Goal: Transaction & Acquisition: Book appointment/travel/reservation

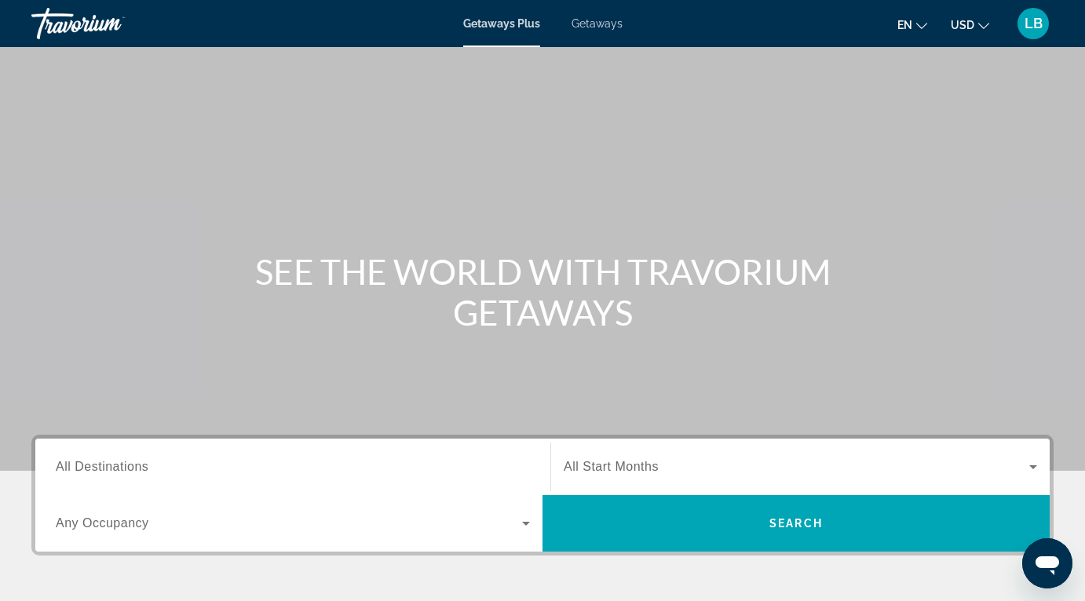
click at [258, 472] on input "Destination All Destinations" at bounding box center [293, 467] width 474 height 19
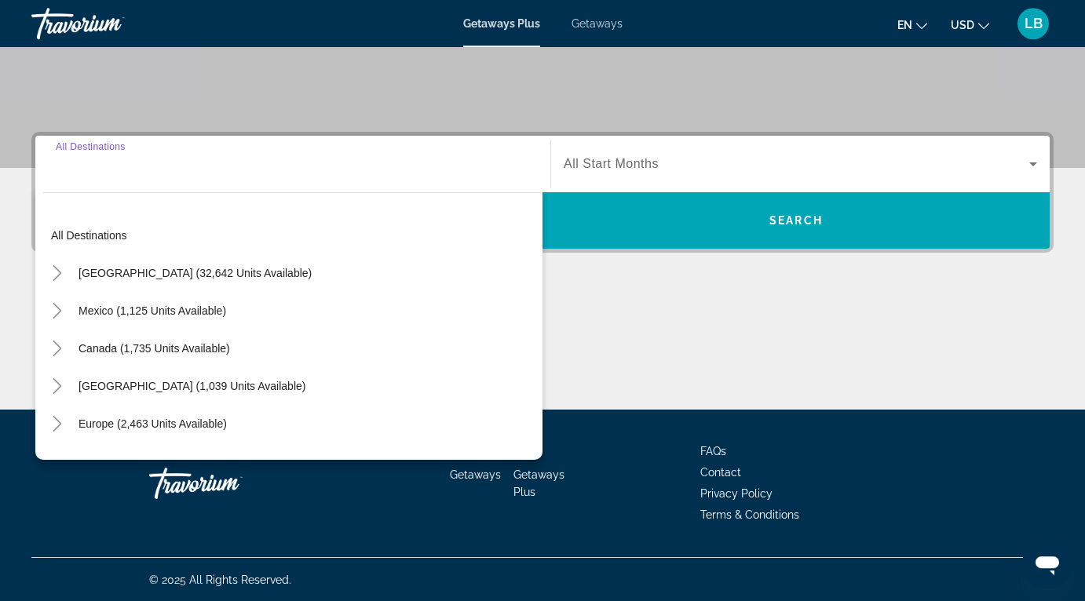
scroll to position [304, 0]
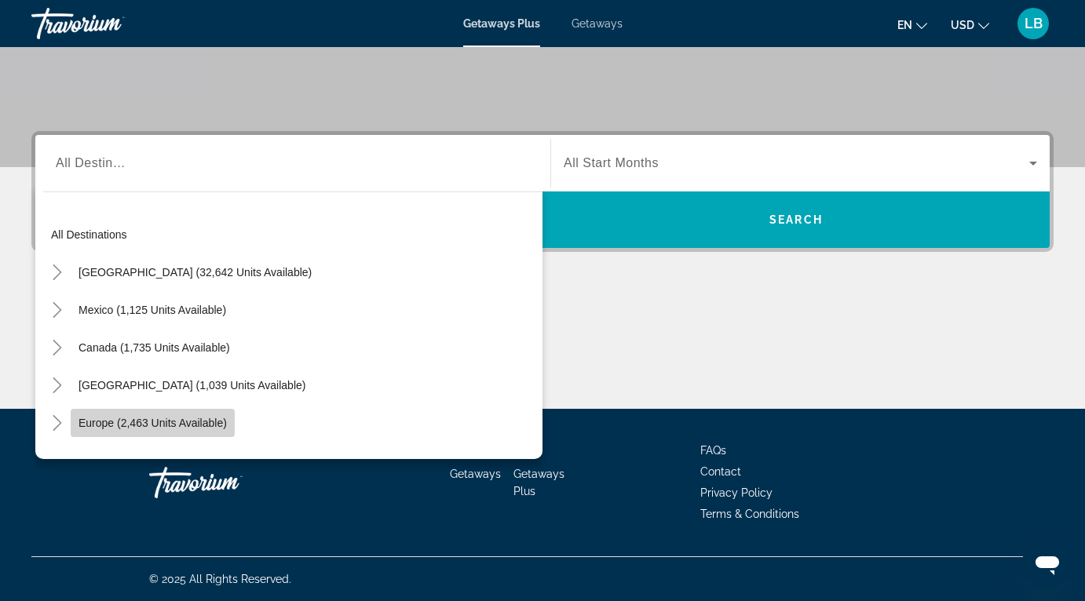
click at [181, 424] on span "Europe (2,463 units available)" at bounding box center [152, 423] width 148 height 13
type input "**********"
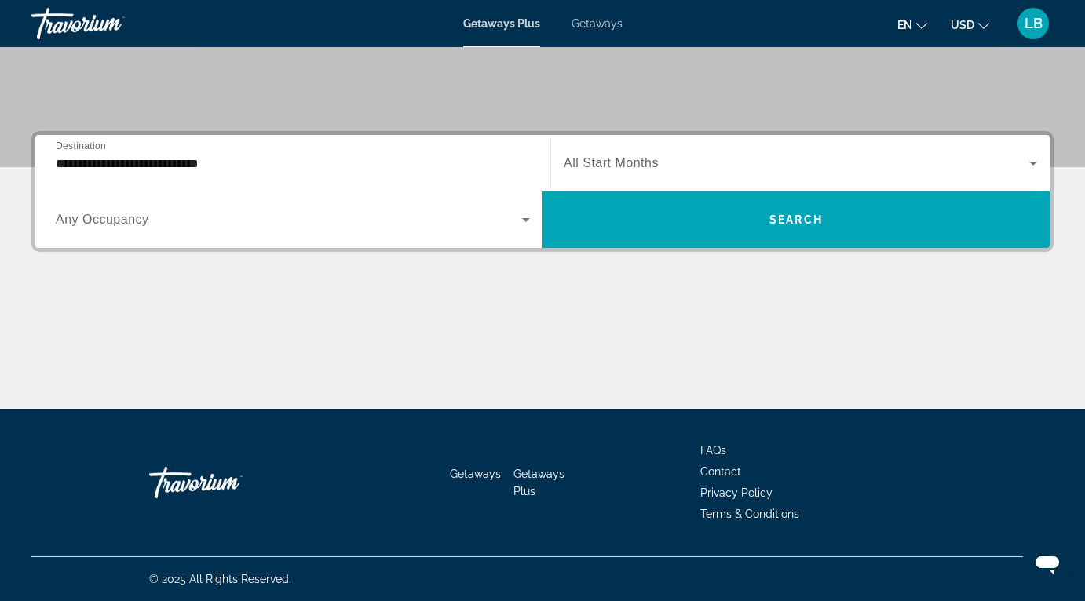
click at [133, 231] on div "Search widget" at bounding box center [293, 220] width 474 height 44
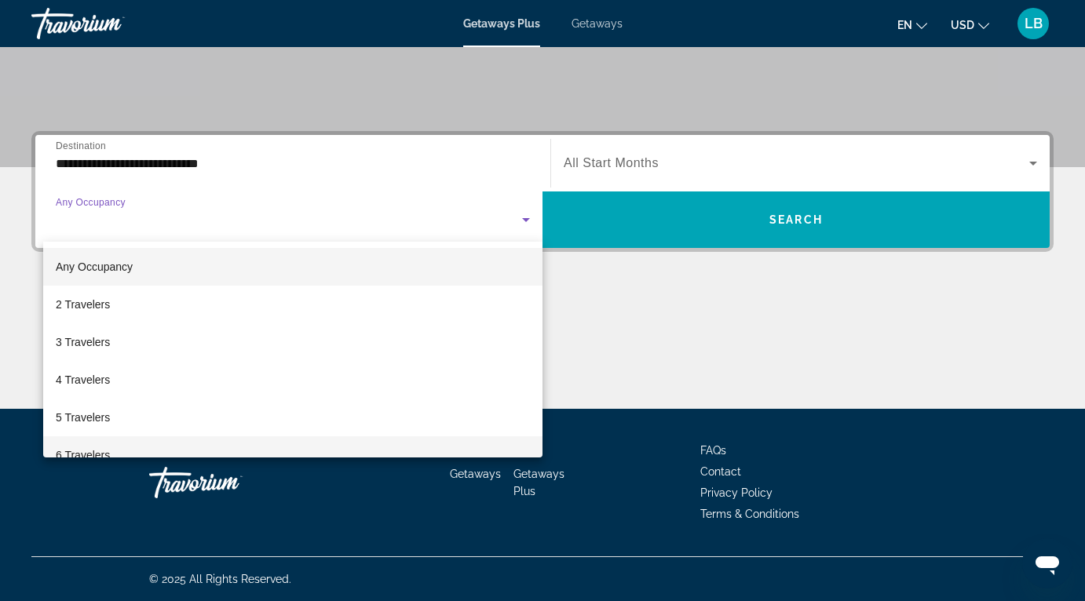
click at [97, 450] on span "6 Travelers" at bounding box center [83, 455] width 54 height 19
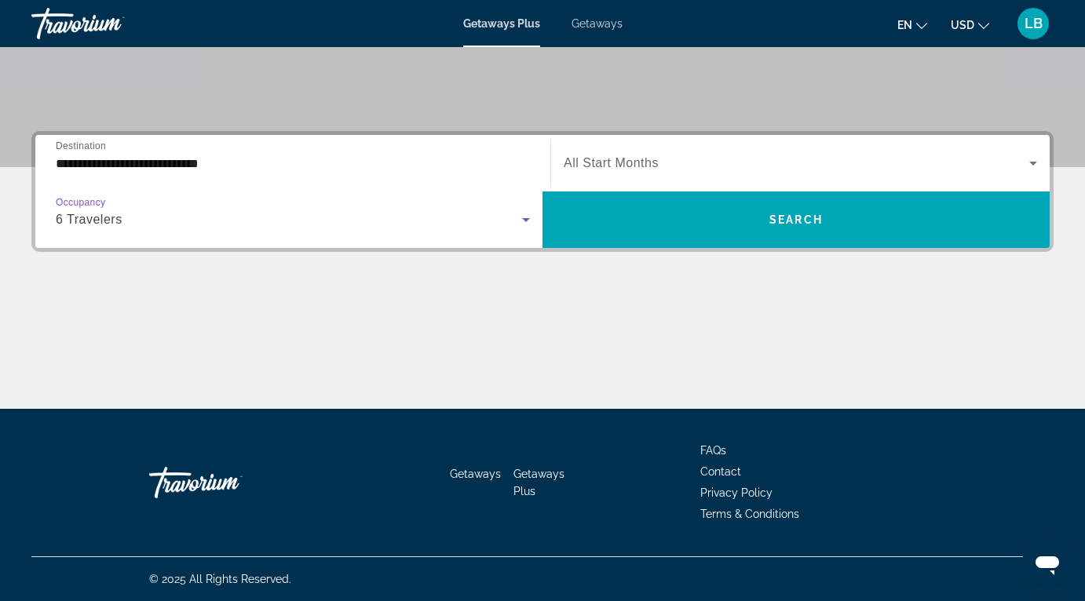
click at [745, 177] on div "Search widget" at bounding box center [800, 163] width 473 height 44
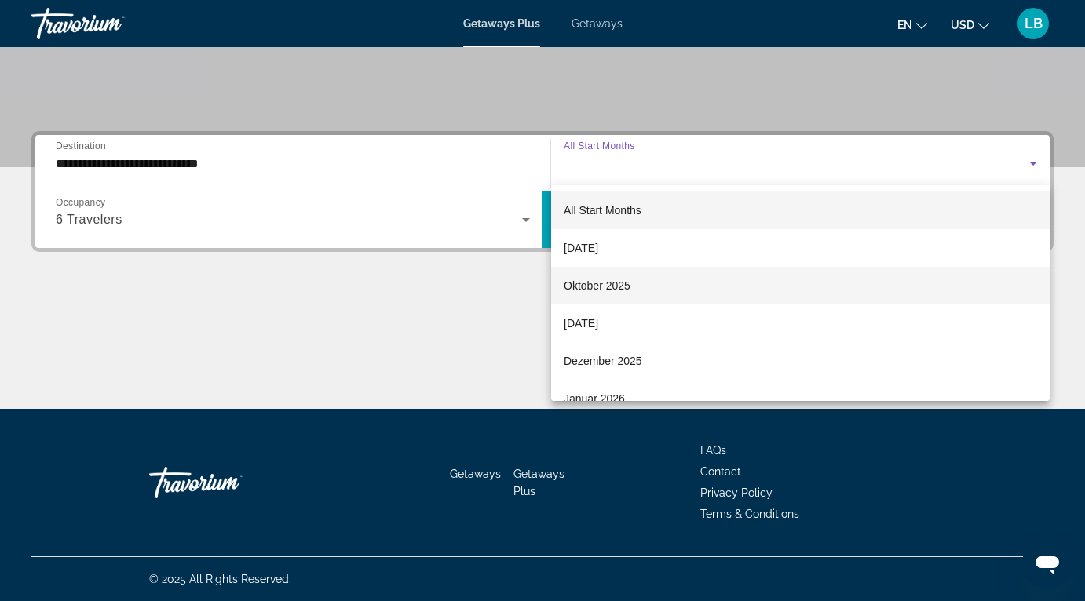
click at [613, 283] on span "Oktober 2025" at bounding box center [597, 285] width 67 height 19
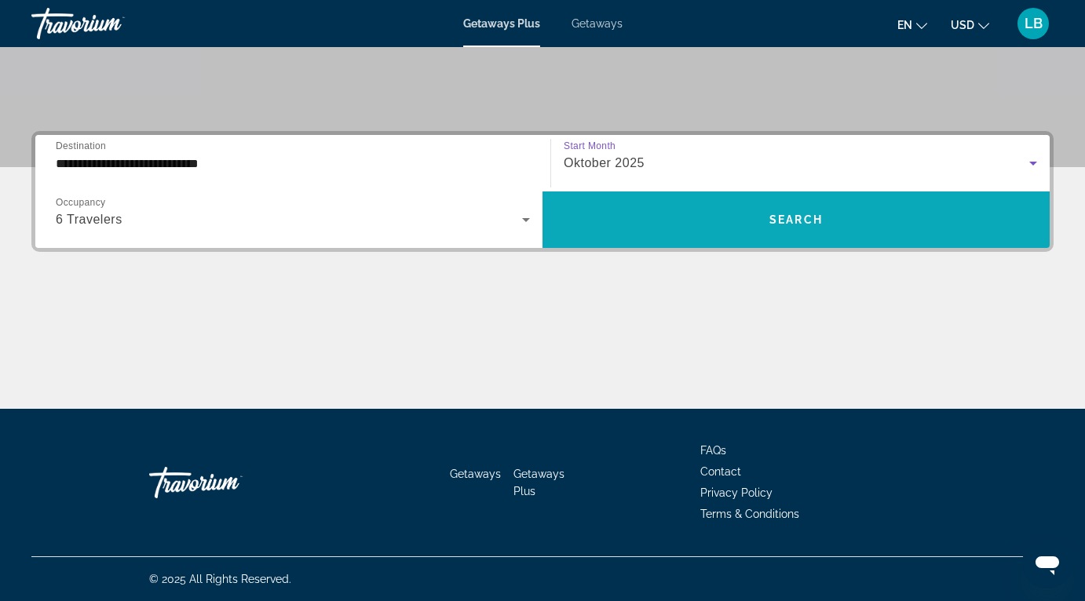
click at [742, 208] on span "Search widget" at bounding box center [795, 220] width 507 height 38
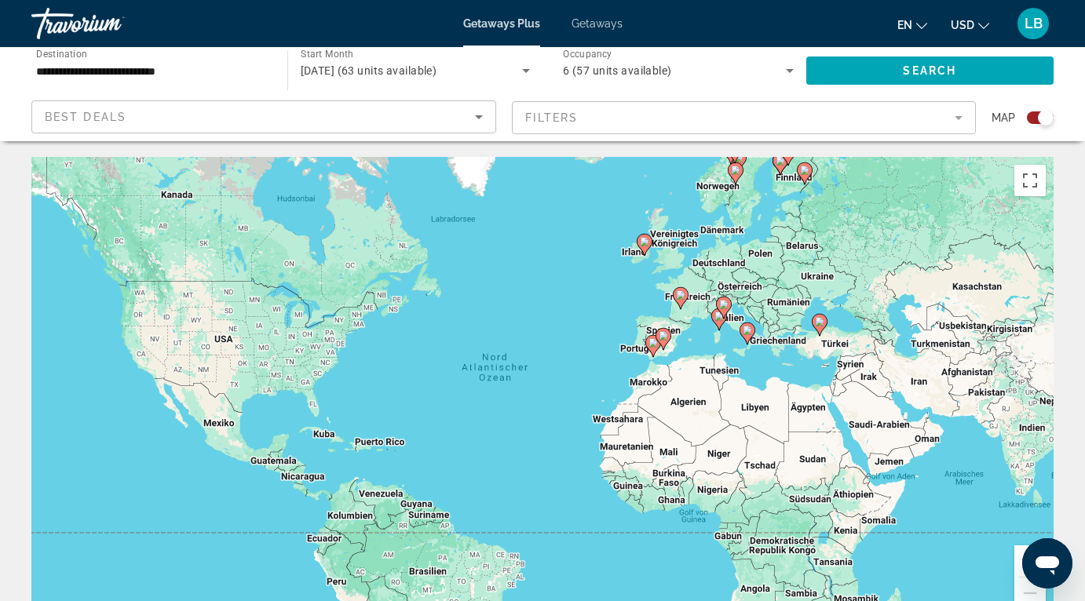
click at [202, 77] on input "**********" at bounding box center [151, 71] width 231 height 19
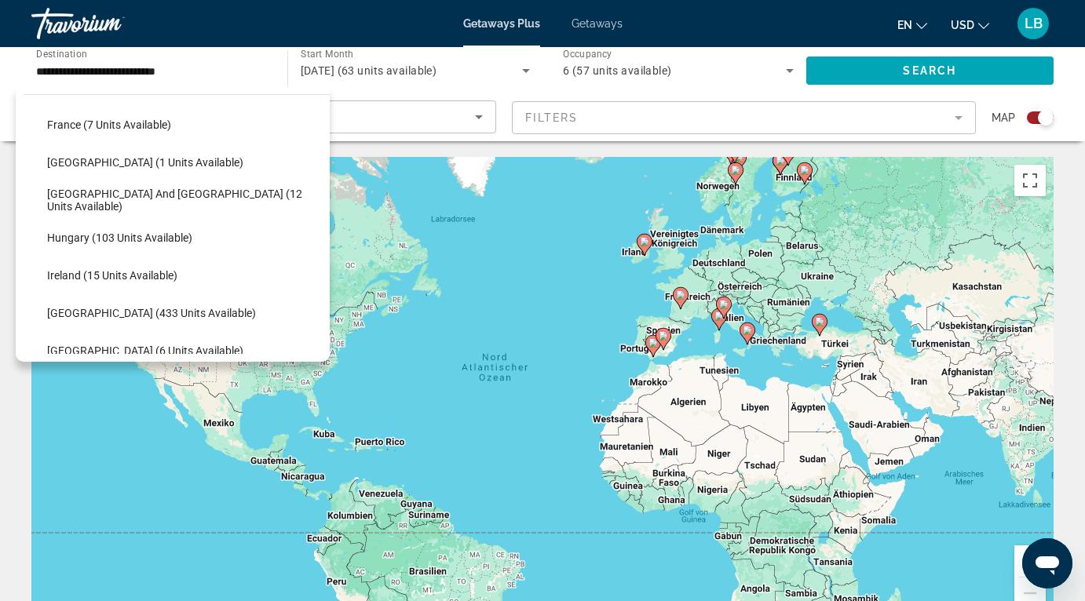
scroll to position [378, 0]
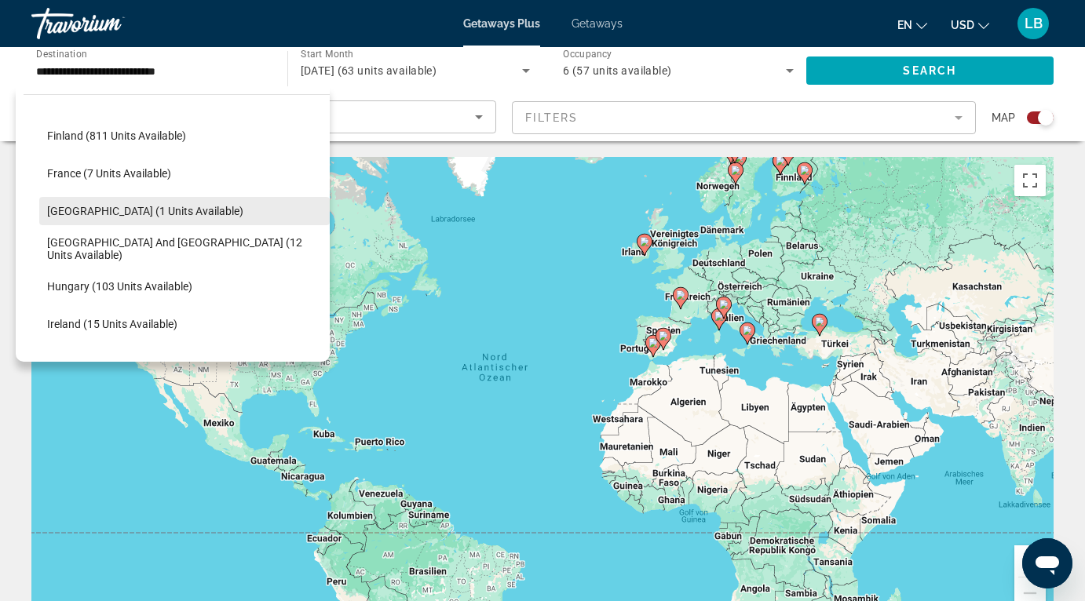
click at [115, 202] on span "Search widget" at bounding box center [184, 211] width 290 height 38
type input "**********"
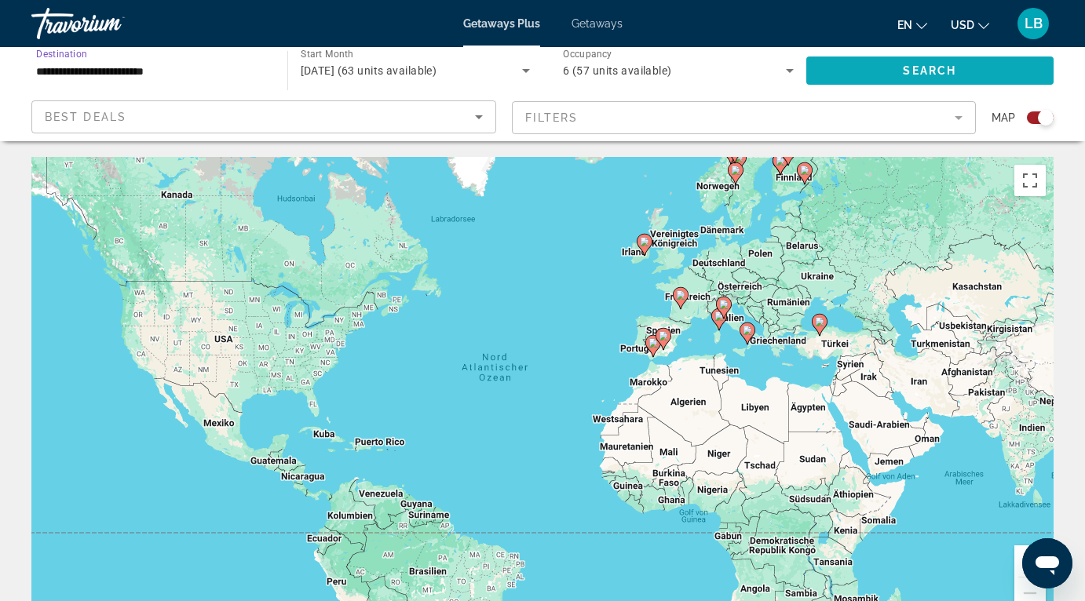
click at [933, 57] on span "Search widget" at bounding box center [930, 71] width 248 height 38
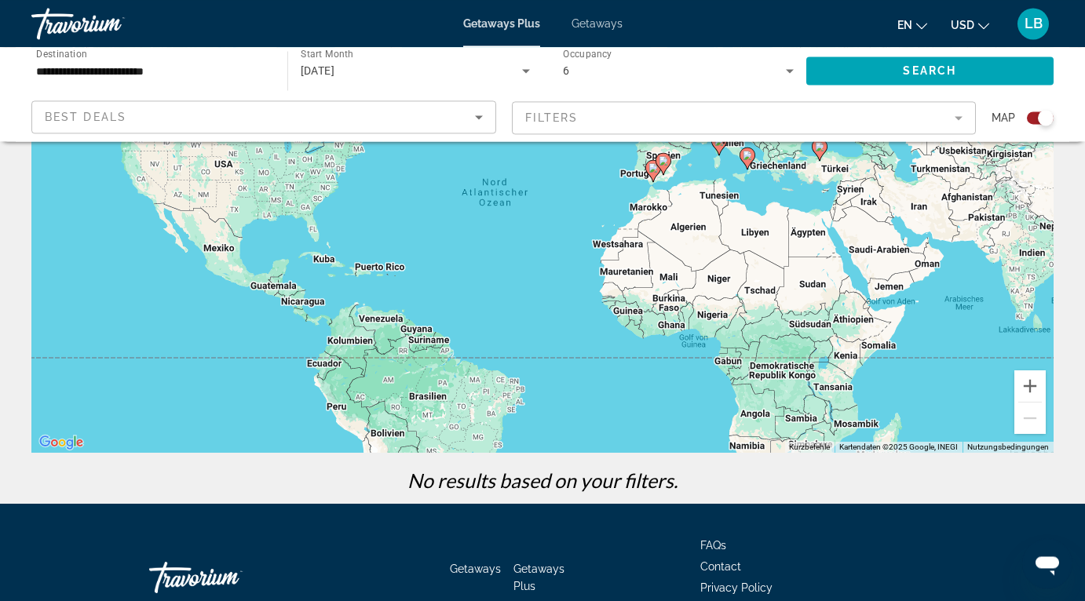
scroll to position [54, 0]
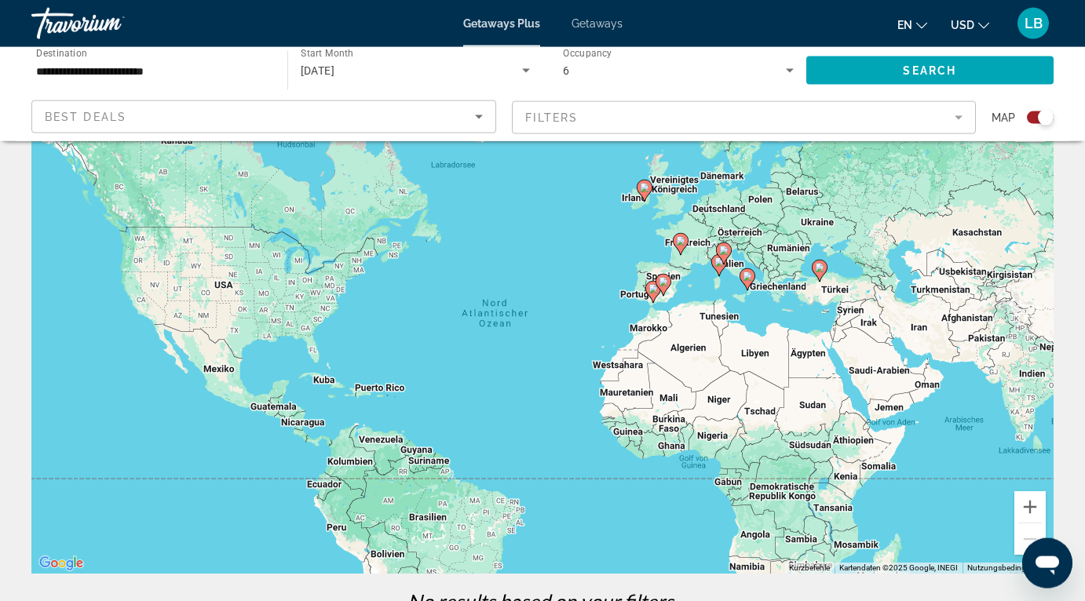
click at [592, 21] on span "Getaways" at bounding box center [596, 23] width 51 height 13
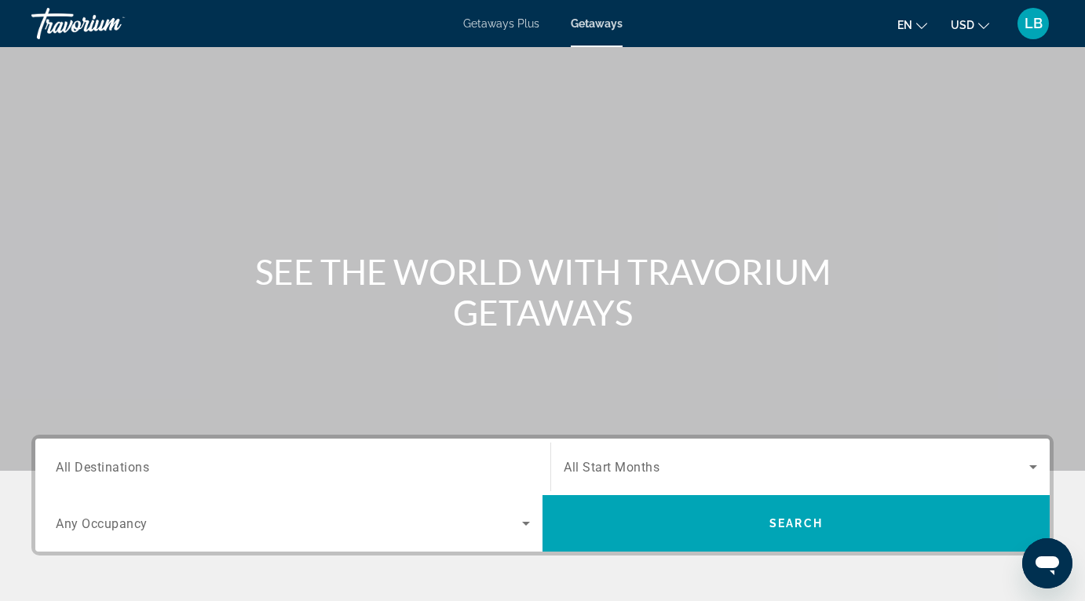
click at [337, 480] on div "Search widget" at bounding box center [293, 467] width 474 height 45
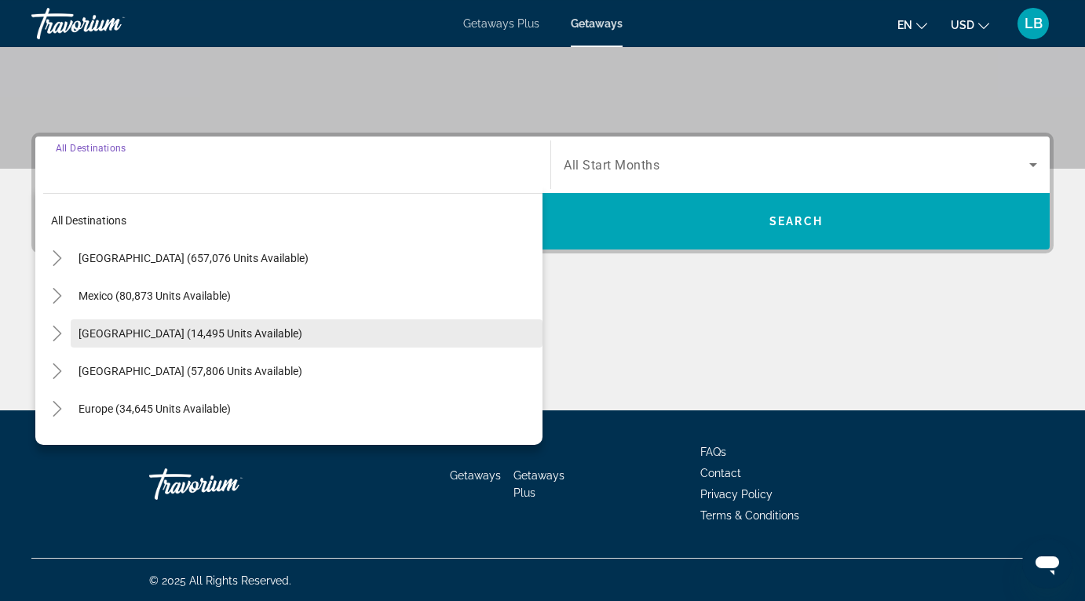
scroll to position [304, 0]
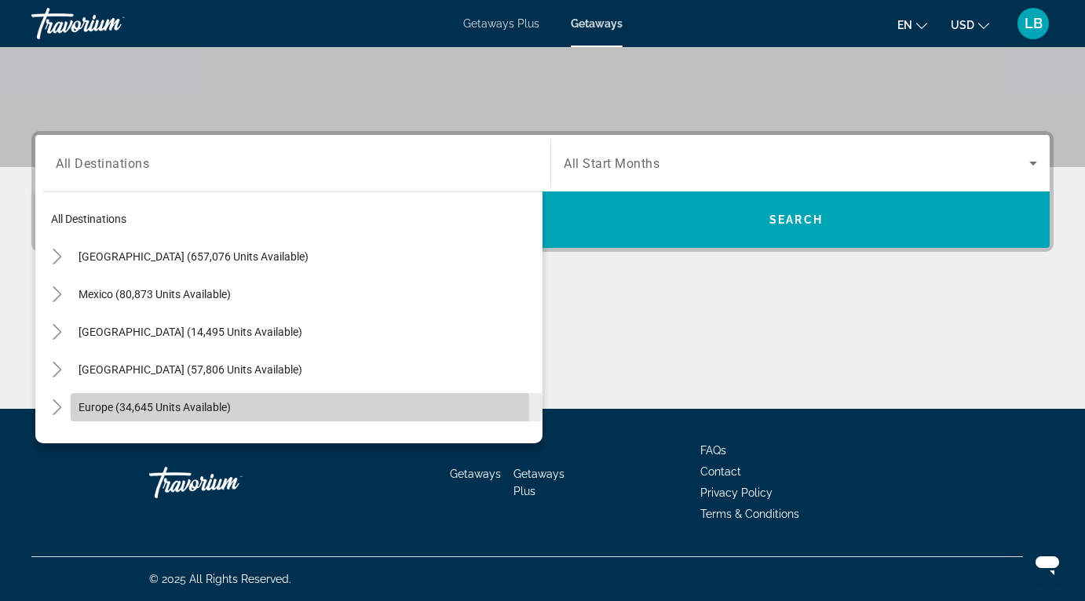
click at [155, 408] on span "Europe (34,645 units available)" at bounding box center [154, 407] width 152 height 13
type input "**********"
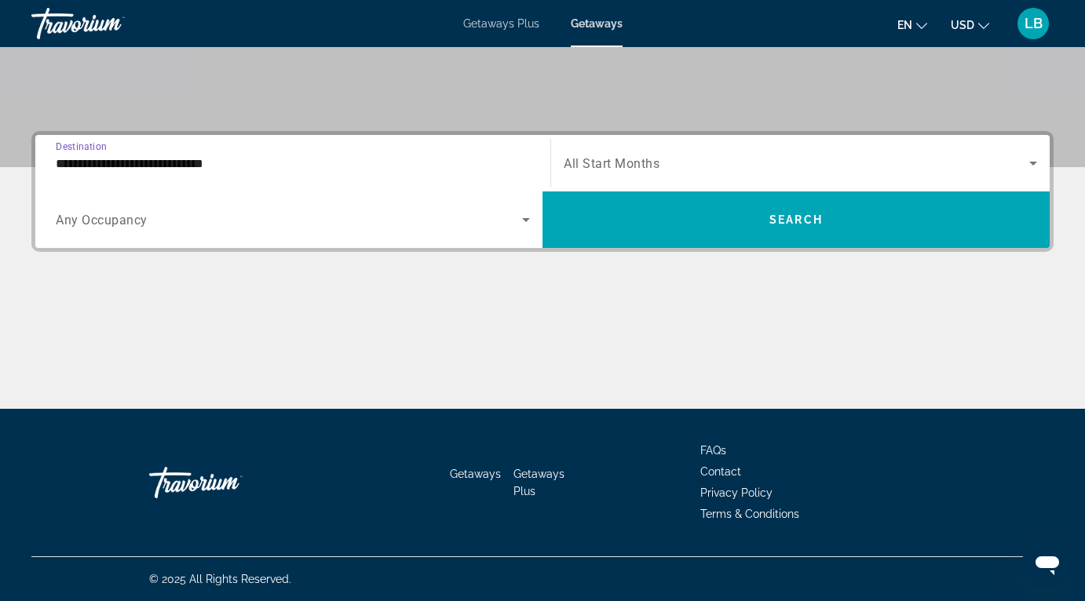
click at [306, 243] on div "Occupancy Any Occupancy" at bounding box center [292, 220] width 499 height 57
click at [240, 220] on span "Search widget" at bounding box center [289, 219] width 466 height 19
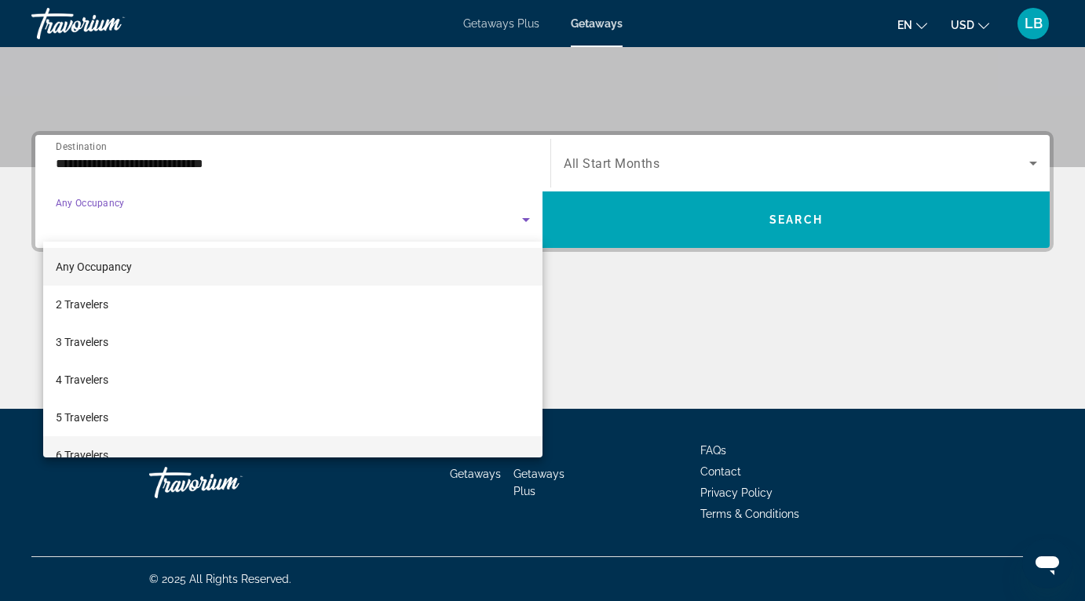
click at [144, 443] on mat-option "6 Travelers" at bounding box center [292, 455] width 499 height 38
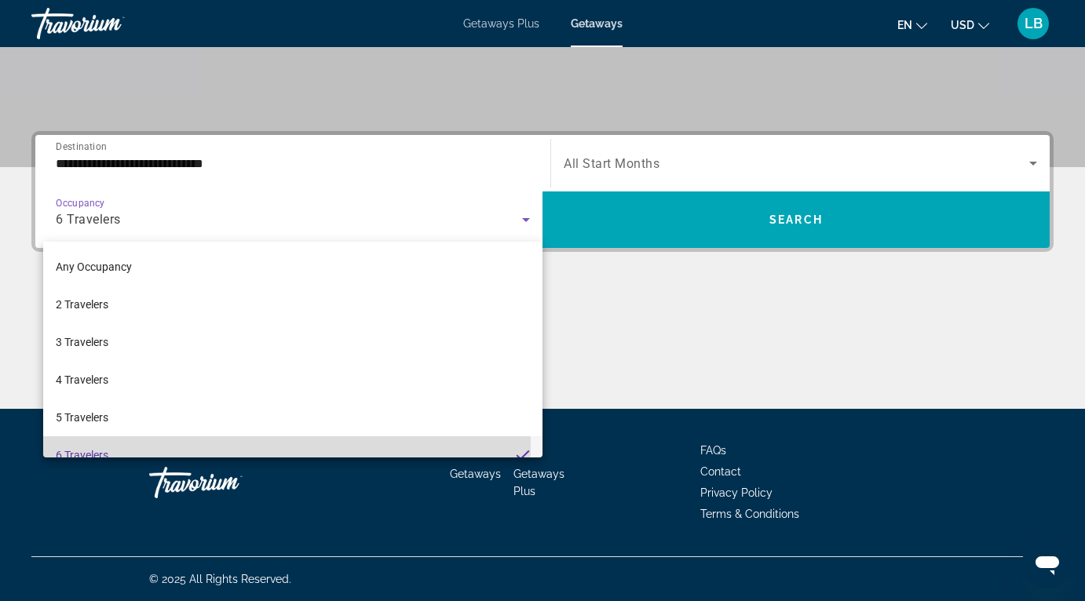
scroll to position [16, 0]
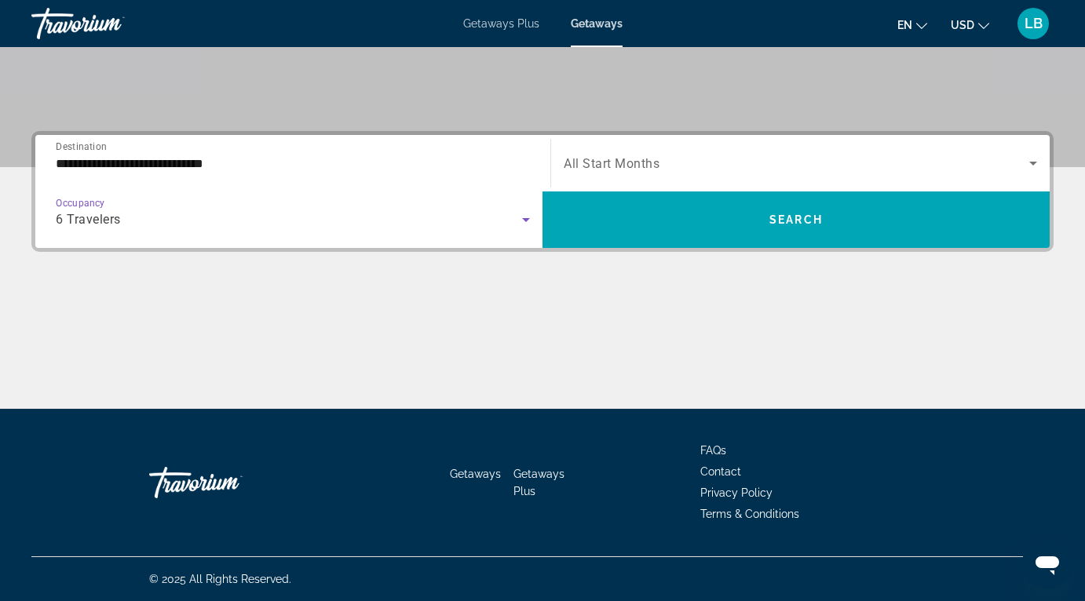
click at [683, 155] on span "Search widget" at bounding box center [796, 163] width 465 height 19
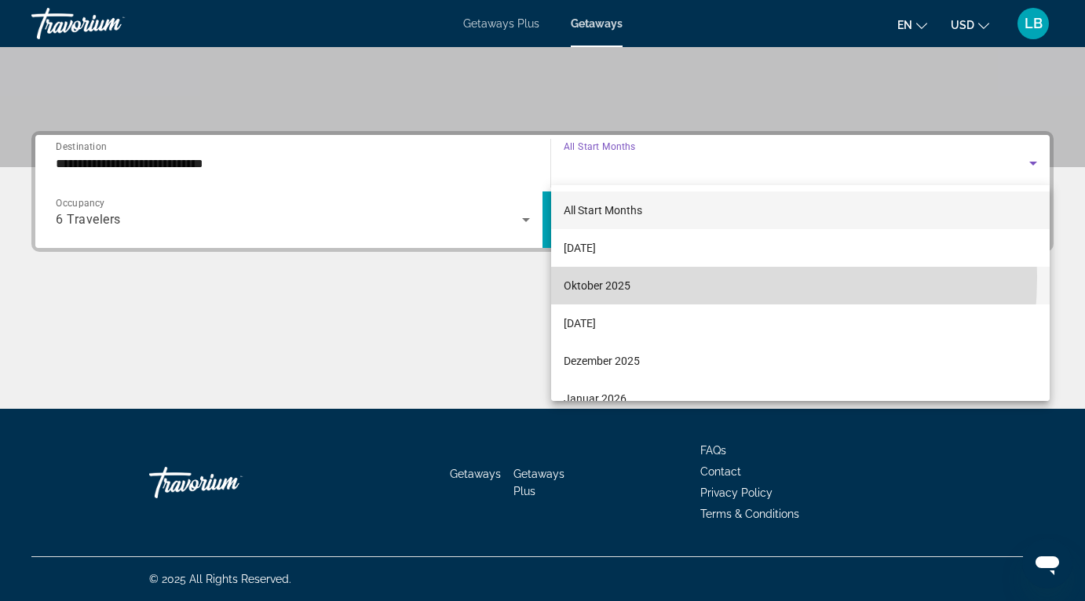
click at [640, 276] on mat-option "Oktober 2025" at bounding box center [800, 286] width 498 height 38
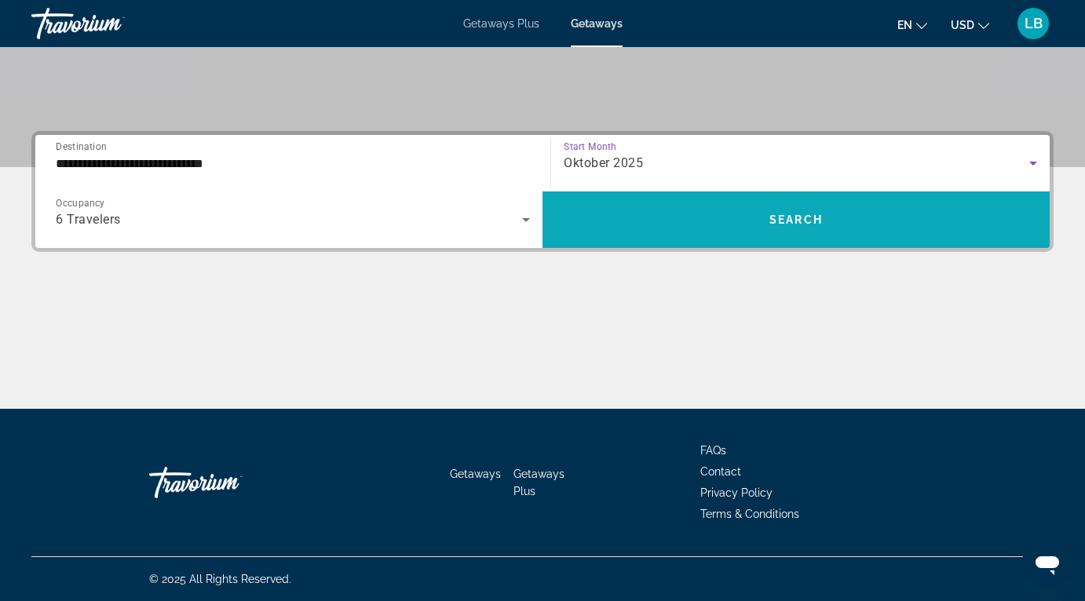
click at [800, 227] on span "Search widget" at bounding box center [795, 220] width 507 height 38
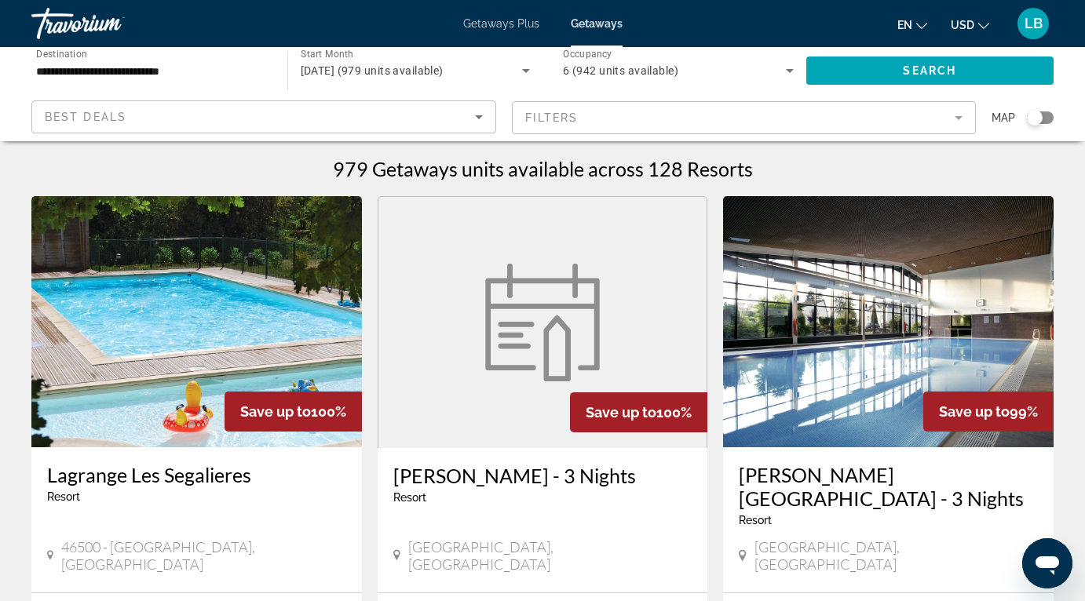
click at [232, 60] on div "**********" at bounding box center [151, 71] width 231 height 45
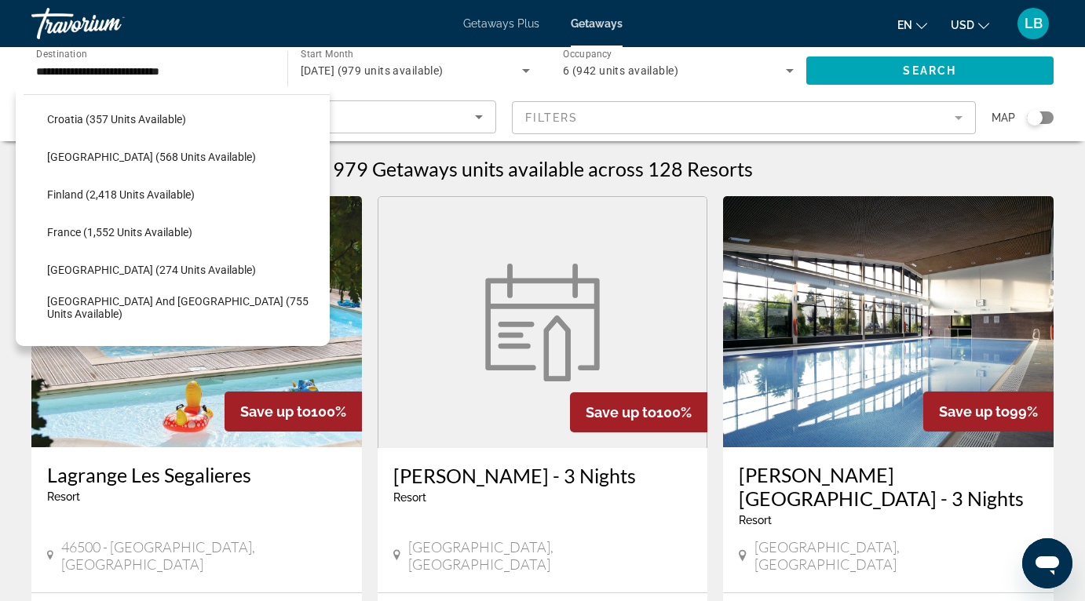
scroll to position [372, 0]
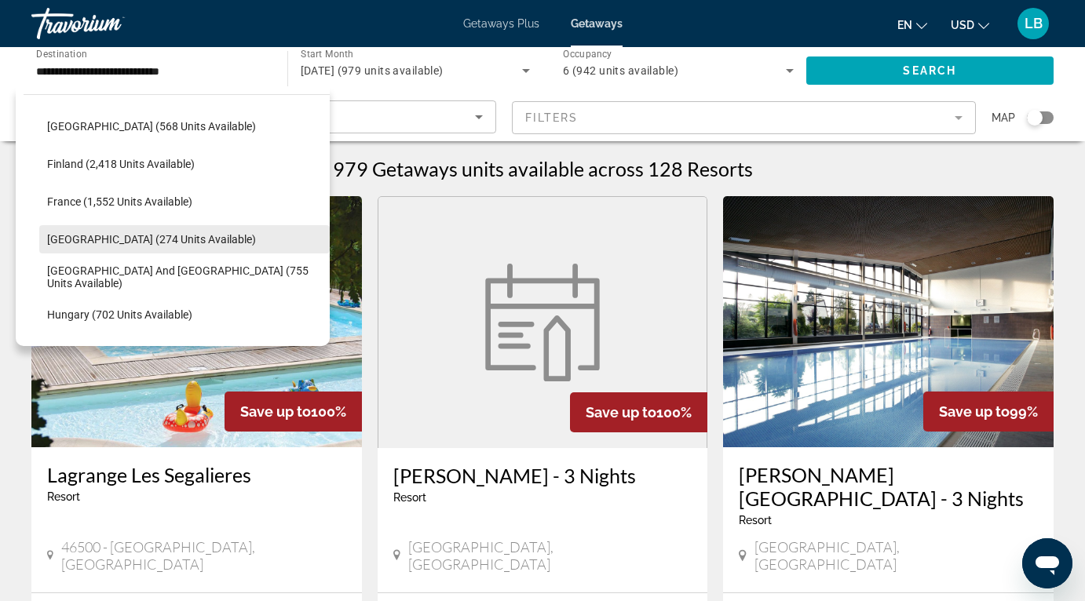
click at [107, 245] on span "[GEOGRAPHIC_DATA] (274 units available)" at bounding box center [151, 239] width 209 height 13
type input "**********"
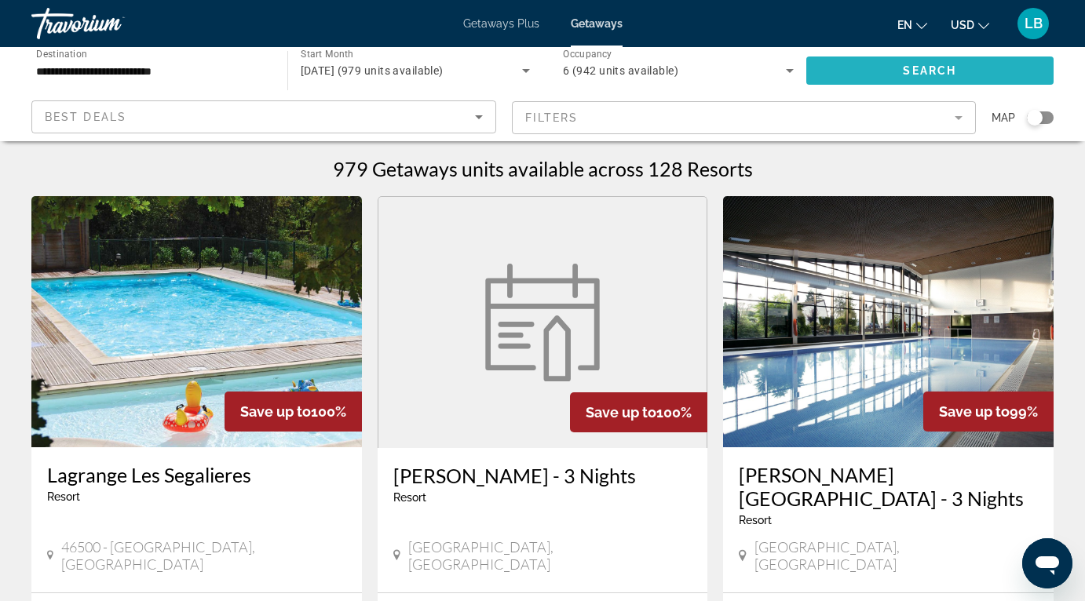
click at [928, 75] on span "Search" at bounding box center [929, 70] width 53 height 13
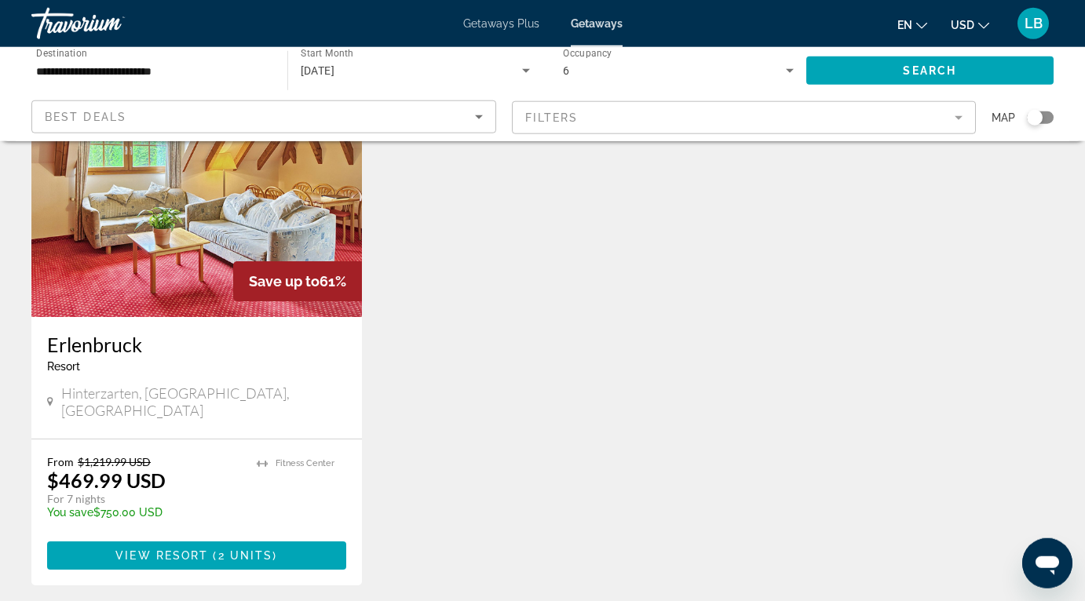
scroll to position [140, 0]
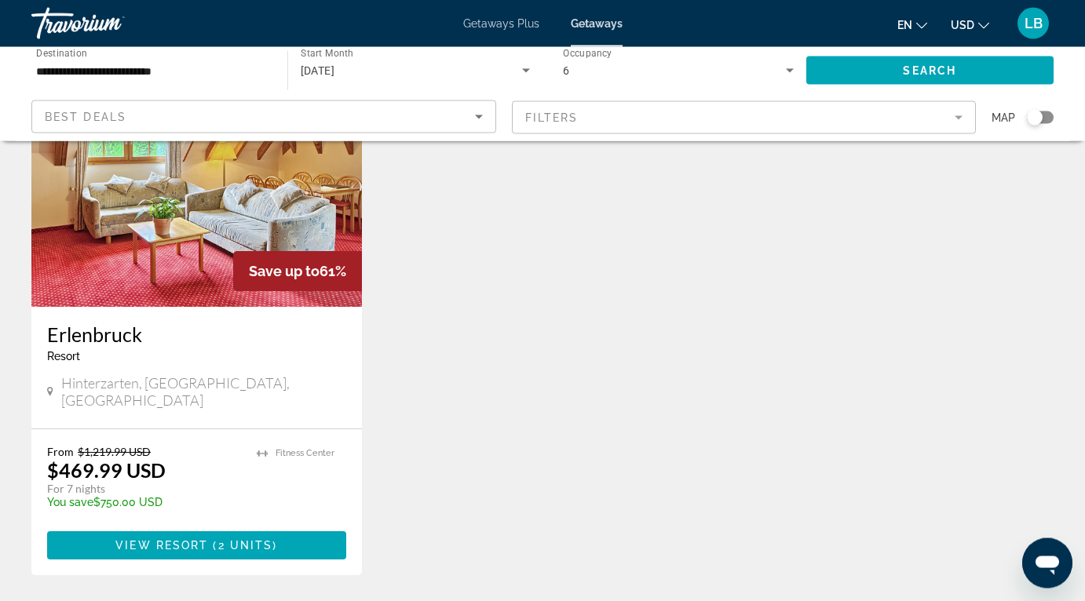
click at [162, 234] on img "Main content" at bounding box center [196, 181] width 330 height 251
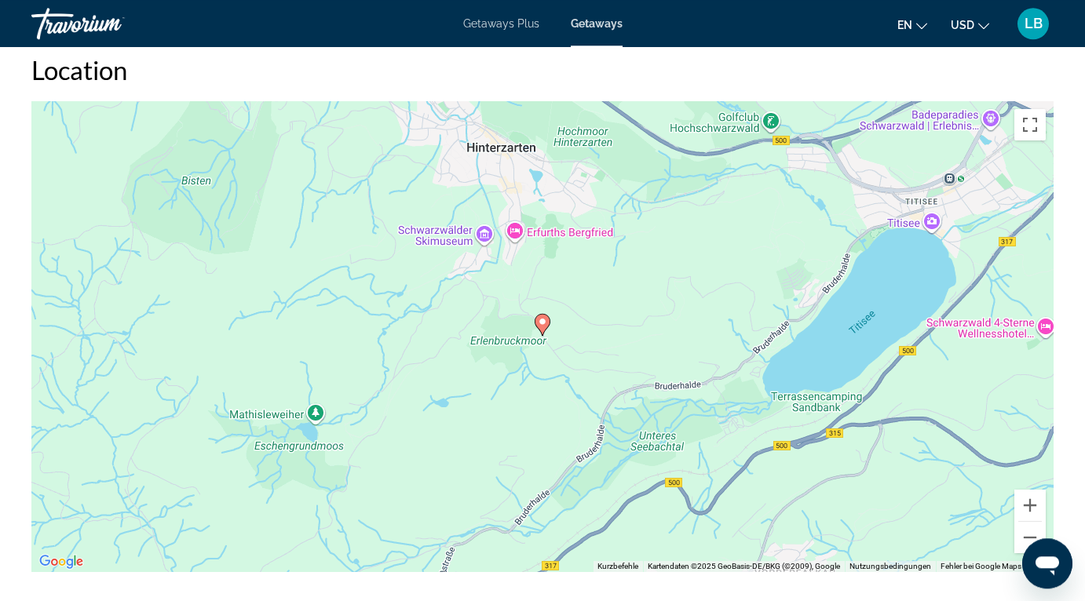
scroll to position [2402, 0]
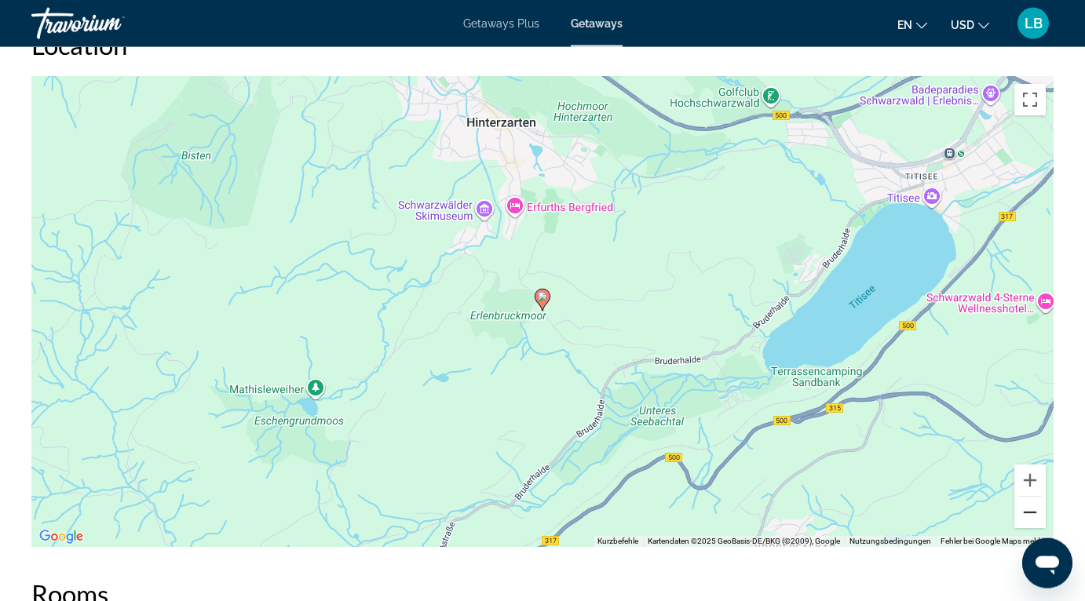
click at [1031, 518] on button "Verkleinern" at bounding box center [1029, 512] width 31 height 31
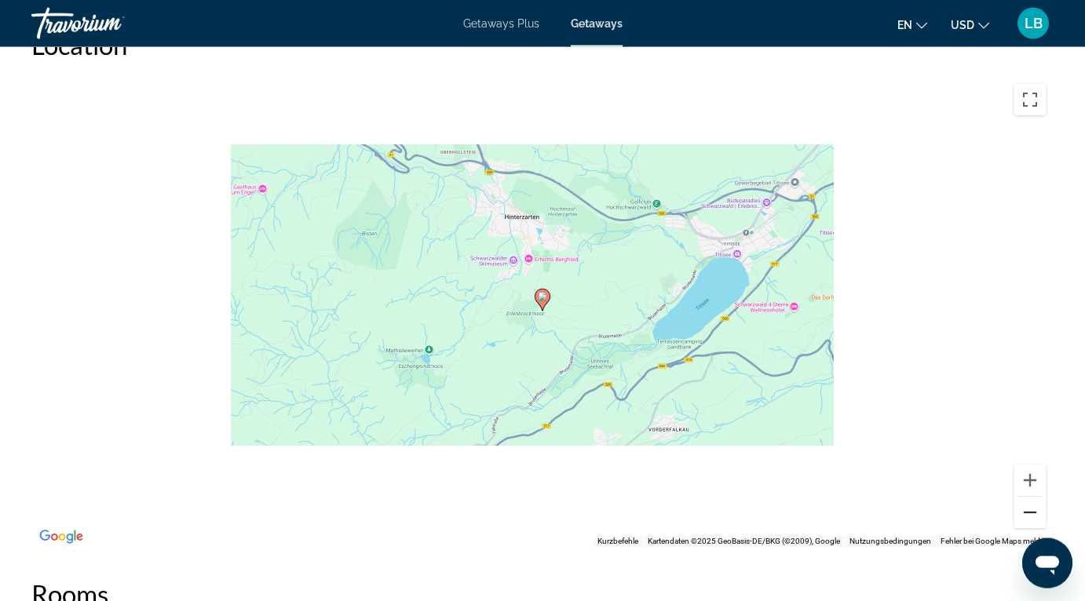
click at [1031, 518] on button "Verkleinern" at bounding box center [1029, 512] width 31 height 31
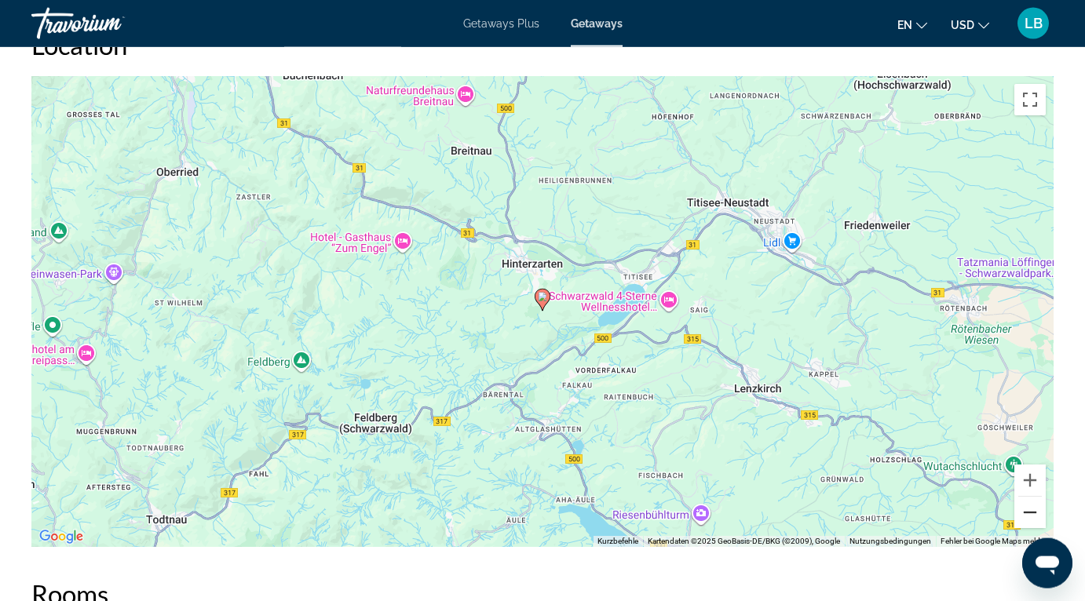
click at [1031, 518] on button "Verkleinern" at bounding box center [1029, 512] width 31 height 31
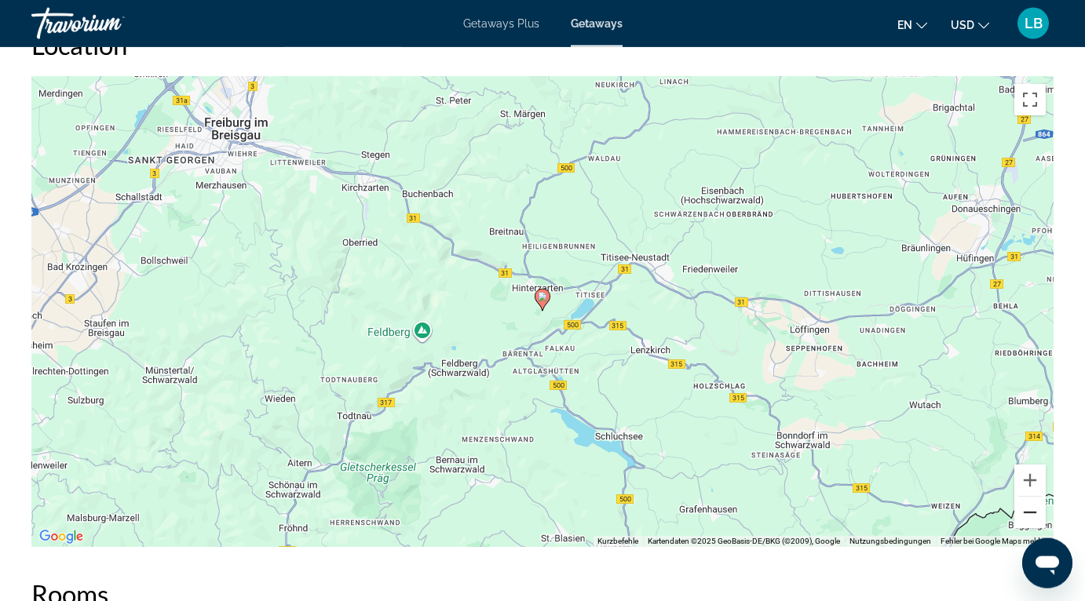
click at [1031, 518] on button "Verkleinern" at bounding box center [1029, 512] width 31 height 31
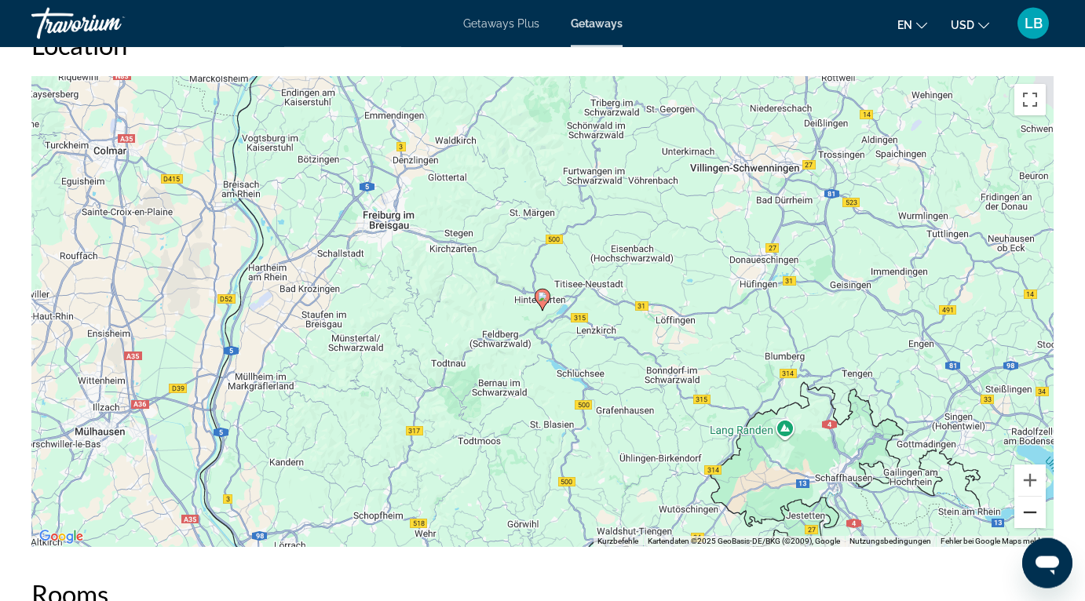
click at [1031, 518] on button "Verkleinern" at bounding box center [1029, 512] width 31 height 31
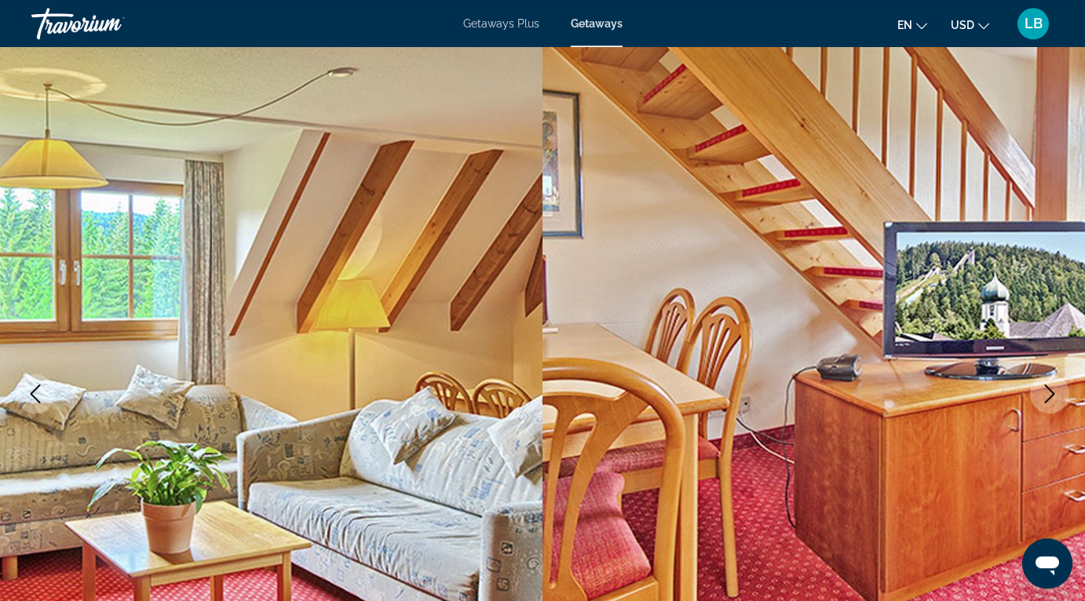
scroll to position [0, 0]
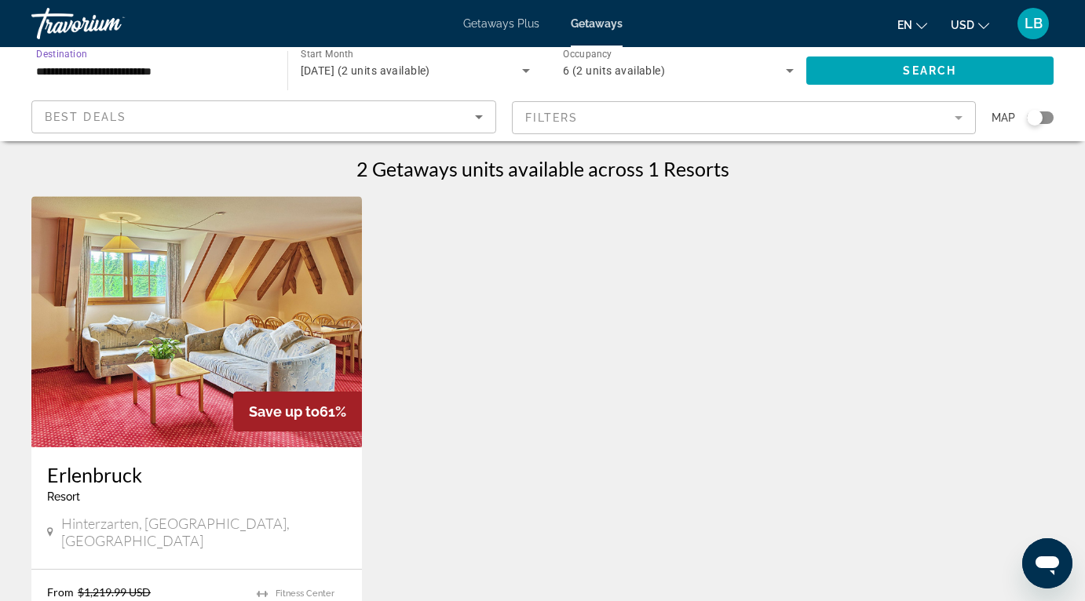
click at [219, 74] on input "**********" at bounding box center [151, 71] width 231 height 19
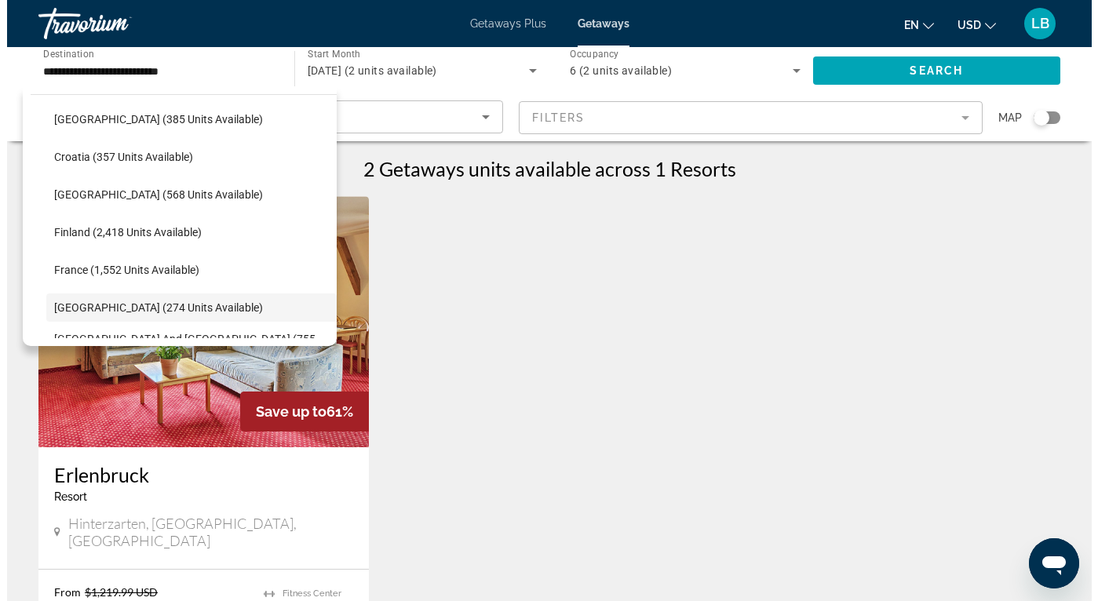
scroll to position [298, 0]
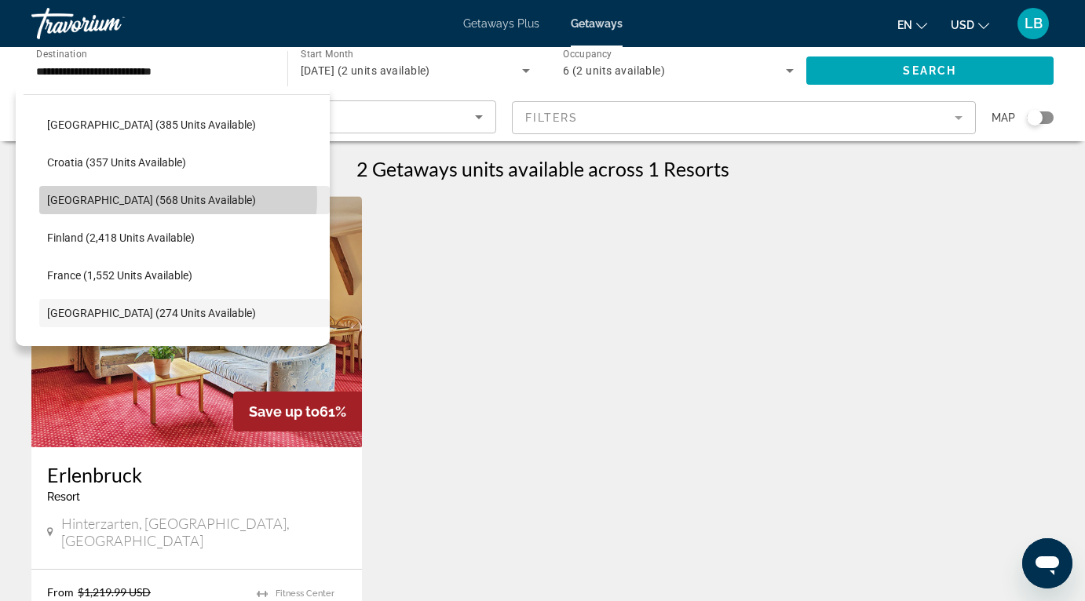
click at [159, 198] on span "[GEOGRAPHIC_DATA] (568 units available)" at bounding box center [151, 200] width 209 height 13
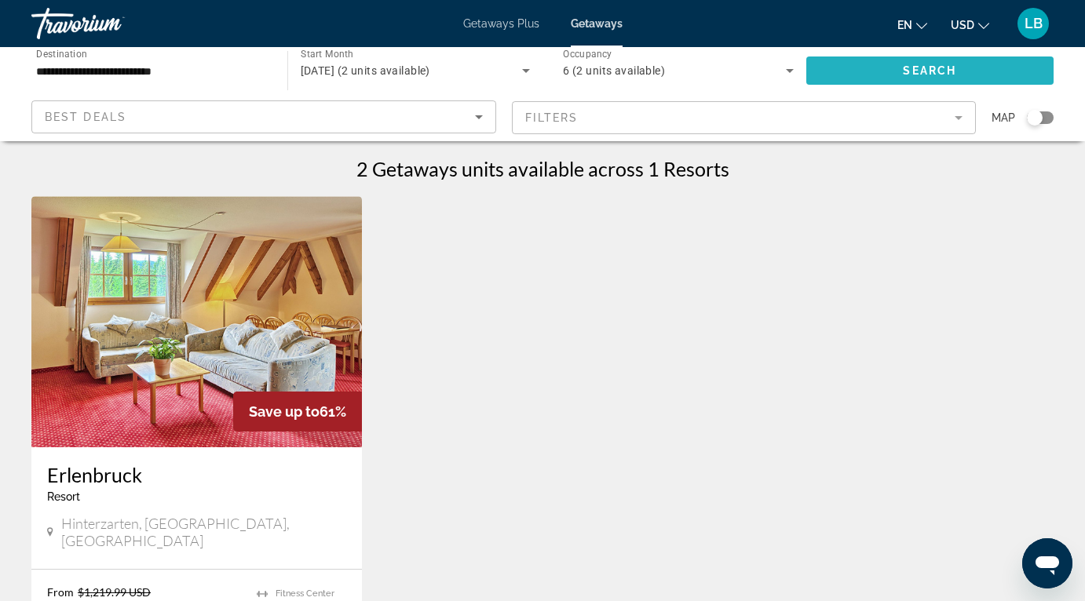
click at [925, 63] on span "Search widget" at bounding box center [930, 71] width 248 height 38
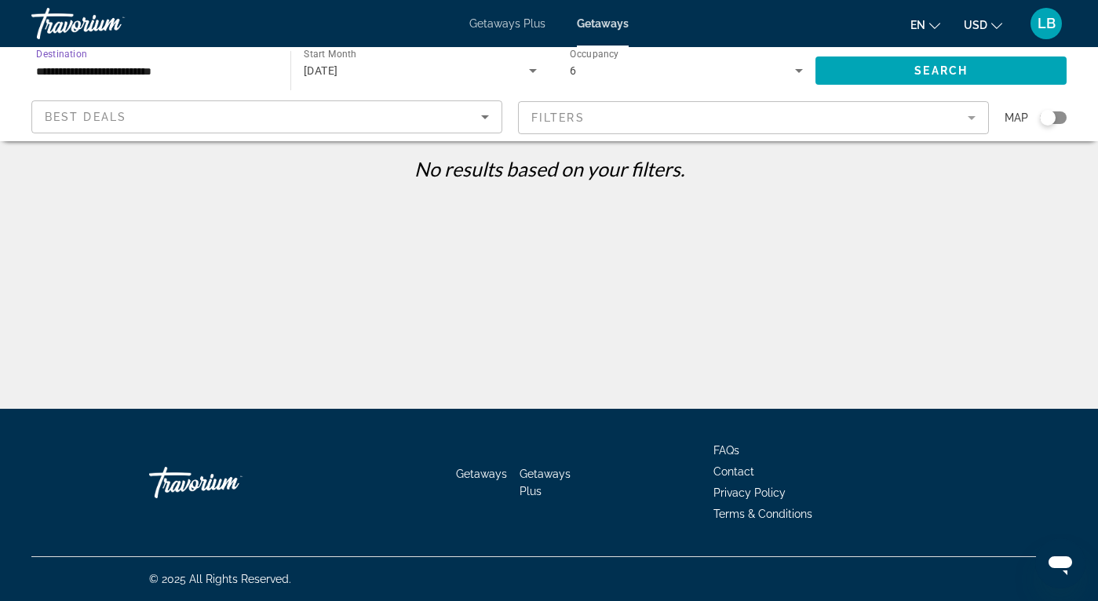
click at [213, 78] on input "**********" at bounding box center [153, 71] width 234 height 19
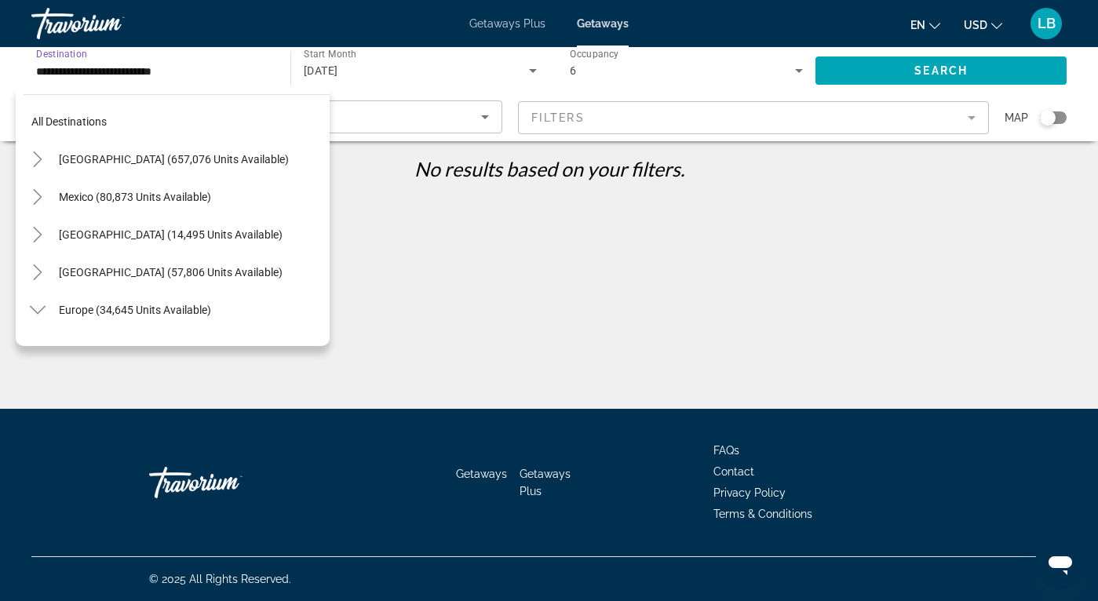
scroll to position [282, 0]
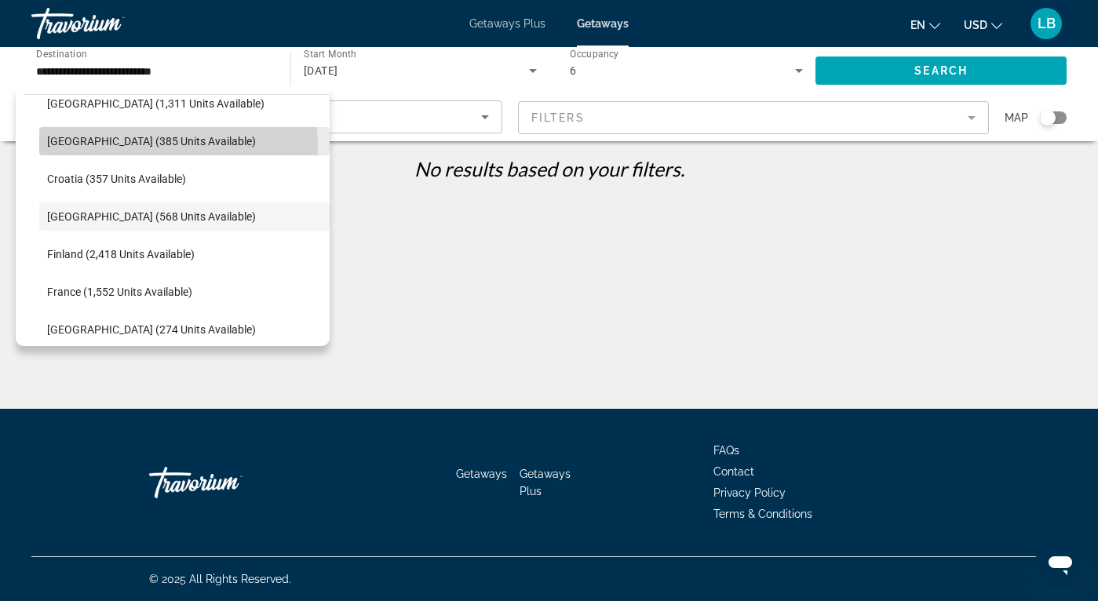
click at [157, 147] on span "[GEOGRAPHIC_DATA] (385 units available)" at bounding box center [151, 141] width 209 height 13
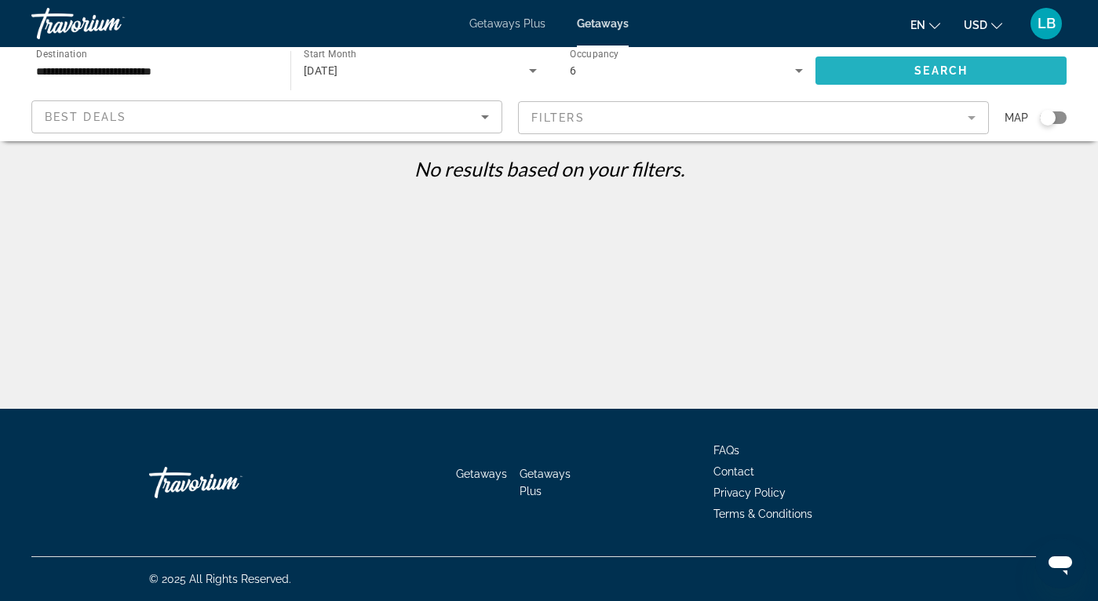
click at [943, 66] on span "Search" at bounding box center [940, 70] width 53 height 13
click at [262, 79] on input "**********" at bounding box center [153, 71] width 234 height 19
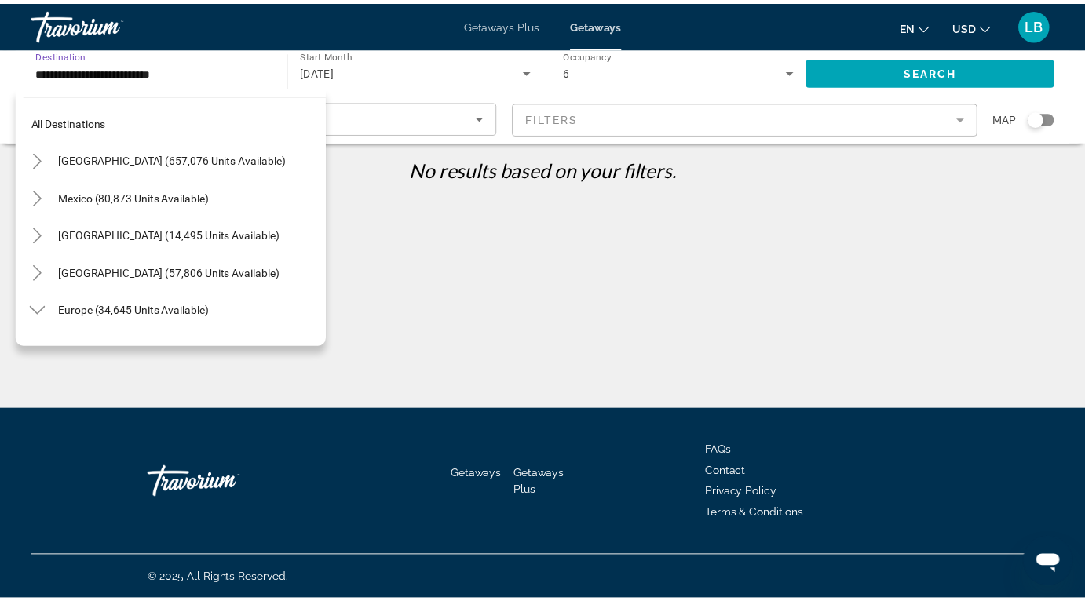
scroll to position [206, 0]
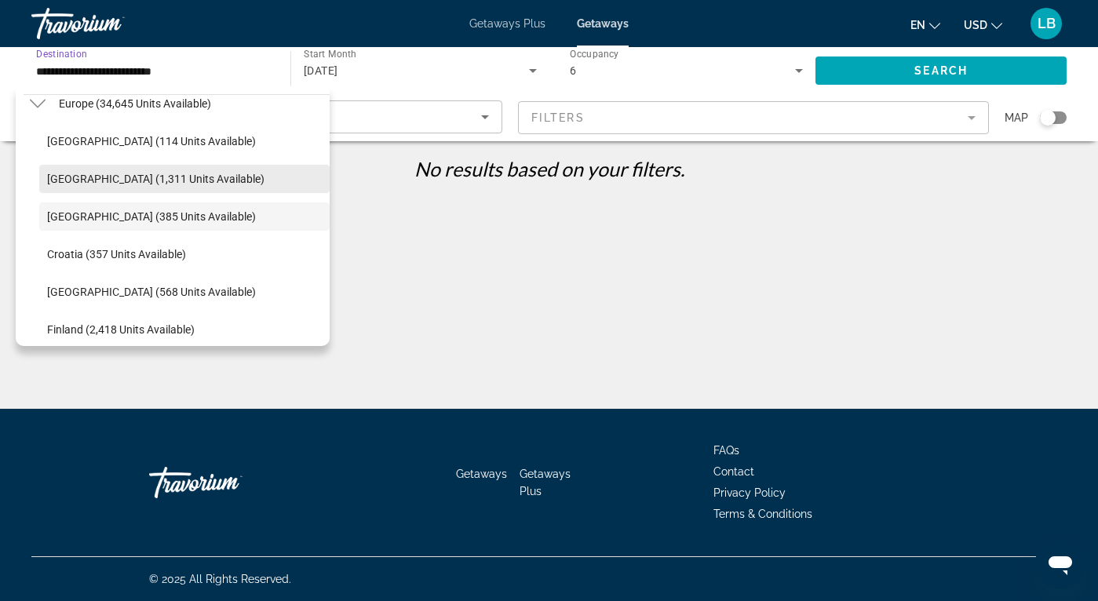
click at [179, 186] on span "Search widget" at bounding box center [184, 179] width 290 height 38
type input "**********"
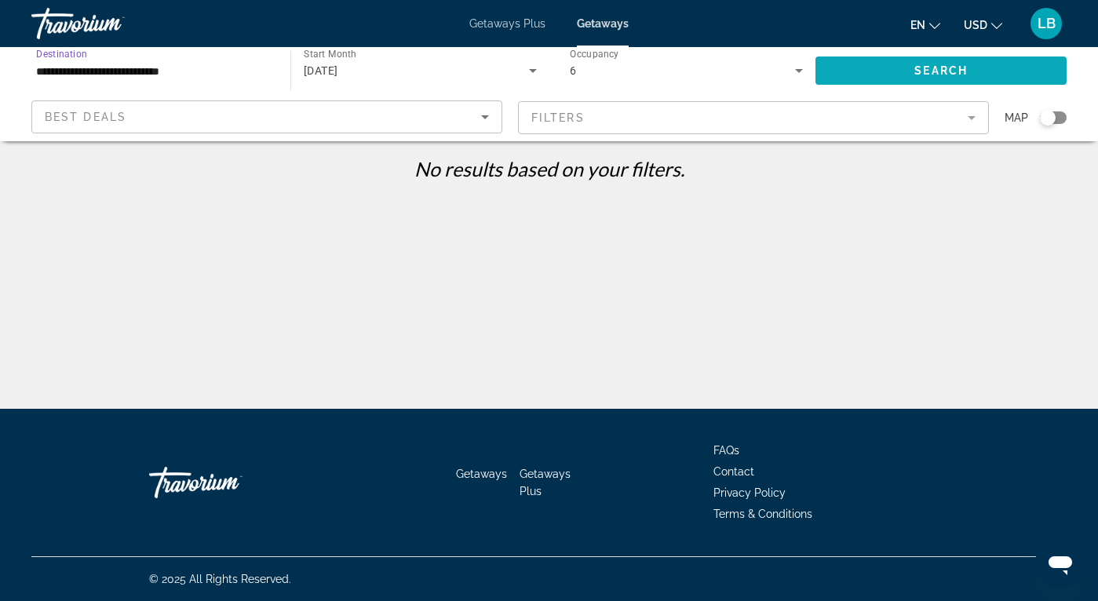
click at [868, 71] on span "Search widget" at bounding box center [940, 71] width 251 height 38
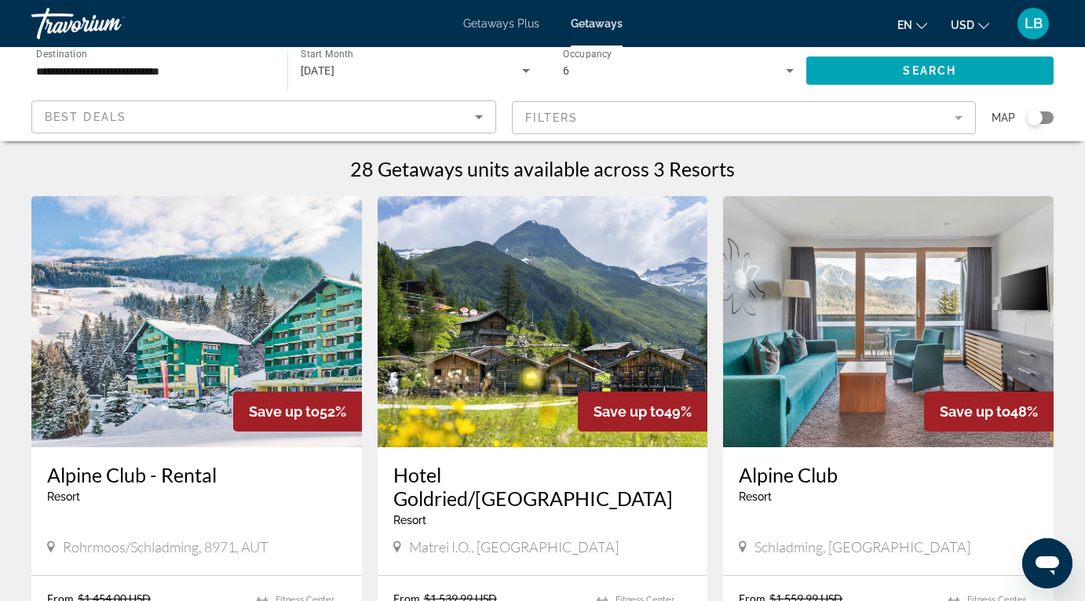
click at [499, 24] on span "Getaways Plus" at bounding box center [501, 23] width 76 height 13
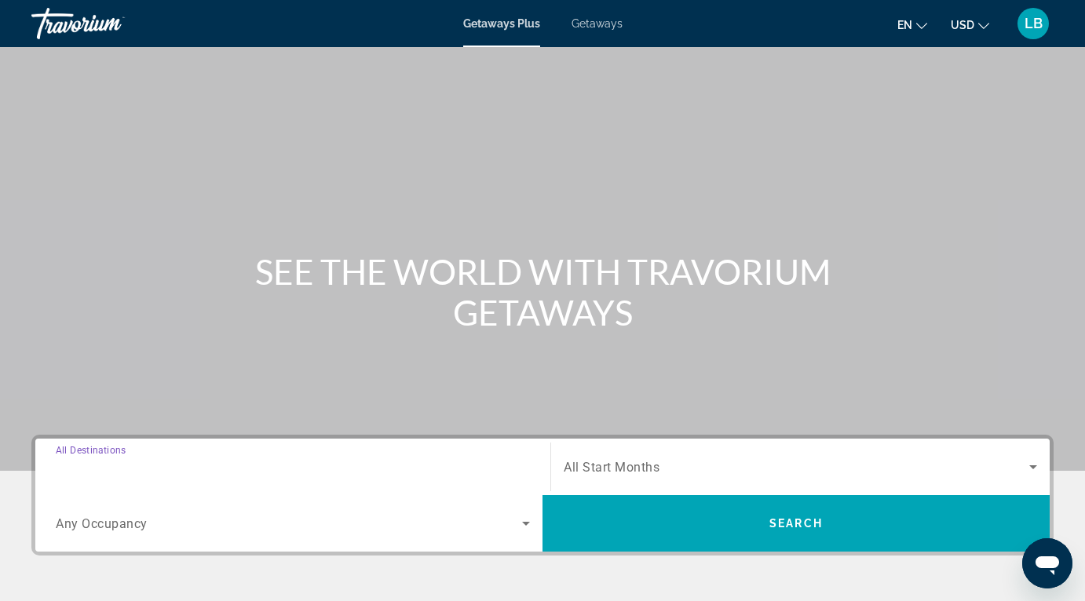
click at [308, 472] on input "Destination All Destinations" at bounding box center [293, 467] width 474 height 19
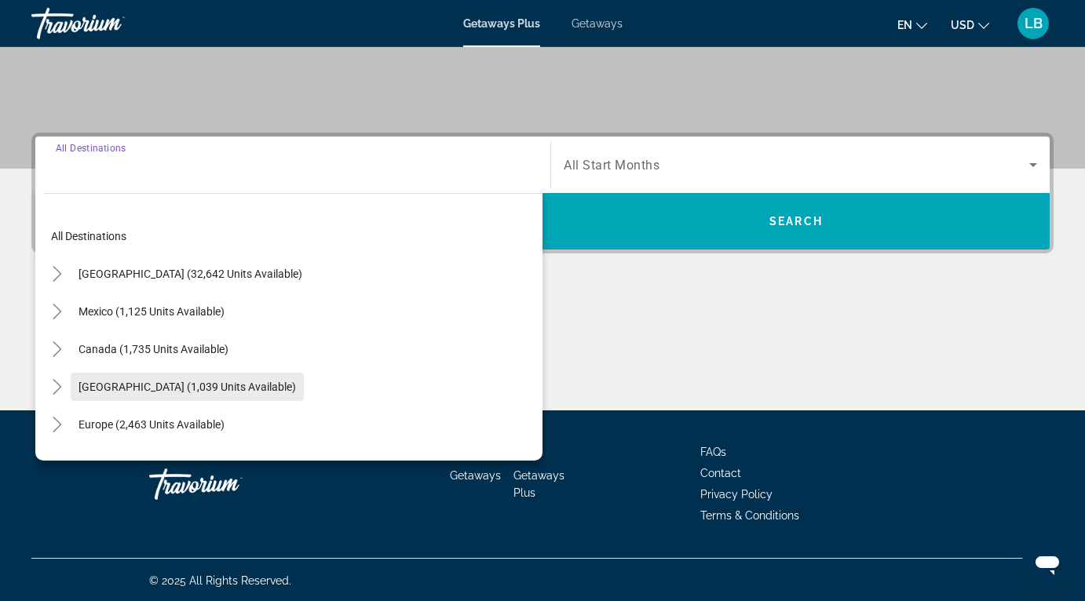
scroll to position [304, 0]
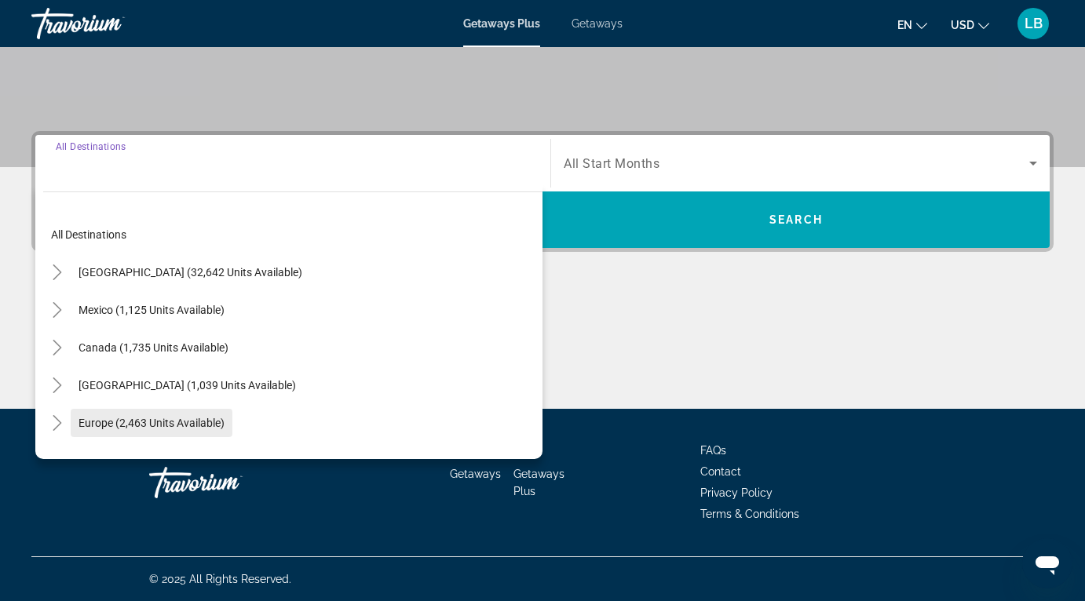
click at [166, 432] on span "Search widget" at bounding box center [152, 423] width 162 height 38
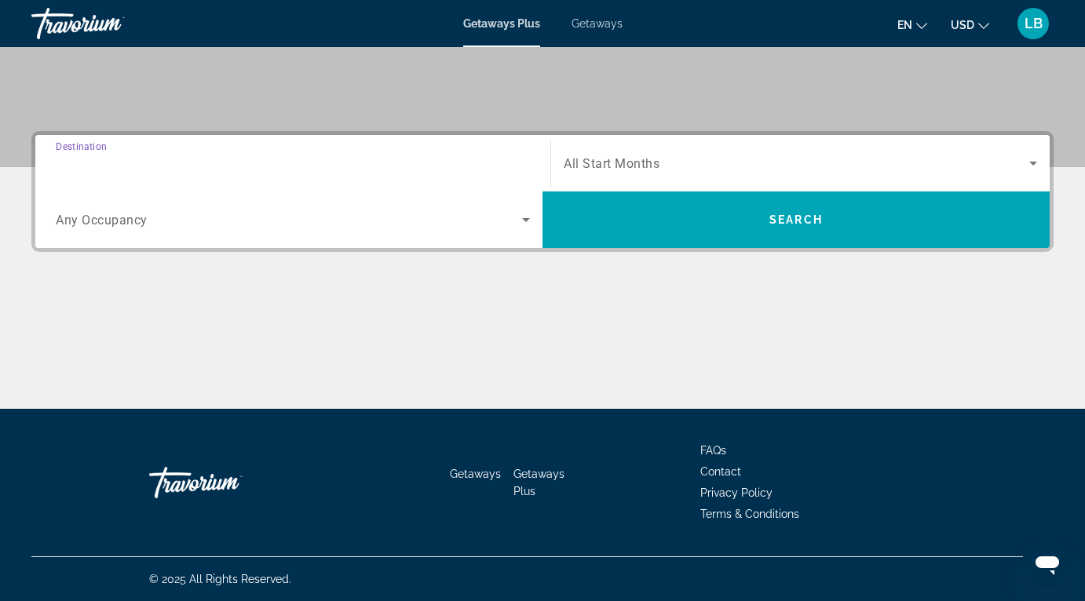
type input "**********"
click at [239, 232] on div "Search widget" at bounding box center [293, 220] width 474 height 44
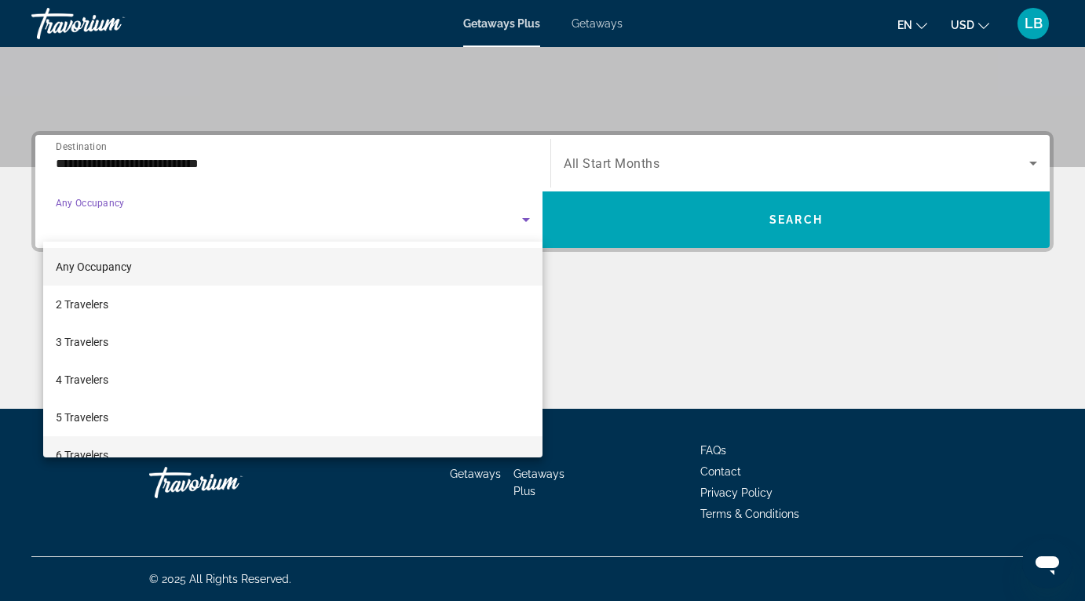
click at [165, 444] on mat-option "6 Travelers" at bounding box center [292, 455] width 499 height 38
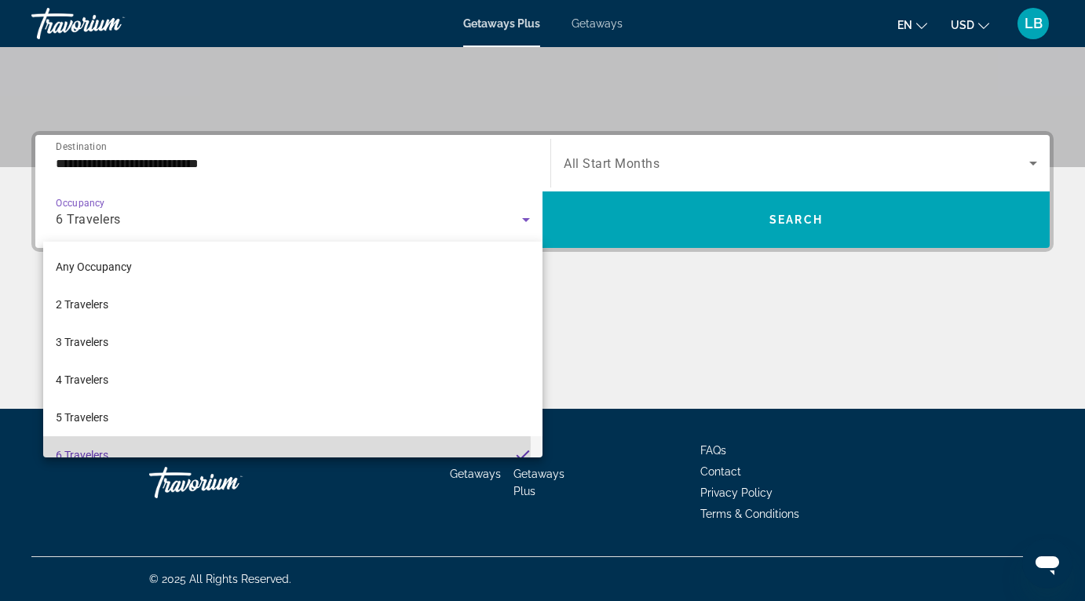
scroll to position [16, 0]
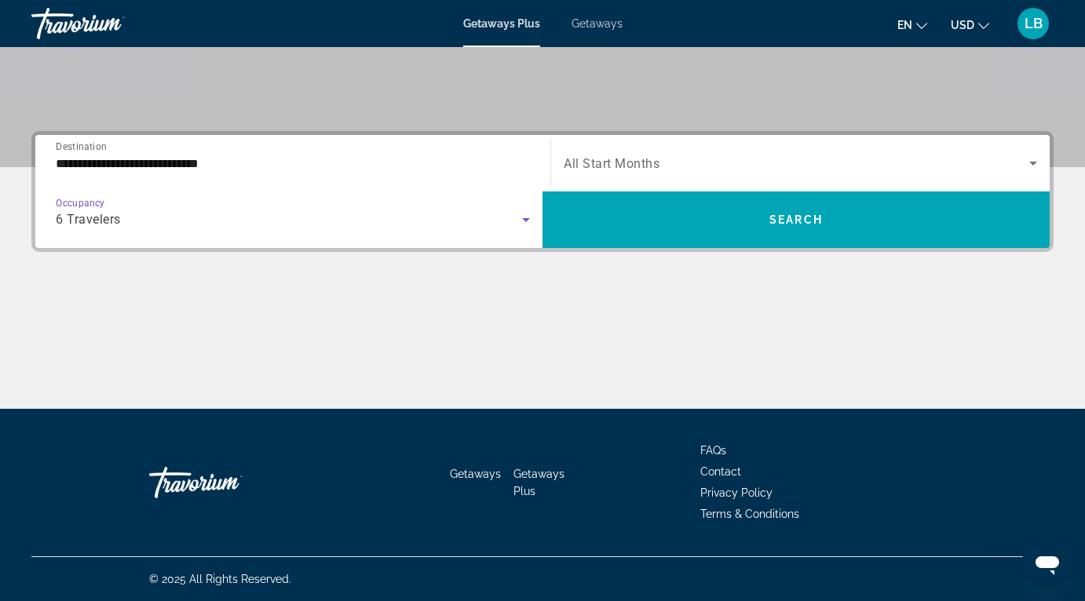
click at [681, 166] on span "Search widget" at bounding box center [796, 163] width 465 height 19
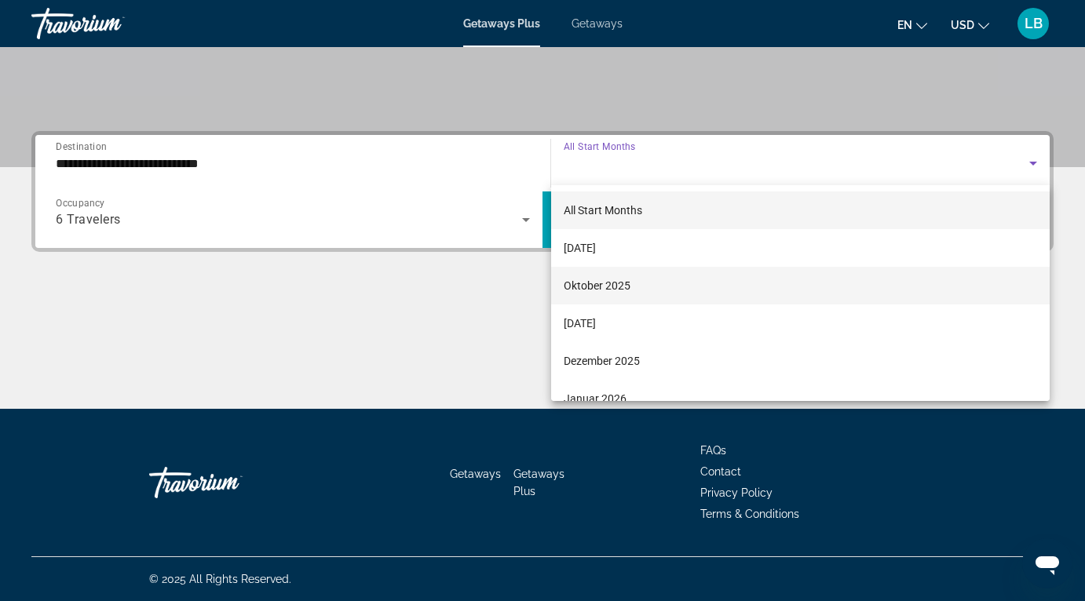
click at [633, 290] on mat-option "Oktober 2025" at bounding box center [800, 286] width 498 height 38
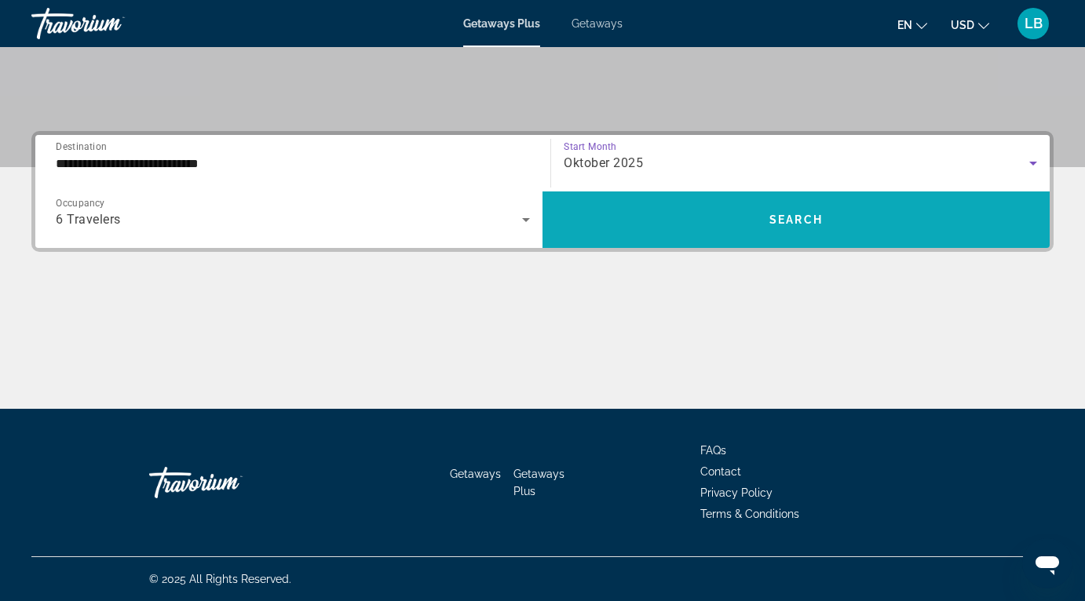
click at [806, 208] on span "Search widget" at bounding box center [795, 220] width 507 height 38
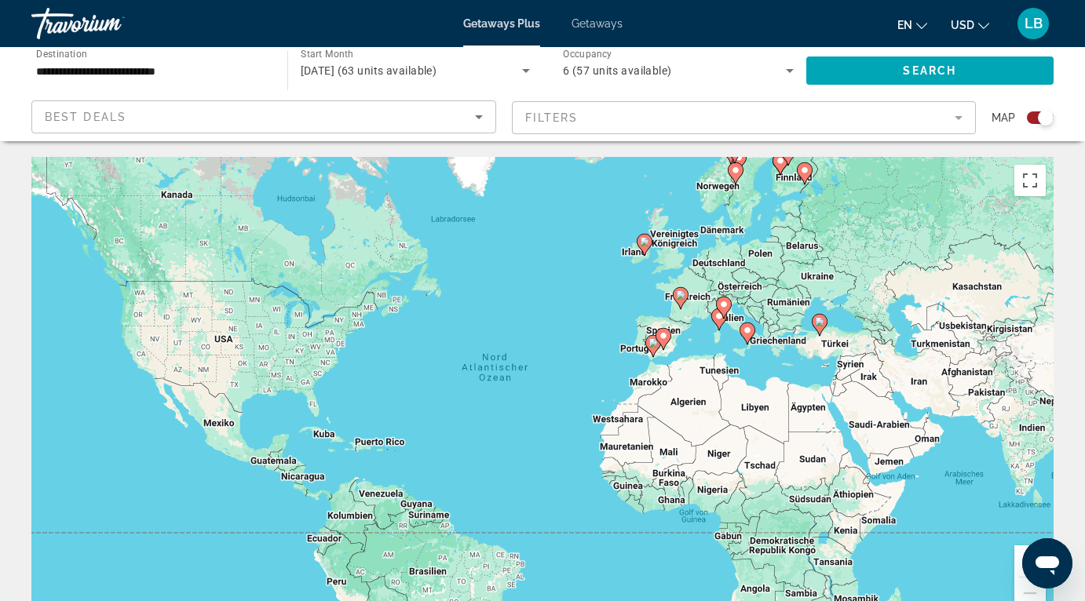
click at [254, 71] on input "**********" at bounding box center [151, 71] width 231 height 19
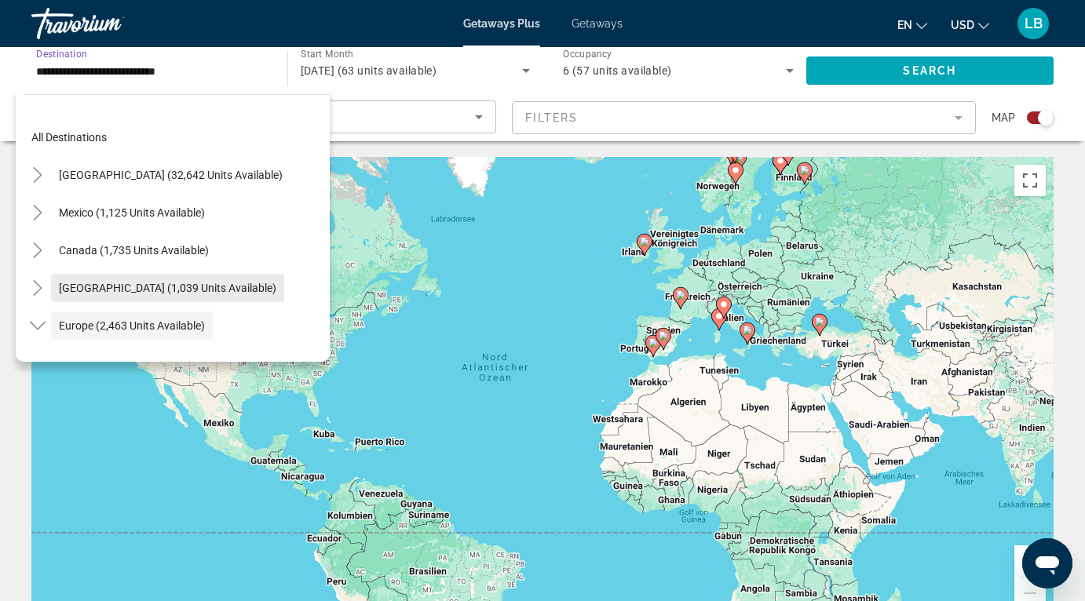
scroll to position [93, 0]
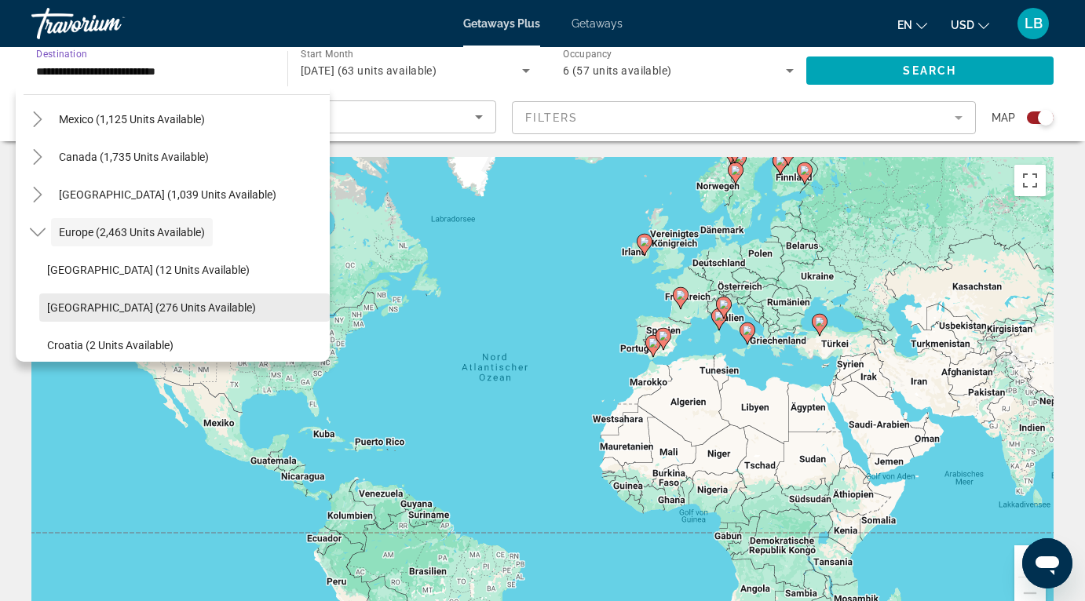
click at [150, 308] on span "[GEOGRAPHIC_DATA] (276 units available)" at bounding box center [151, 307] width 209 height 13
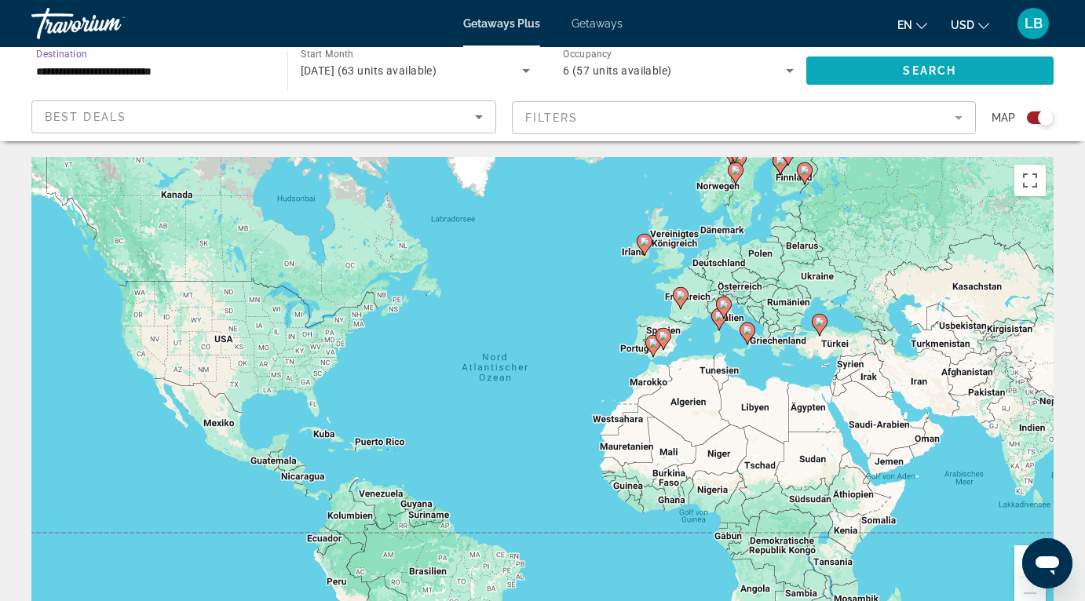
click at [894, 61] on span "Search widget" at bounding box center [930, 71] width 248 height 38
click at [199, 70] on input "**********" at bounding box center [151, 71] width 231 height 19
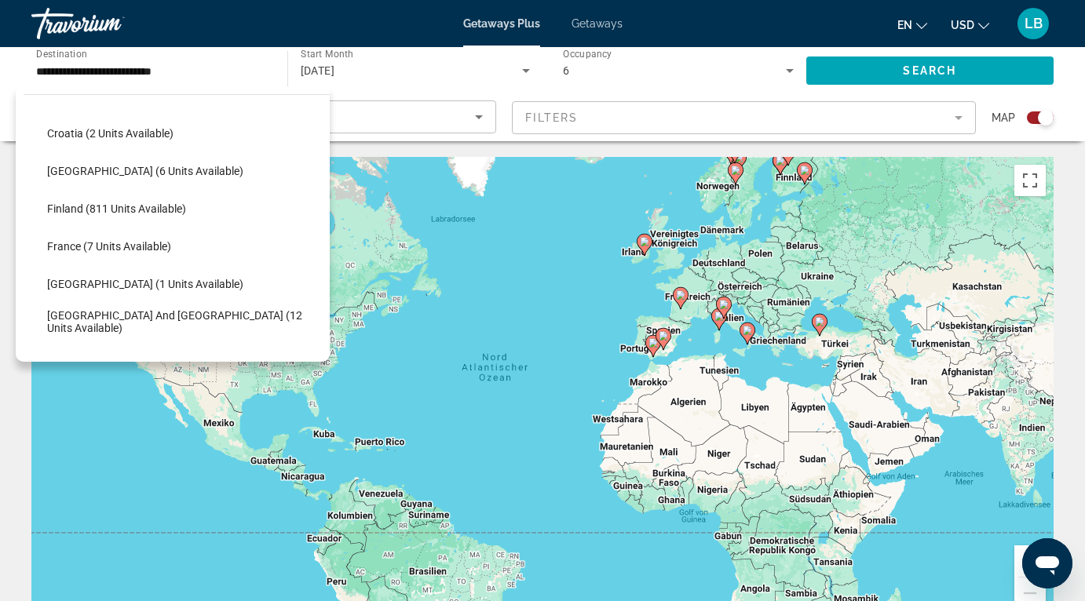
scroll to position [314, 0]
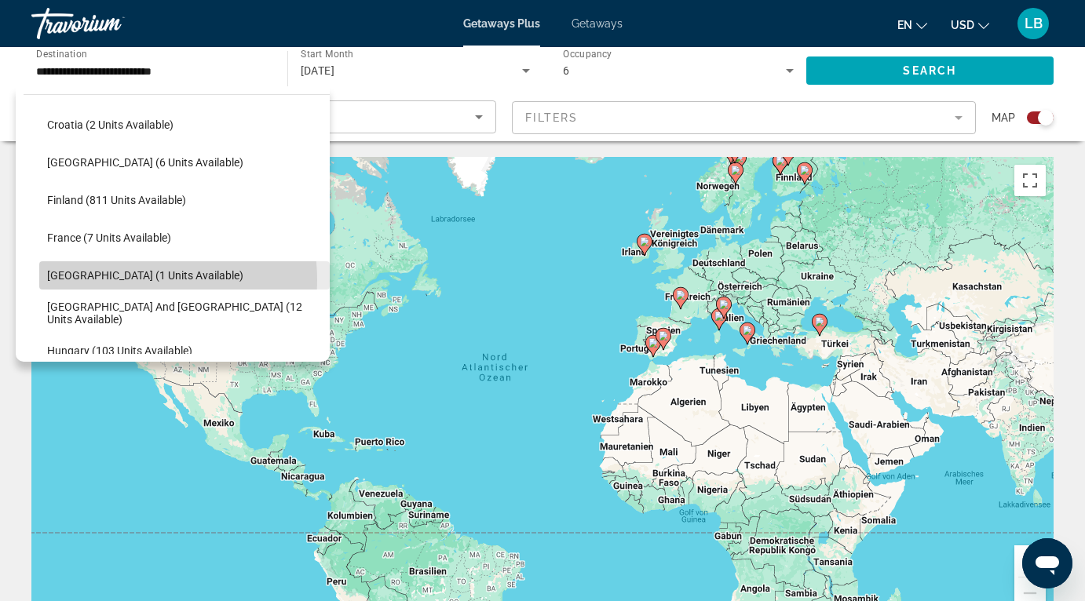
click at [123, 280] on span "[GEOGRAPHIC_DATA] (1 units available)" at bounding box center [145, 275] width 196 height 13
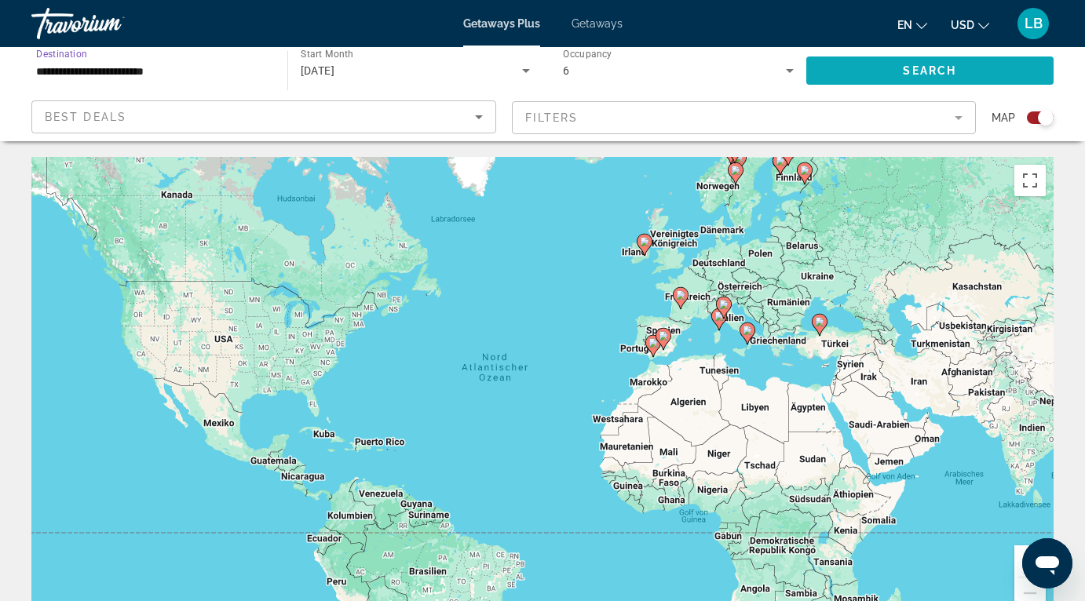
click at [972, 68] on span "Search widget" at bounding box center [930, 71] width 248 height 38
click at [243, 73] on input "**********" at bounding box center [151, 71] width 231 height 19
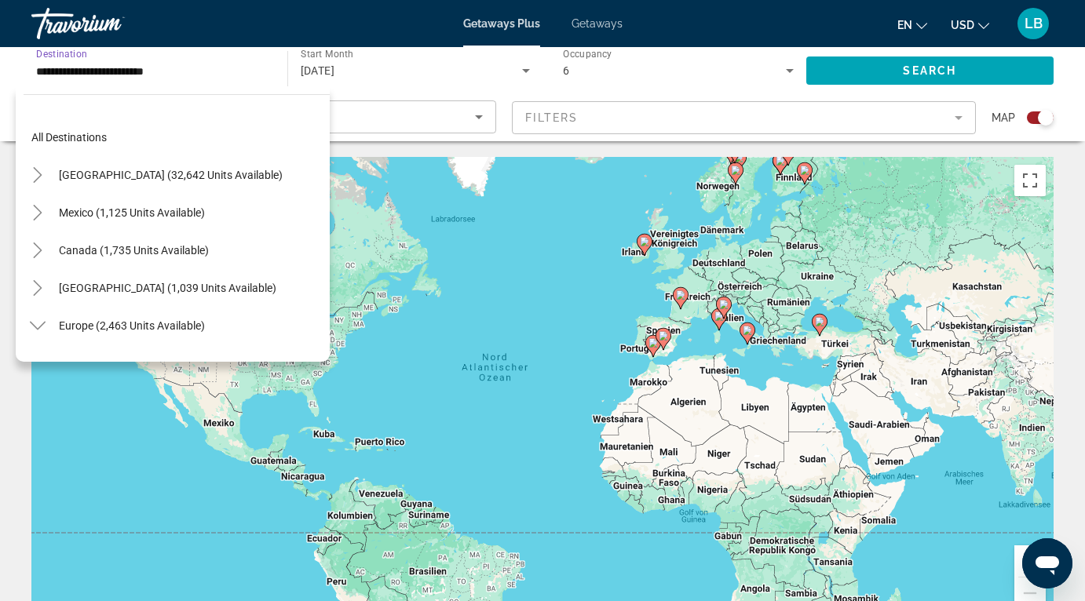
scroll to position [357, 0]
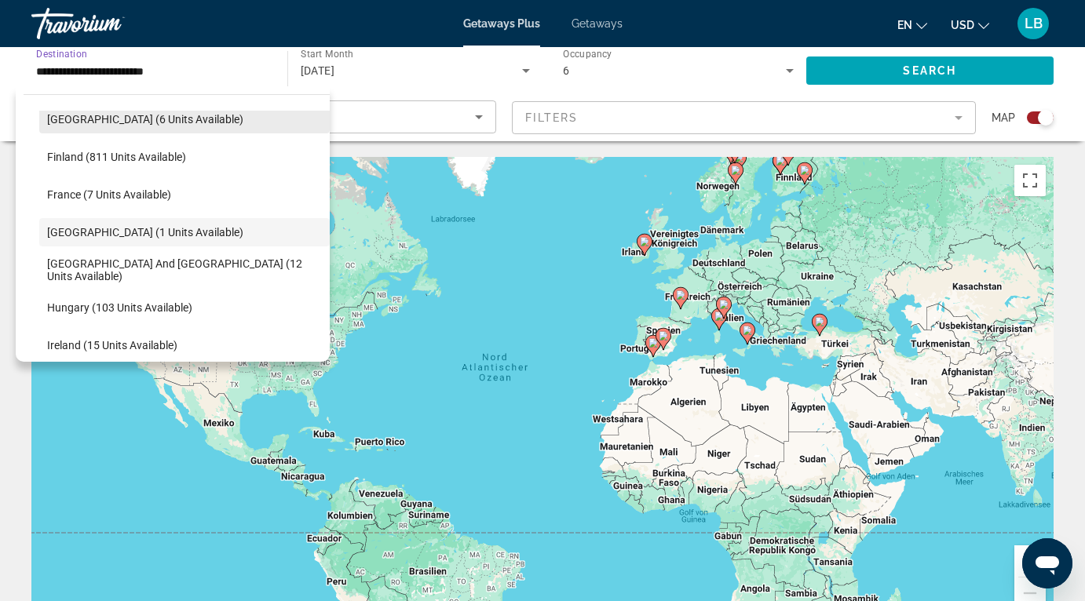
click at [167, 130] on span "Search widget" at bounding box center [184, 119] width 290 height 38
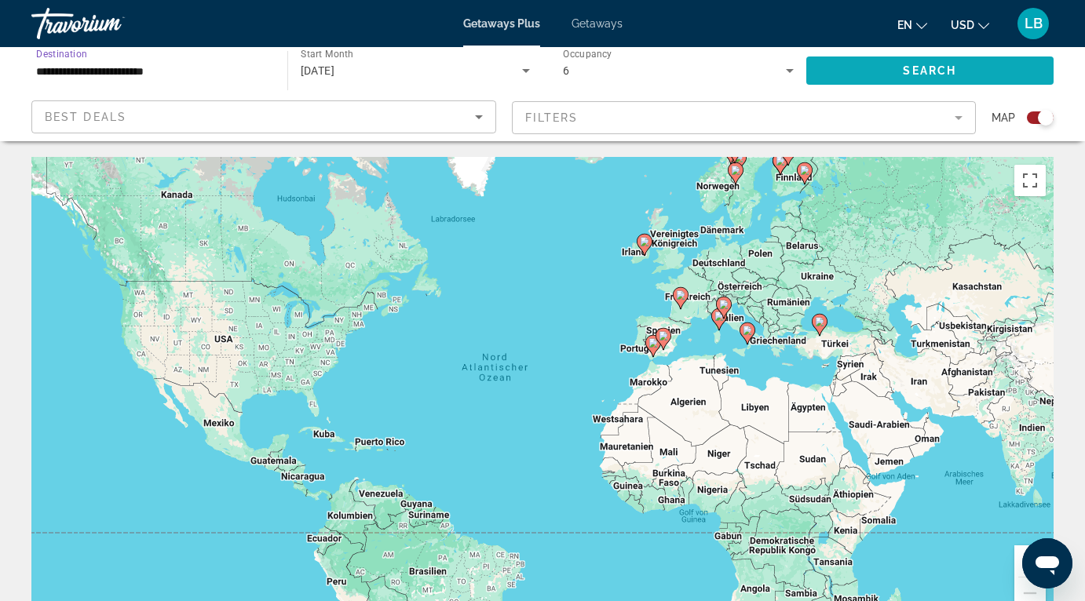
click at [965, 69] on span "Search widget" at bounding box center [930, 71] width 248 height 38
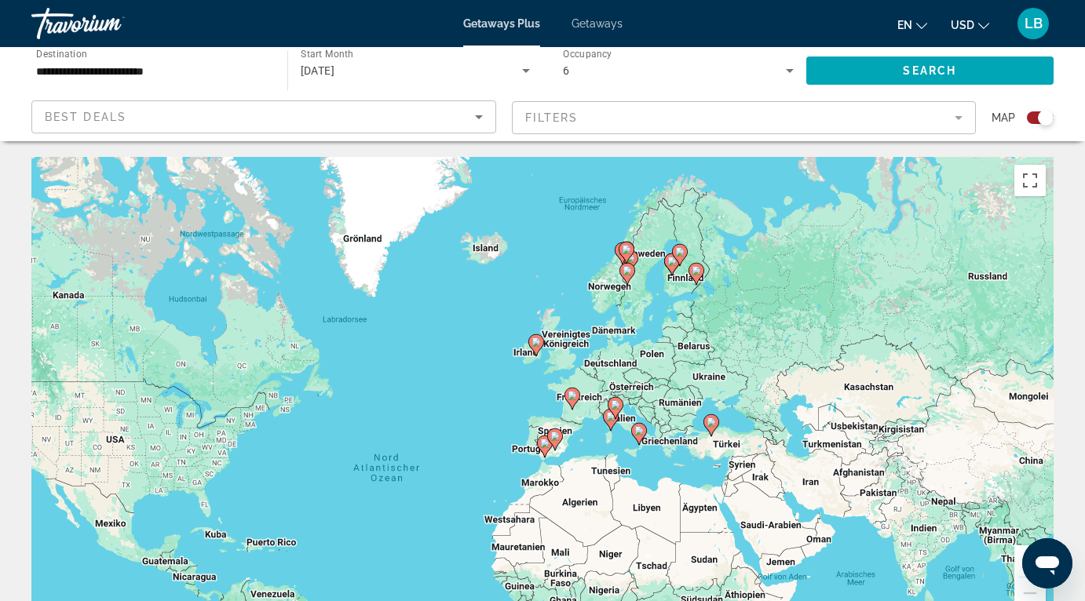
drag, startPoint x: 898, startPoint y: 243, endPoint x: 785, endPoint y: 350, distance: 155.5
click at [785, 350] on div "Um den Modus zum Ziehen mit der Tastatur zu aktivieren, drückst du Alt + Eingab…" at bounding box center [542, 392] width 1022 height 471
click at [1019, 561] on button "Vergrößern" at bounding box center [1029, 560] width 31 height 31
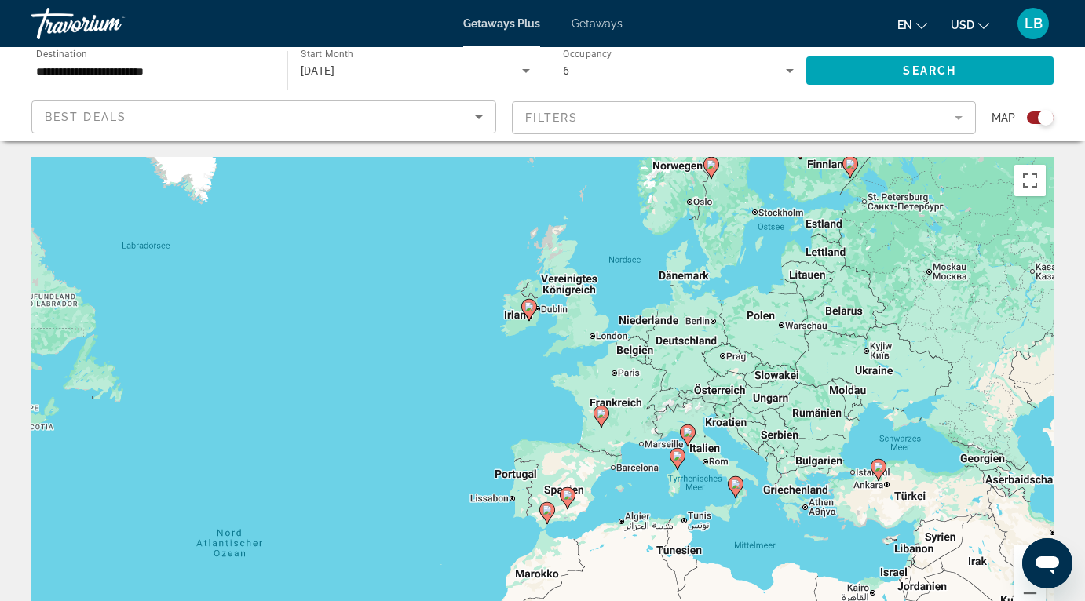
click at [1019, 561] on button "Vergrößern" at bounding box center [1029, 560] width 31 height 31
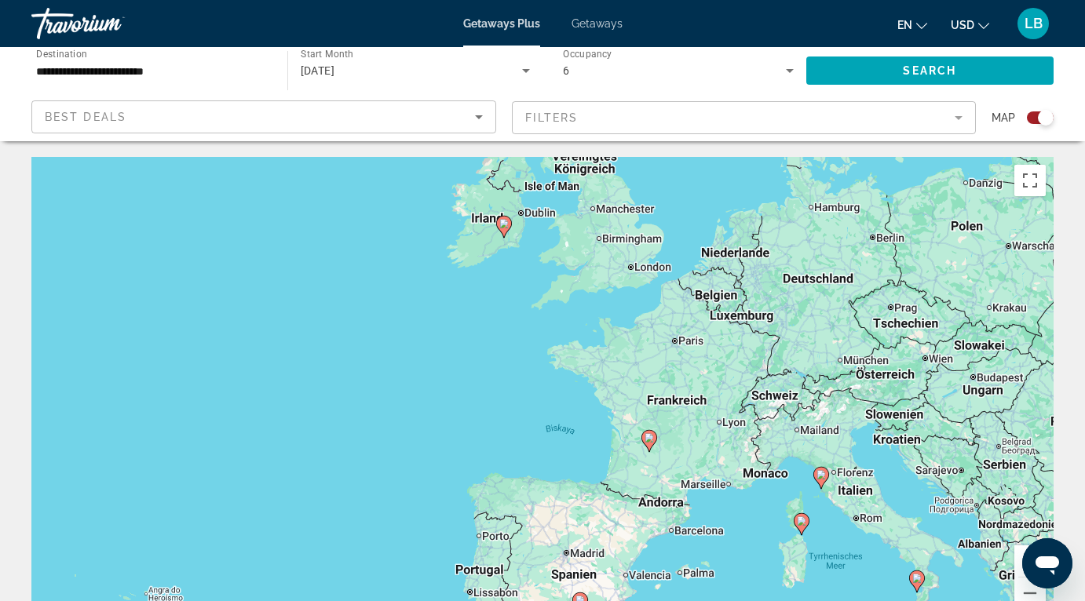
click at [910, 491] on div "Um den Modus zum Ziehen mit der Tastatur zu aktivieren, drückst du Alt + Eingab…" at bounding box center [542, 392] width 1022 height 471
click at [211, 74] on input "**********" at bounding box center [151, 71] width 231 height 19
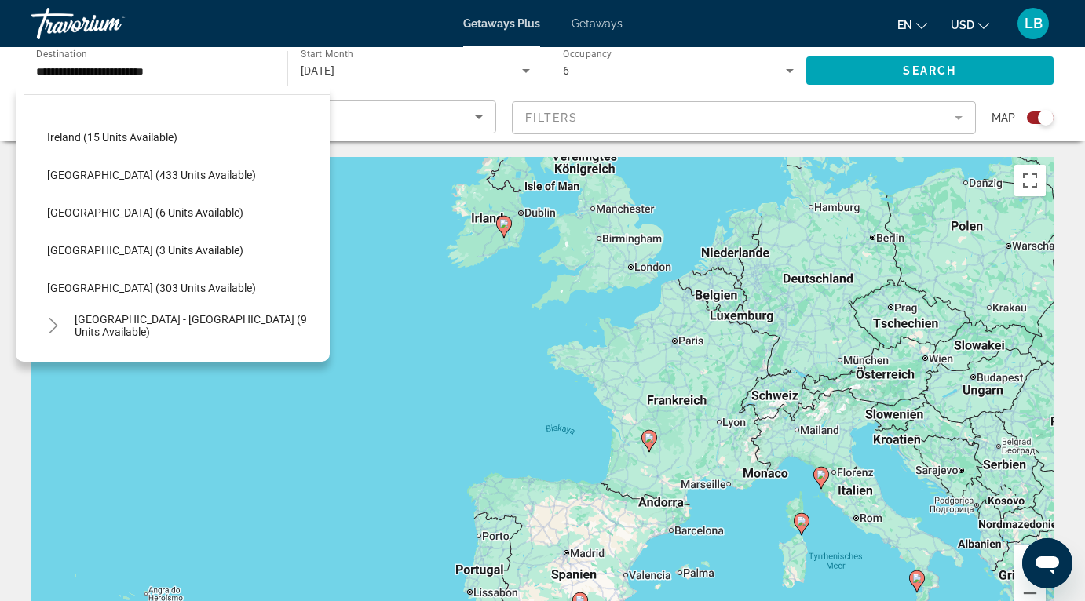
scroll to position [534, 0]
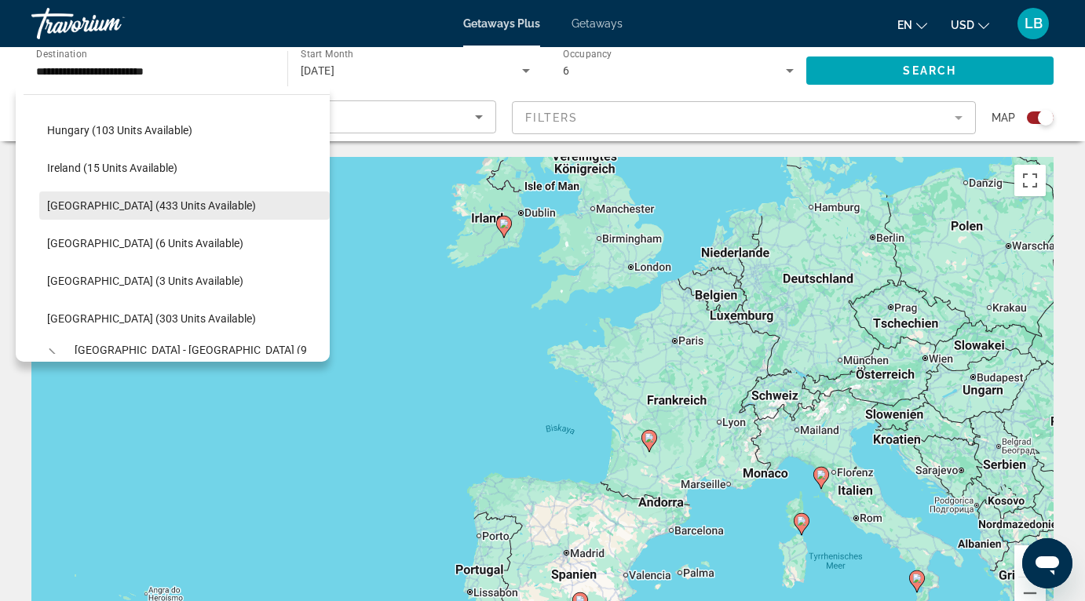
click at [115, 210] on span "[GEOGRAPHIC_DATA] (433 units available)" at bounding box center [151, 205] width 209 height 13
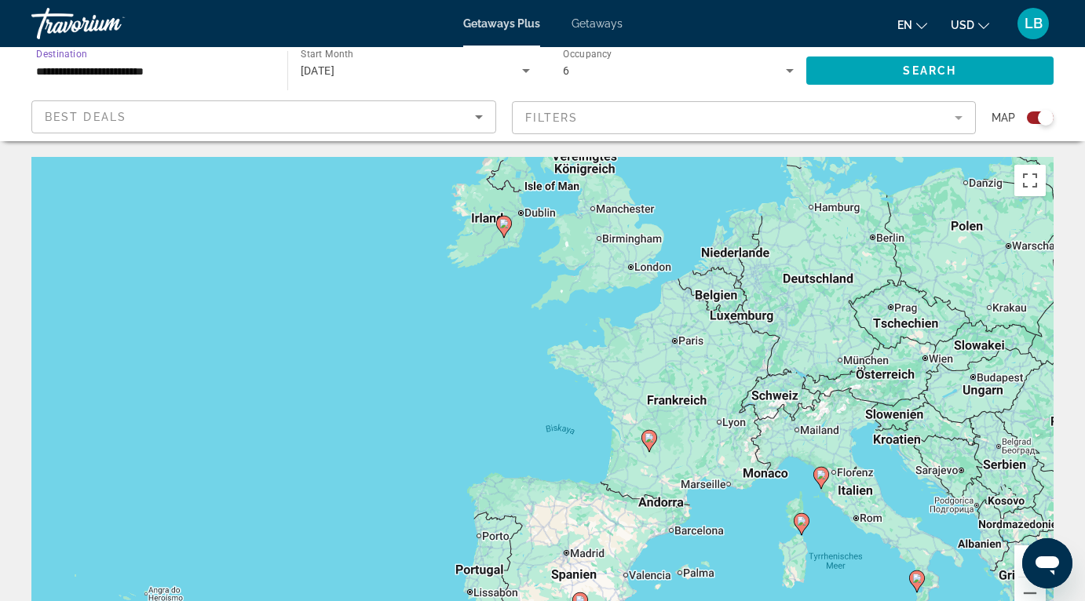
type input "**********"
click at [983, 73] on span "Search widget" at bounding box center [930, 71] width 248 height 38
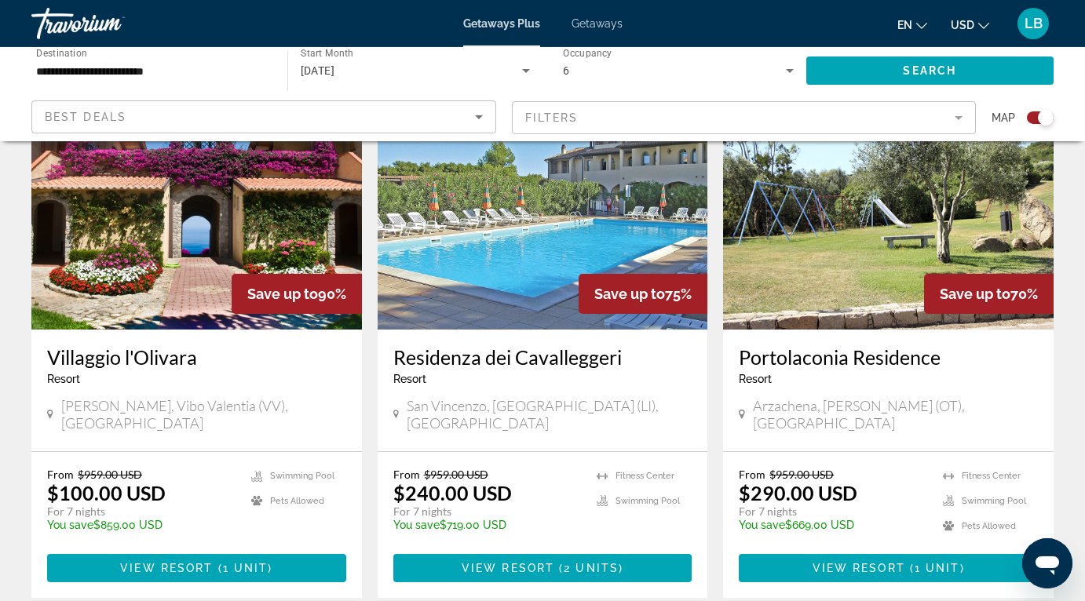
scroll to position [608, 0]
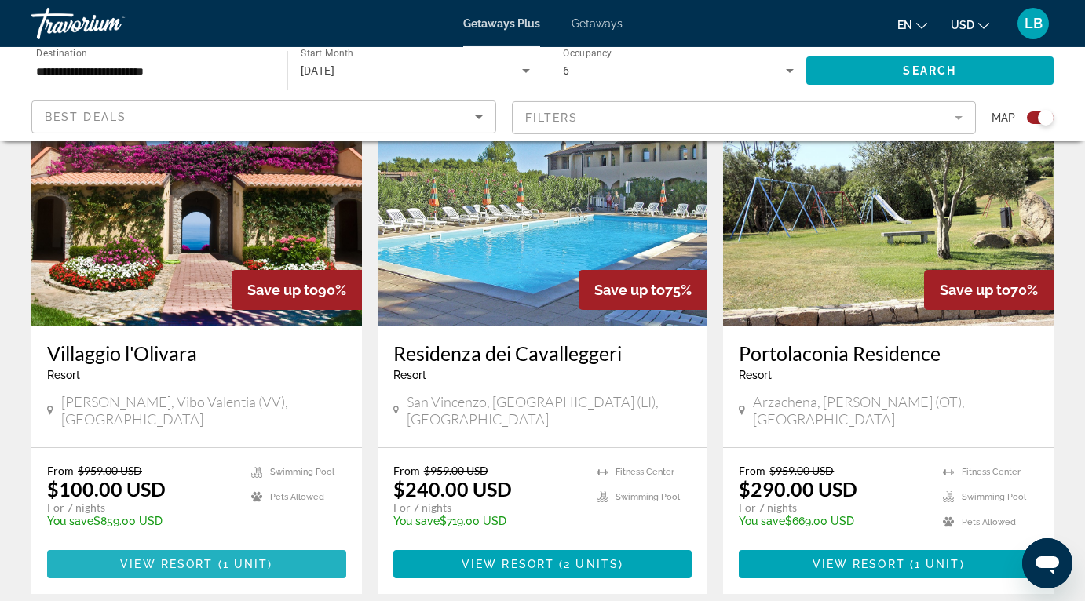
click at [201, 558] on span "View Resort" at bounding box center [166, 564] width 93 height 13
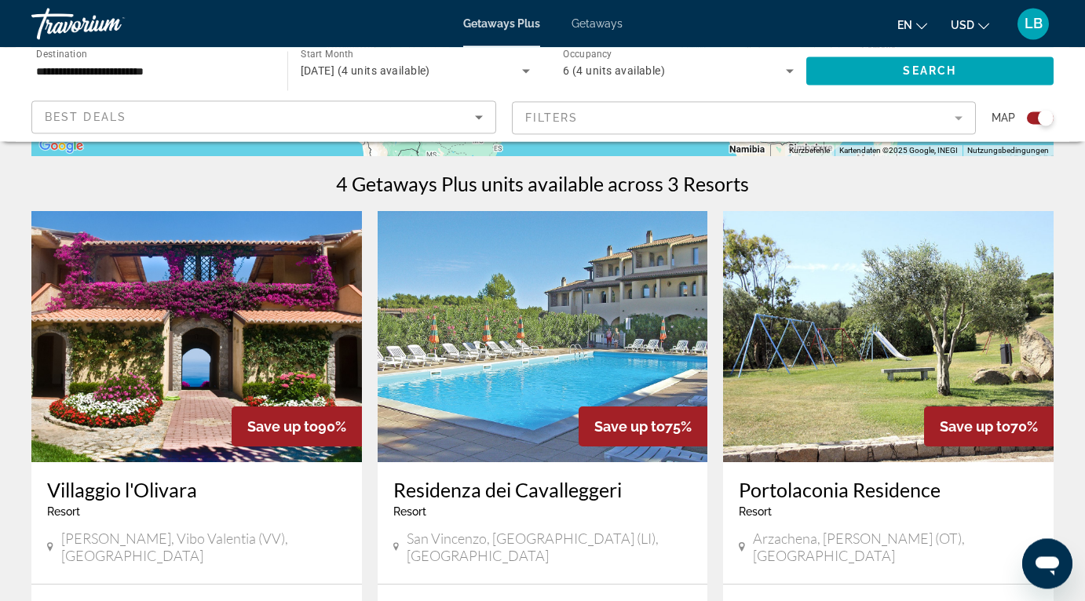
scroll to position [473, 0]
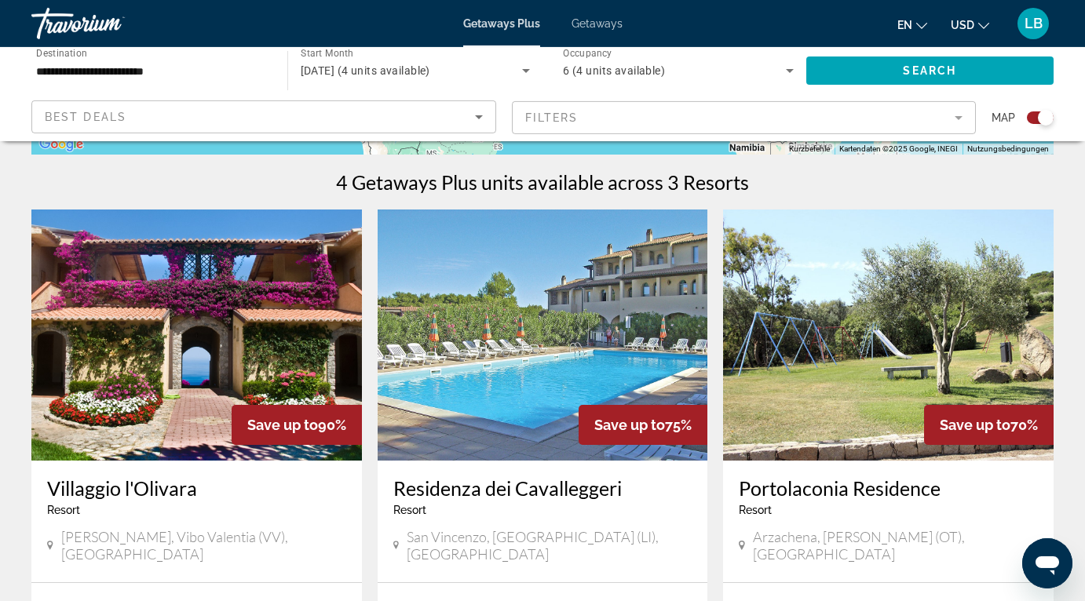
click at [528, 354] on img "Main content" at bounding box center [543, 335] width 330 height 251
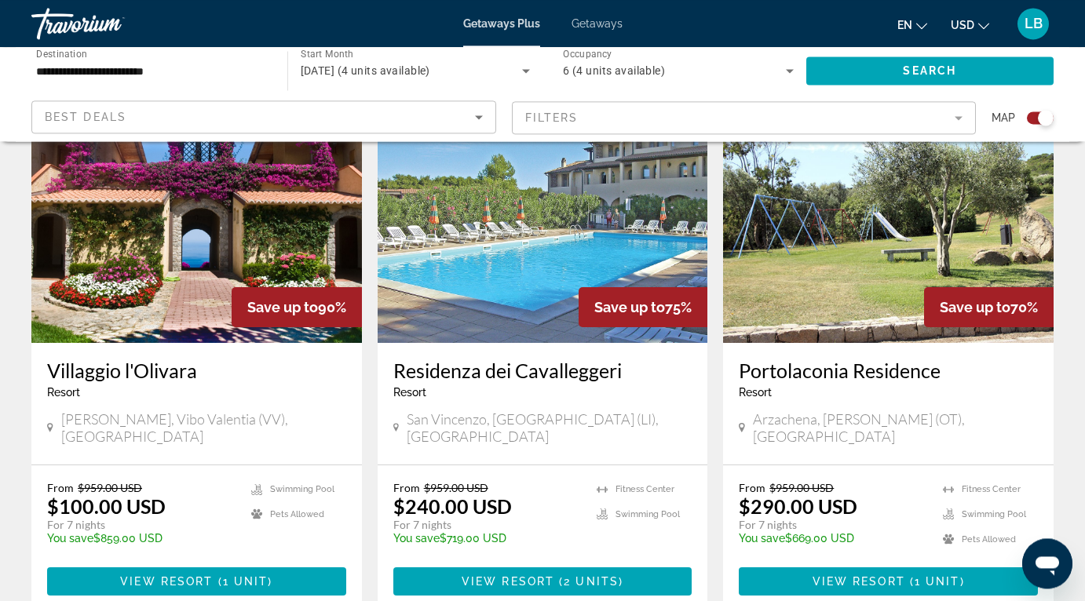
scroll to position [615, 0]
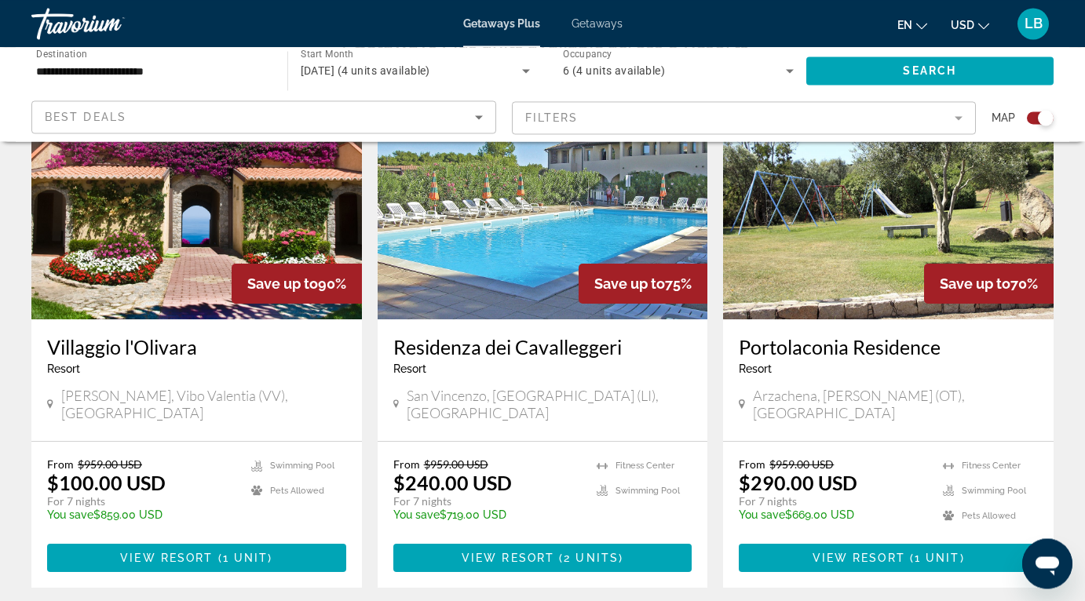
click at [842, 232] on img "Main content" at bounding box center [888, 193] width 330 height 251
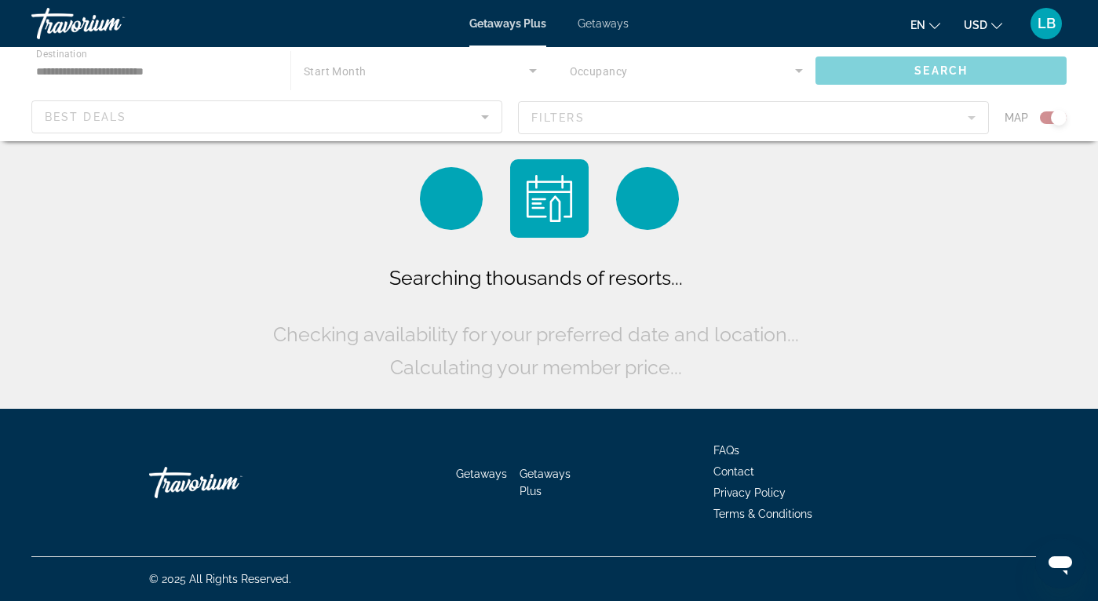
click at [599, 28] on span "Getaways" at bounding box center [603, 23] width 51 height 13
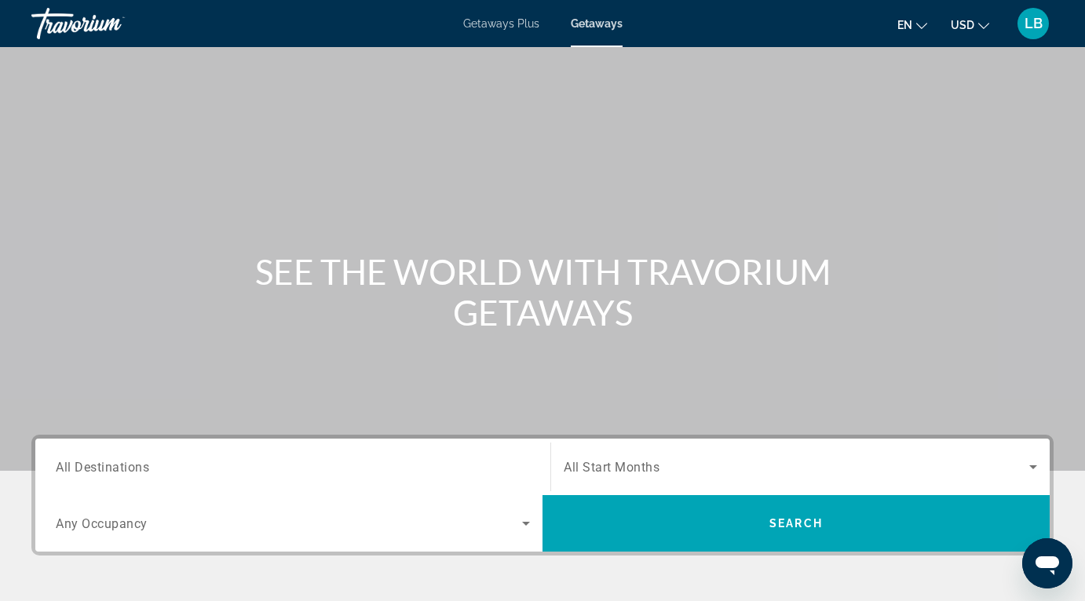
click at [247, 465] on input "Destination All Destinations" at bounding box center [293, 467] width 474 height 19
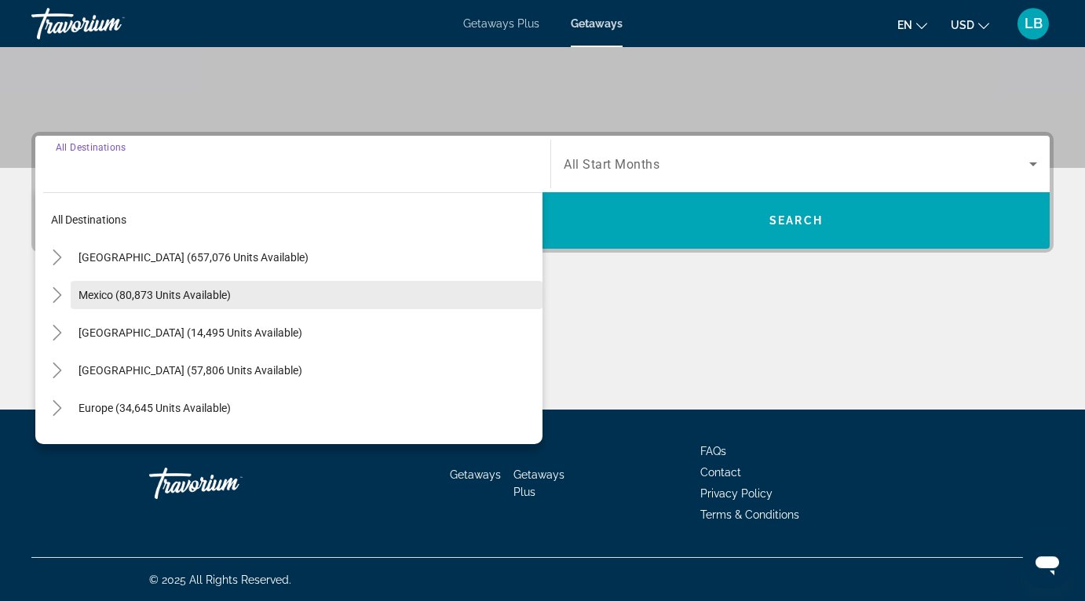
scroll to position [304, 0]
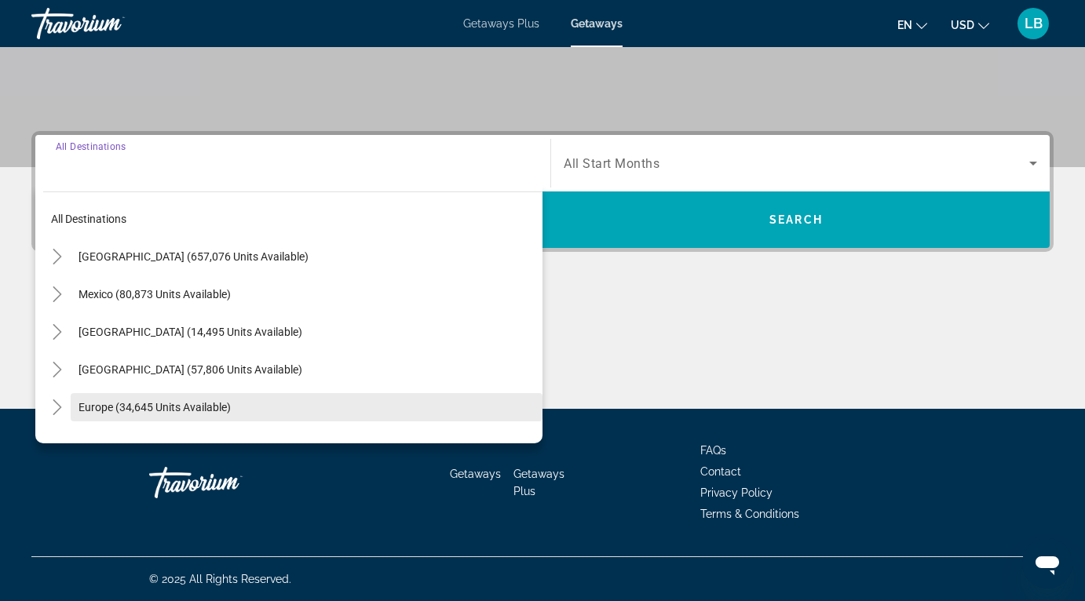
click at [147, 399] on span "Search widget" at bounding box center [307, 407] width 472 height 38
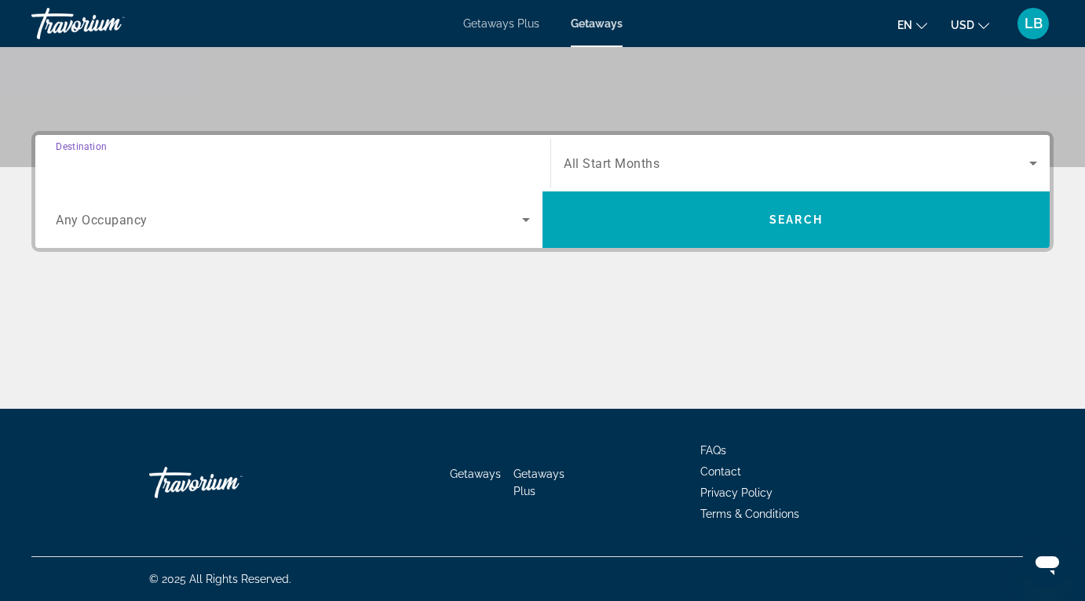
type input "**********"
click at [287, 239] on div "Search widget" at bounding box center [293, 220] width 474 height 44
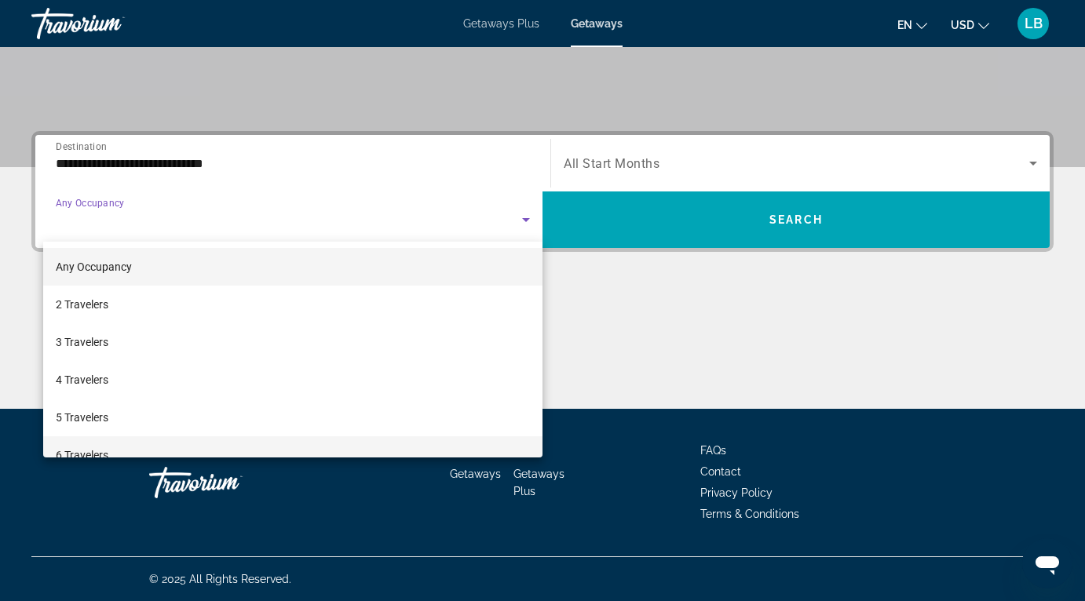
click at [172, 453] on mat-option "6 Travelers" at bounding box center [292, 455] width 499 height 38
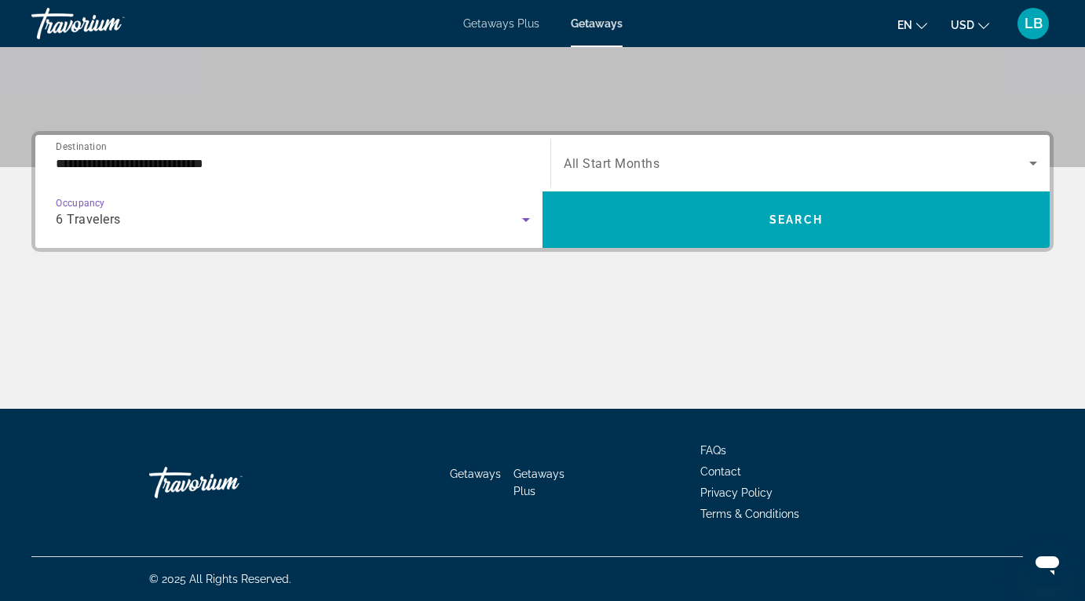
click at [804, 159] on span "Search widget" at bounding box center [796, 163] width 465 height 19
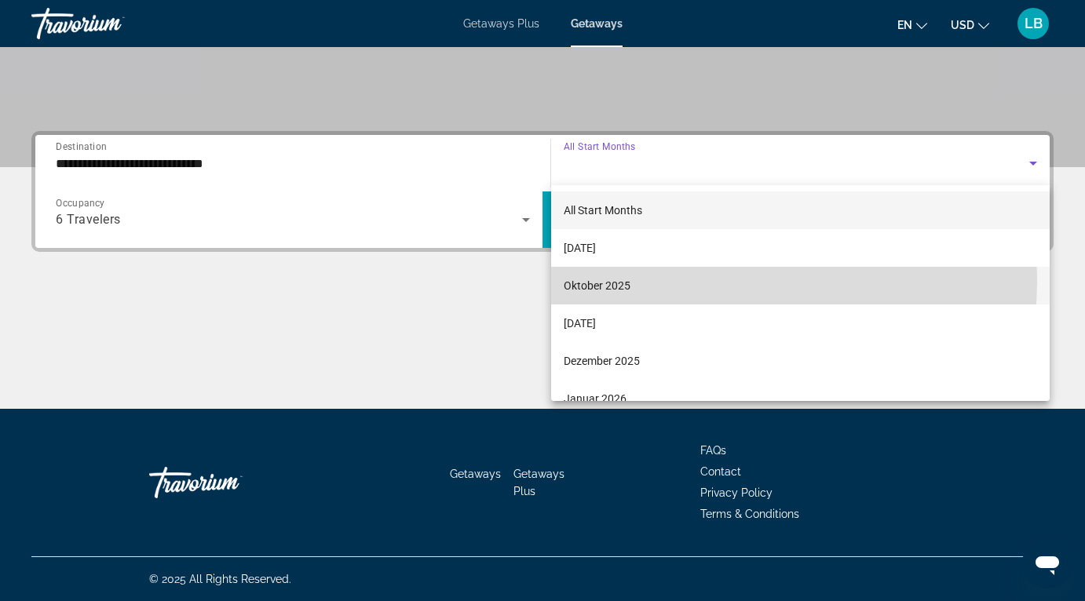
click at [642, 279] on mat-option "Oktober 2025" at bounding box center [800, 286] width 498 height 38
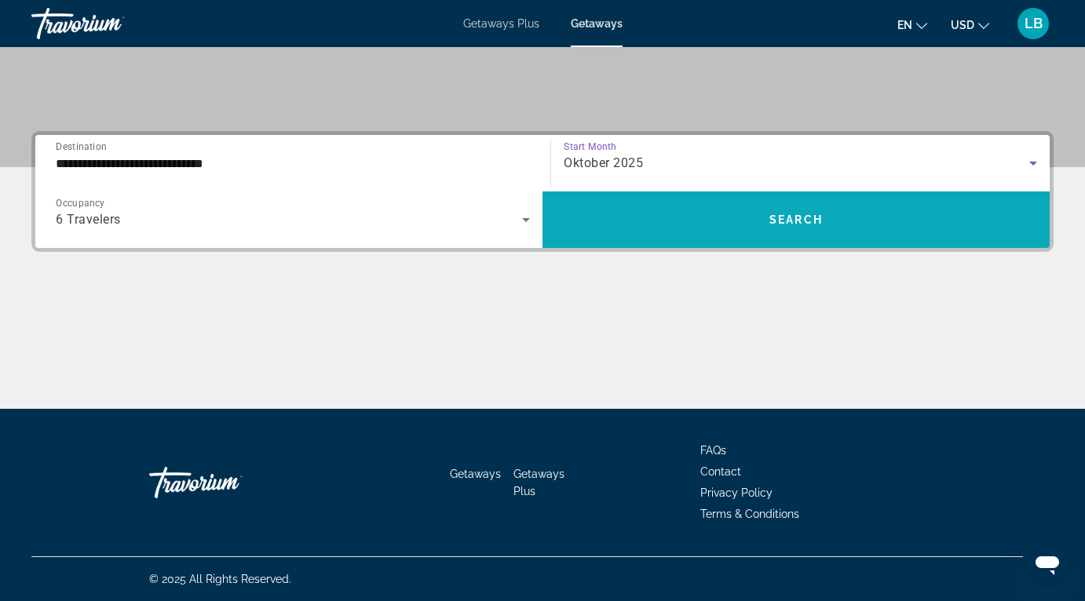
click at [794, 223] on span "Search" at bounding box center [795, 219] width 53 height 13
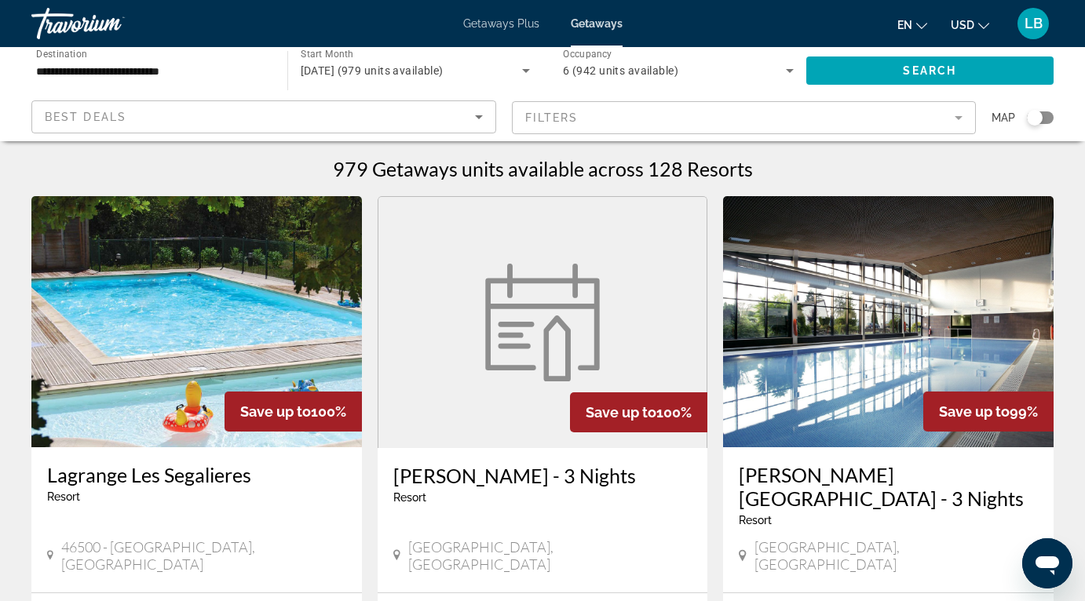
click at [231, 77] on input "**********" at bounding box center [151, 71] width 231 height 19
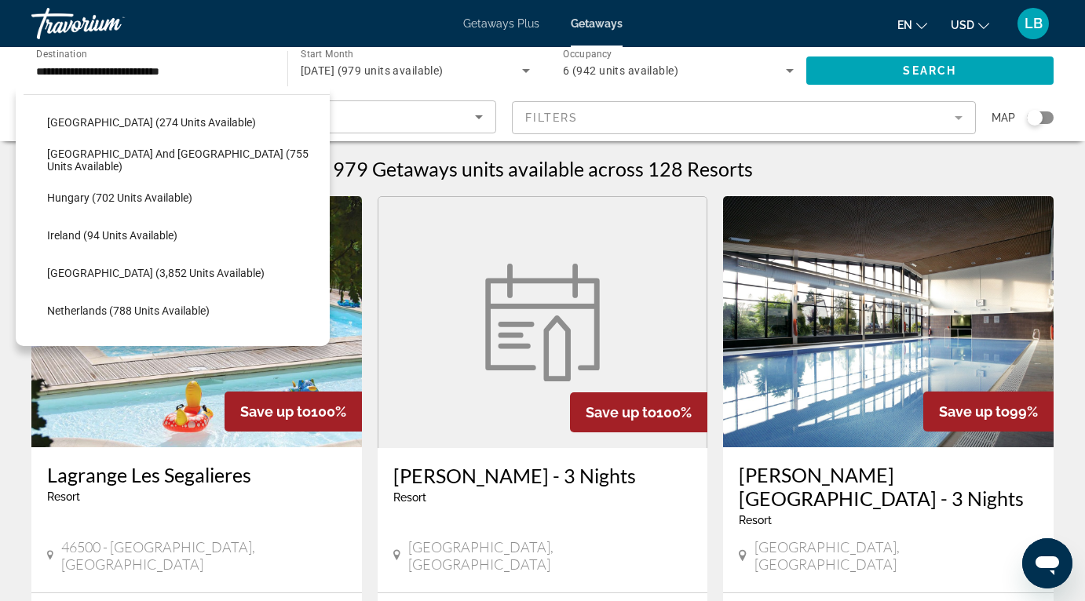
scroll to position [494, 0]
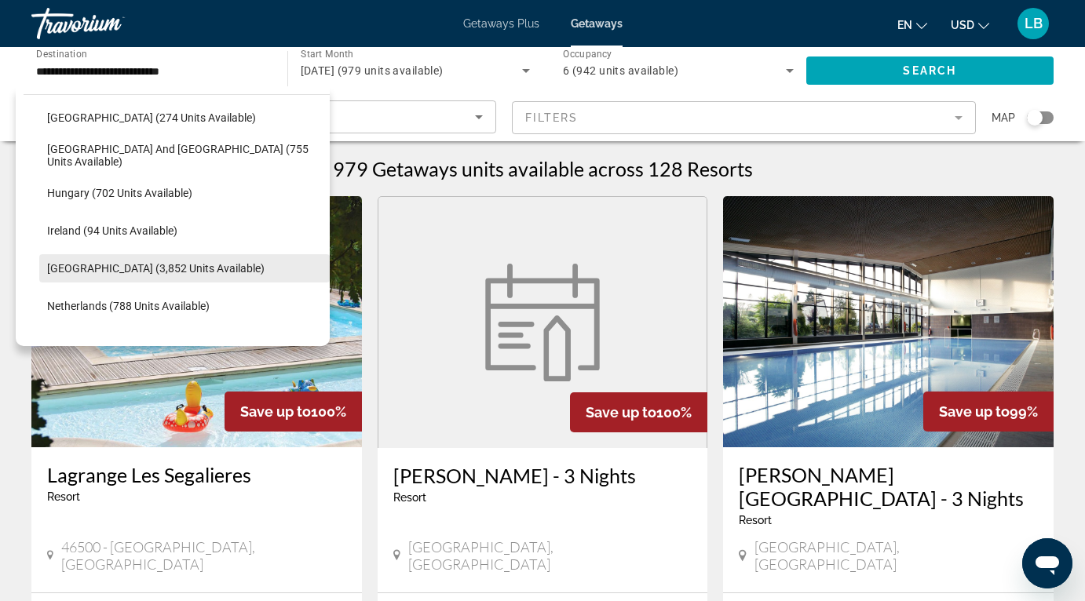
click at [120, 271] on span "[GEOGRAPHIC_DATA] (3,852 units available)" at bounding box center [155, 268] width 217 height 13
type input "**********"
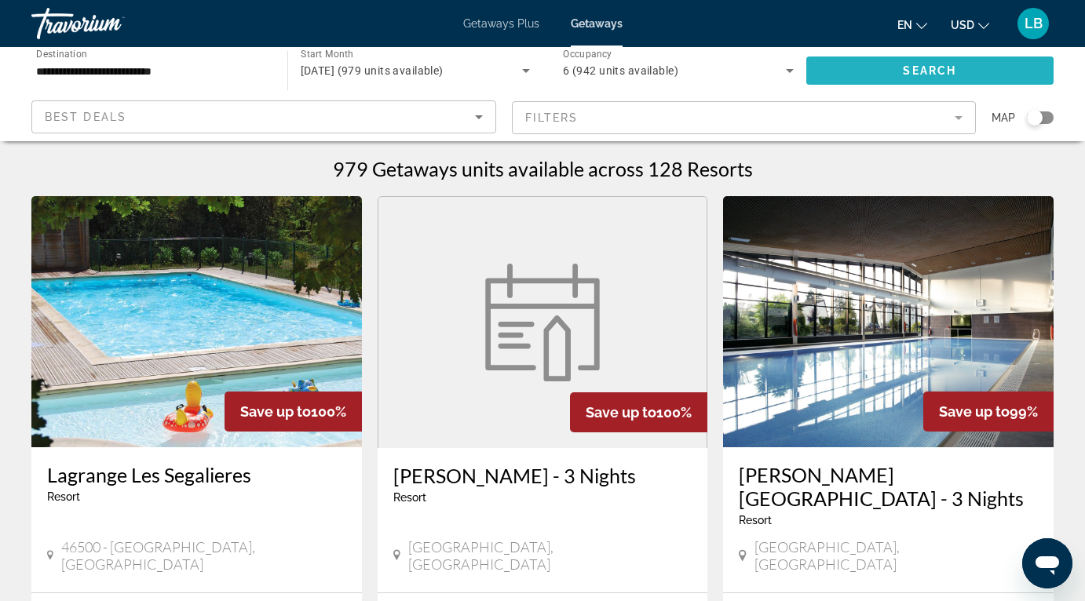
click at [914, 71] on span "Search" at bounding box center [929, 70] width 53 height 13
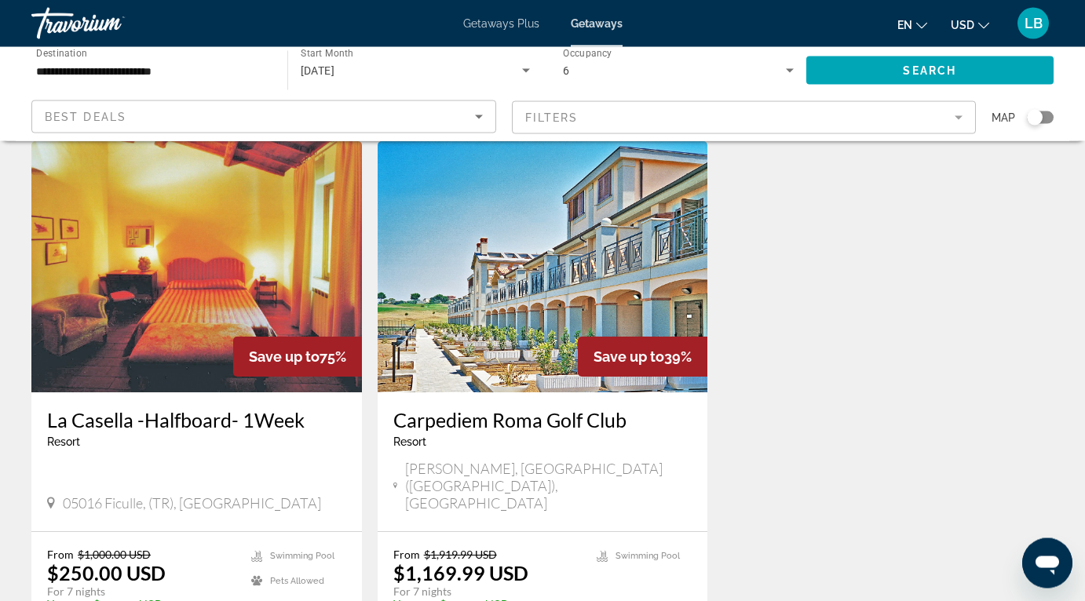
scroll to position [611, 0]
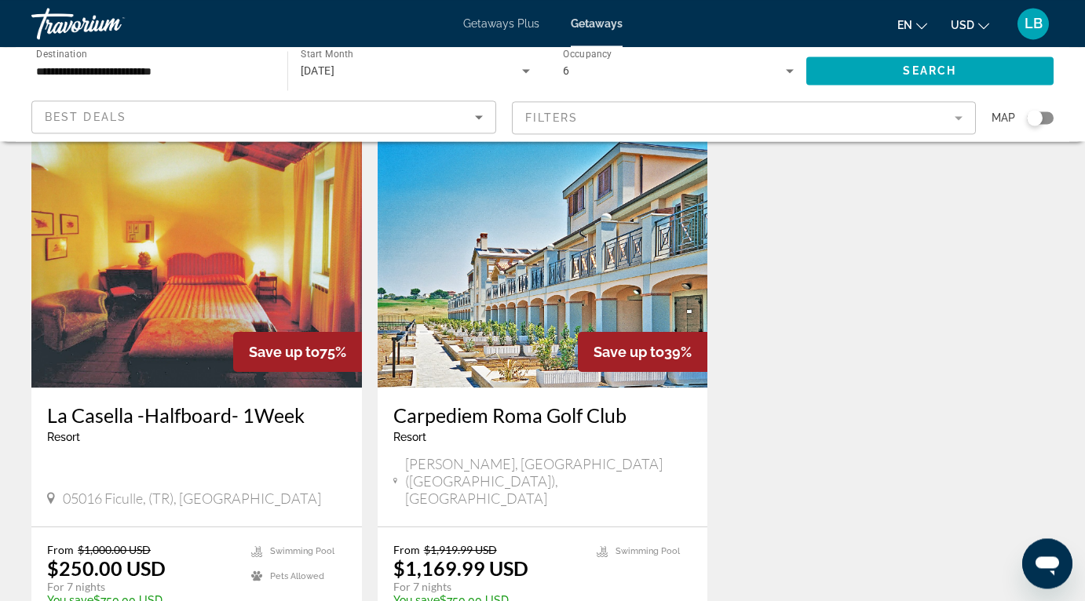
click at [450, 266] on img "Main content" at bounding box center [543, 262] width 330 height 251
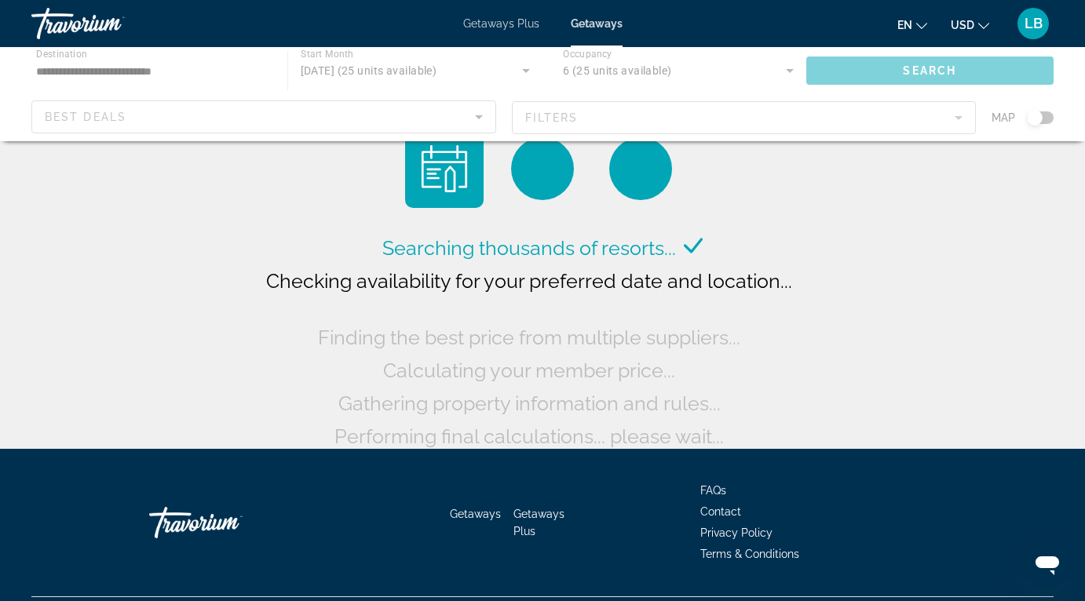
click at [220, 67] on div "Main content" at bounding box center [542, 94] width 1085 height 94
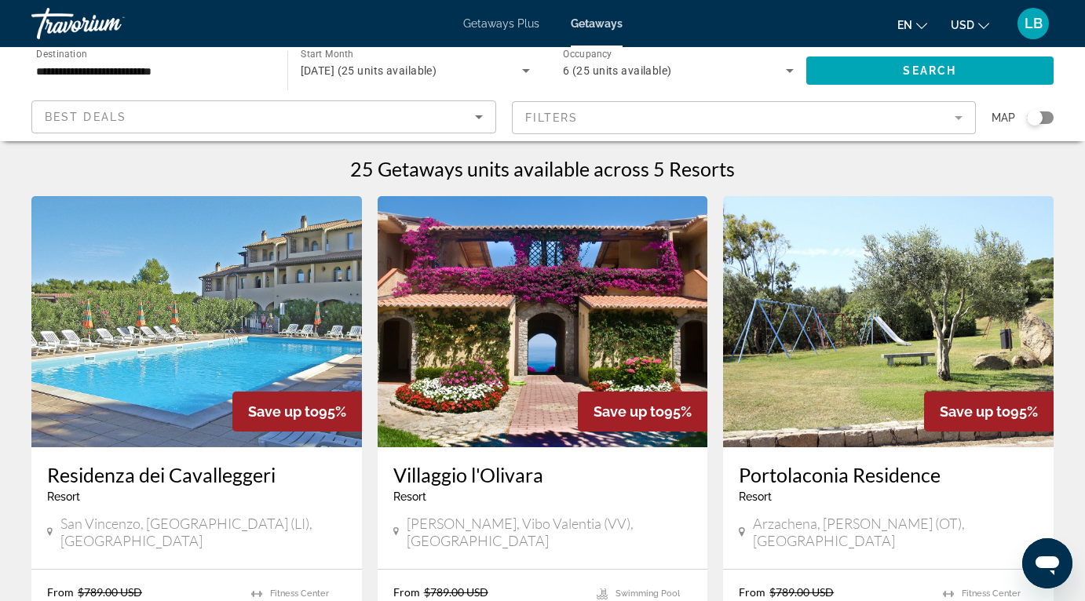
click at [221, 75] on input "**********" at bounding box center [151, 71] width 231 height 19
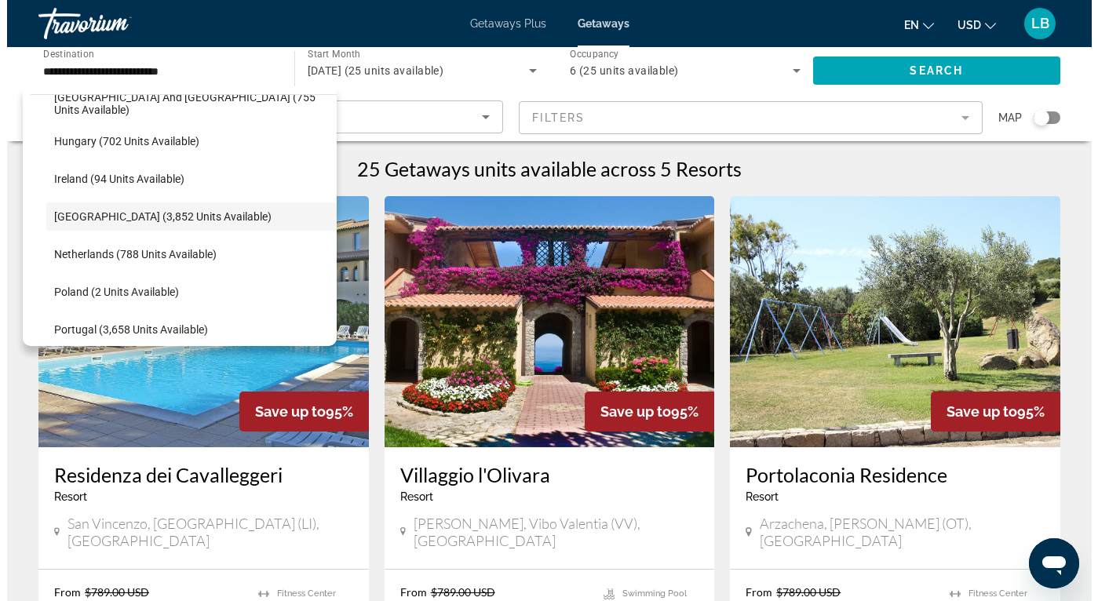
scroll to position [550, 0]
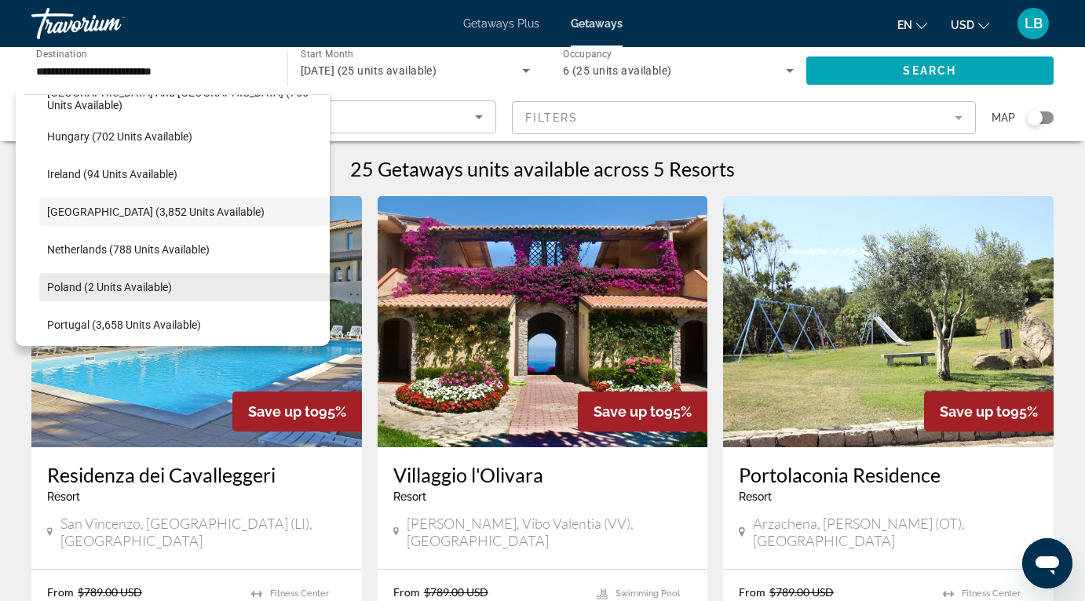
click at [59, 294] on span "Poland (2 units available)" at bounding box center [109, 287] width 125 height 13
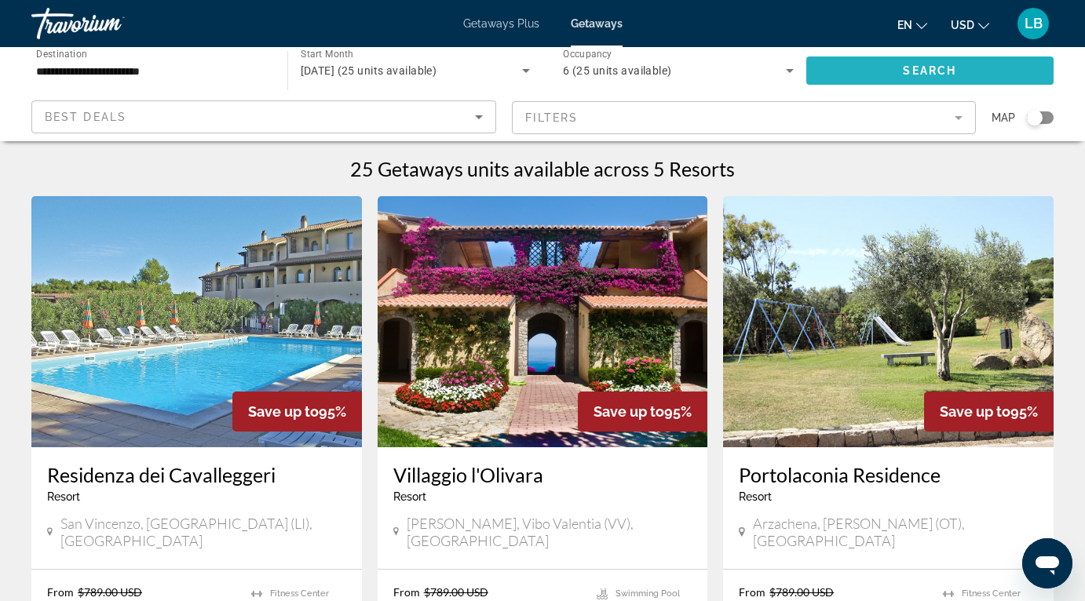
click at [913, 71] on span "Search" at bounding box center [929, 70] width 53 height 13
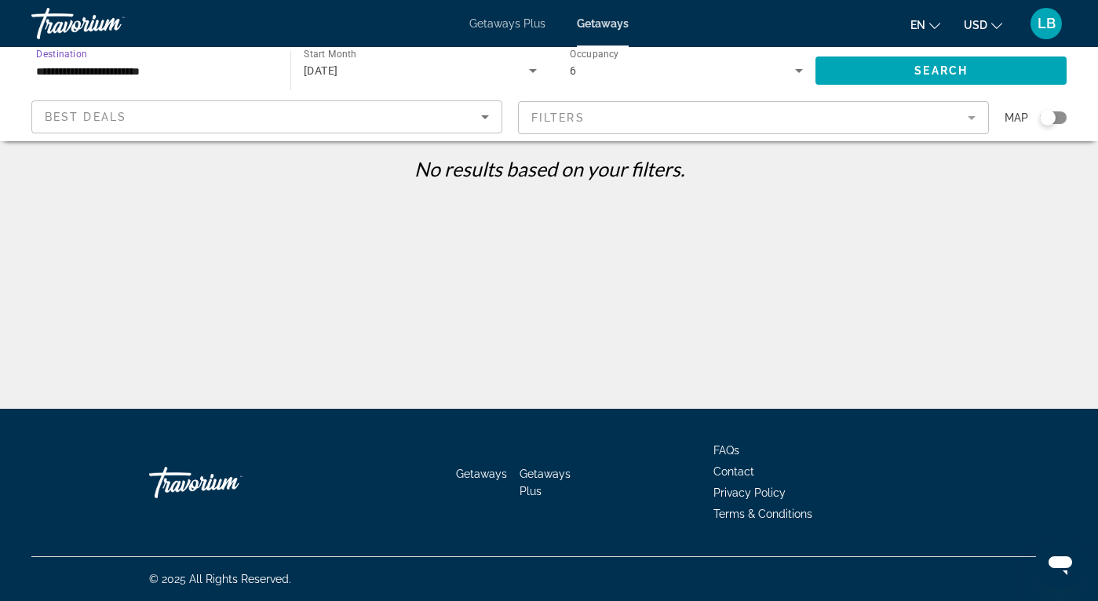
click at [239, 71] on input "**********" at bounding box center [153, 71] width 234 height 19
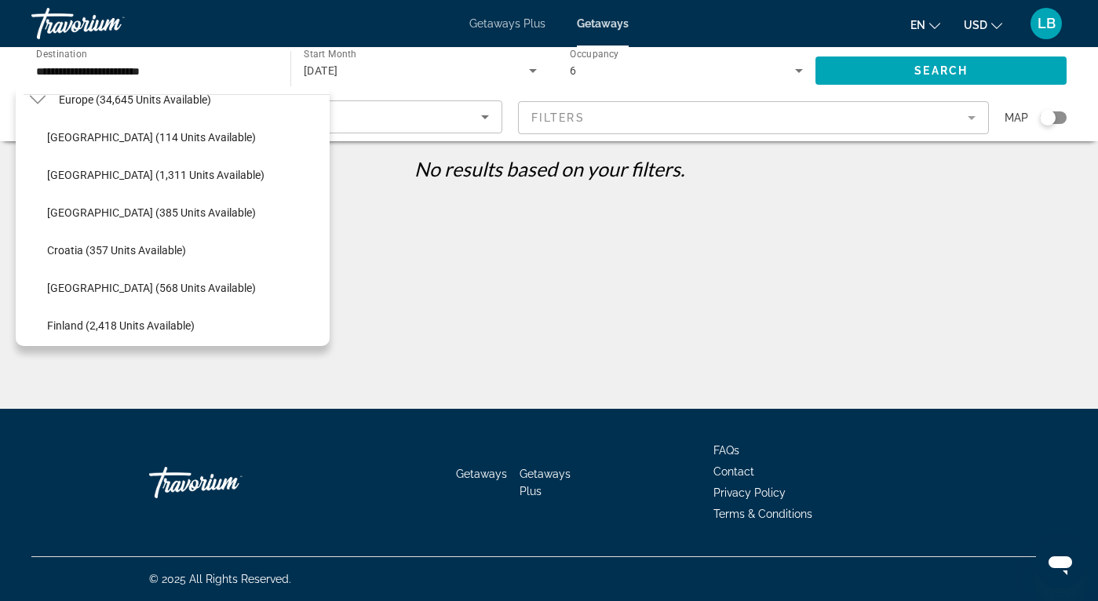
scroll to position [221, 0]
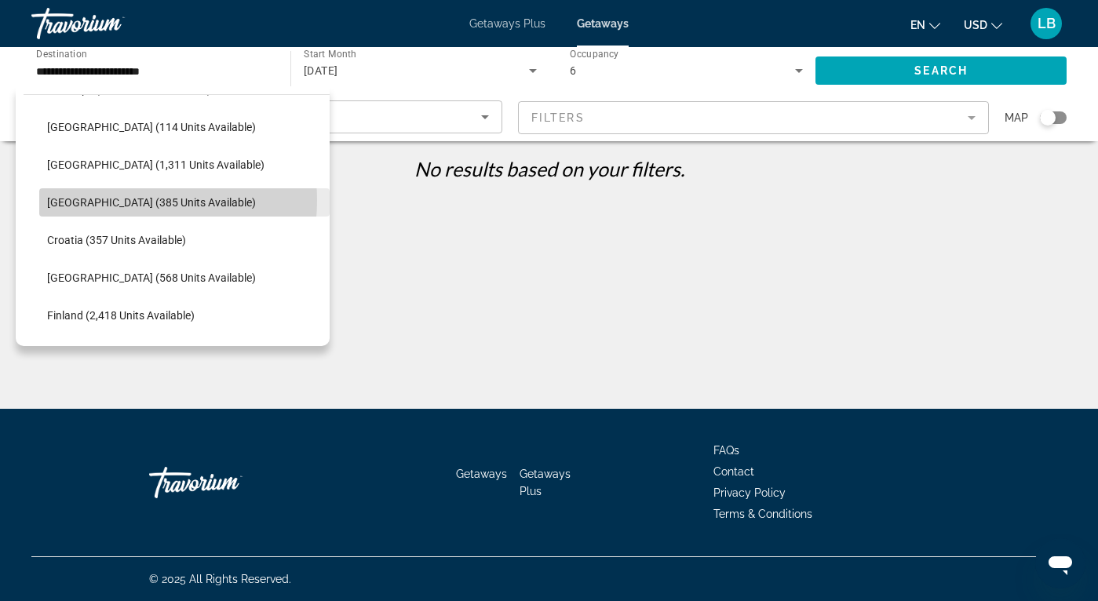
click at [120, 200] on span "[GEOGRAPHIC_DATA] (385 units available)" at bounding box center [151, 202] width 209 height 13
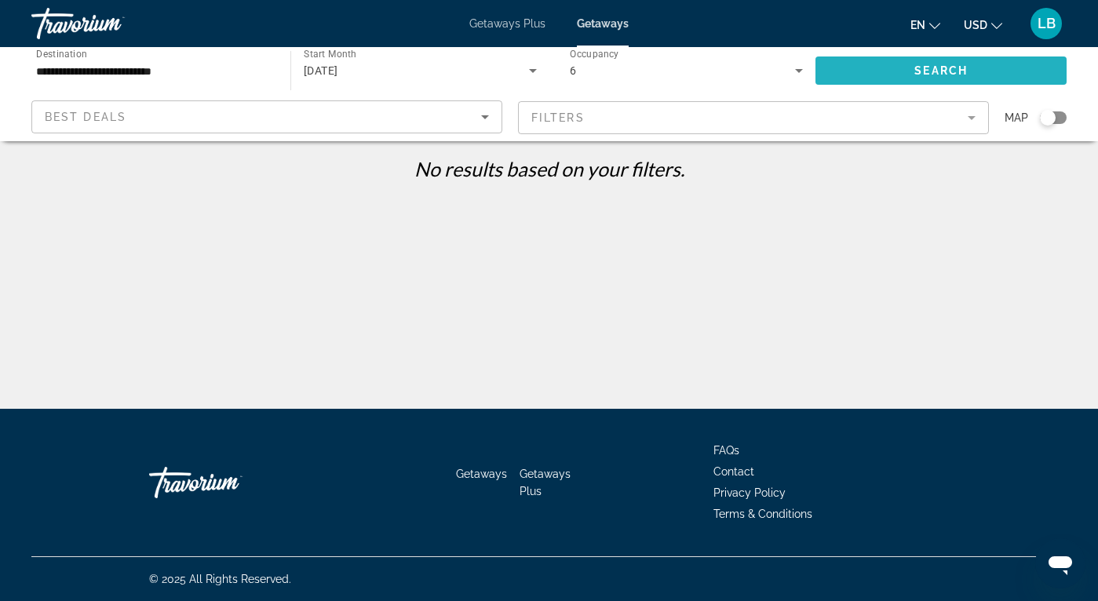
click at [949, 78] on span "Search widget" at bounding box center [940, 71] width 251 height 38
click at [264, 76] on input "**********" at bounding box center [153, 71] width 234 height 19
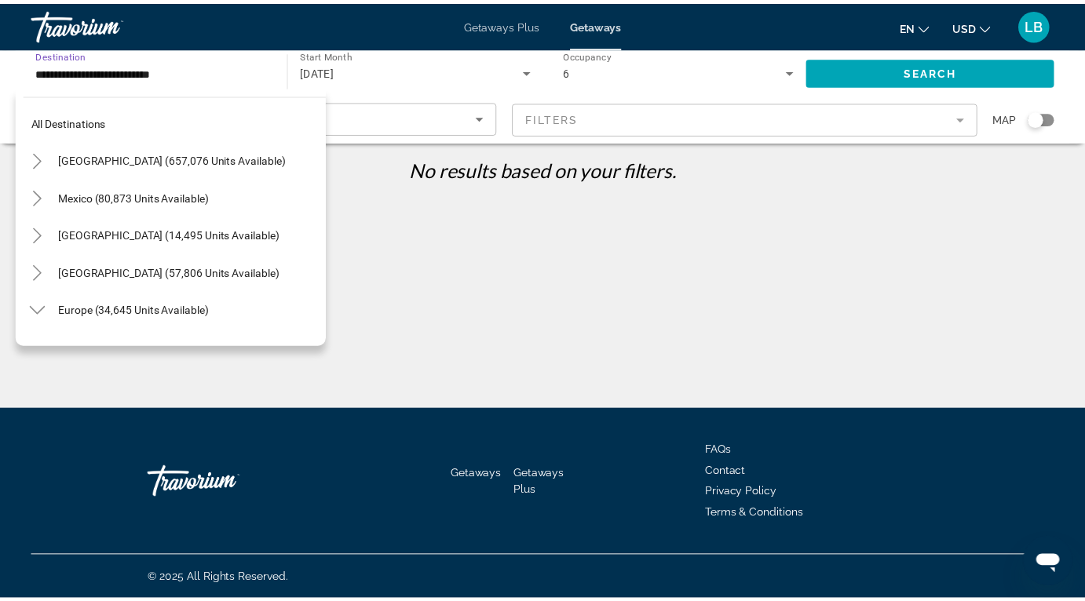
scroll to position [206, 0]
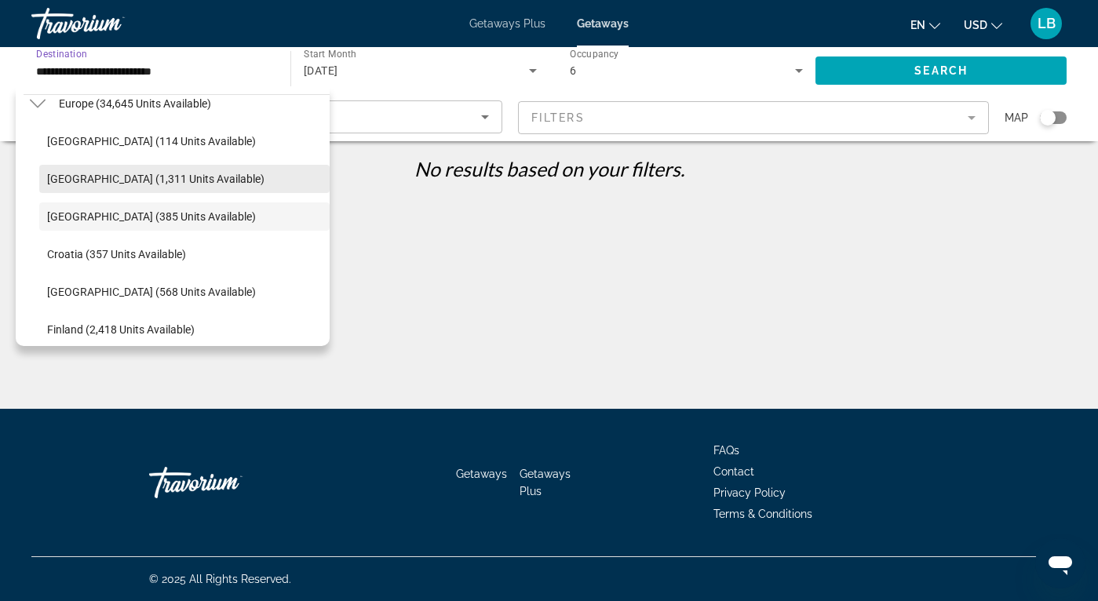
click at [185, 178] on span "[GEOGRAPHIC_DATA] (1,311 units available)" at bounding box center [155, 179] width 217 height 13
type input "**********"
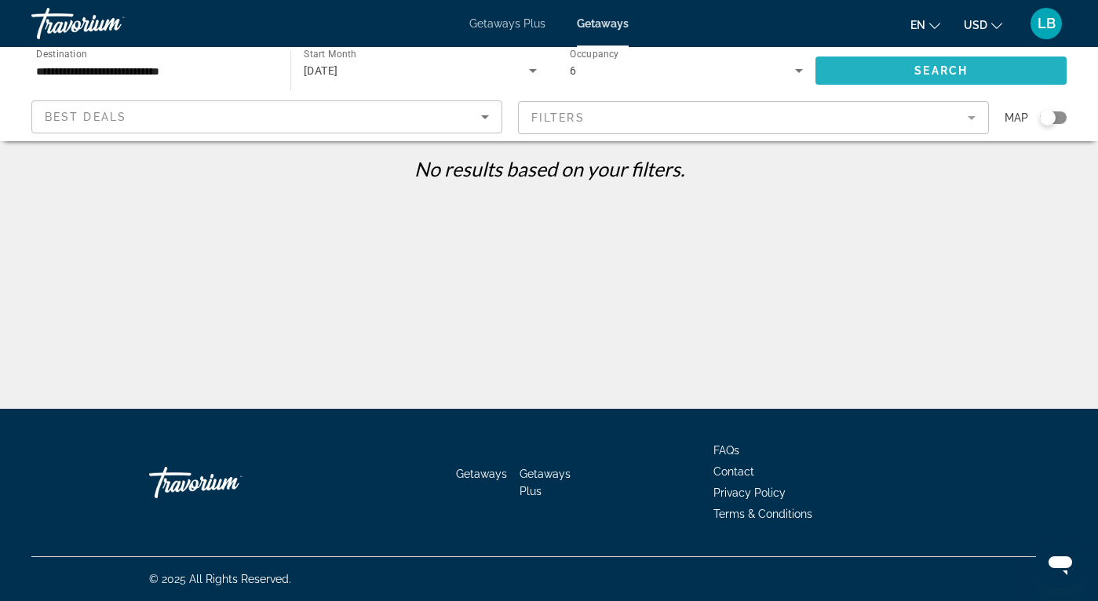
click at [869, 78] on span "Search widget" at bounding box center [940, 71] width 251 height 38
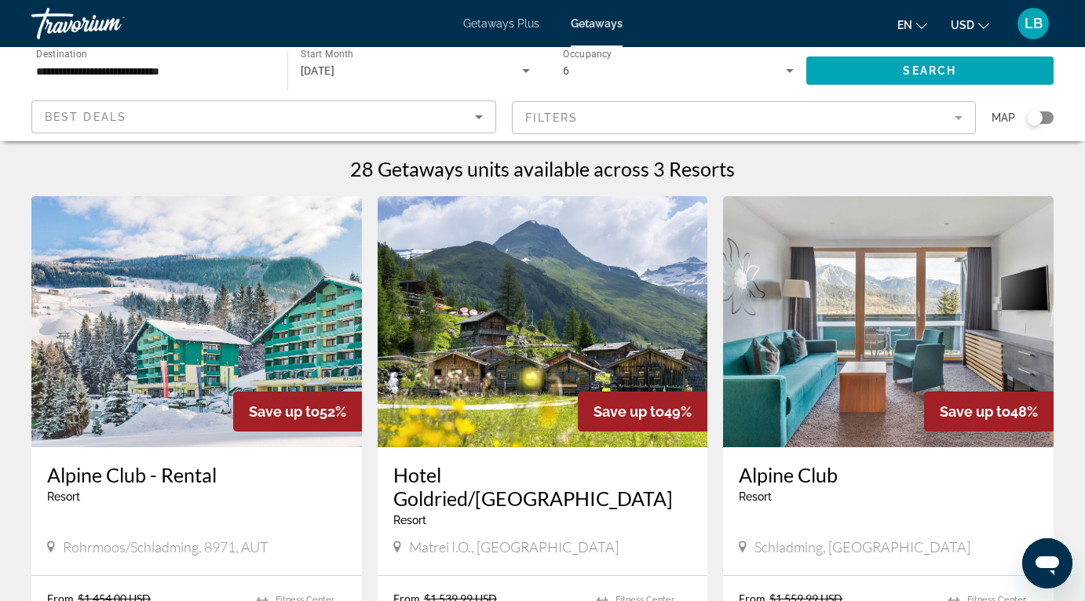
click at [509, 24] on span "Getaways Plus" at bounding box center [501, 23] width 76 height 13
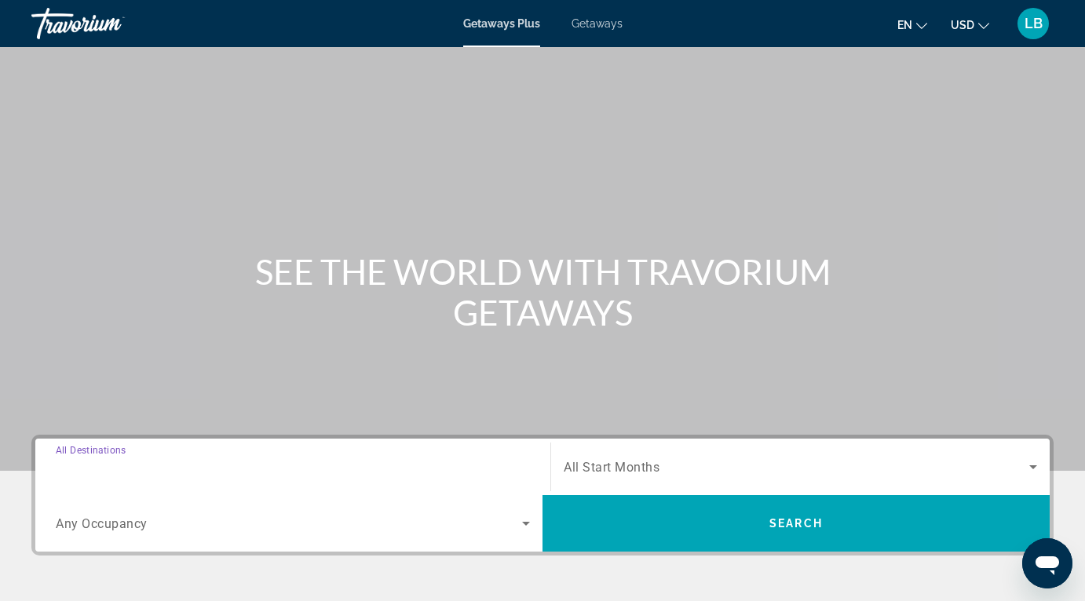
click at [353, 467] on input "Destination All Destinations" at bounding box center [293, 467] width 474 height 19
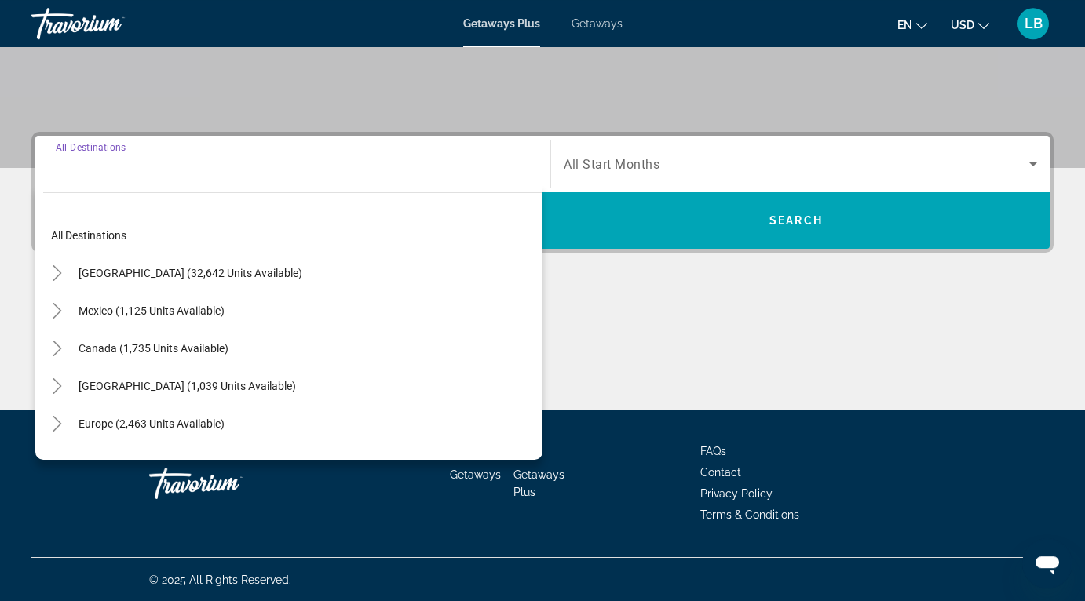
scroll to position [304, 0]
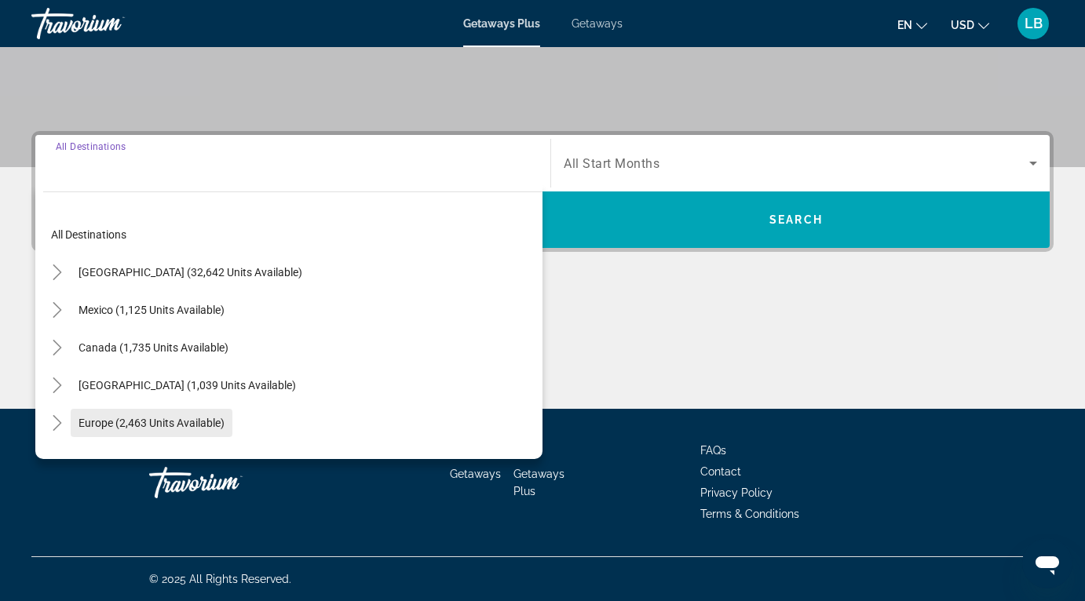
click at [151, 416] on span "Search widget" at bounding box center [152, 423] width 162 height 38
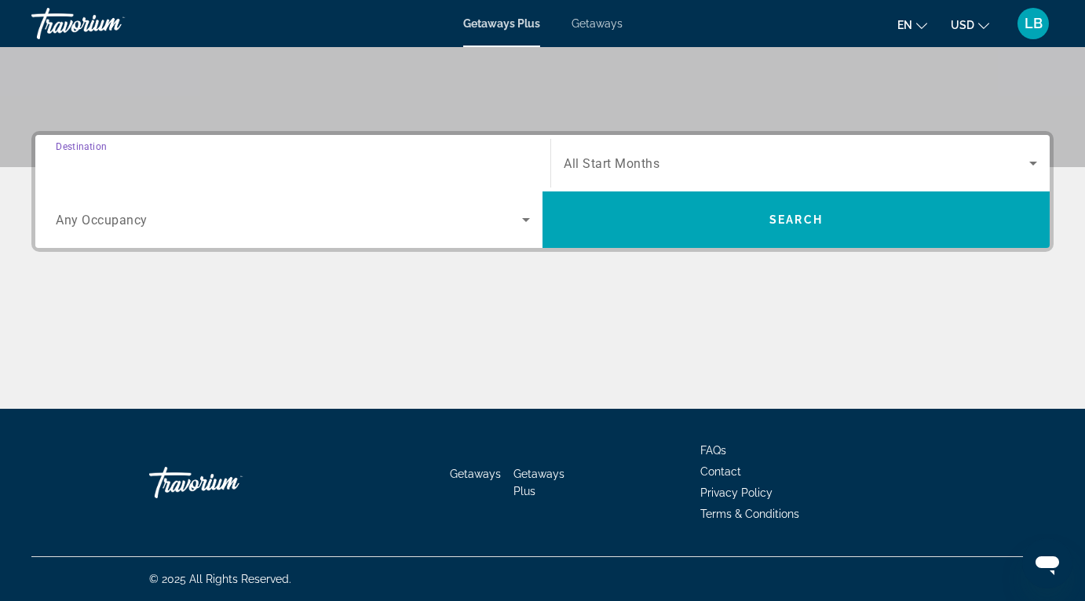
type input "**********"
click at [235, 230] on div "Search widget" at bounding box center [293, 220] width 474 height 44
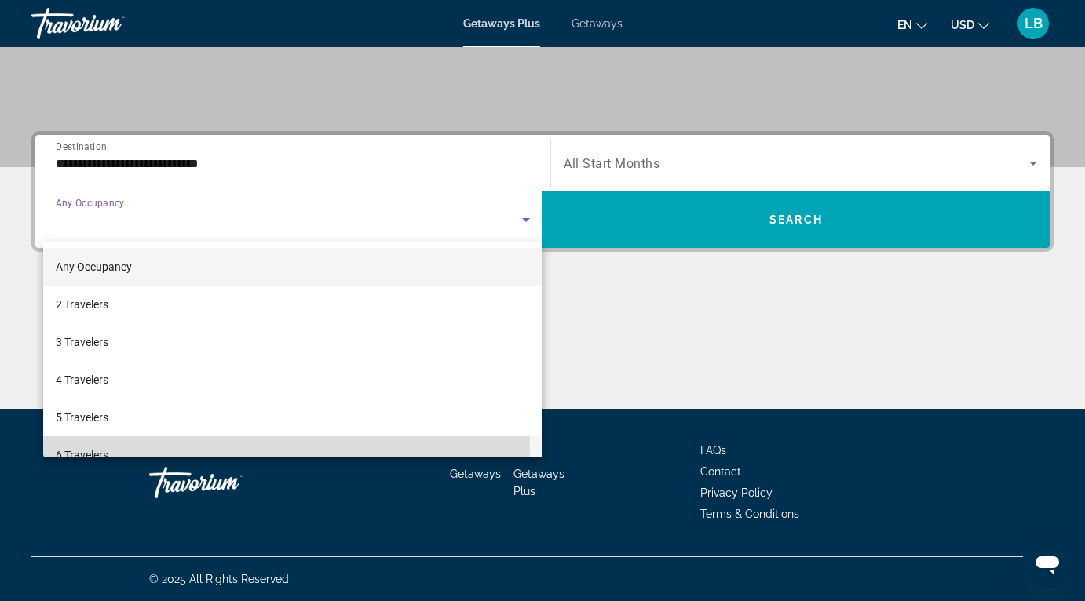
click at [152, 452] on mat-option "6 Travelers" at bounding box center [292, 455] width 499 height 38
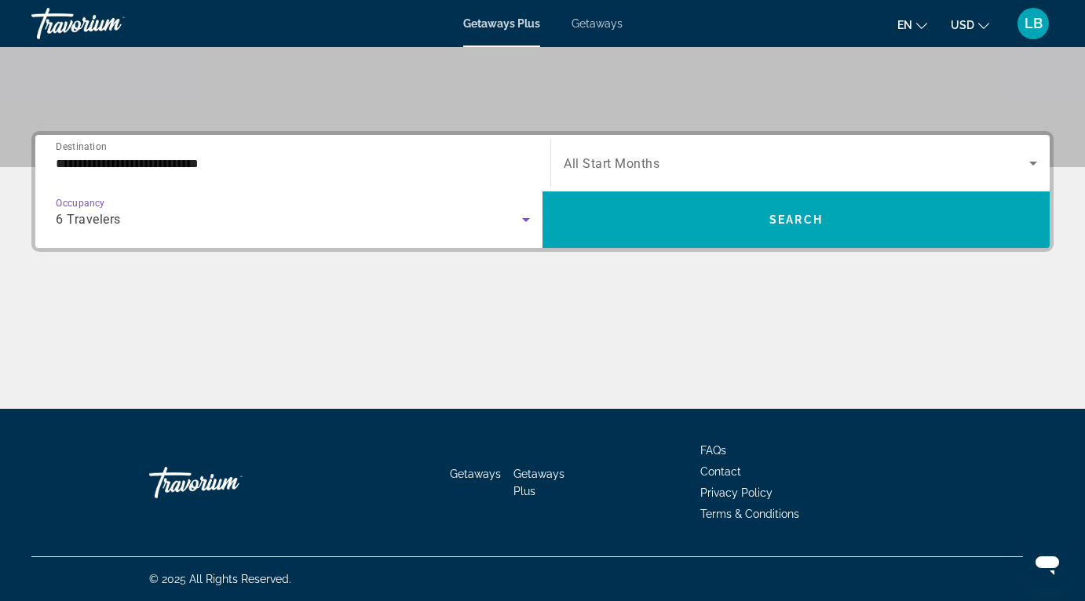
click at [868, 162] on span "Search widget" at bounding box center [796, 163] width 465 height 19
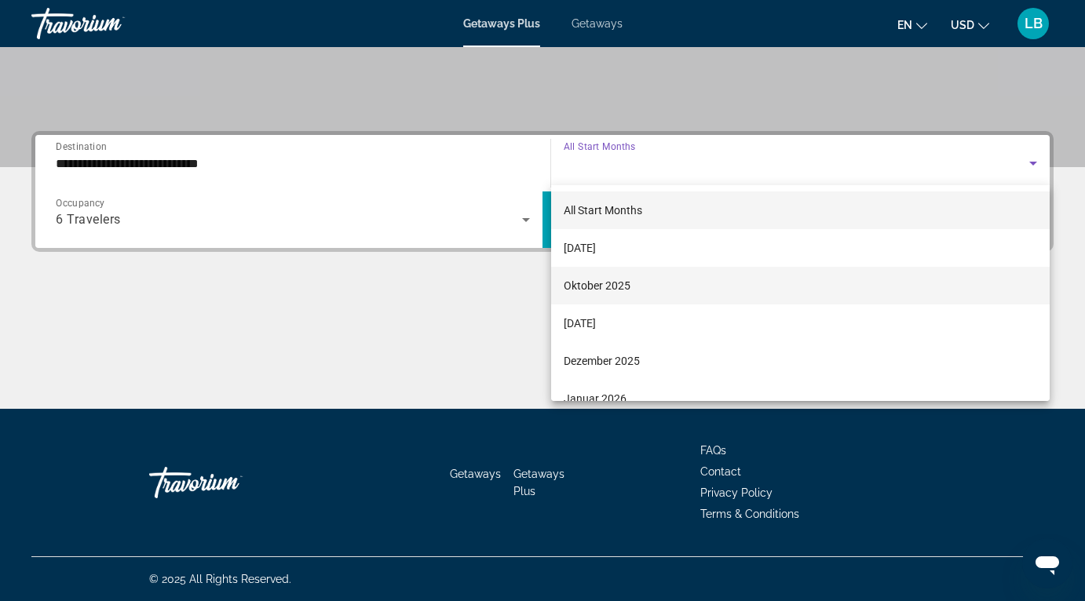
click at [632, 290] on mat-option "Oktober 2025" at bounding box center [800, 286] width 498 height 38
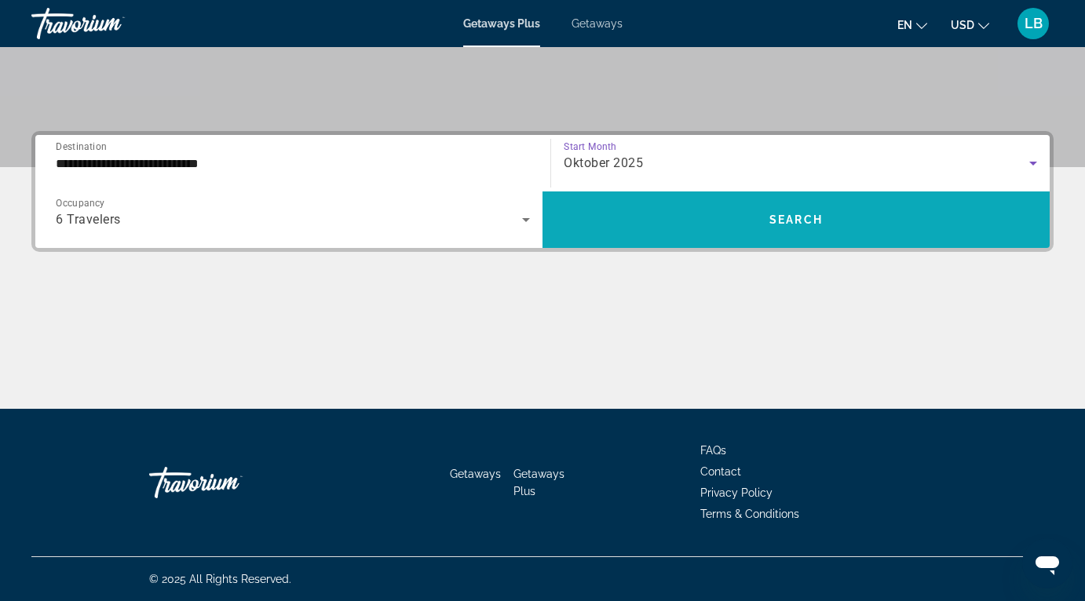
click at [760, 218] on span "Search widget" at bounding box center [795, 220] width 507 height 38
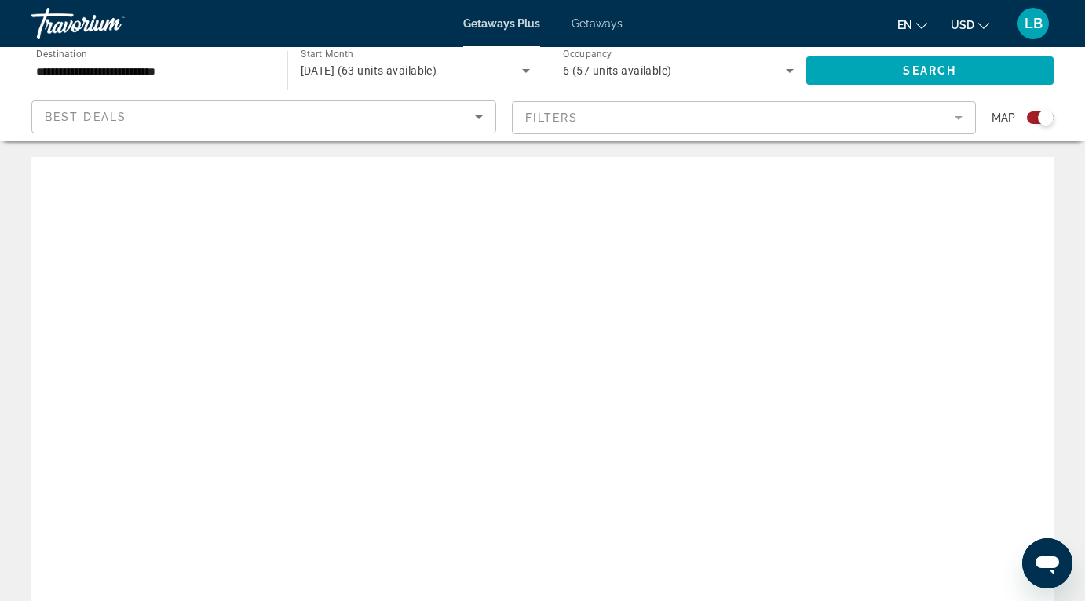
click at [1047, 117] on div "Search widget" at bounding box center [1046, 118] width 16 height 16
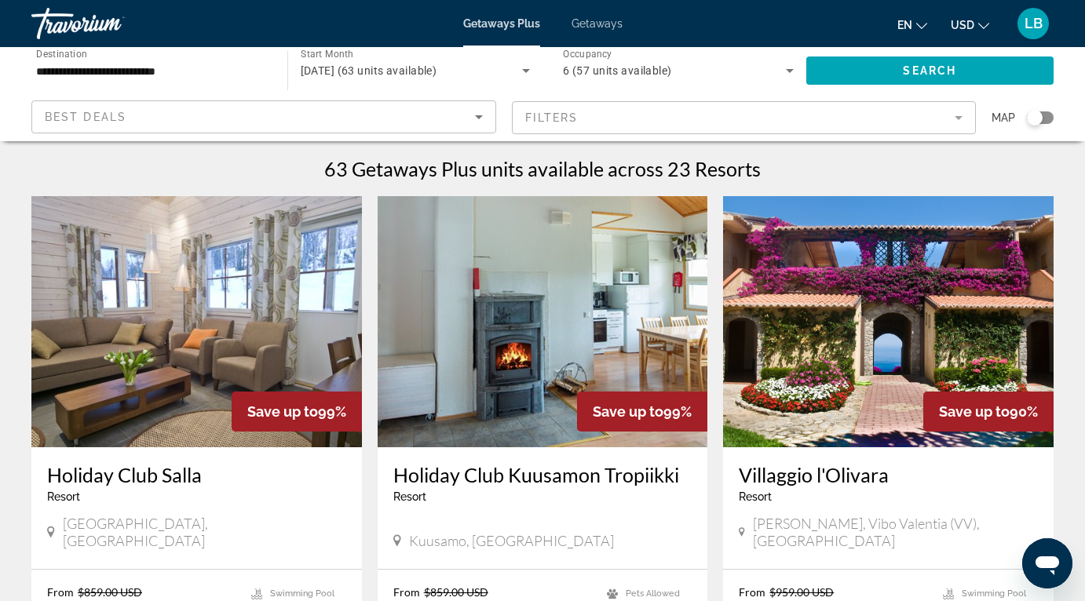
click at [155, 62] on input "**********" at bounding box center [151, 71] width 231 height 19
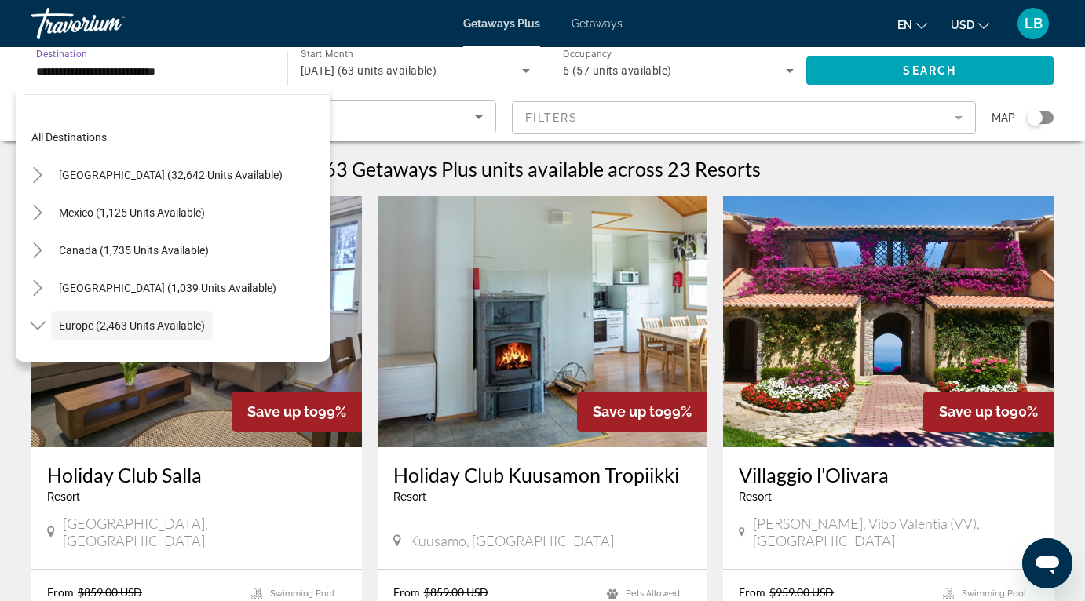
scroll to position [93, 0]
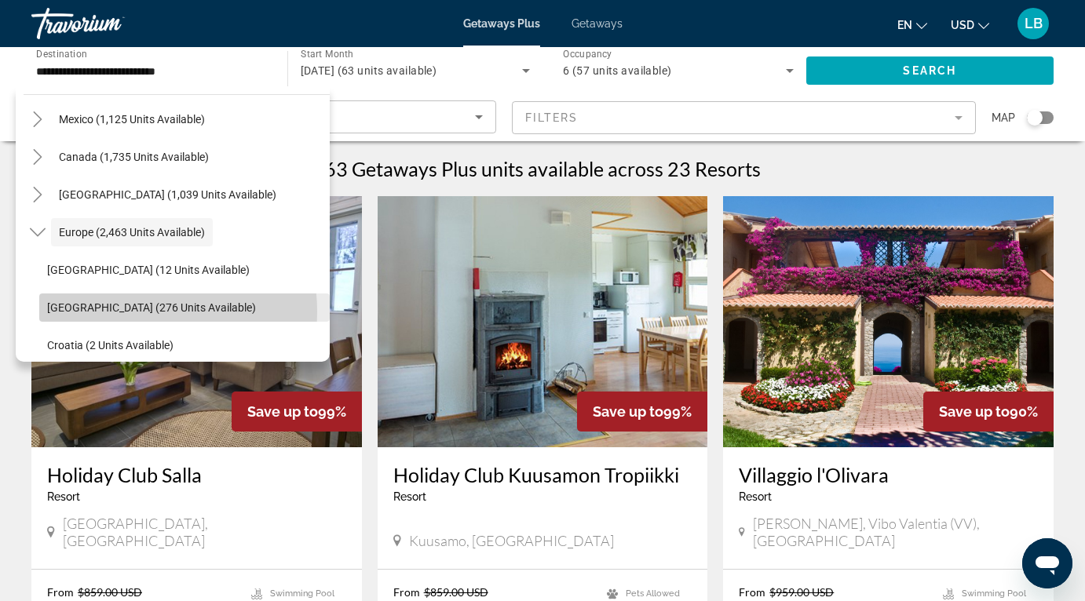
click at [126, 312] on span "[GEOGRAPHIC_DATA] (276 units available)" at bounding box center [151, 307] width 209 height 13
type input "**********"
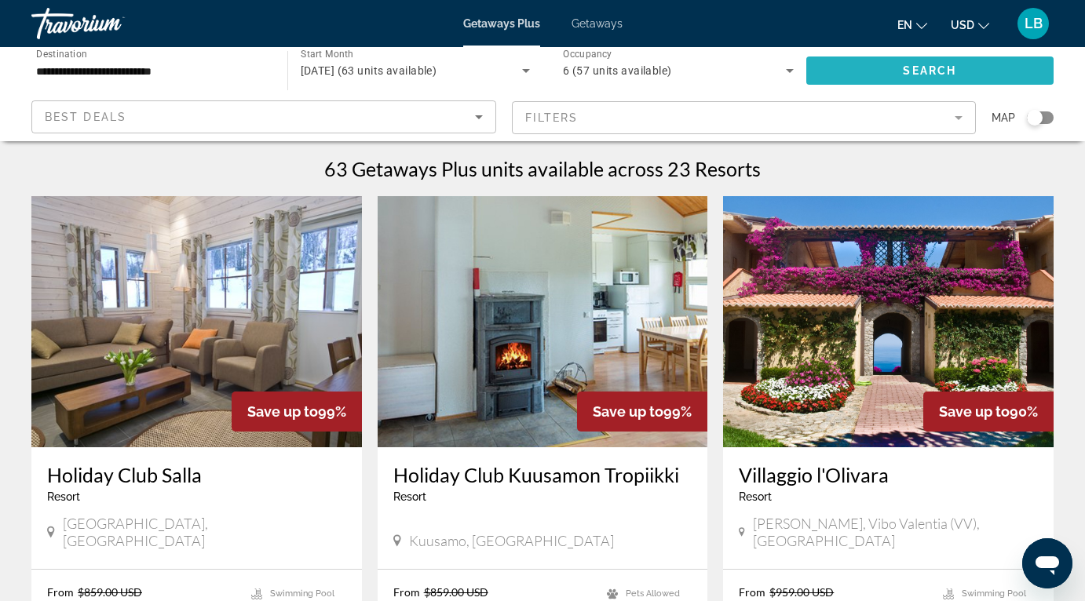
click at [859, 69] on span "Search widget" at bounding box center [930, 71] width 248 height 38
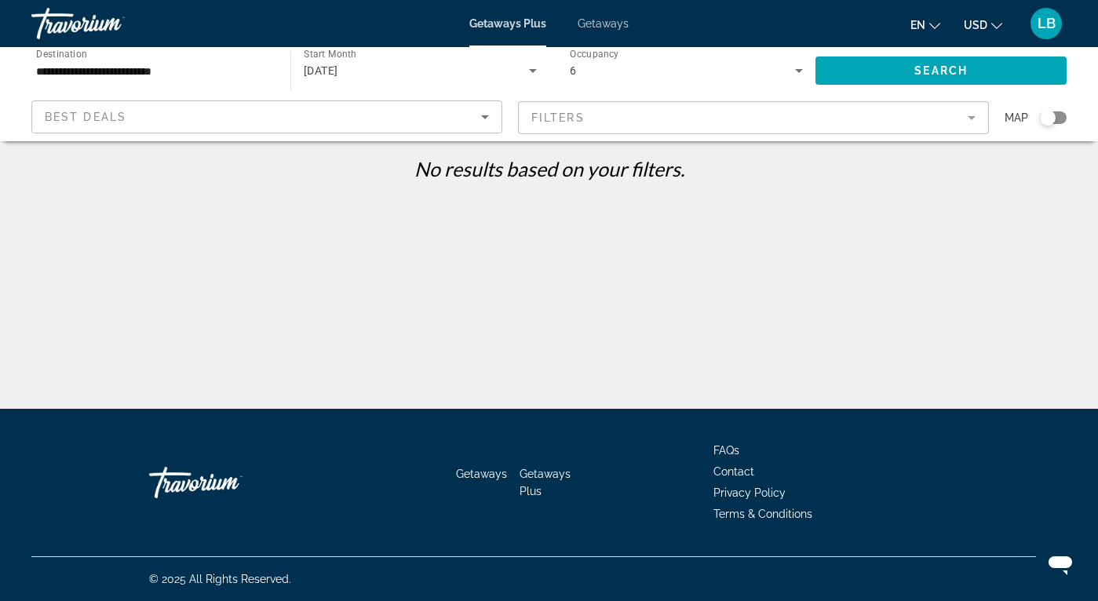
click at [605, 22] on span "Getaways" at bounding box center [603, 23] width 51 height 13
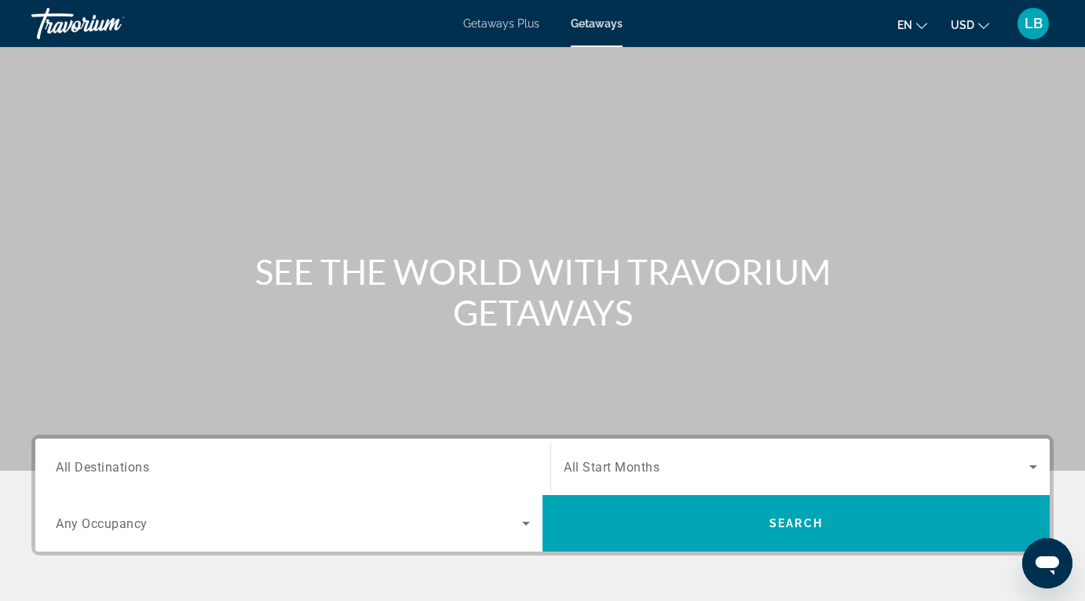
click at [354, 475] on input "Destination All Destinations" at bounding box center [293, 467] width 474 height 19
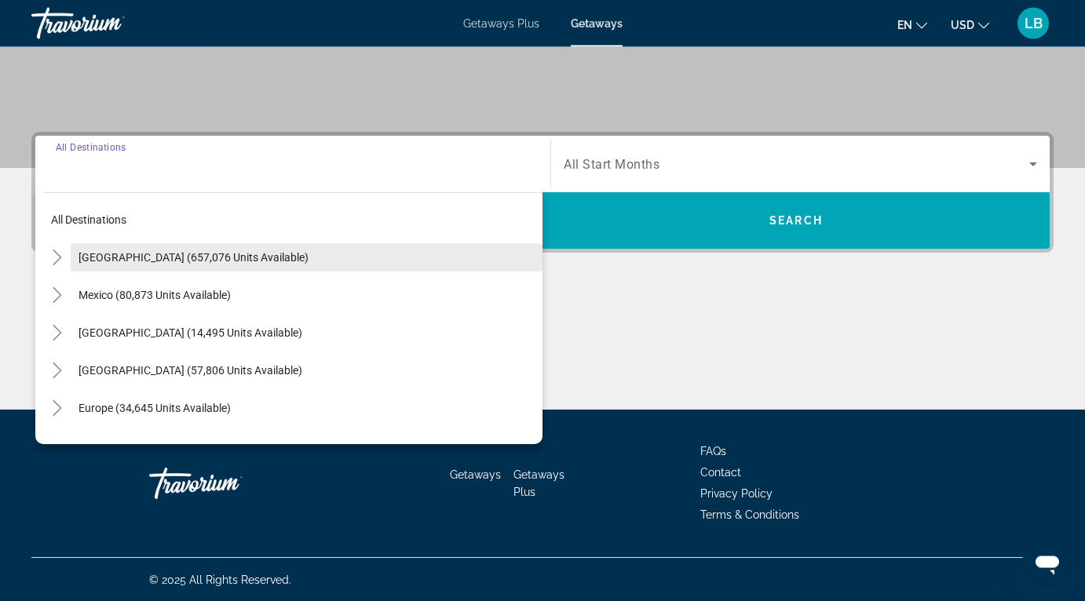
scroll to position [304, 0]
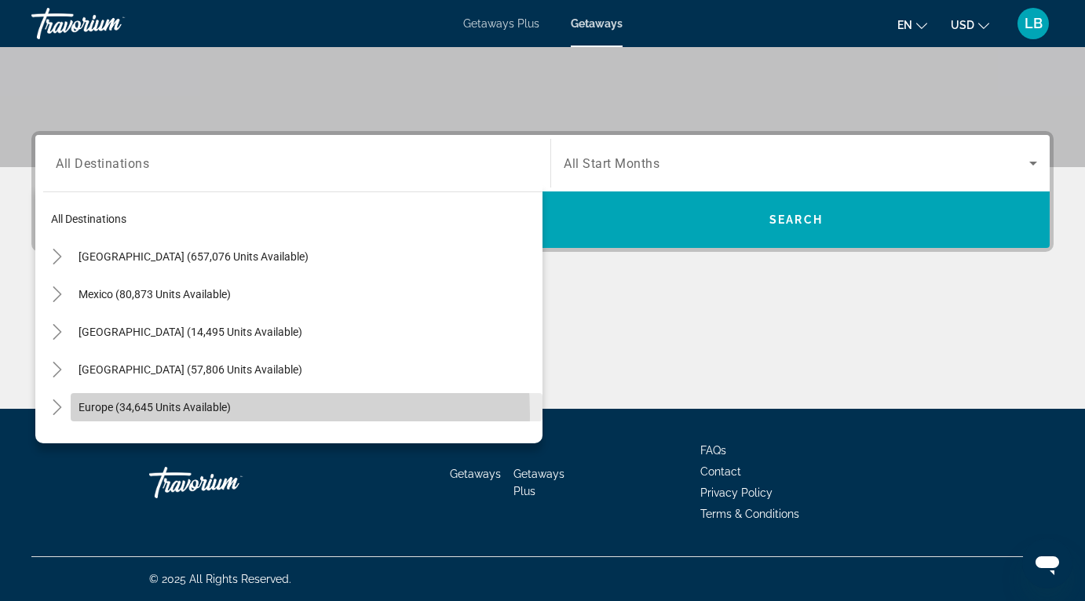
click at [155, 415] on span "Search widget" at bounding box center [307, 407] width 472 height 38
type input "**********"
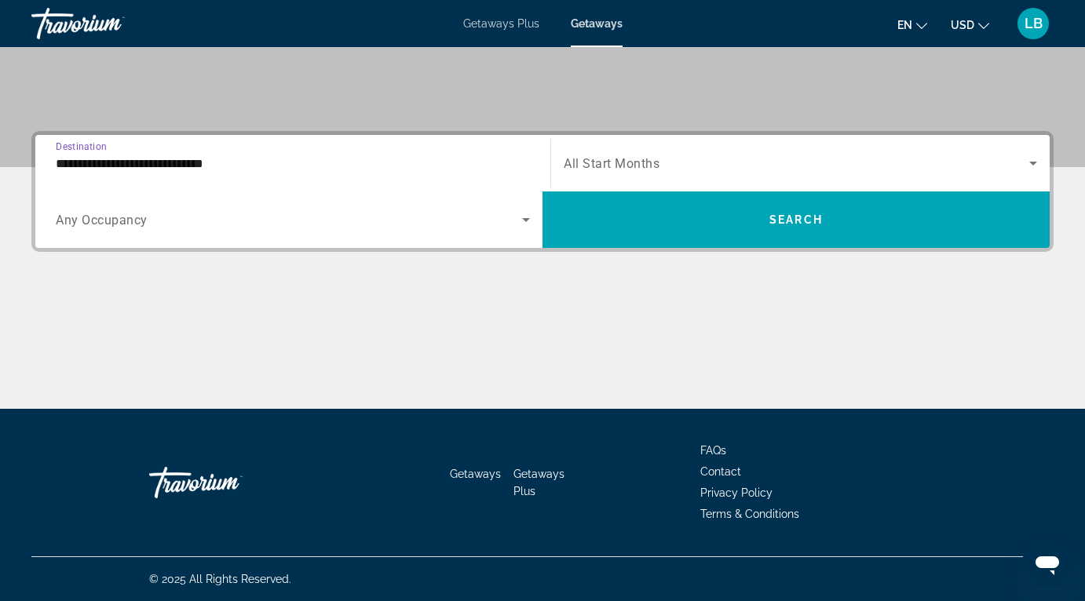
click at [484, 230] on div "Search widget" at bounding box center [293, 220] width 474 height 44
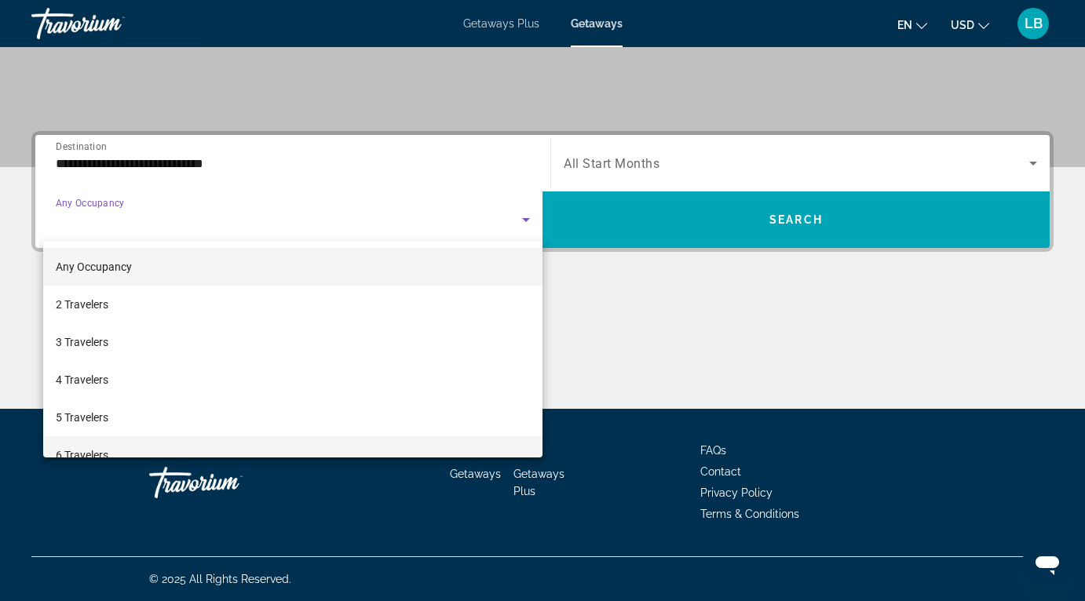
click at [283, 447] on mat-option "6 Travelers" at bounding box center [292, 455] width 499 height 38
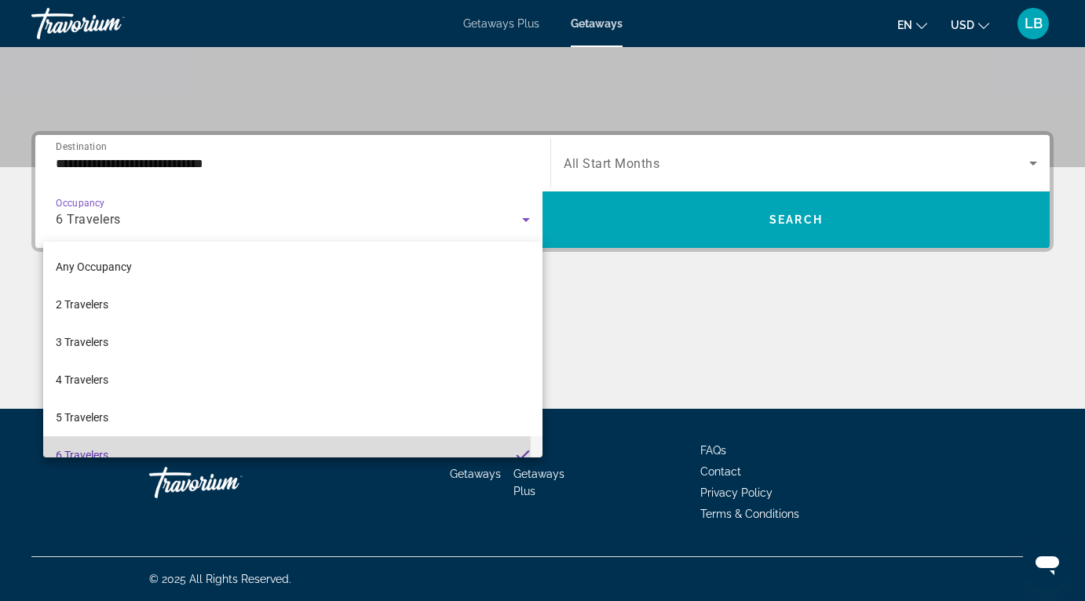
scroll to position [16, 0]
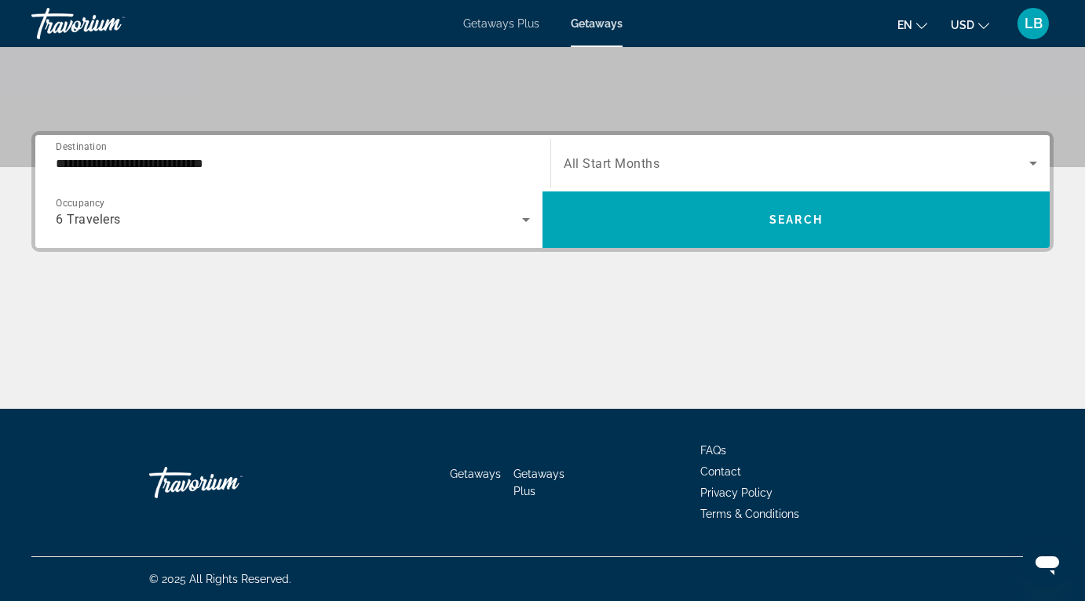
click at [754, 175] on div "Search widget" at bounding box center [800, 163] width 473 height 44
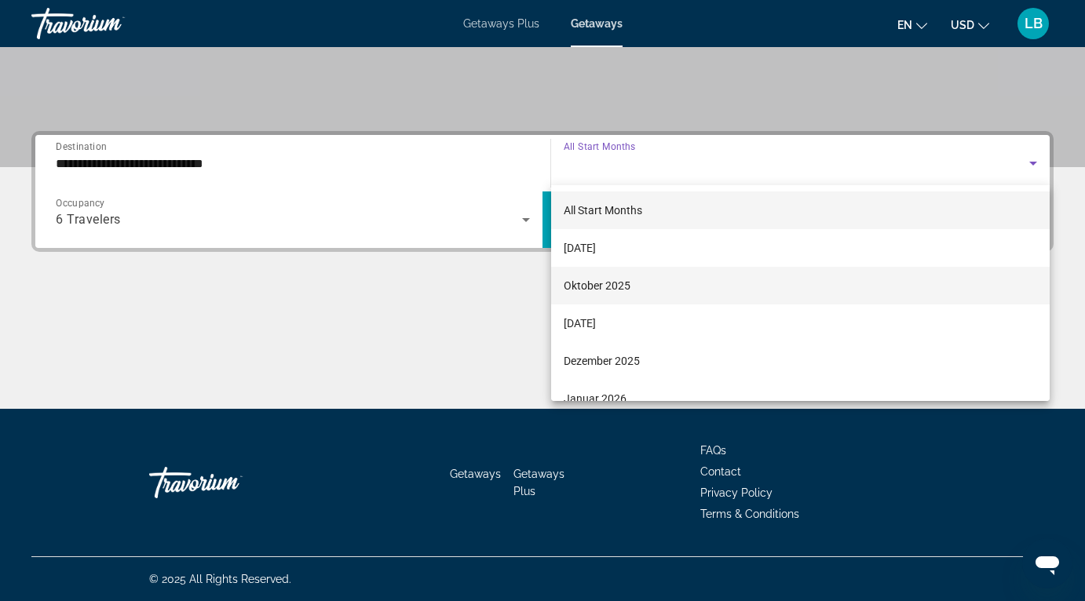
click at [640, 286] on mat-option "Oktober 2025" at bounding box center [800, 286] width 498 height 38
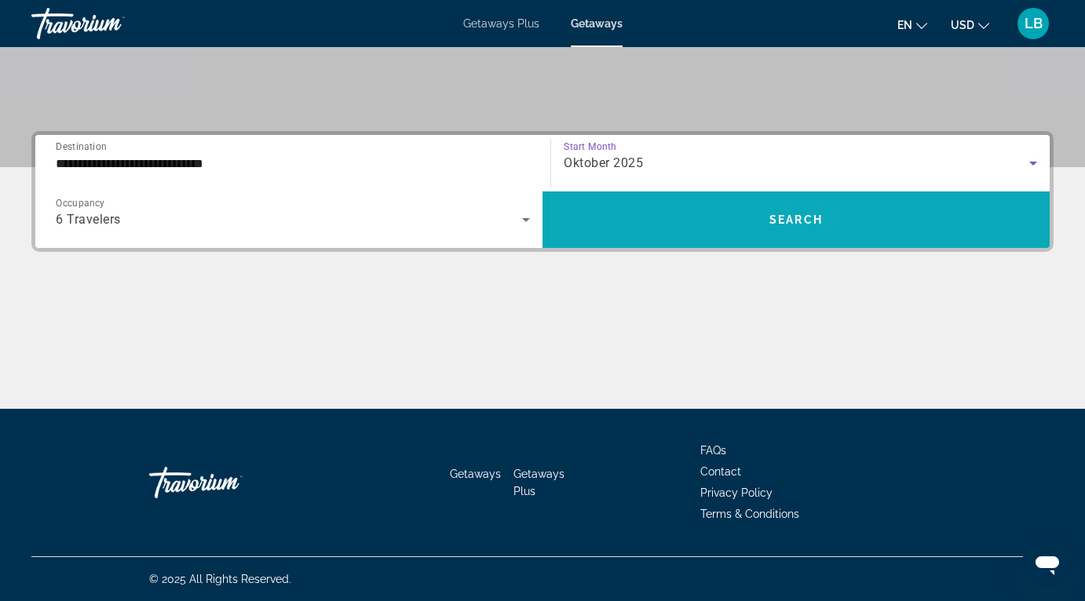
click at [804, 226] on span "Search widget" at bounding box center [795, 220] width 507 height 38
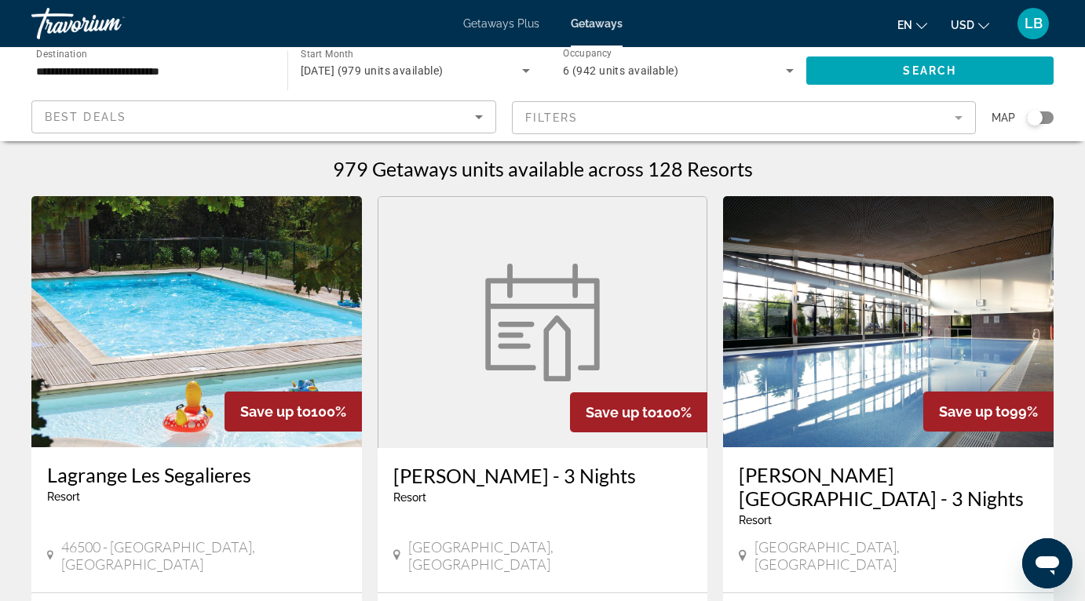
click at [962, 117] on mat-form-field "Filters" at bounding box center [744, 117] width 465 height 33
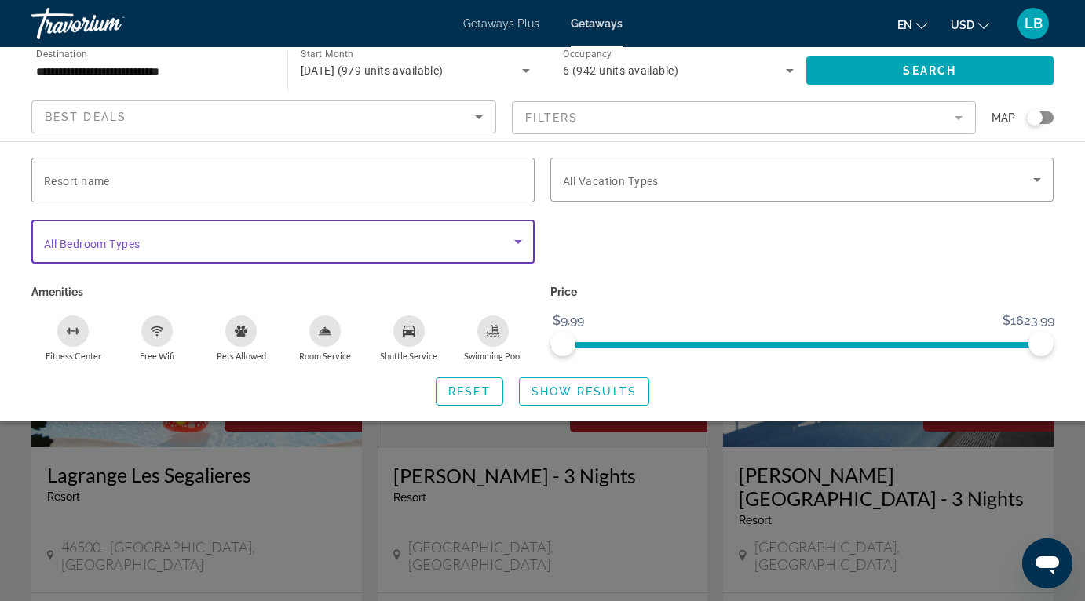
click at [520, 241] on icon "Search widget" at bounding box center [518, 242] width 8 height 4
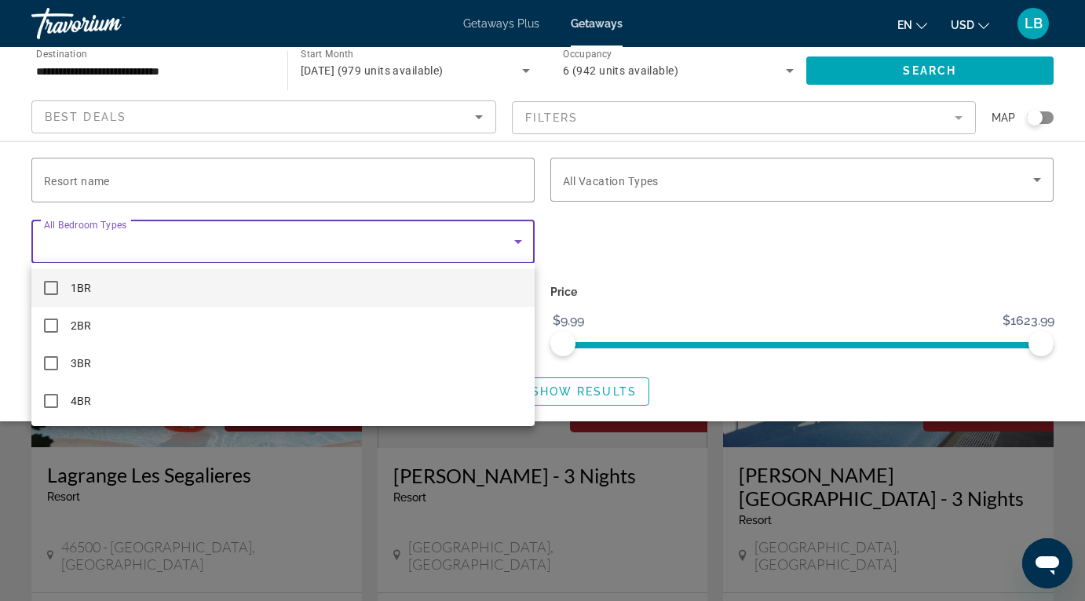
click at [520, 241] on div at bounding box center [542, 300] width 1085 height 601
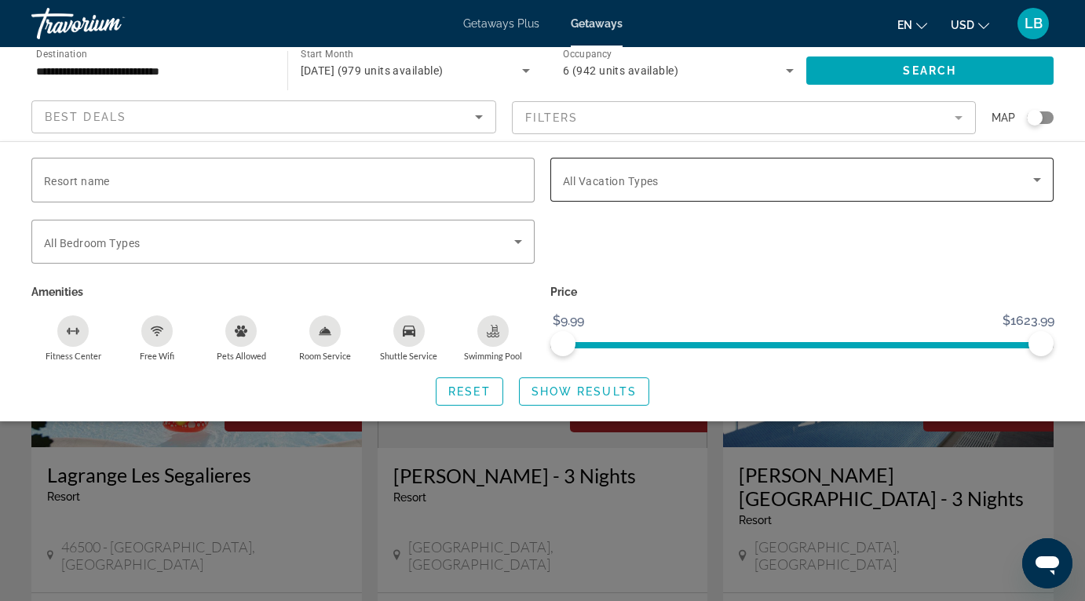
click at [1033, 188] on icon "Search widget" at bounding box center [1036, 179] width 19 height 19
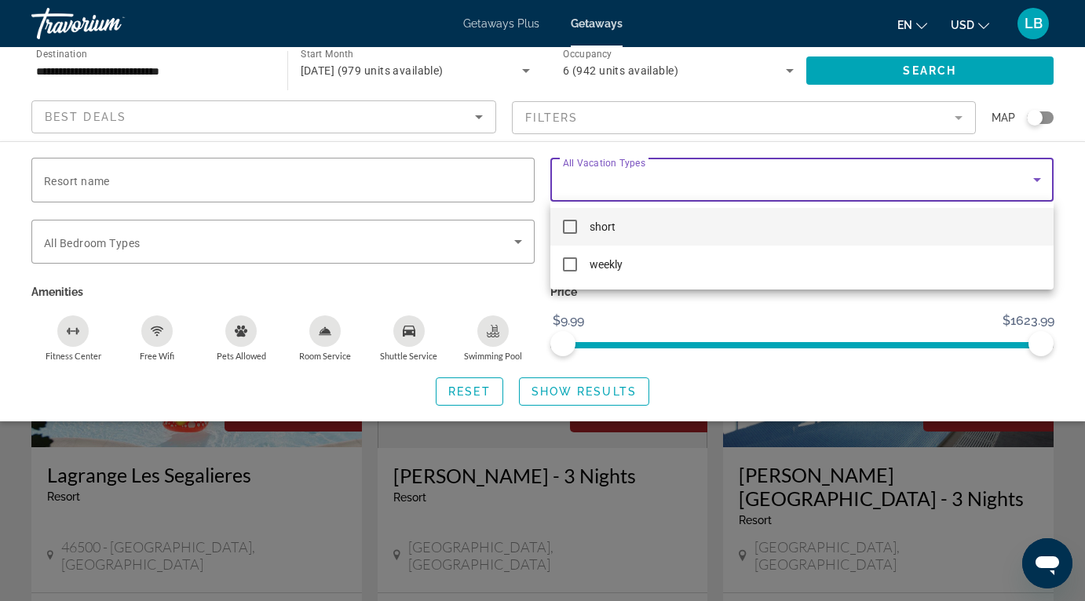
click at [1033, 188] on div at bounding box center [542, 300] width 1085 height 601
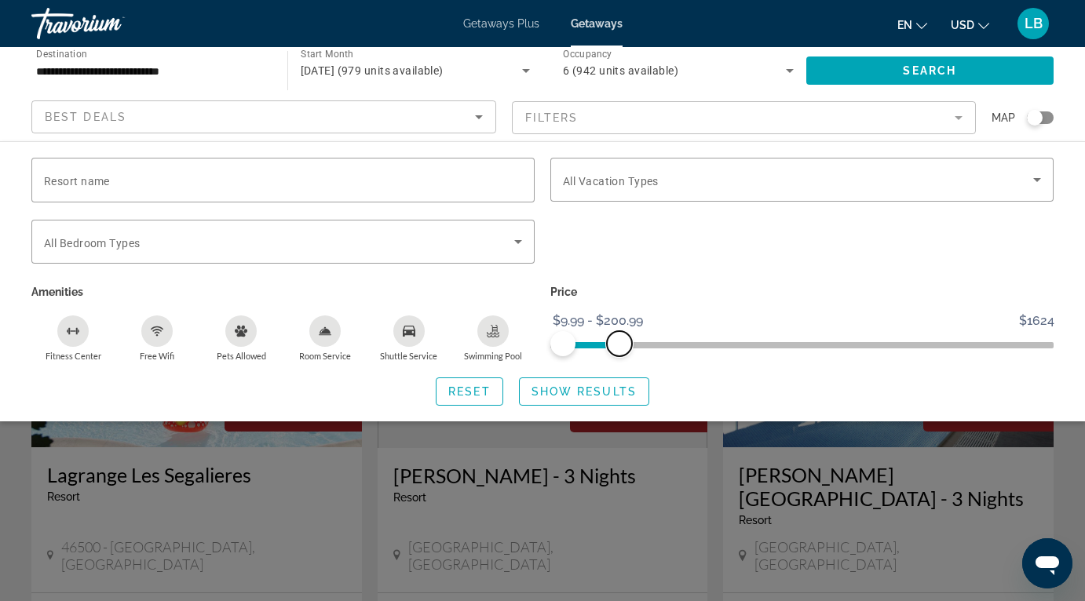
drag, startPoint x: 1043, startPoint y: 342, endPoint x: 619, endPoint y: 345, distance: 423.8
click at [619, 345] on span "ngx-slider-max" at bounding box center [619, 343] width 25 height 25
click at [588, 391] on span "Show Results" at bounding box center [583, 391] width 105 height 13
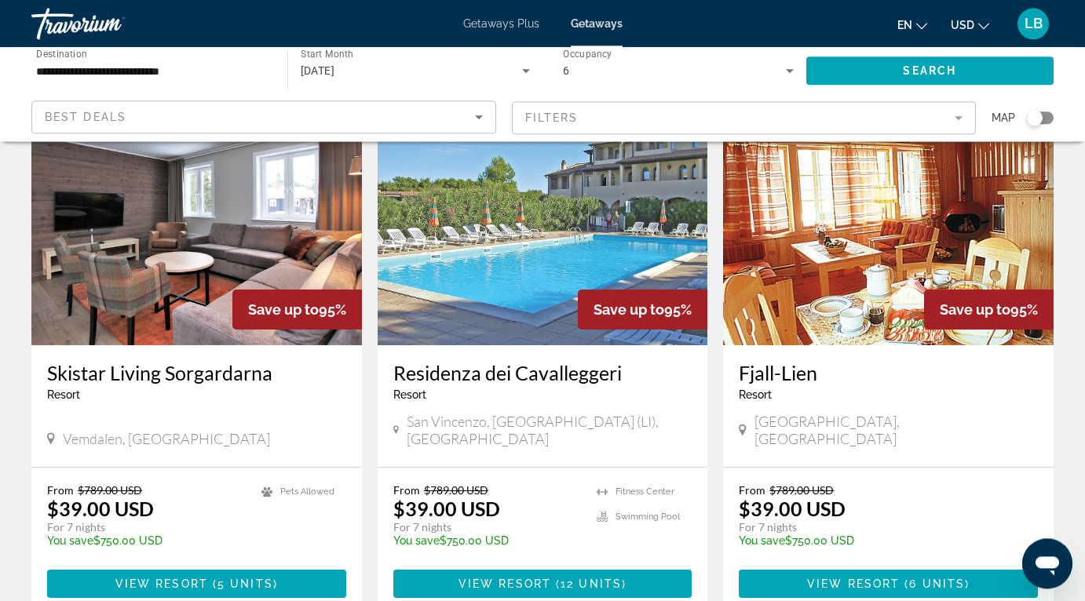
scroll to position [1924, 0]
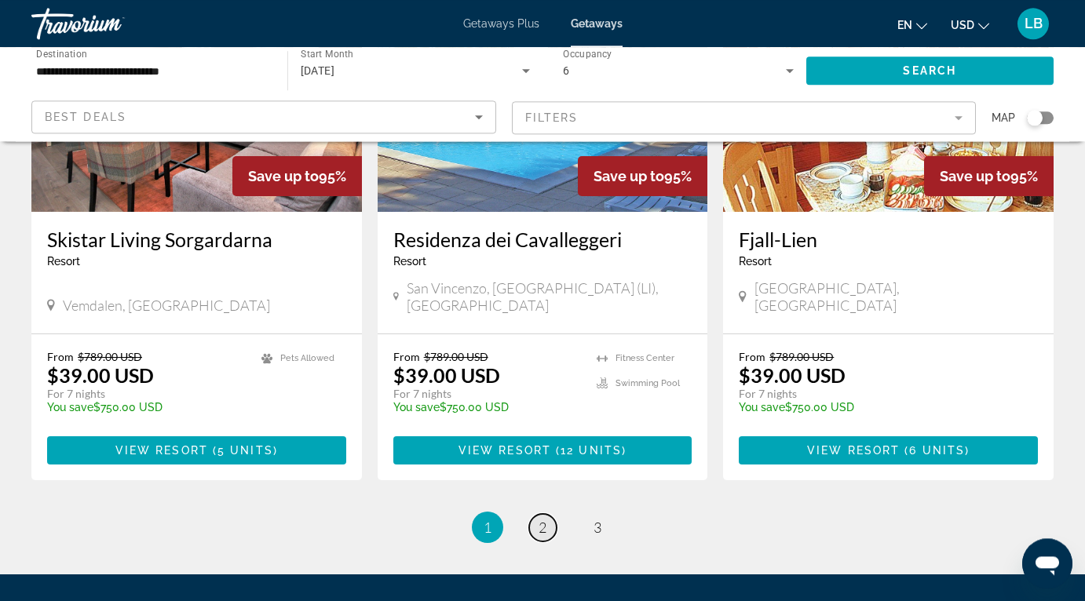
click at [545, 519] on span "2" at bounding box center [542, 527] width 8 height 17
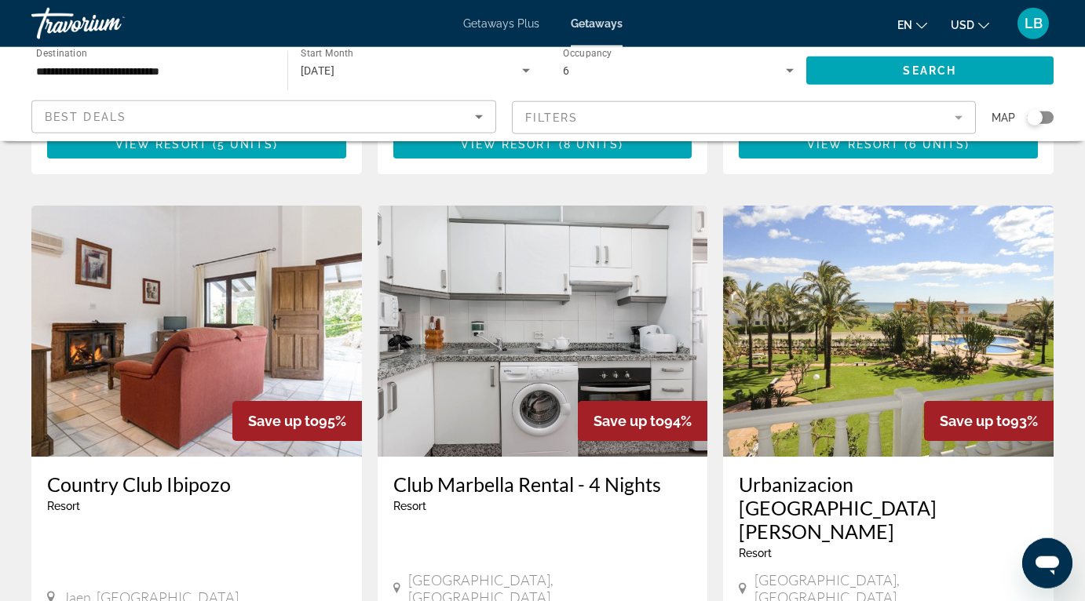
scroll to position [1187, 0]
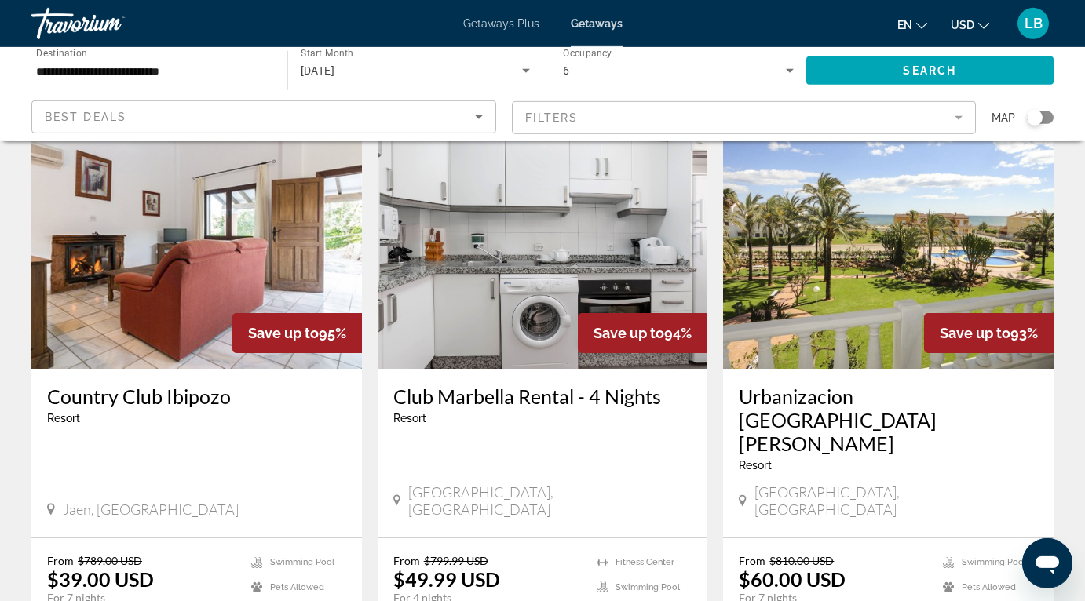
click at [878, 192] on img "Main content" at bounding box center [888, 243] width 330 height 251
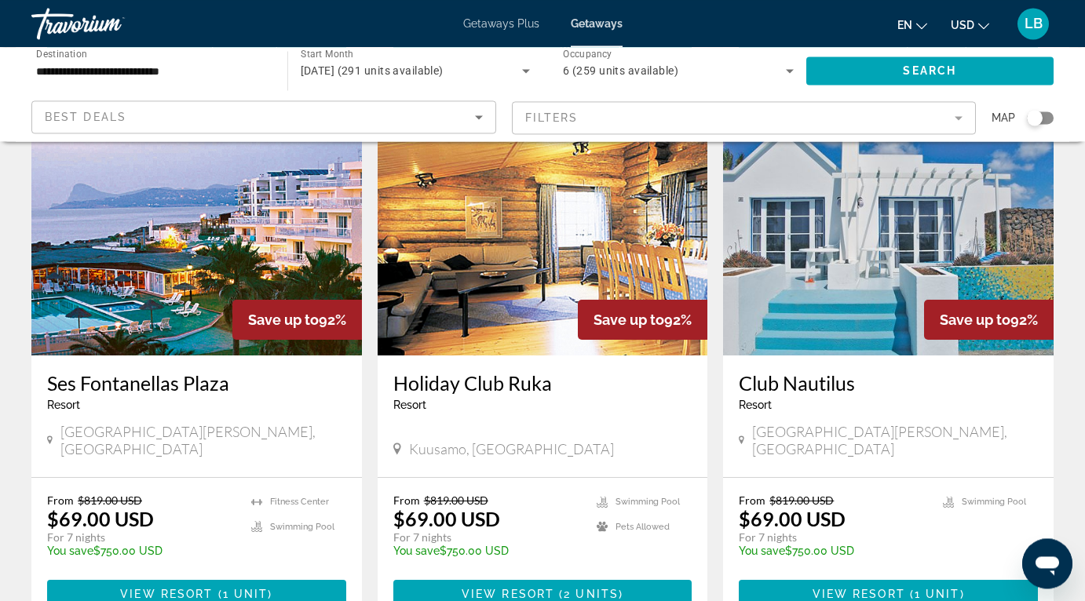
scroll to position [1794, 0]
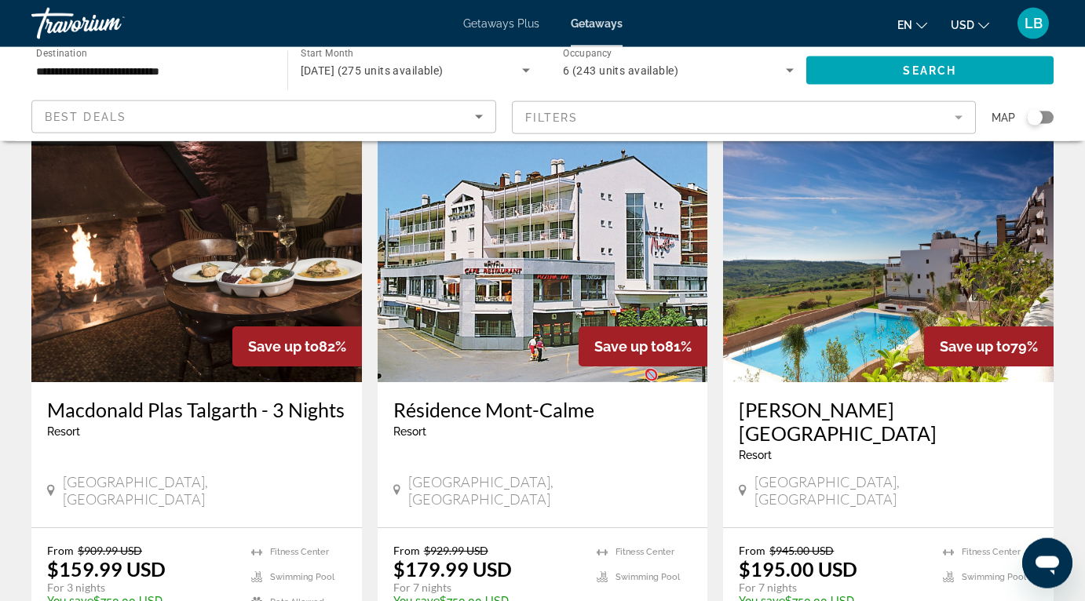
scroll to position [1111, 0]
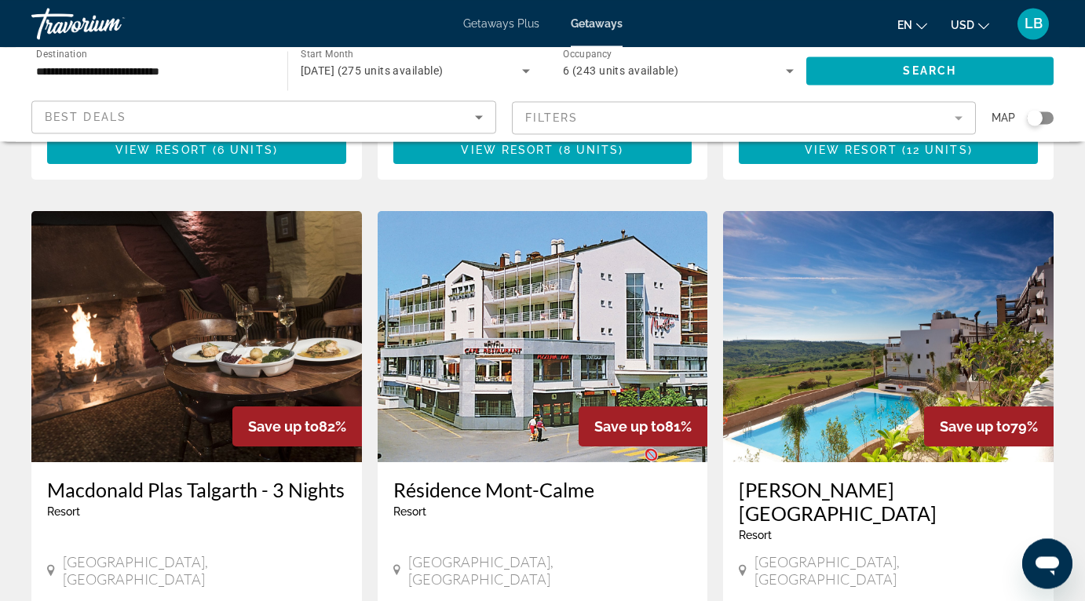
click at [545, 355] on img "Main content" at bounding box center [543, 336] width 330 height 251
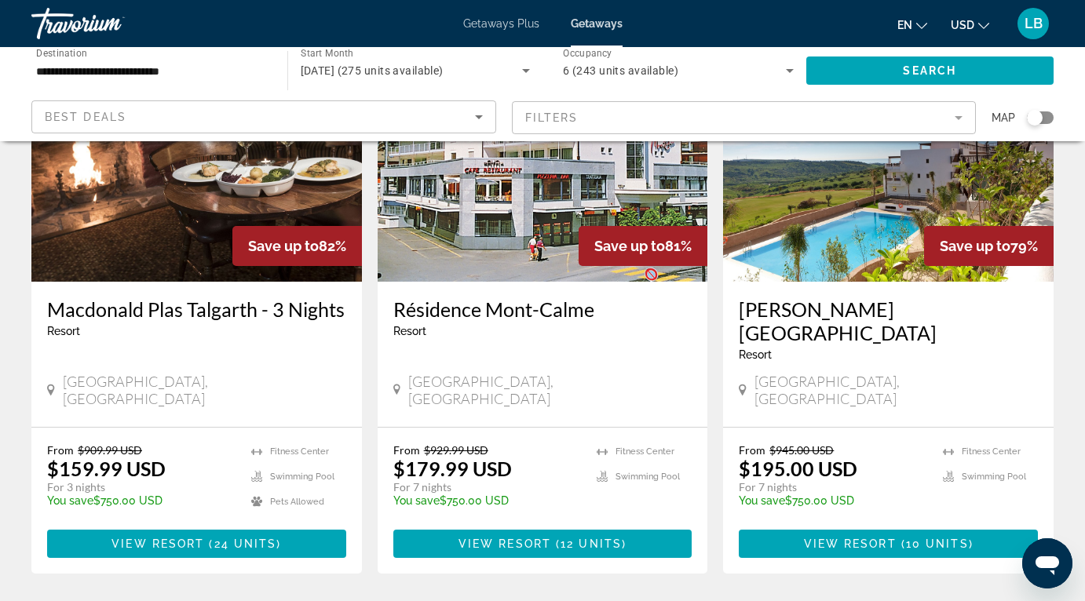
scroll to position [1294, 0]
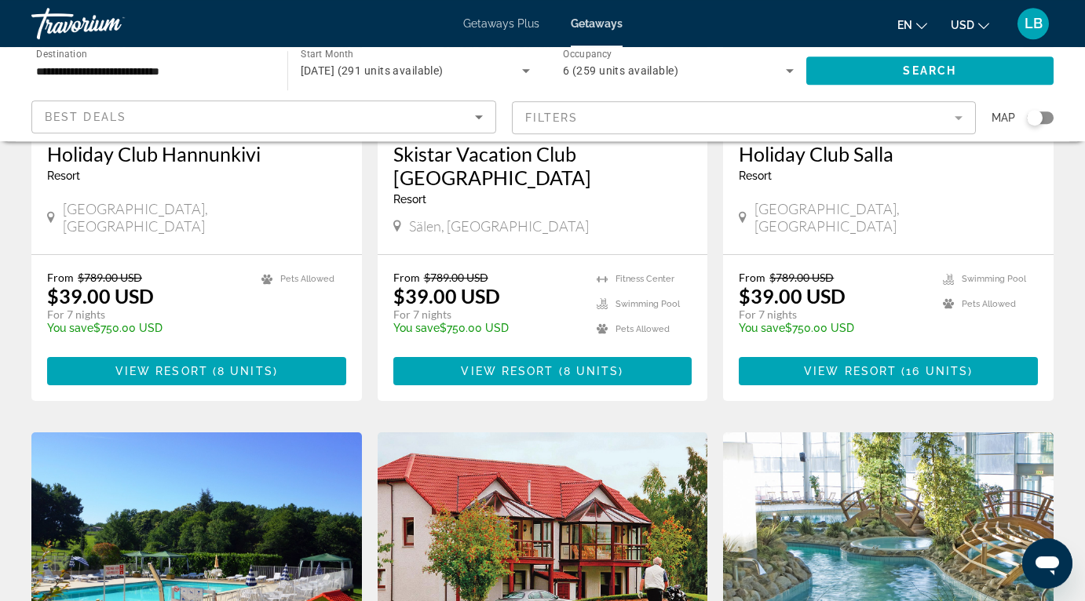
scroll to position [1064, 0]
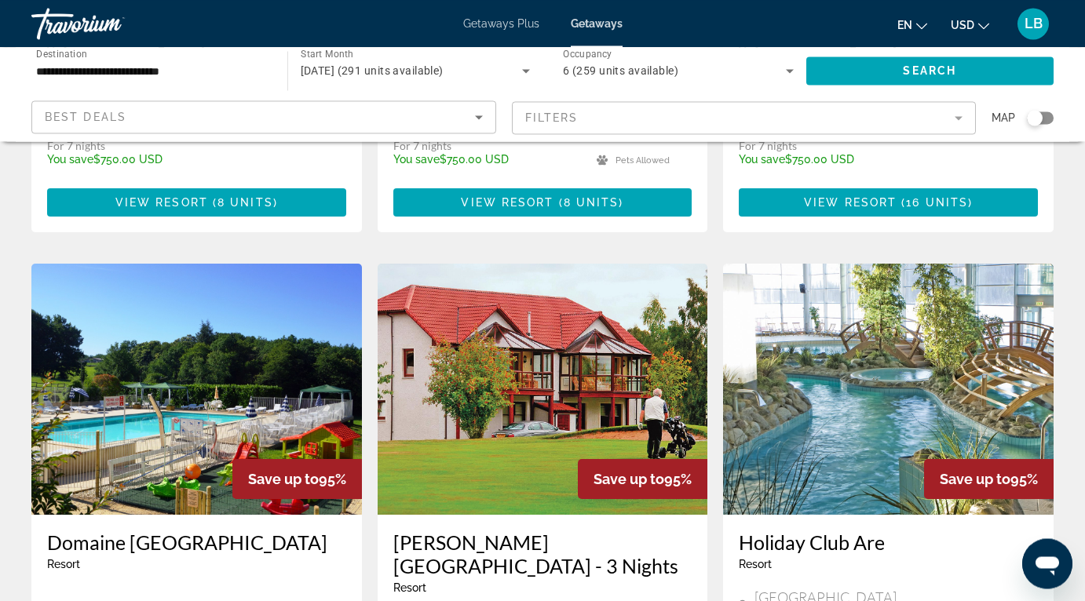
click at [177, 367] on img "Main content" at bounding box center [196, 389] width 330 height 251
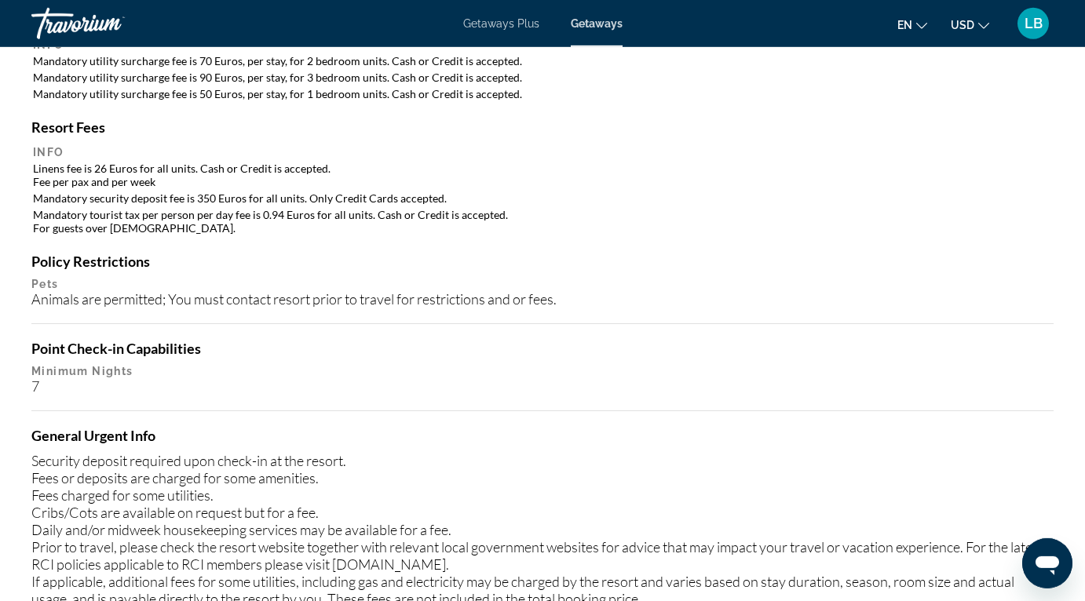
scroll to position [734, 0]
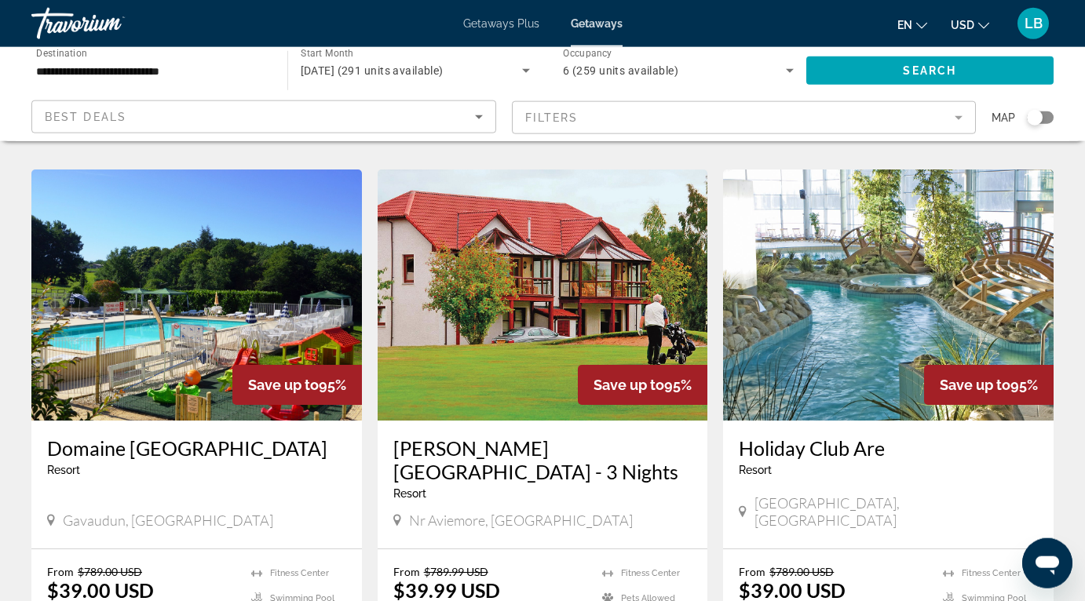
scroll to position [1205, 0]
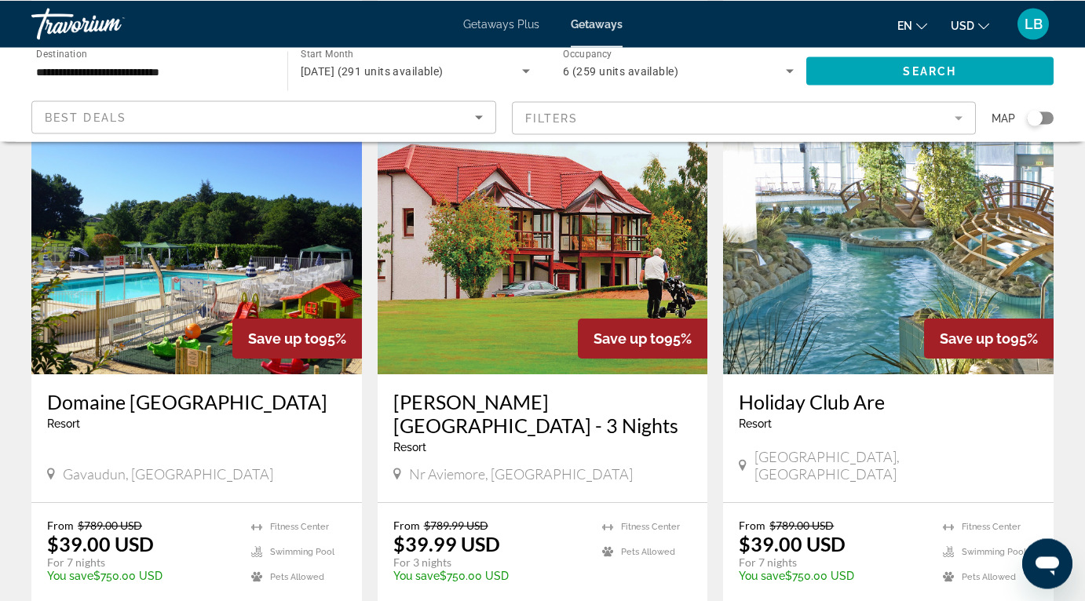
click at [876, 254] on img "Main content" at bounding box center [888, 248] width 330 height 251
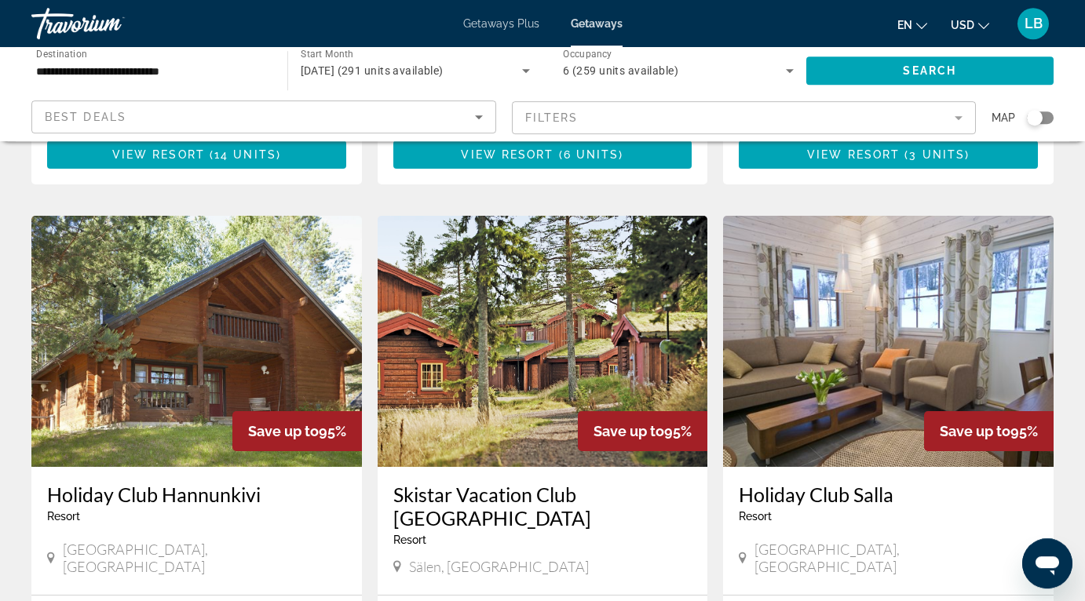
scroll to position [618, 0]
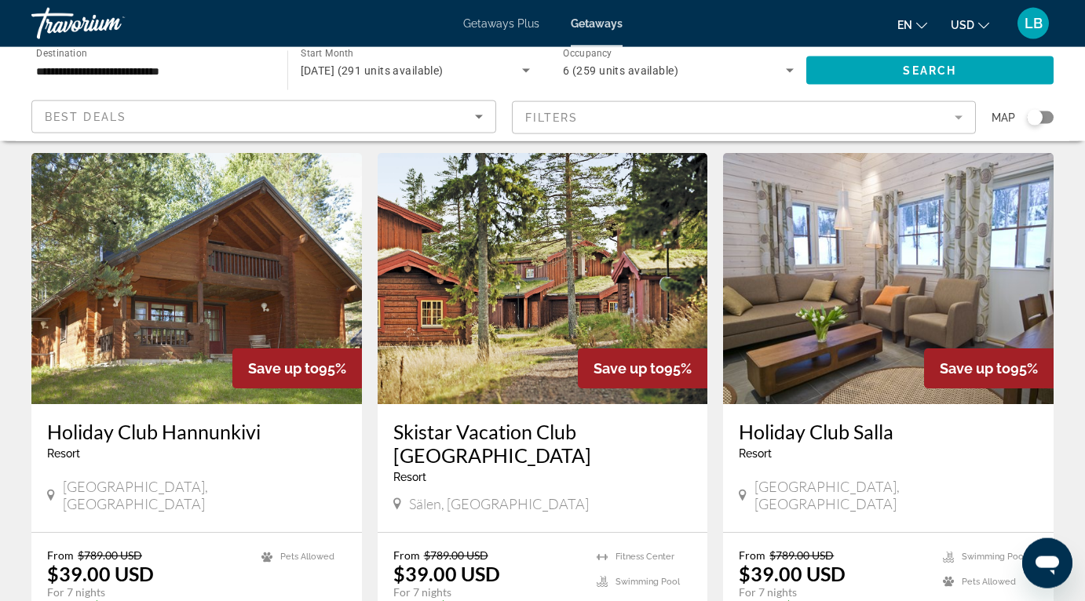
click at [556, 260] on img "Main content" at bounding box center [543, 278] width 330 height 251
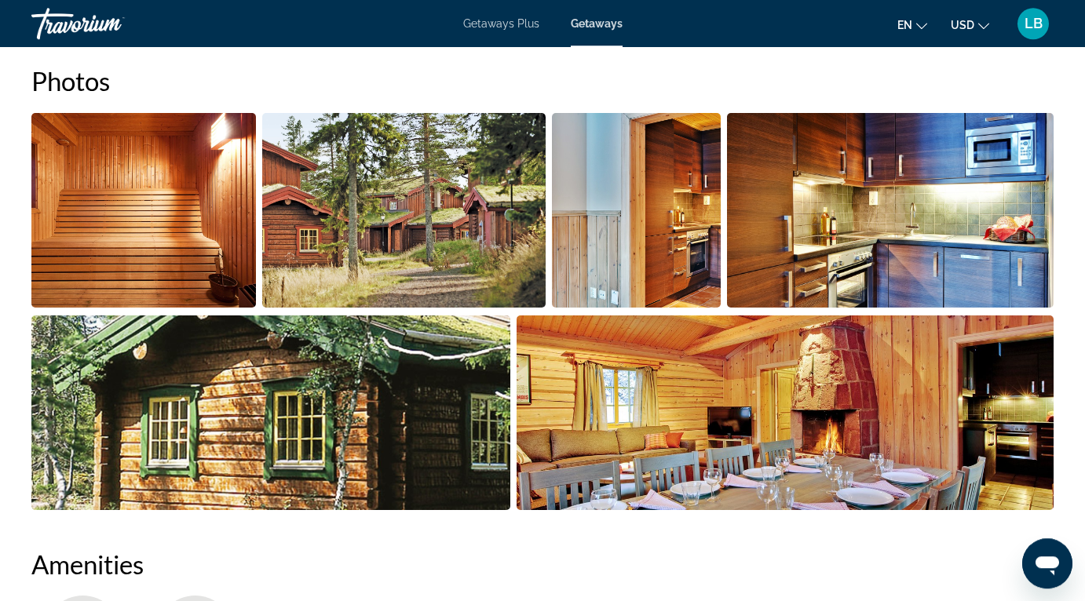
scroll to position [977, 0]
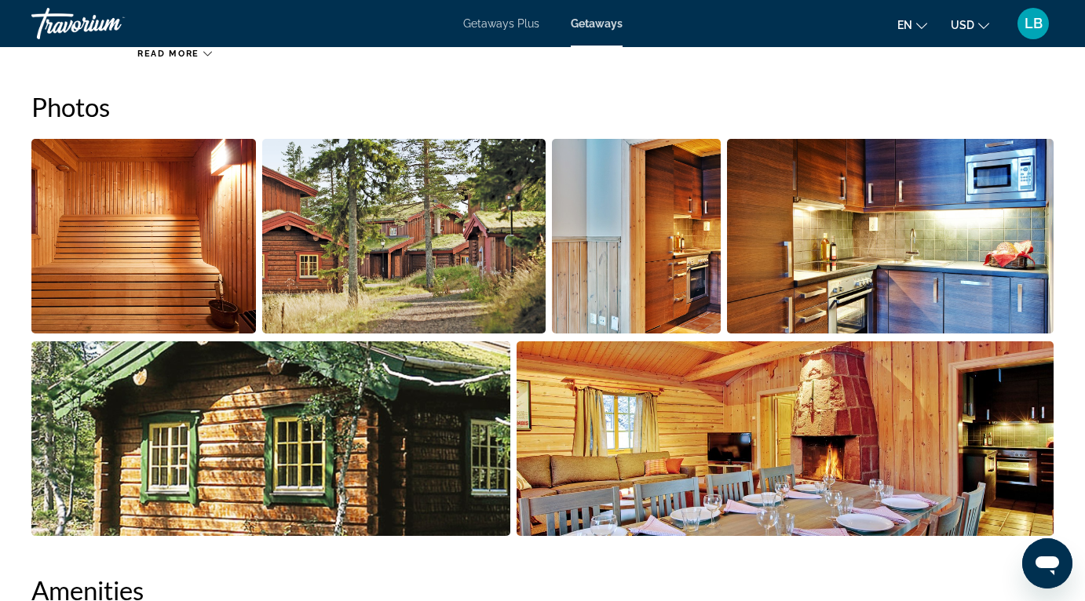
click at [111, 250] on img "Open full-screen image slider" at bounding box center [143, 236] width 224 height 195
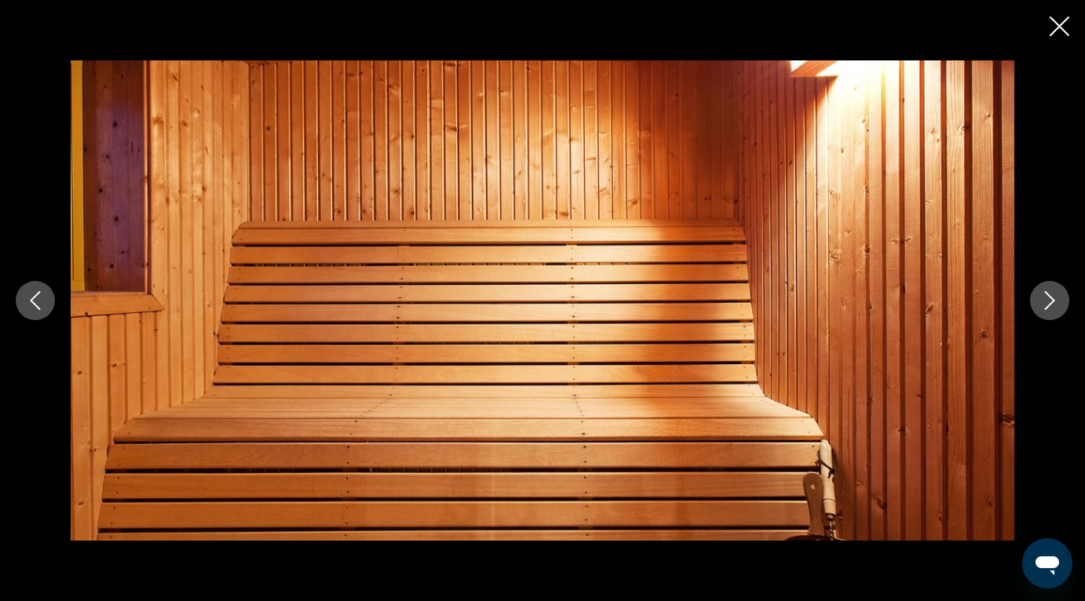
click at [1052, 307] on icon "Next image" at bounding box center [1049, 300] width 19 height 19
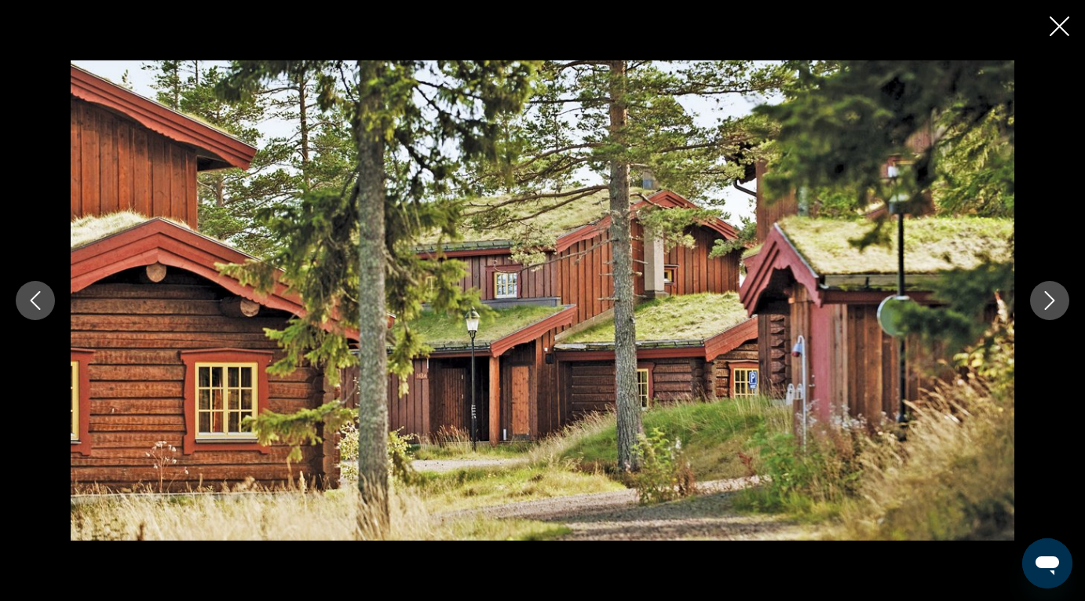
click at [1052, 307] on icon "Next image" at bounding box center [1049, 300] width 19 height 19
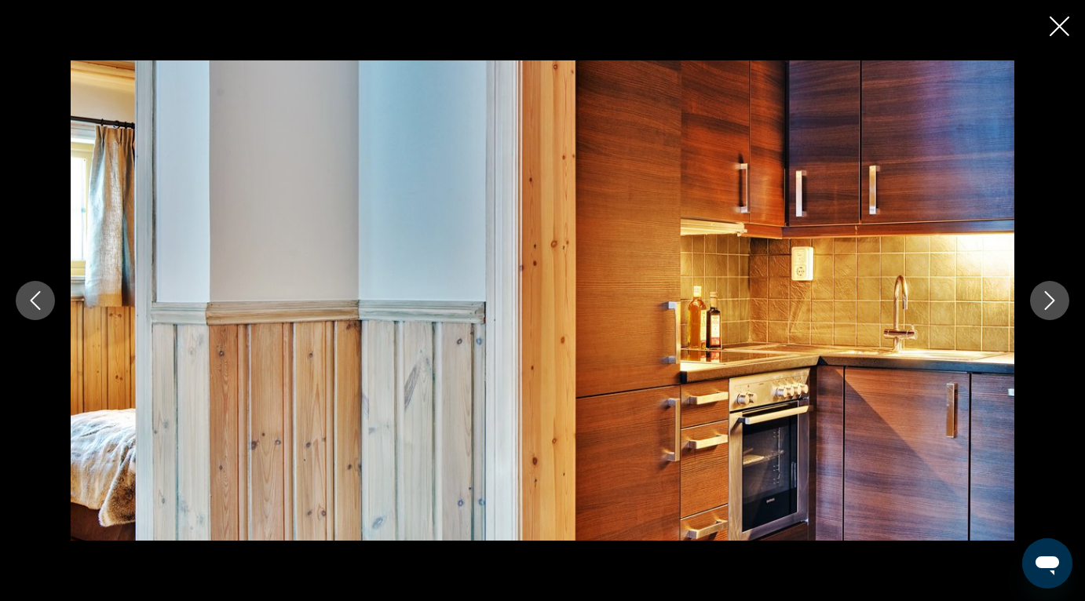
click at [1052, 307] on icon "Next image" at bounding box center [1049, 300] width 19 height 19
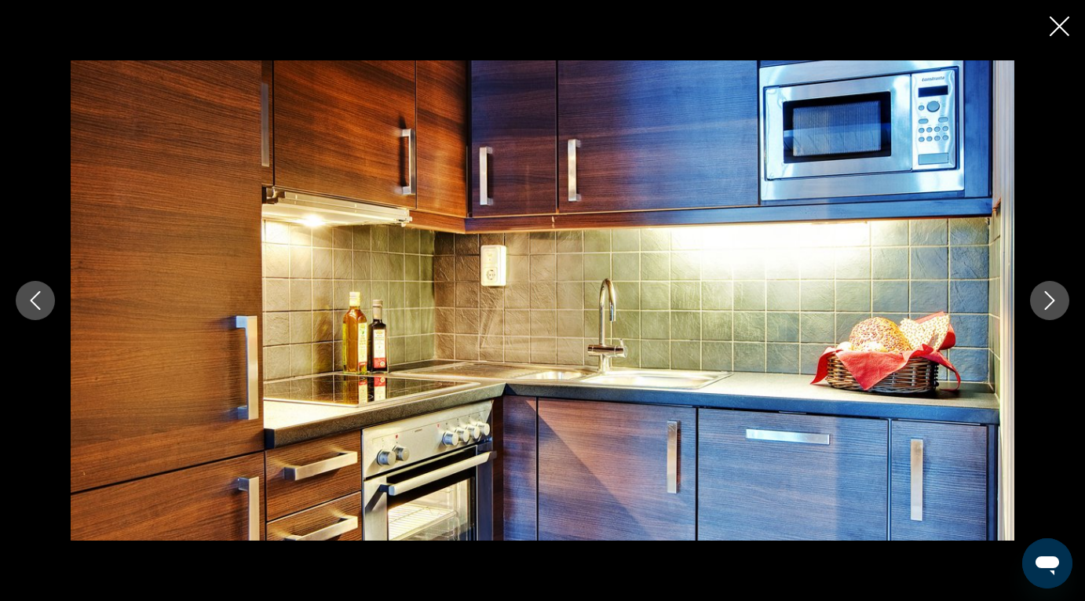
click at [1052, 307] on icon "Next image" at bounding box center [1049, 300] width 19 height 19
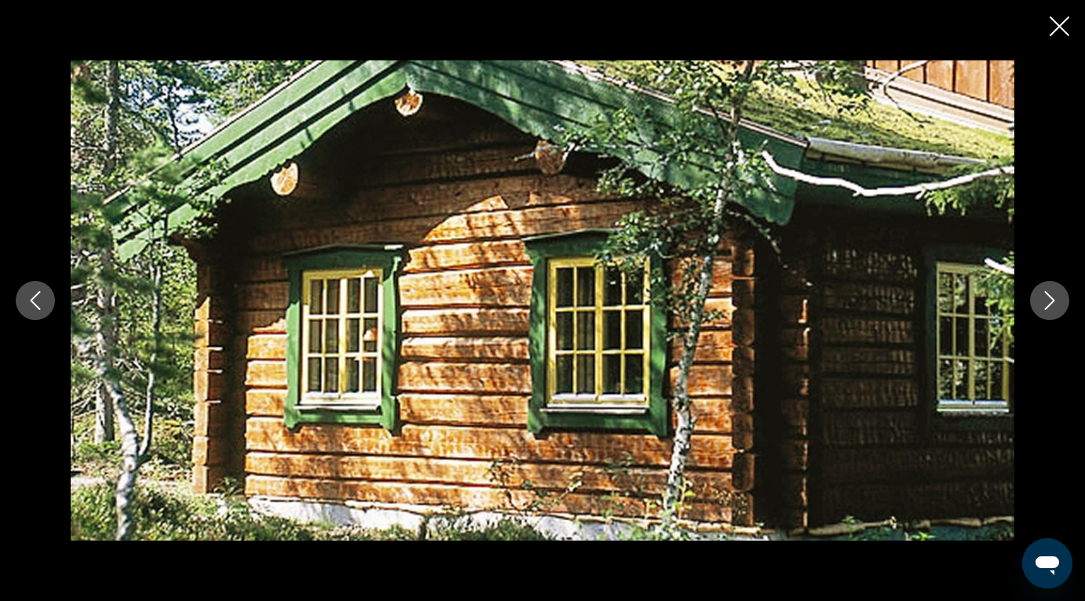
click at [1052, 307] on icon "Next image" at bounding box center [1049, 300] width 19 height 19
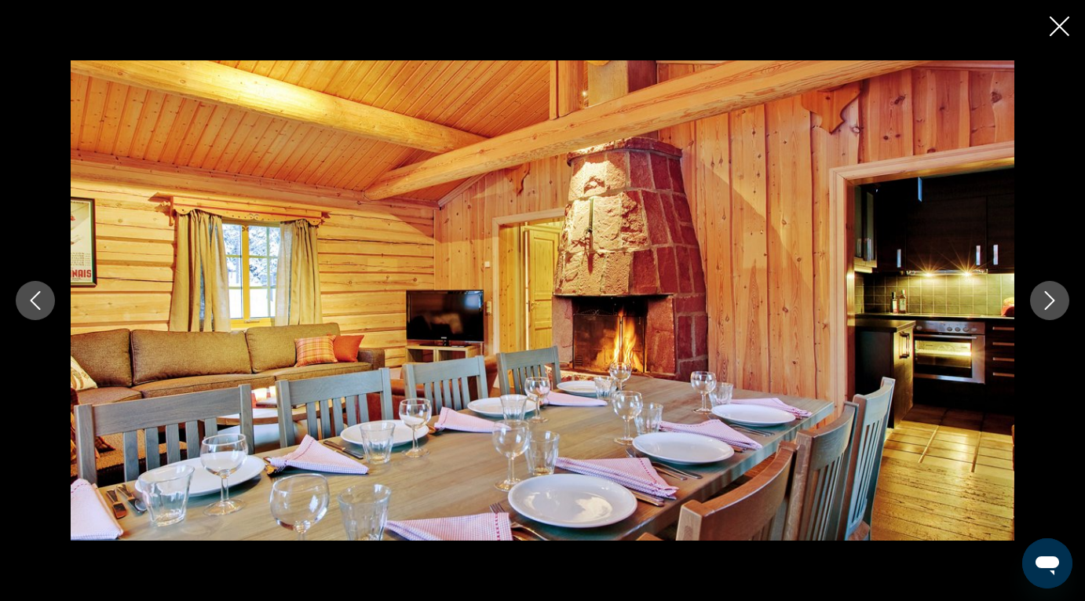
click at [1052, 307] on icon "Next image" at bounding box center [1049, 300] width 19 height 19
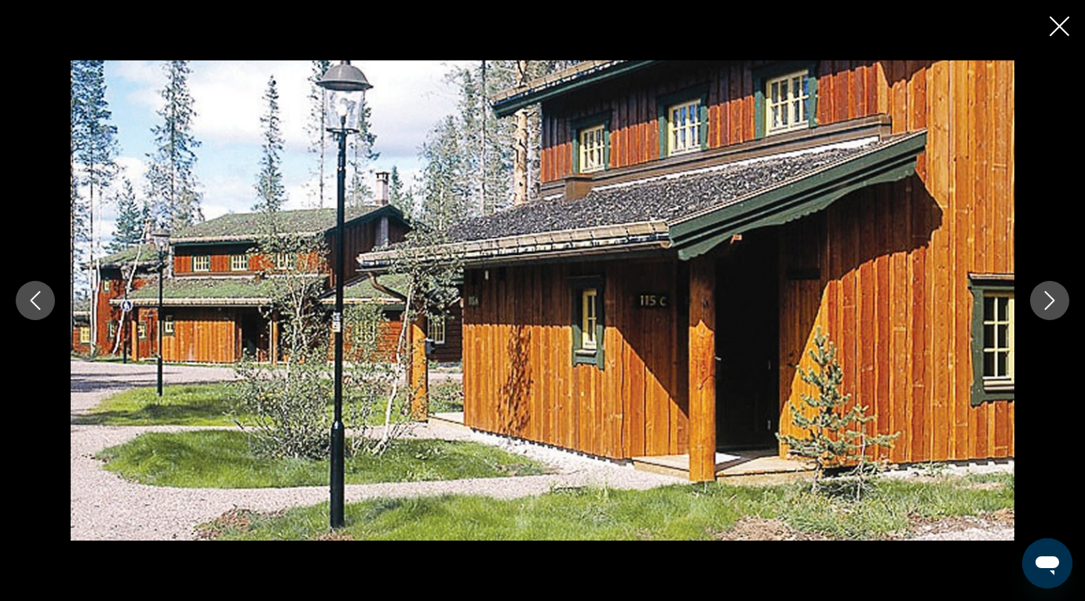
click at [1052, 307] on icon "Next image" at bounding box center [1049, 300] width 19 height 19
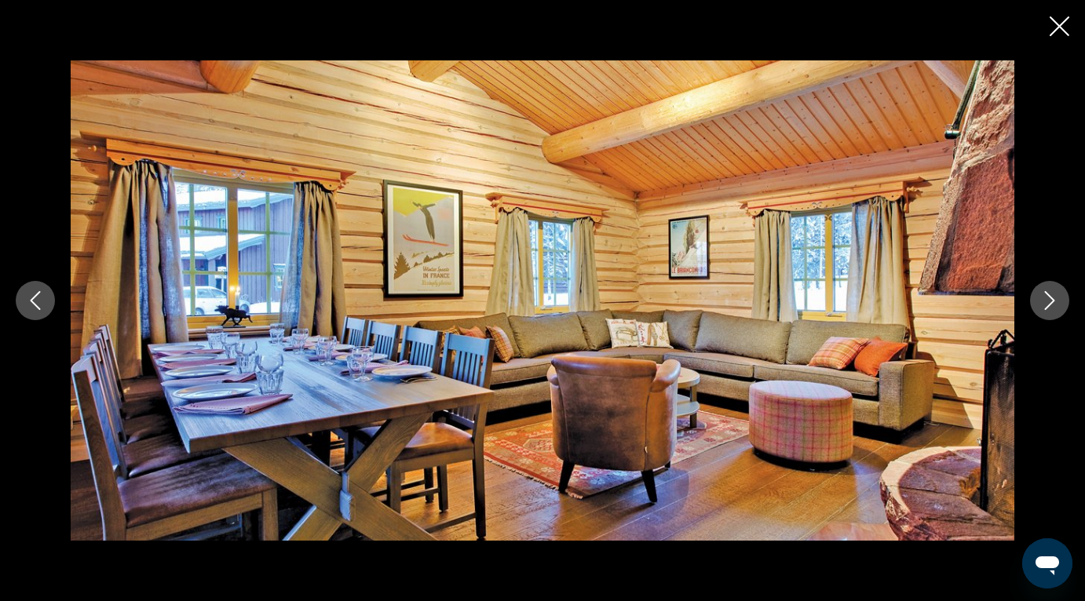
click at [1052, 307] on icon "Next image" at bounding box center [1049, 300] width 19 height 19
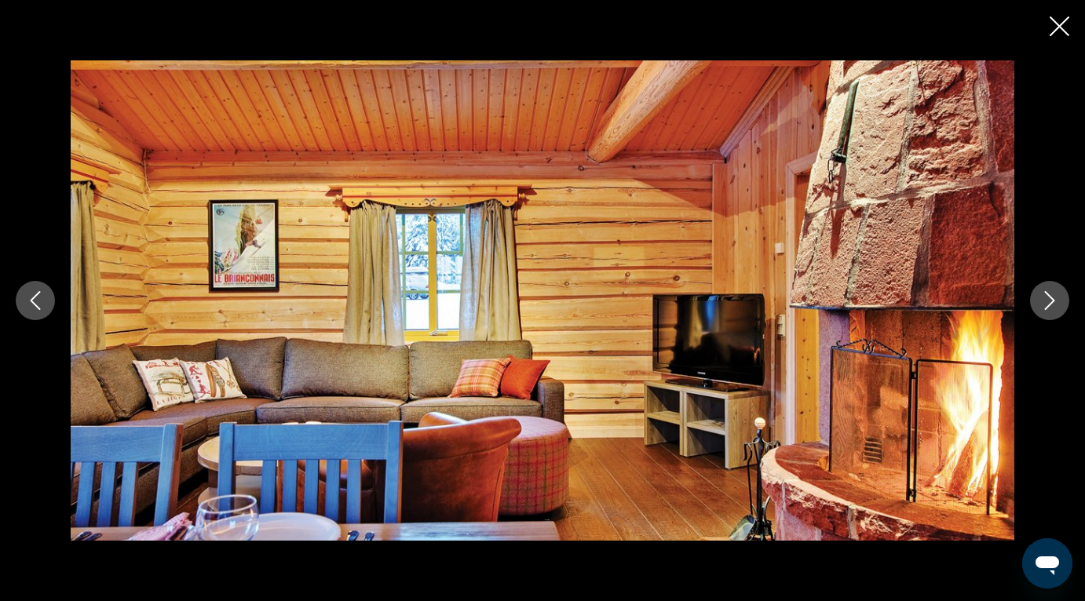
click at [1052, 307] on icon "Next image" at bounding box center [1049, 300] width 19 height 19
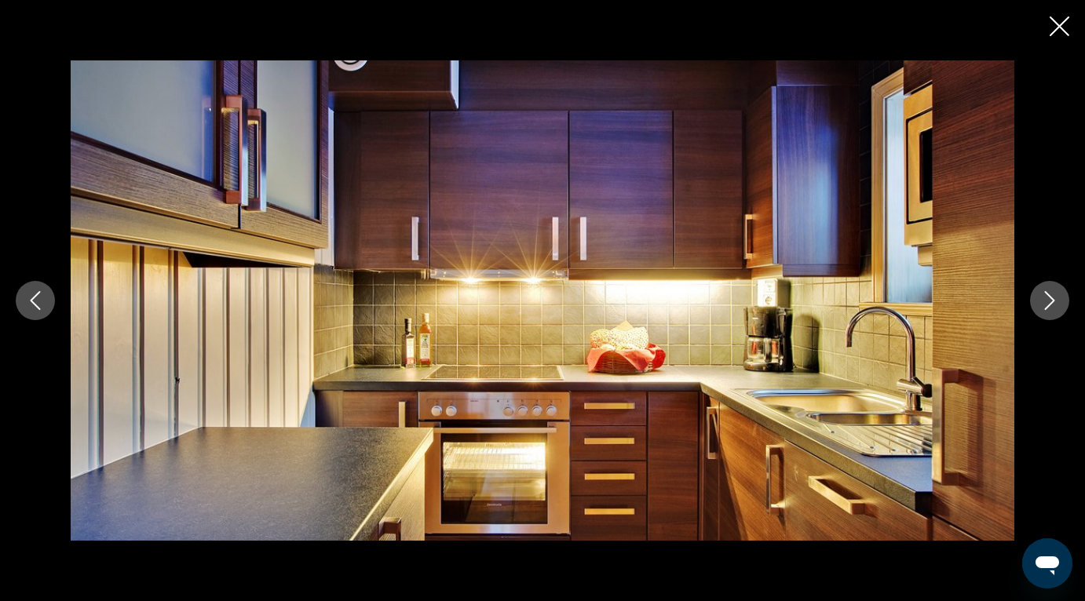
click at [1052, 307] on icon "Next image" at bounding box center [1049, 300] width 19 height 19
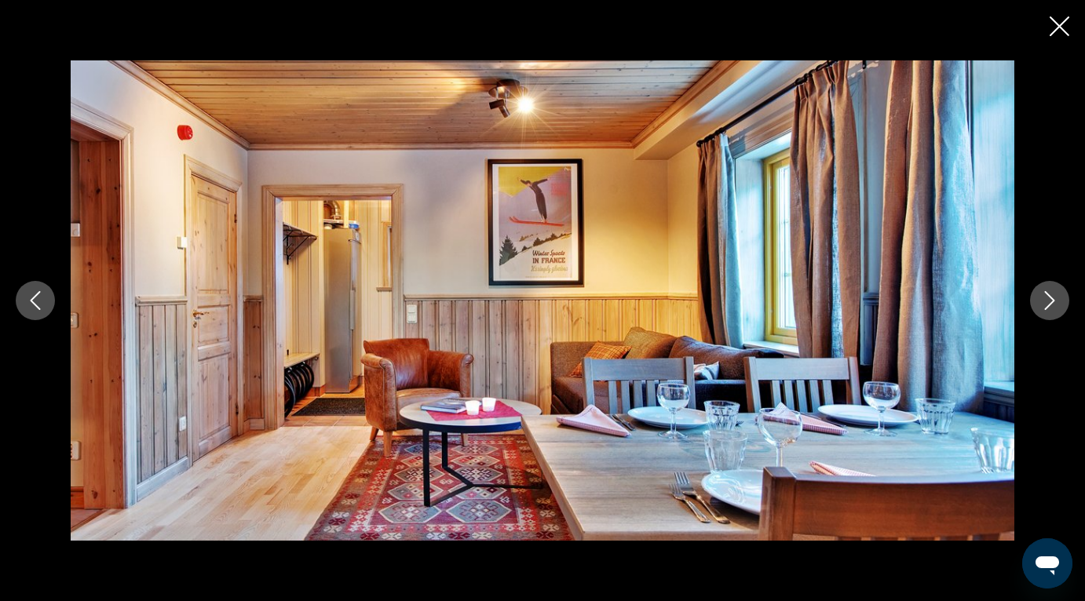
click at [1052, 307] on icon "Next image" at bounding box center [1049, 300] width 19 height 19
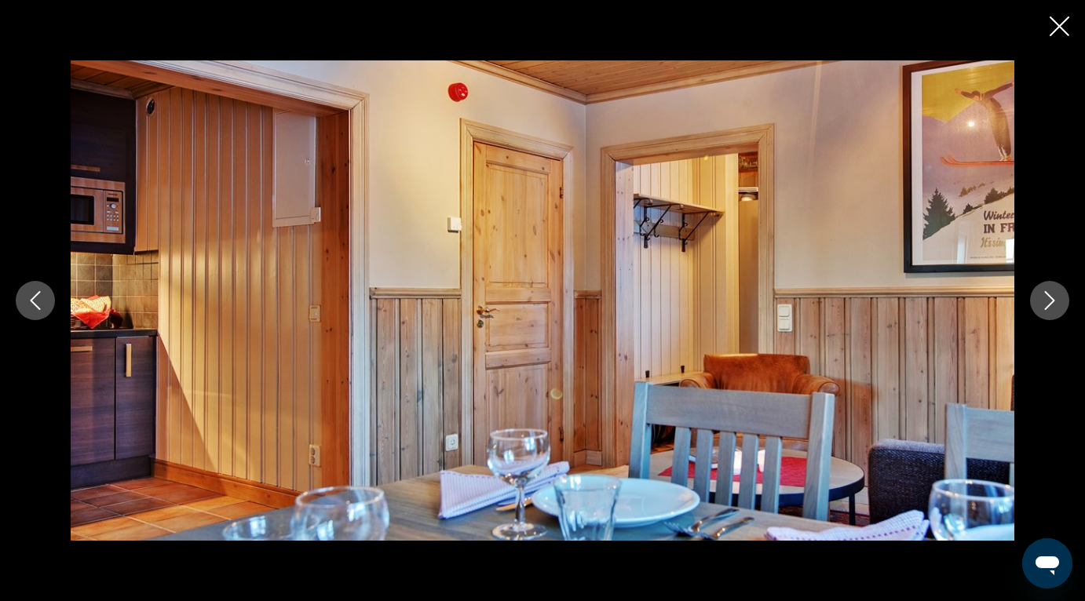
click at [1052, 307] on icon "Next image" at bounding box center [1049, 300] width 19 height 19
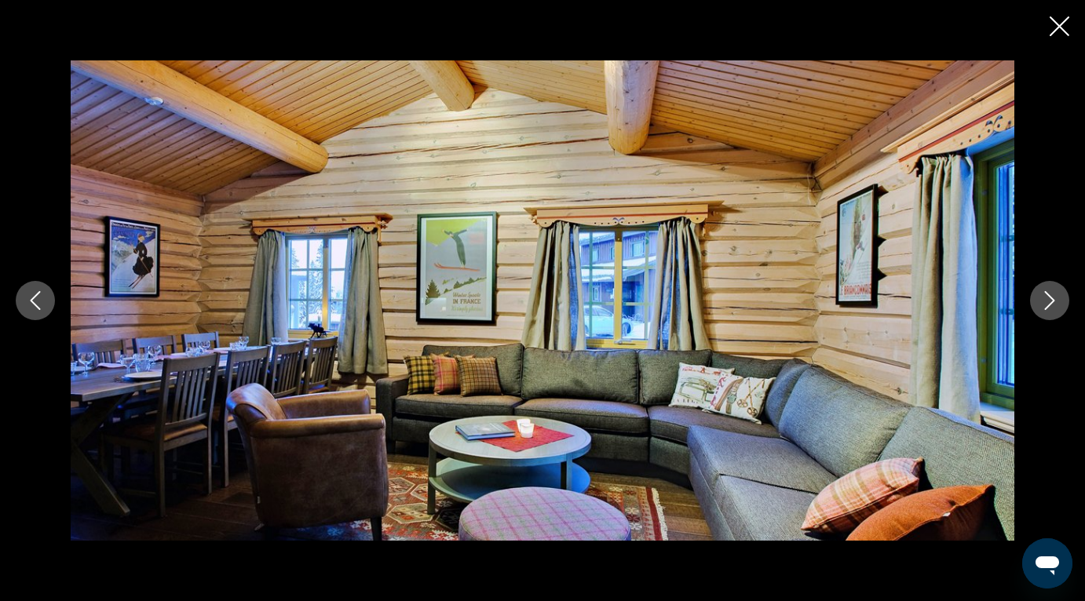
click at [1052, 307] on icon "Next image" at bounding box center [1049, 300] width 19 height 19
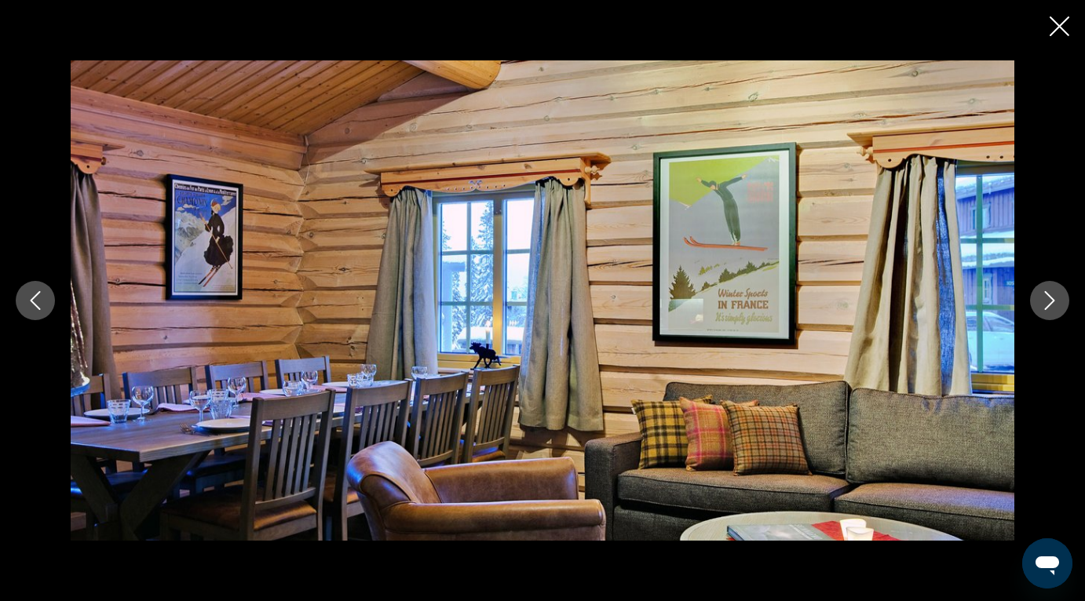
click at [1052, 307] on icon "Next image" at bounding box center [1049, 300] width 19 height 19
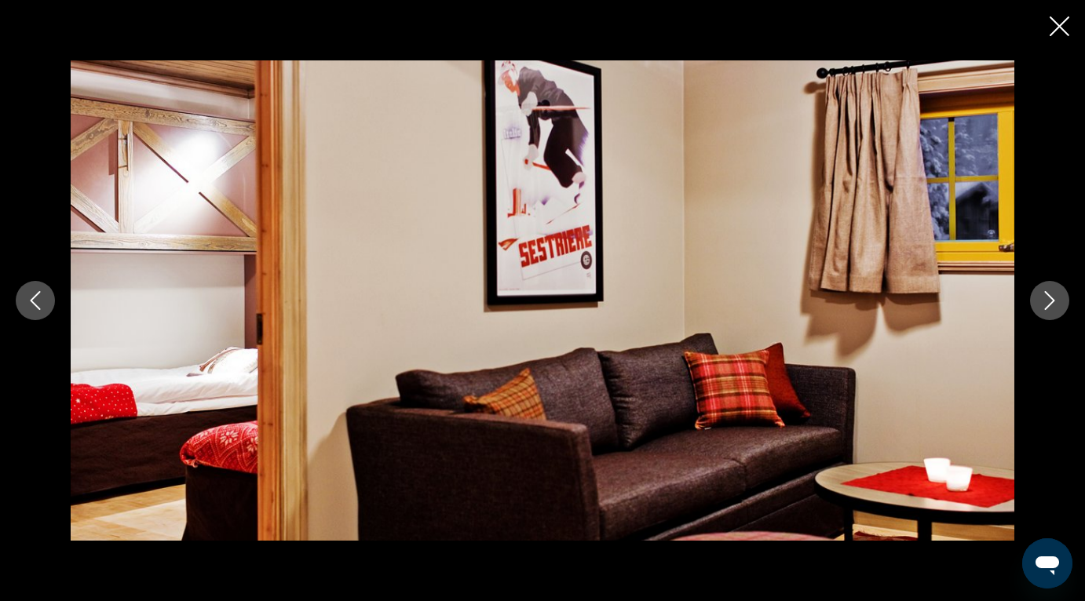
click at [1052, 307] on icon "Next image" at bounding box center [1049, 300] width 19 height 19
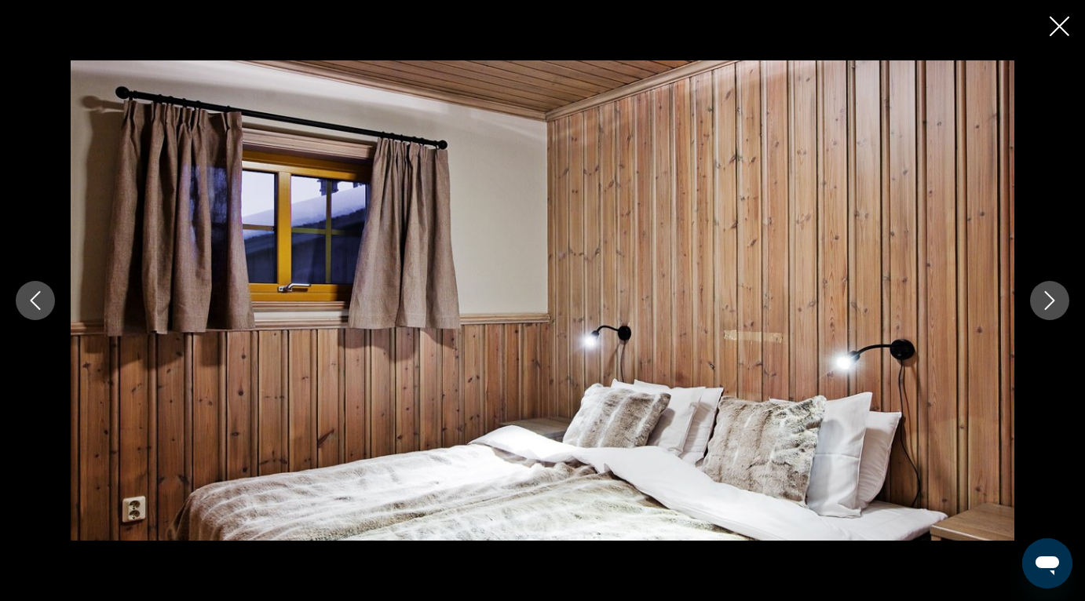
click at [1052, 307] on icon "Next image" at bounding box center [1049, 300] width 19 height 19
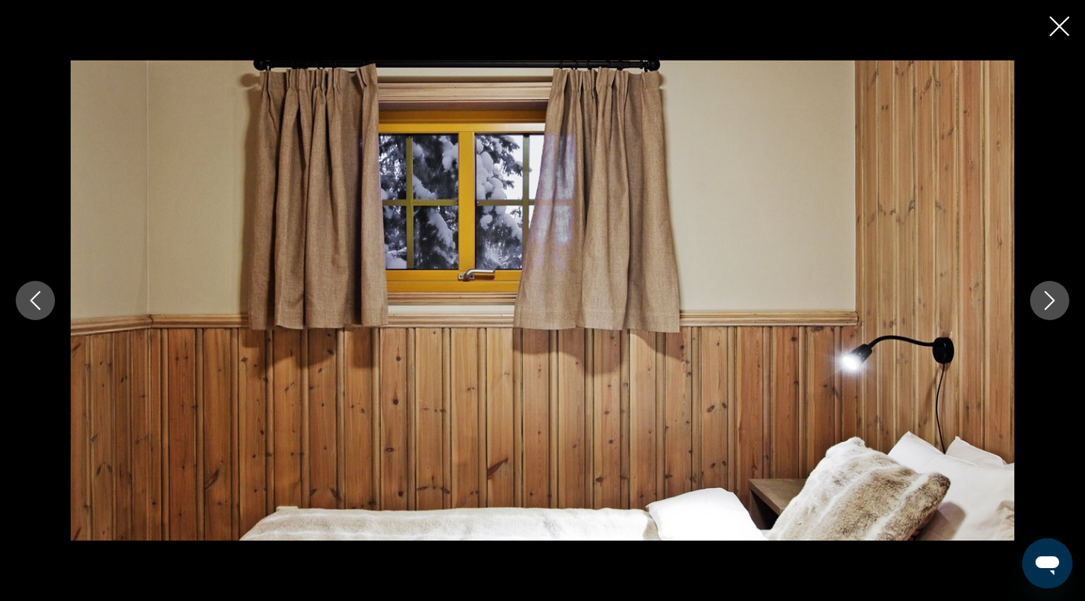
click at [1052, 307] on icon "Next image" at bounding box center [1049, 300] width 19 height 19
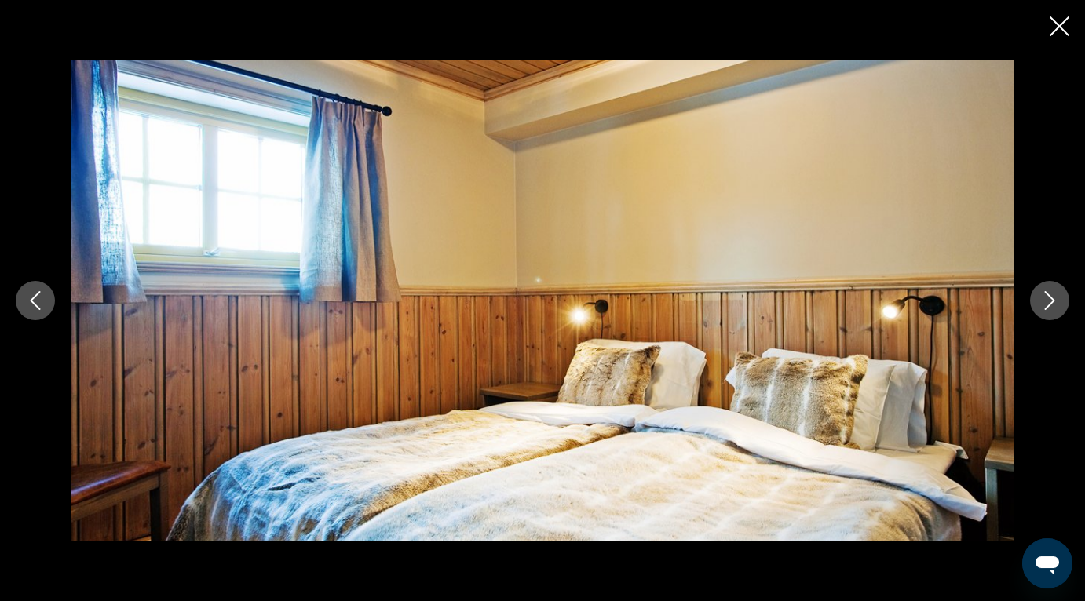
click at [1052, 307] on icon "Next image" at bounding box center [1049, 300] width 19 height 19
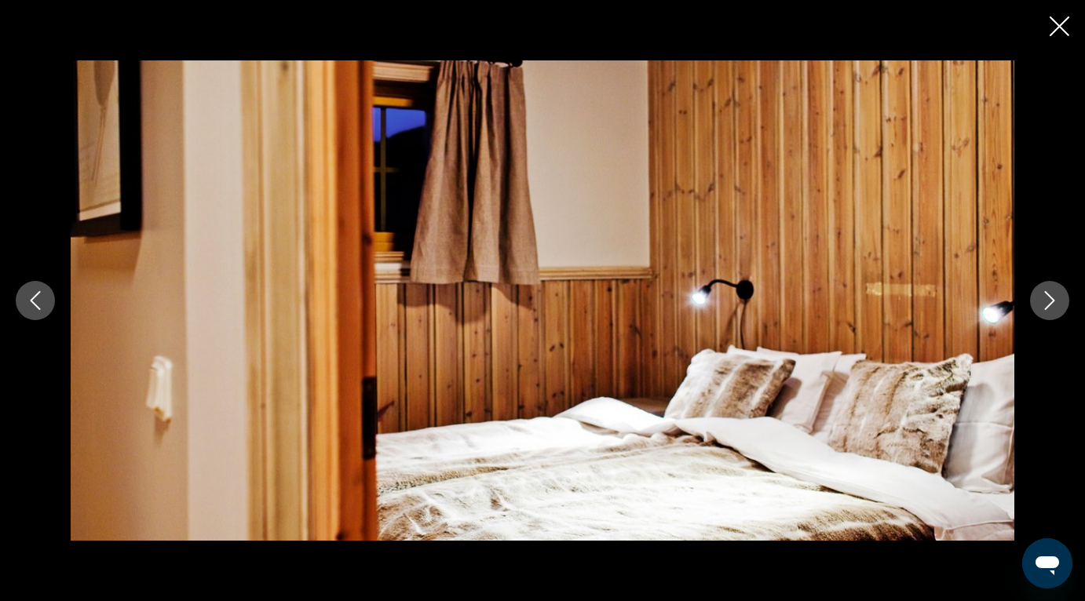
click at [1052, 307] on icon "Next image" at bounding box center [1049, 300] width 19 height 19
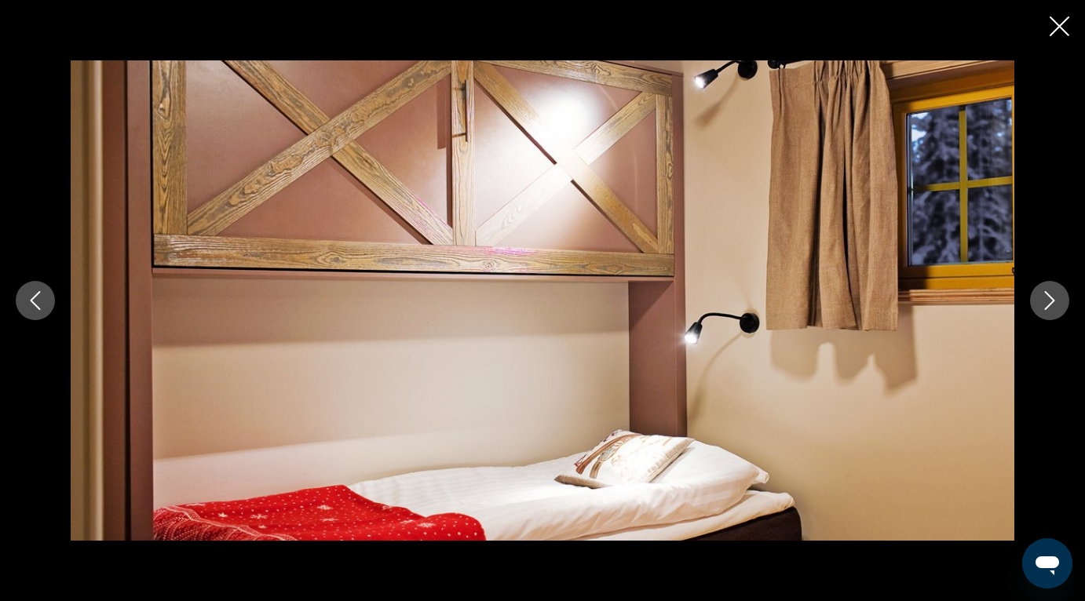
click at [1052, 307] on icon "Next image" at bounding box center [1049, 300] width 19 height 19
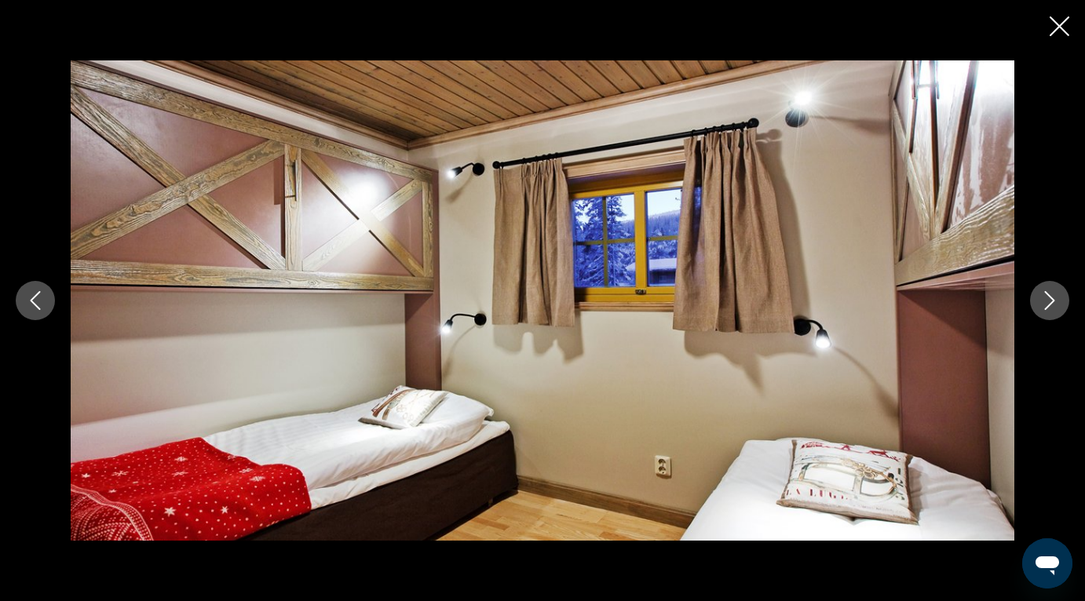
click at [1052, 307] on icon "Next image" at bounding box center [1049, 300] width 19 height 19
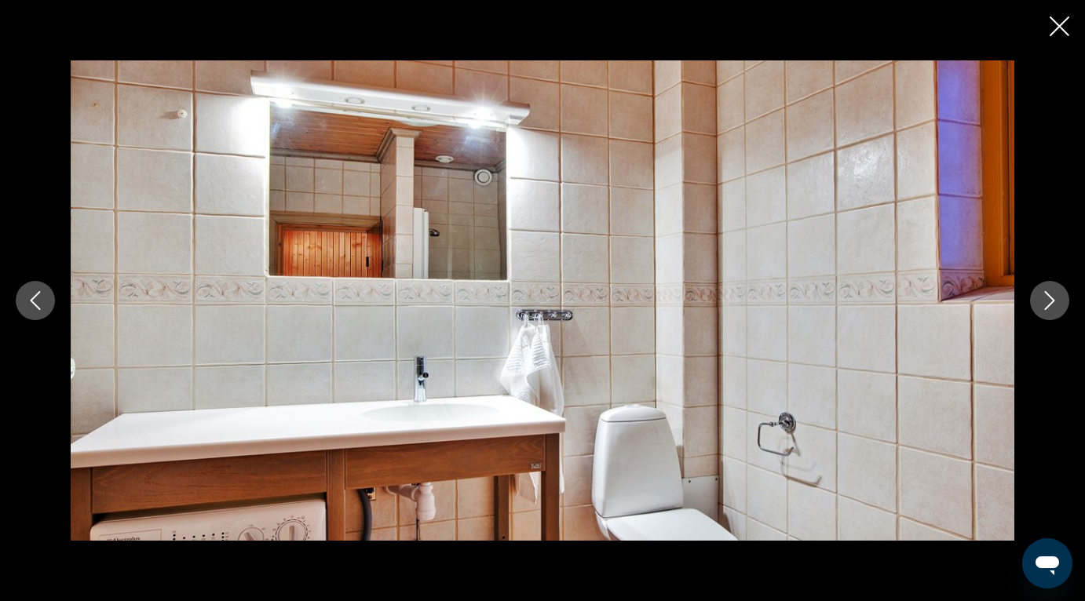
click at [1052, 307] on icon "Next image" at bounding box center [1049, 300] width 19 height 19
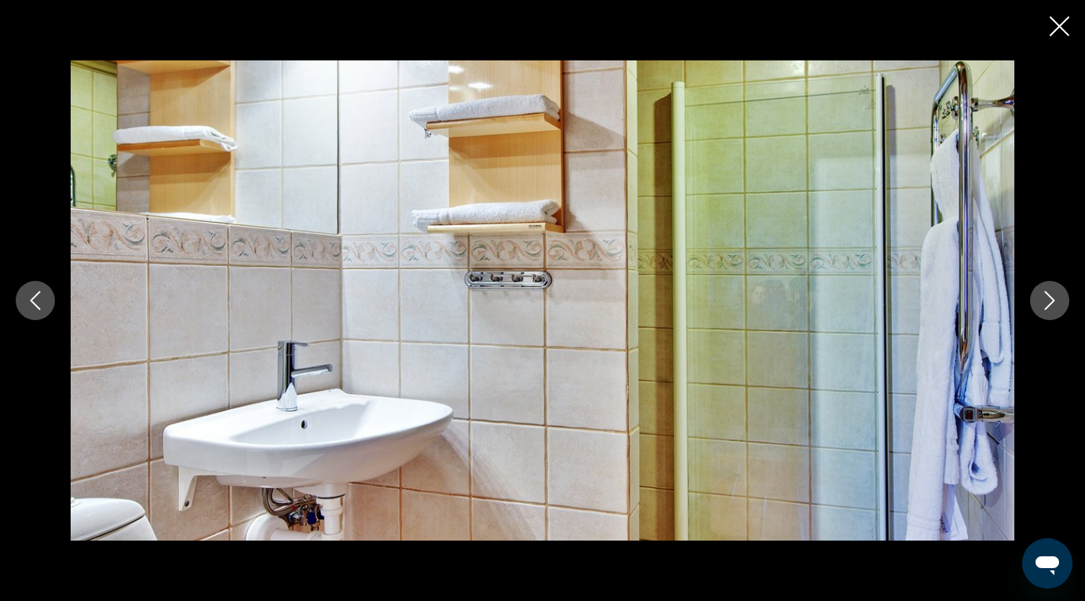
click at [1052, 307] on icon "Next image" at bounding box center [1049, 300] width 19 height 19
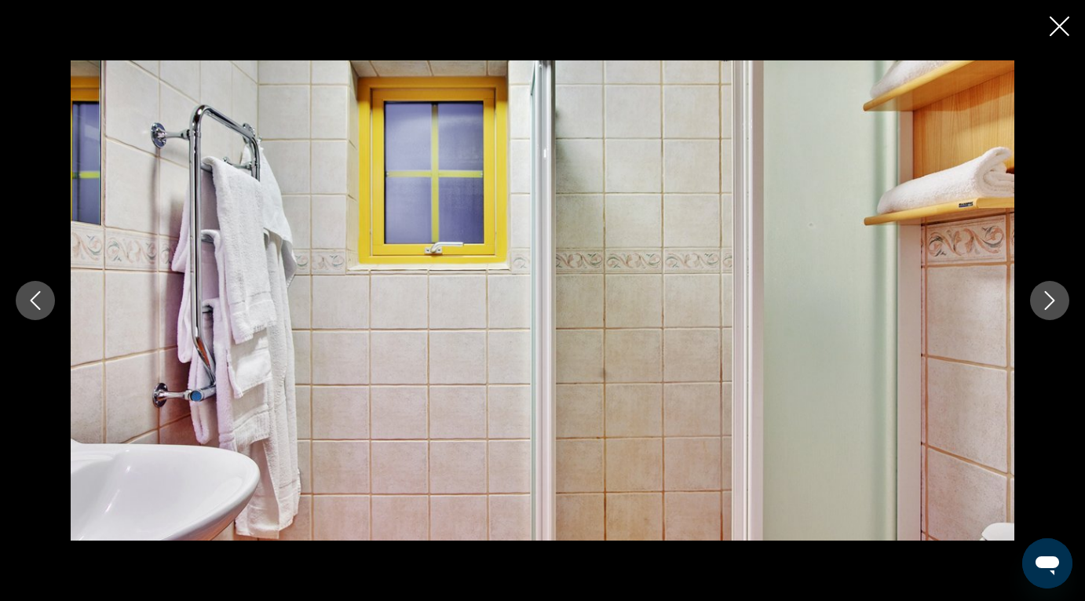
click at [1052, 307] on icon "Next image" at bounding box center [1049, 300] width 19 height 19
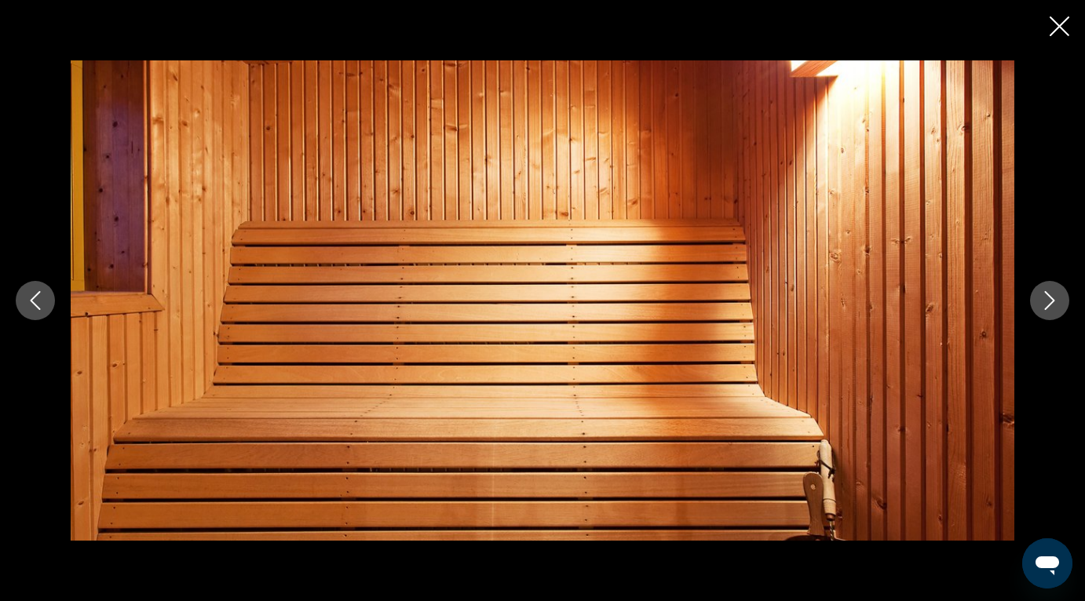
click at [1052, 307] on icon "Next image" at bounding box center [1049, 300] width 19 height 19
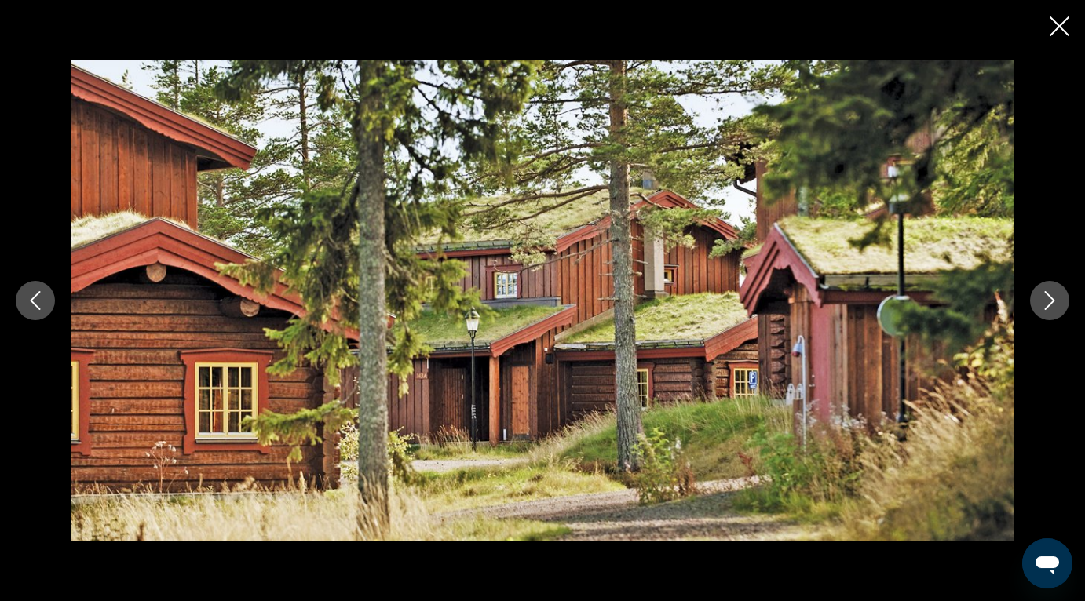
click at [1063, 29] on icon "Close slideshow" at bounding box center [1059, 26] width 20 height 20
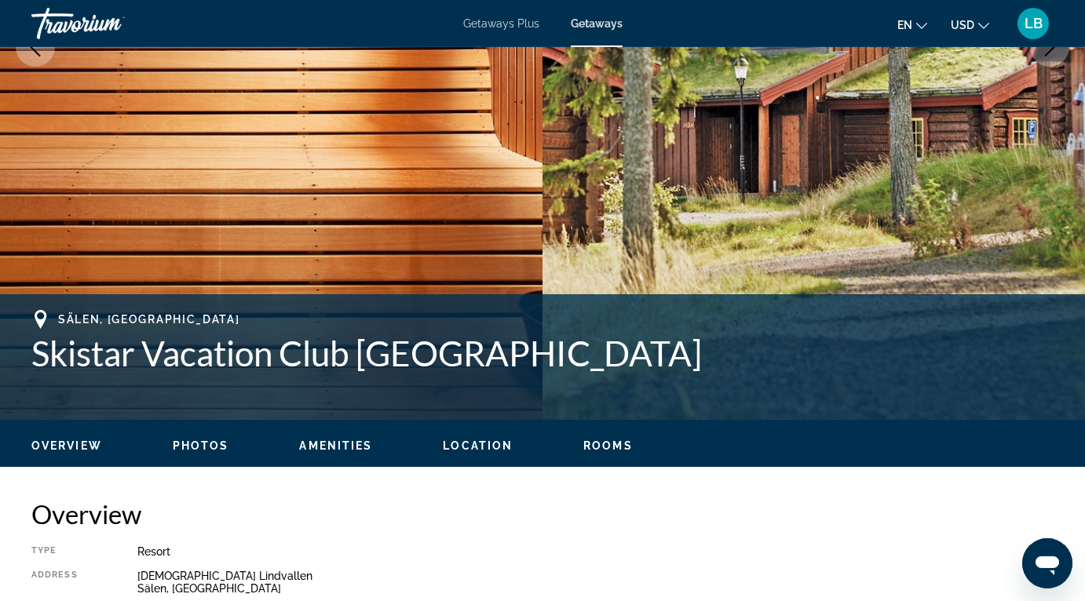
scroll to position [425, 0]
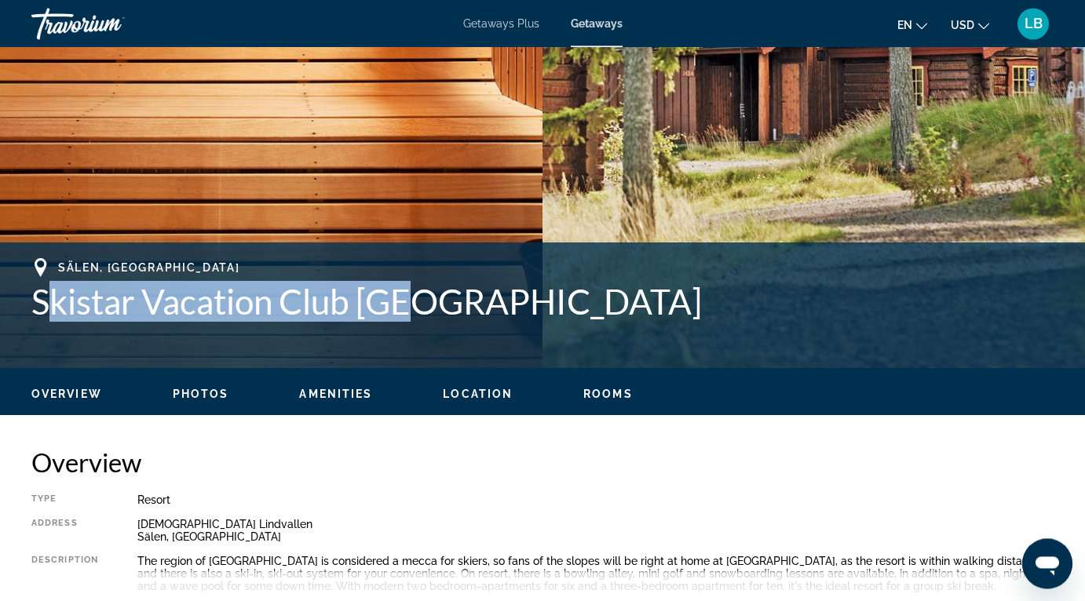
drag, startPoint x: 41, startPoint y: 301, endPoint x: 449, endPoint y: 303, distance: 408.1
click at [431, 301] on h1 "Skistar Vacation Club [GEOGRAPHIC_DATA]" at bounding box center [542, 301] width 1022 height 41
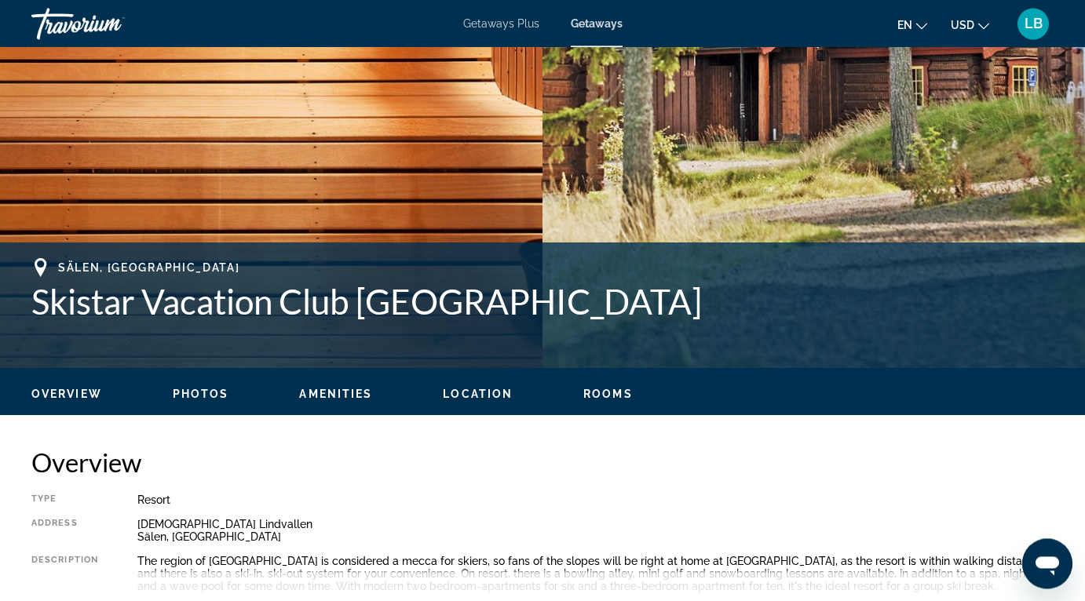
click at [530, 309] on h1 "Skistar Vacation Club [GEOGRAPHIC_DATA]" at bounding box center [542, 301] width 1022 height 41
drag, startPoint x: 134, startPoint y: 521, endPoint x: 214, endPoint y: 534, distance: 81.2
click at [214, 534] on div "Type Resort All-Inclusive No All-Inclusive Address Snotorget Lindvallen Sälen, …" at bounding box center [542, 553] width 1022 height 119
copy div "[DEMOGRAPHIC_DATA] Lindvallen Sälen, [GEOGRAPHIC_DATA]"
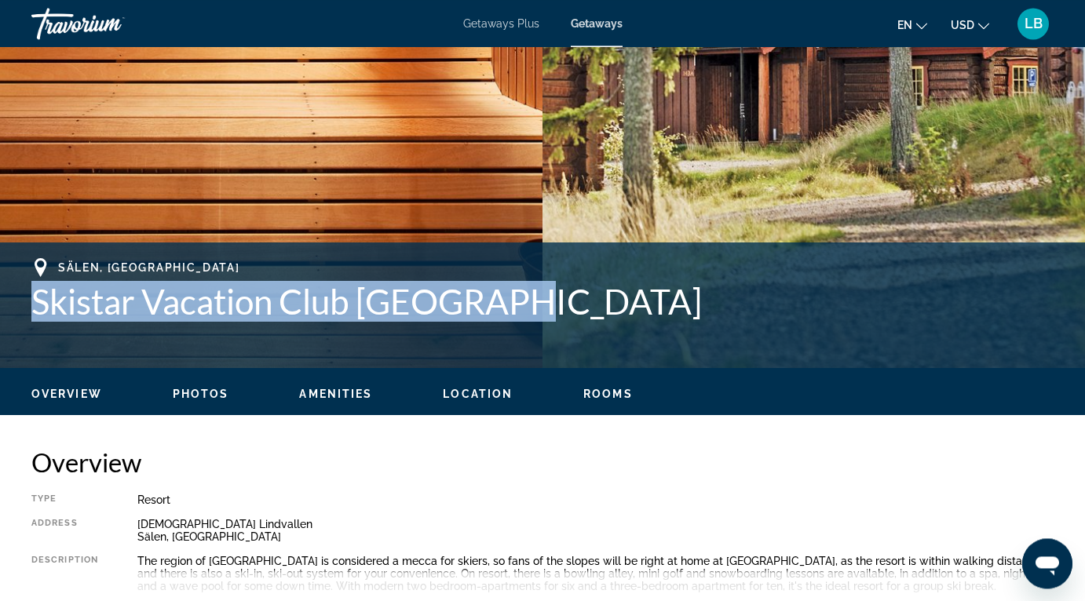
drag, startPoint x: 34, startPoint y: 297, endPoint x: 526, endPoint y: 339, distance: 493.9
click at [526, 339] on div "Sälen, [GEOGRAPHIC_DATA] Skistar Vacation Club [GEOGRAPHIC_DATA]" at bounding box center [542, 305] width 1022 height 94
copy h1 "Skistar Vacation Club [GEOGRAPHIC_DATA]"
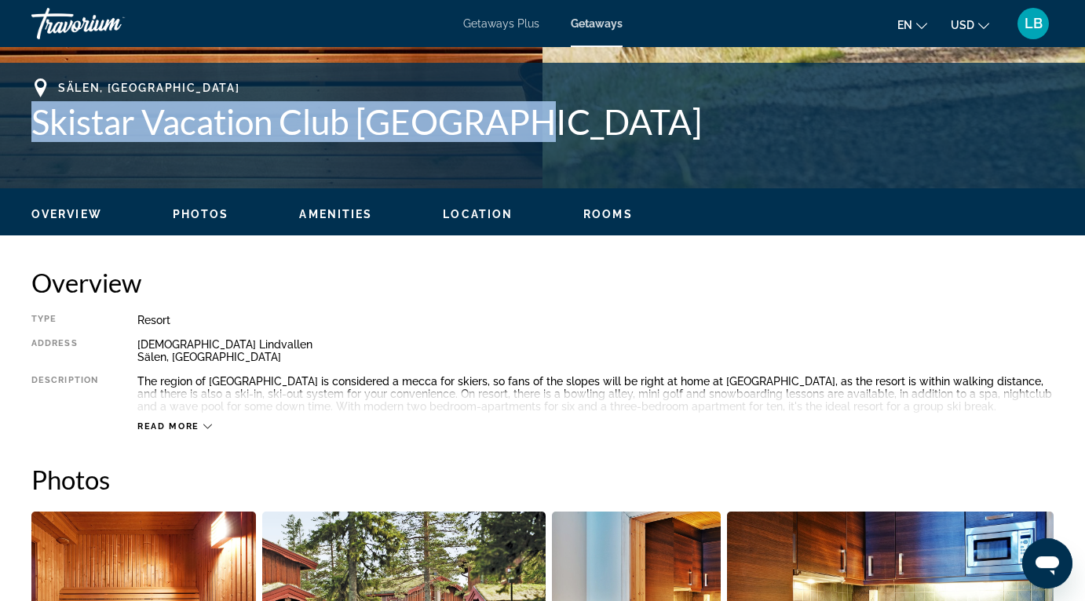
scroll to position [611, 0]
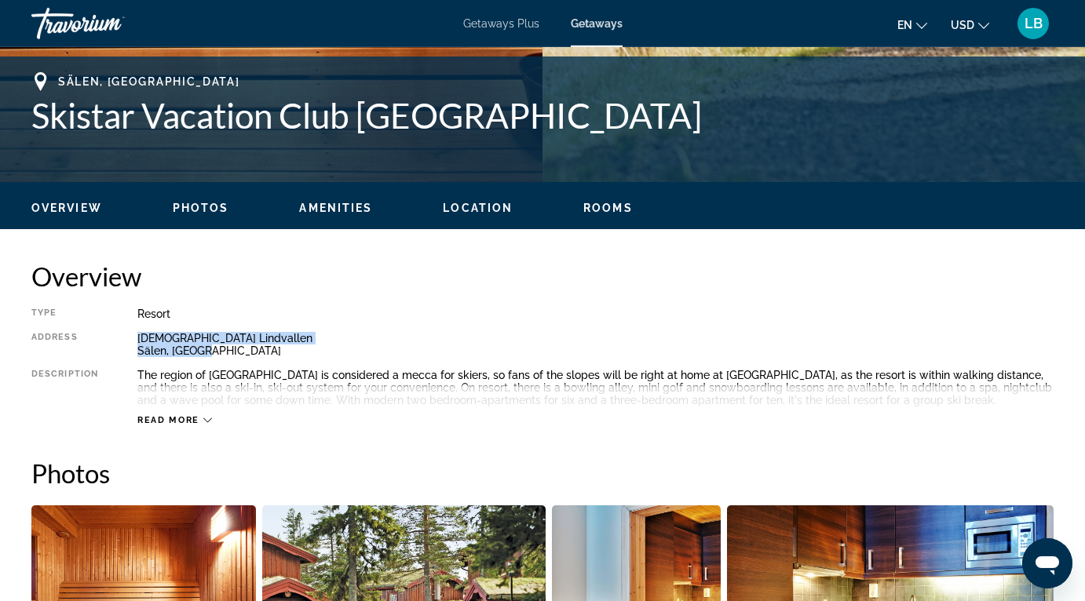
drag, startPoint x: 211, startPoint y: 351, endPoint x: 118, endPoint y: 341, distance: 94.0
click at [118, 341] on div "Type Resort All-Inclusive No All-Inclusive Address Snotorget Lindvallen Sälen, …" at bounding box center [542, 367] width 1022 height 119
copy div "[DEMOGRAPHIC_DATA] Lindvallen Sälen, [GEOGRAPHIC_DATA]"
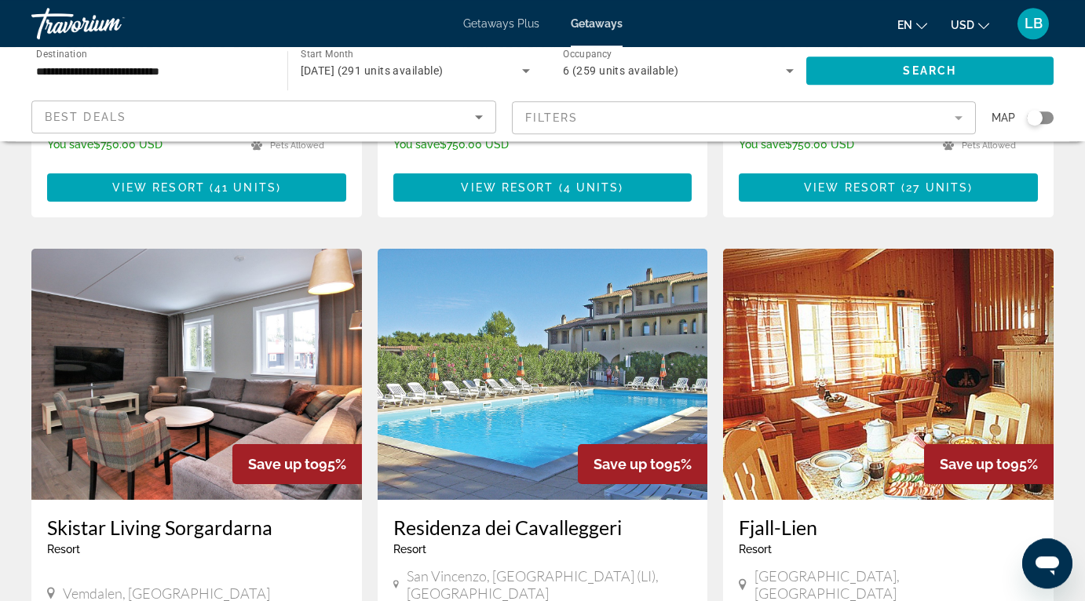
scroll to position [1651, 0]
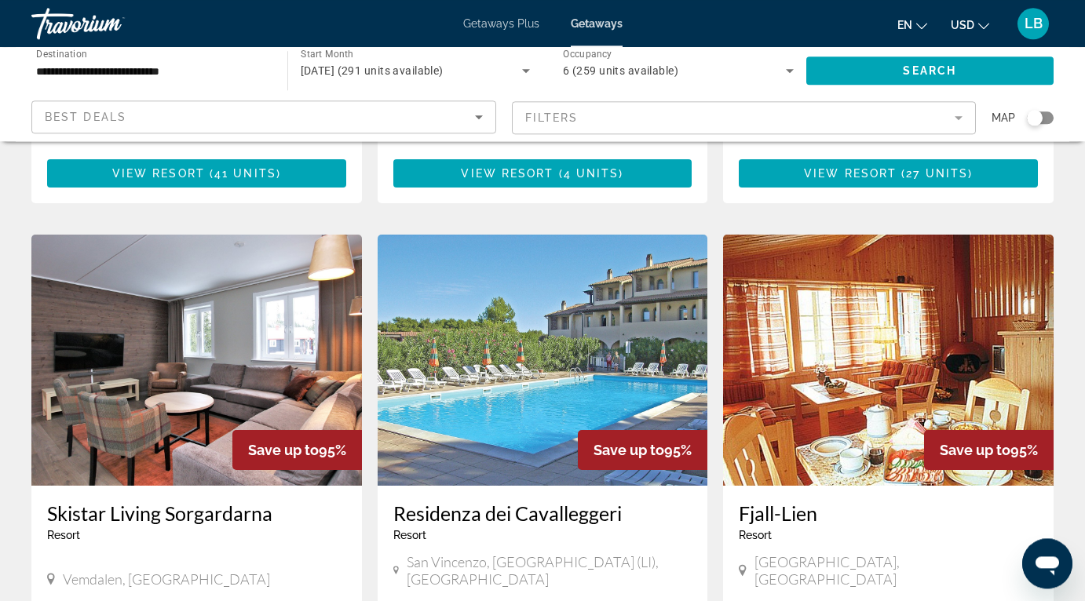
click at [865, 341] on img "Main content" at bounding box center [888, 360] width 330 height 251
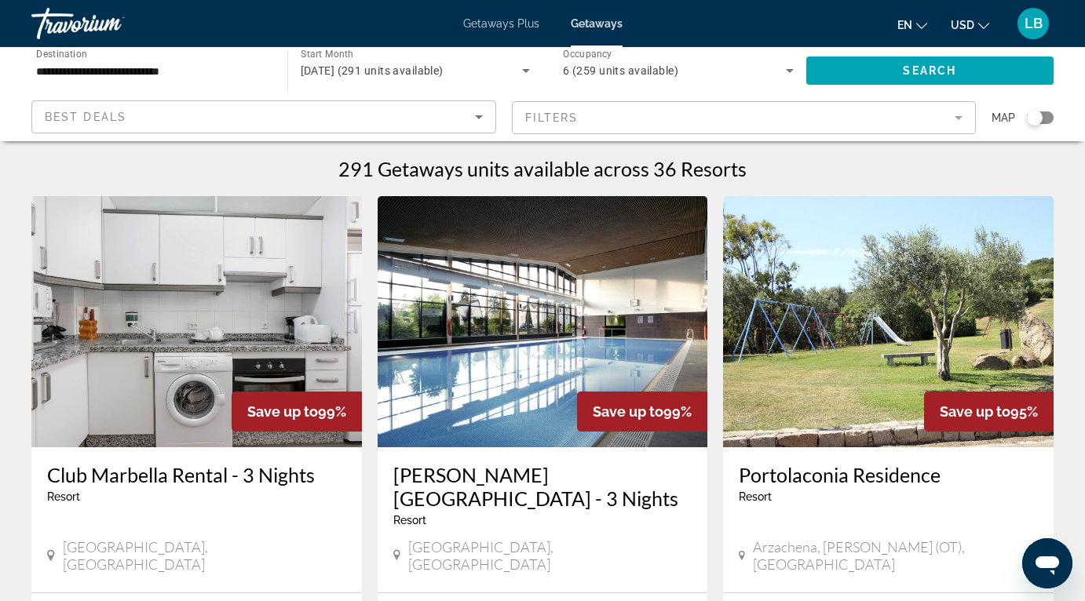
click at [476, 120] on icon "Sort by" at bounding box center [478, 117] width 19 height 19
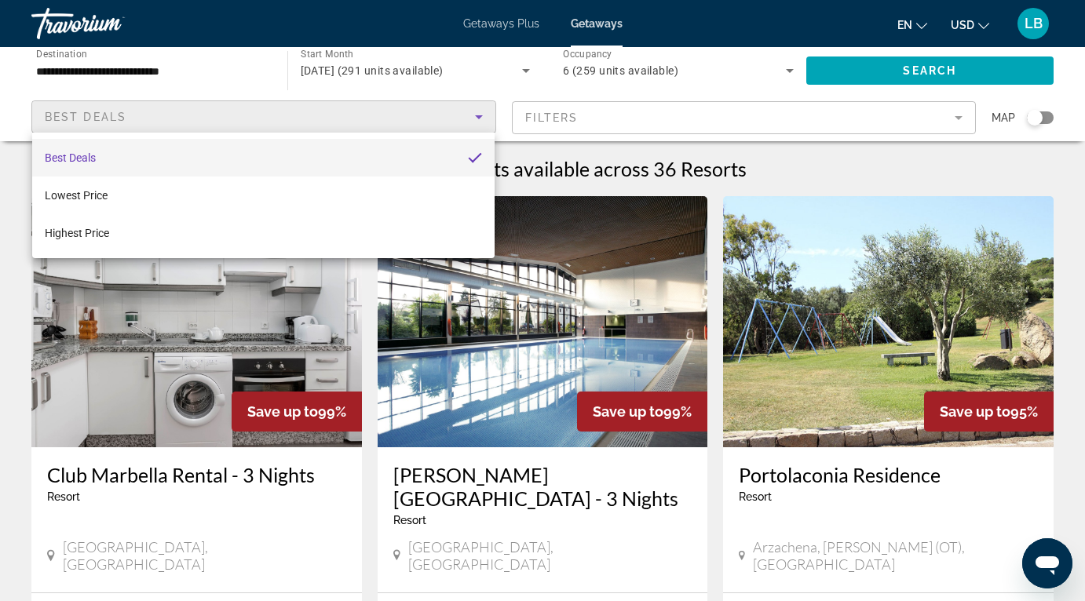
click at [476, 120] on div at bounding box center [542, 300] width 1085 height 601
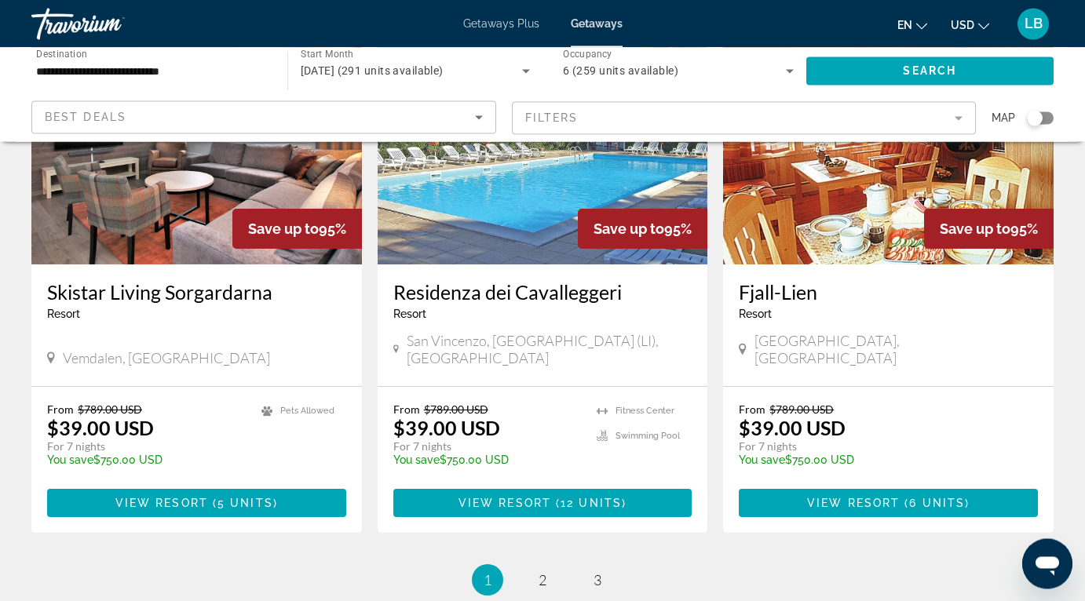
scroll to position [1875, 0]
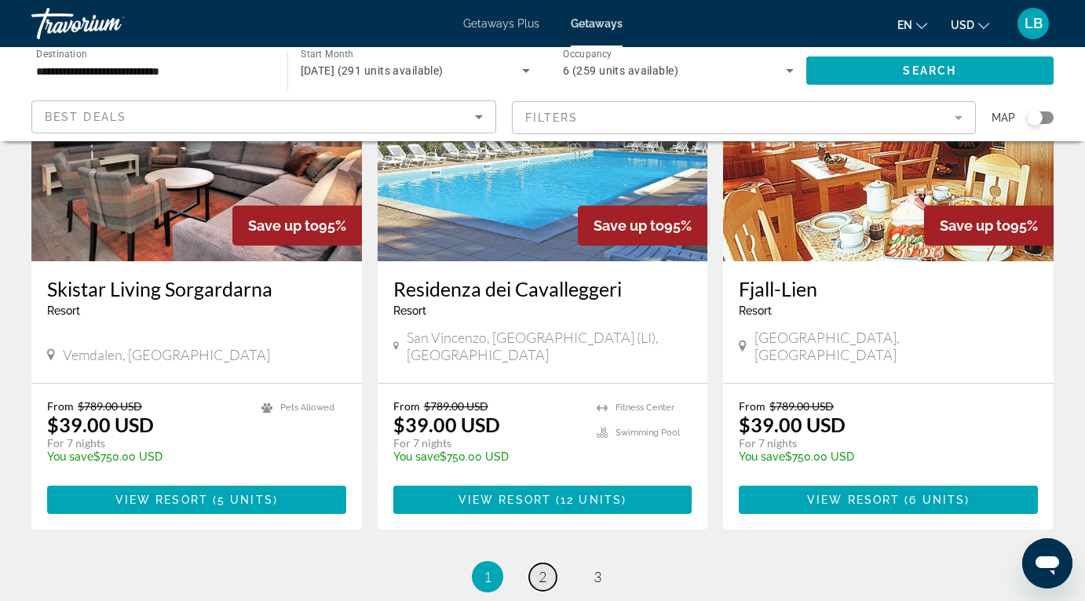
click at [542, 568] on span "2" at bounding box center [542, 576] width 8 height 17
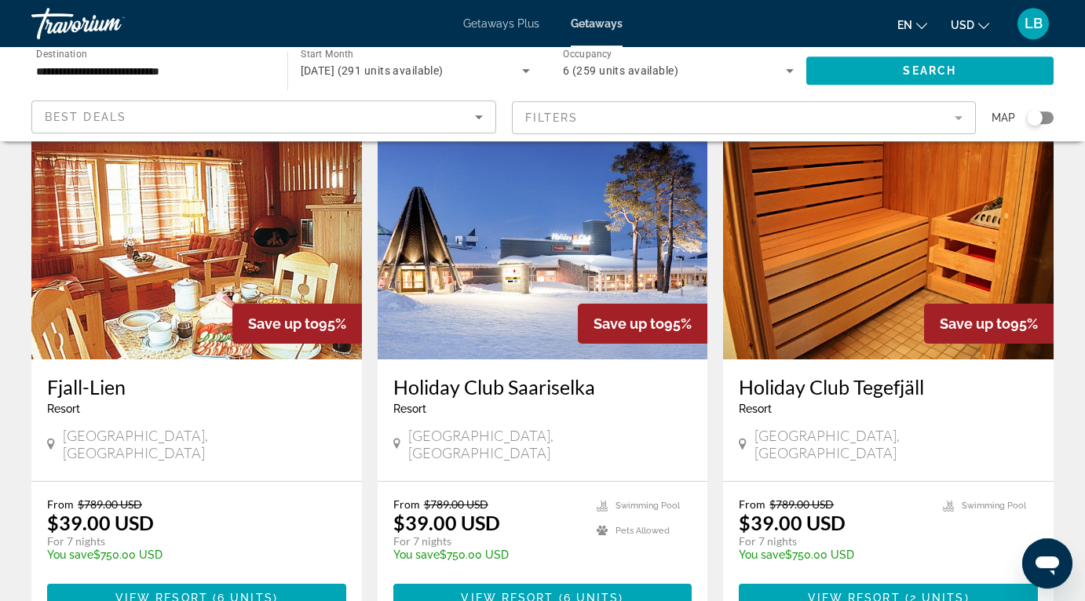
scroll to position [137, 0]
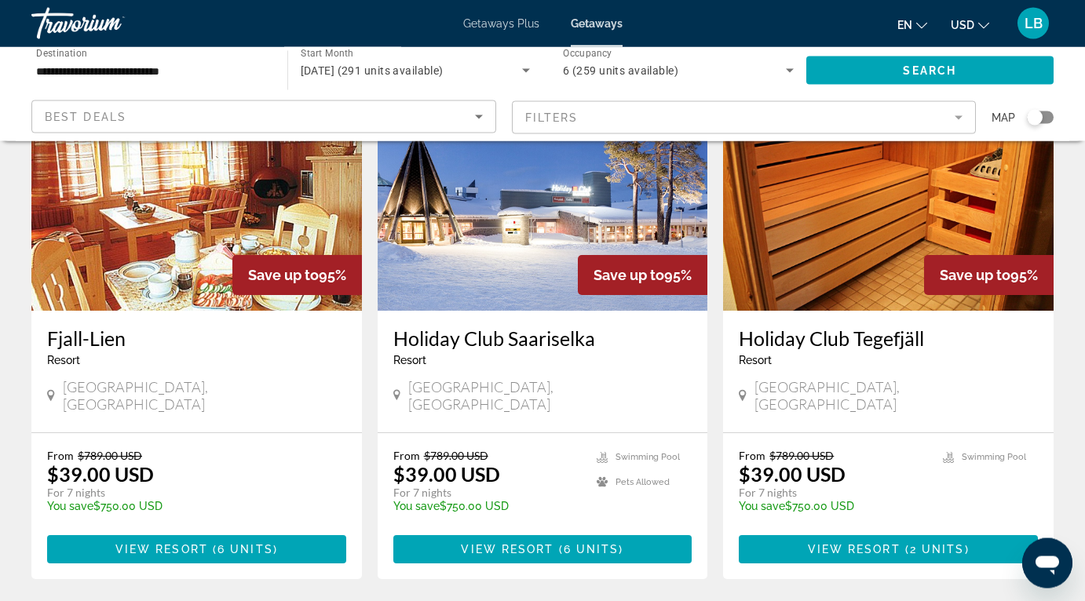
click at [914, 205] on img "Main content" at bounding box center [888, 185] width 330 height 251
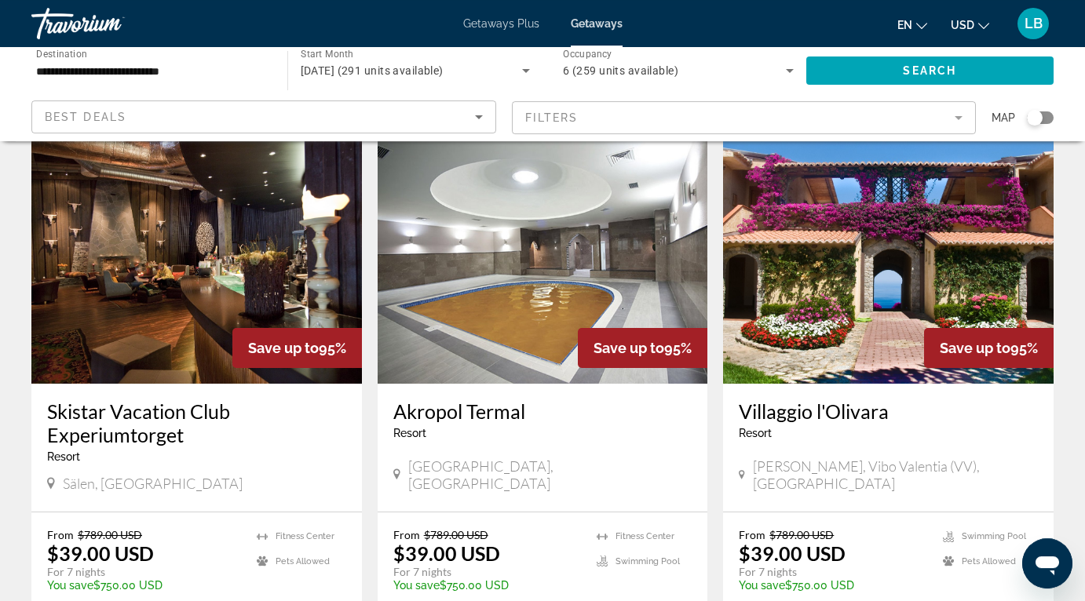
scroll to position [590, 0]
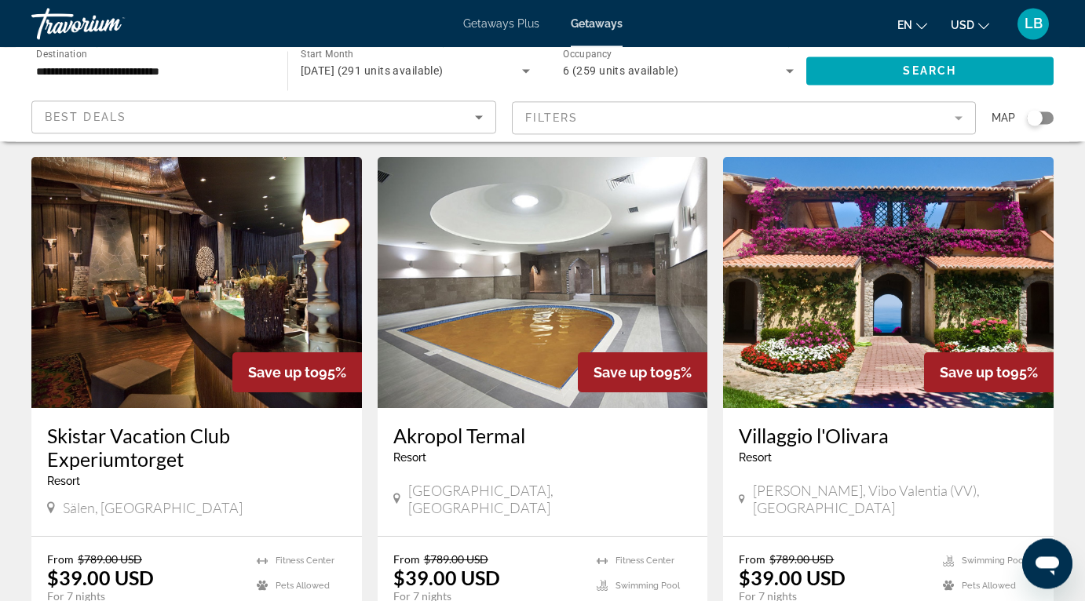
click at [227, 257] on img "Main content" at bounding box center [196, 282] width 330 height 251
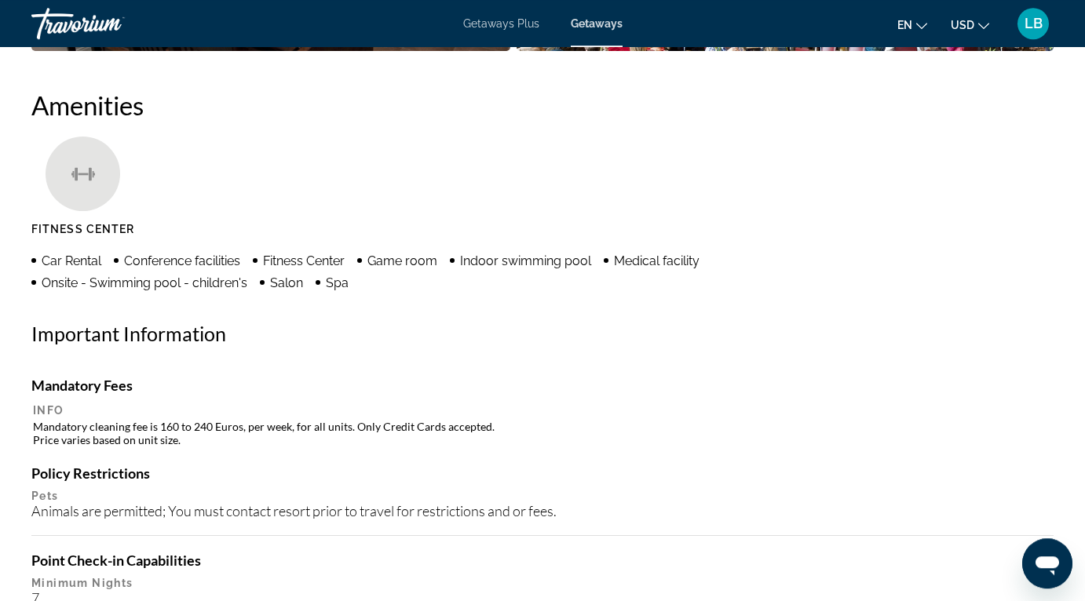
scroll to position [1020, 0]
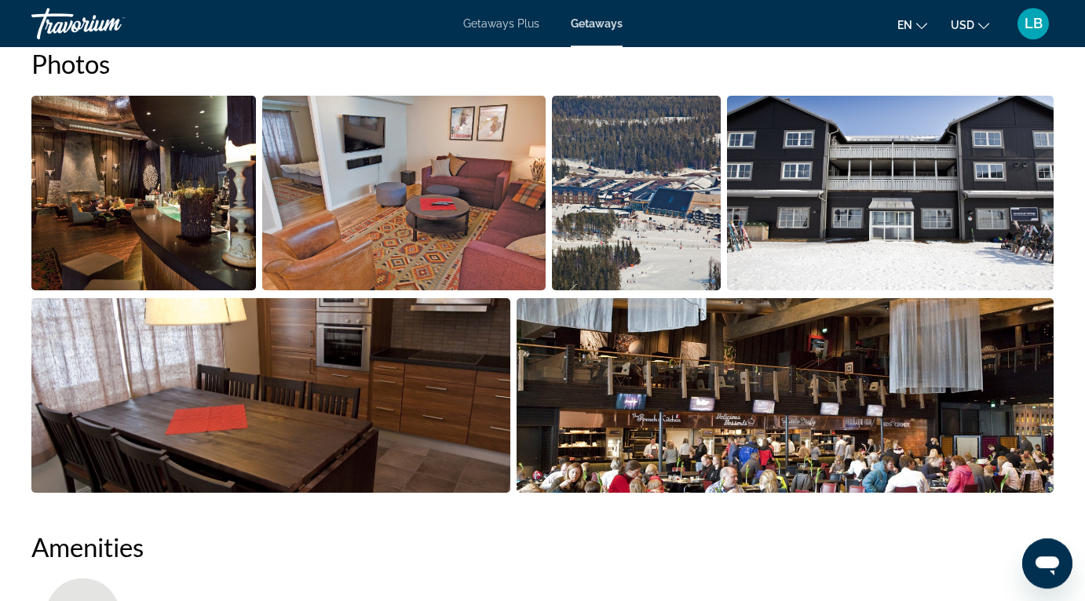
click at [147, 199] on img "Open full-screen image slider" at bounding box center [143, 193] width 224 height 195
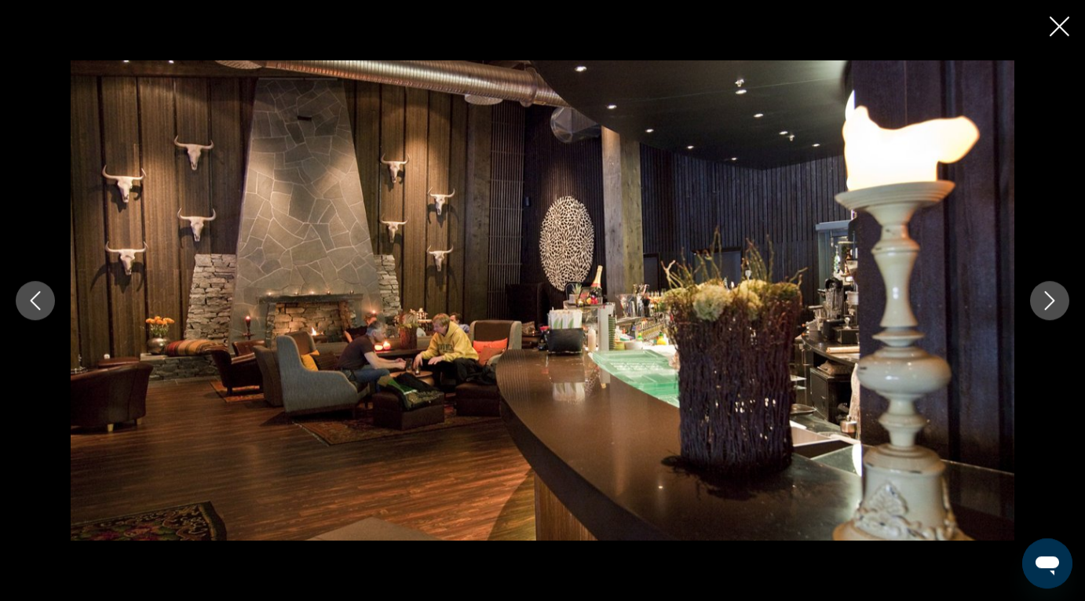
click at [1041, 301] on icon "Next image" at bounding box center [1049, 300] width 19 height 19
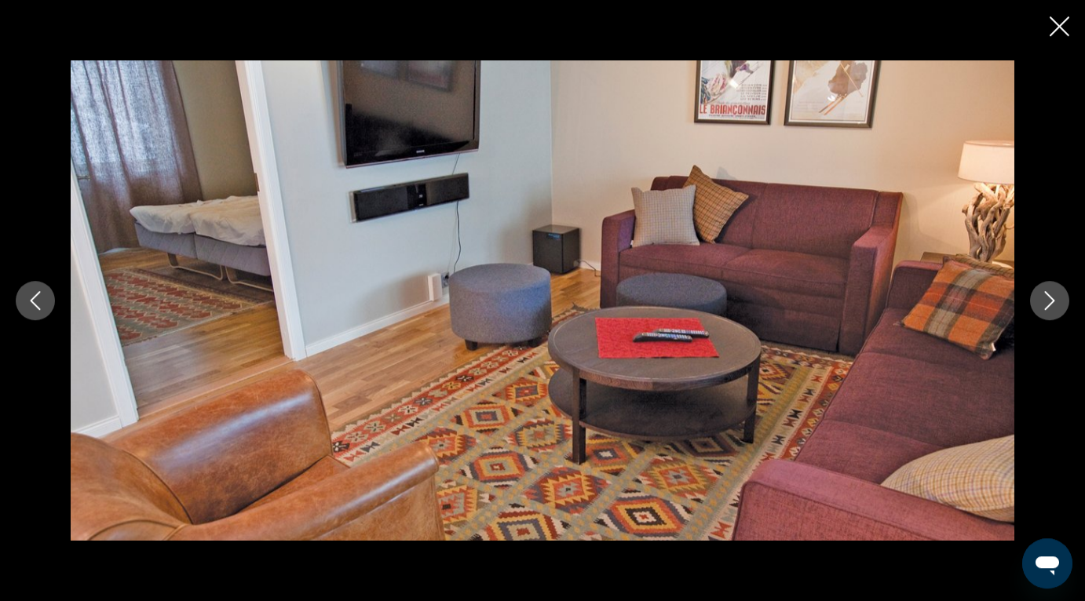
click at [1041, 301] on icon "Next image" at bounding box center [1049, 300] width 19 height 19
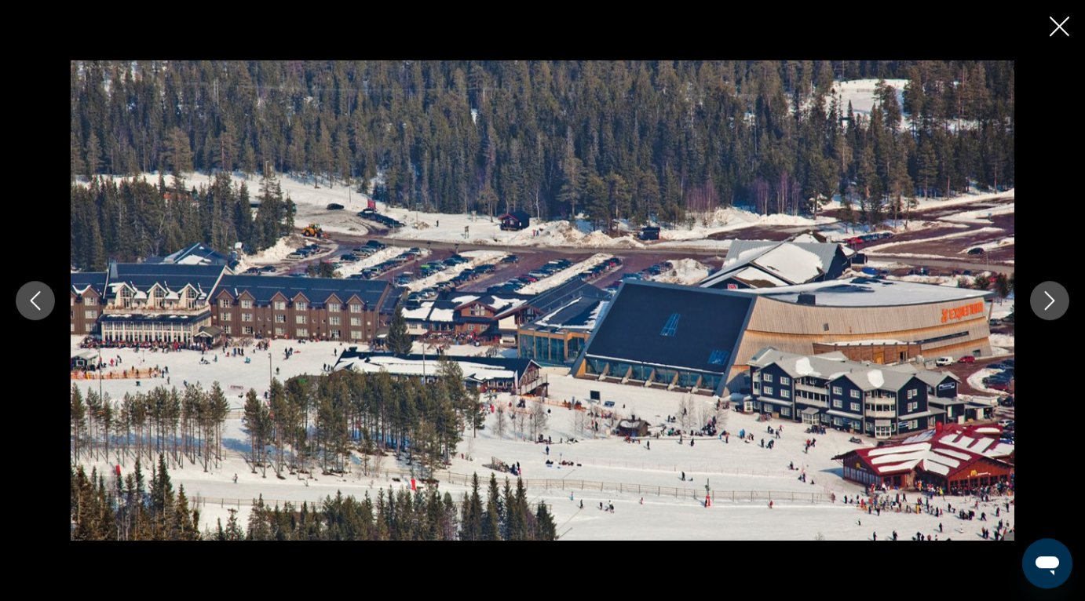
click at [1041, 301] on icon "Next image" at bounding box center [1049, 300] width 19 height 19
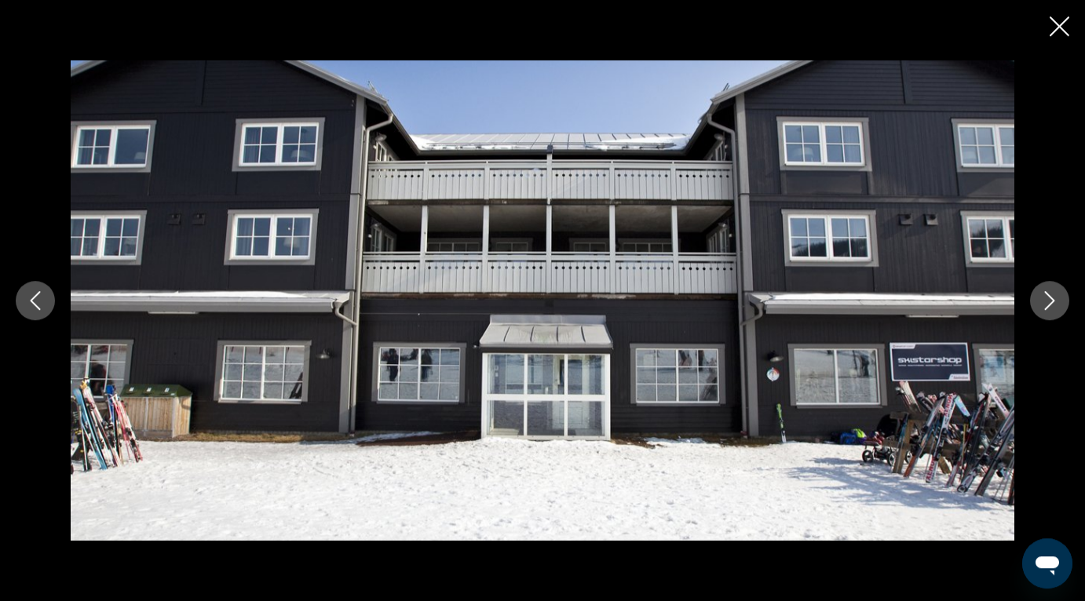
click at [1041, 301] on icon "Next image" at bounding box center [1049, 300] width 19 height 19
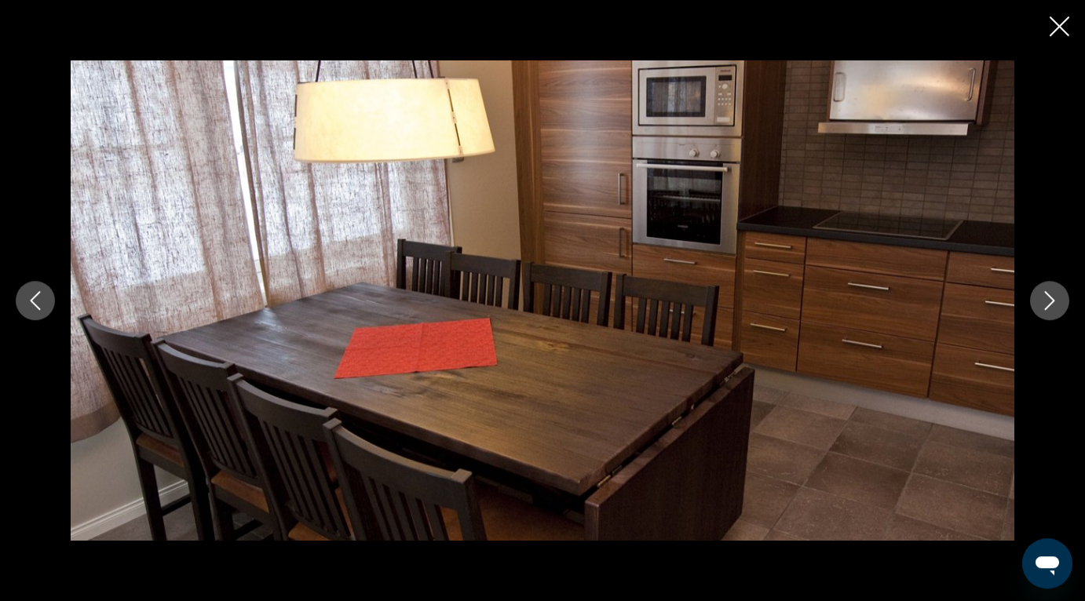
click at [1041, 301] on icon "Next image" at bounding box center [1049, 300] width 19 height 19
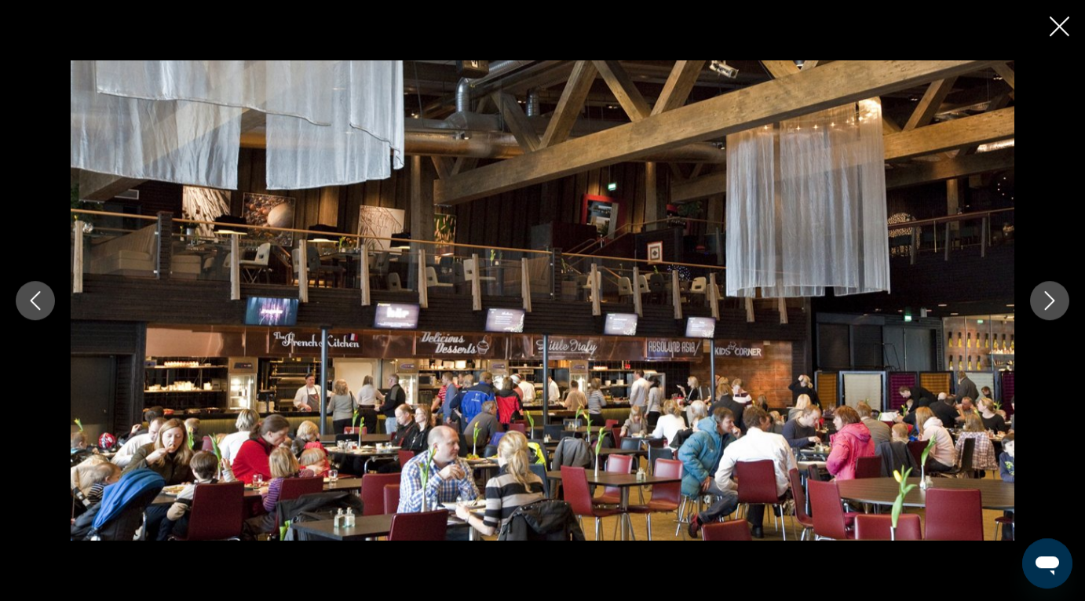
click at [1041, 301] on icon "Next image" at bounding box center [1049, 300] width 19 height 19
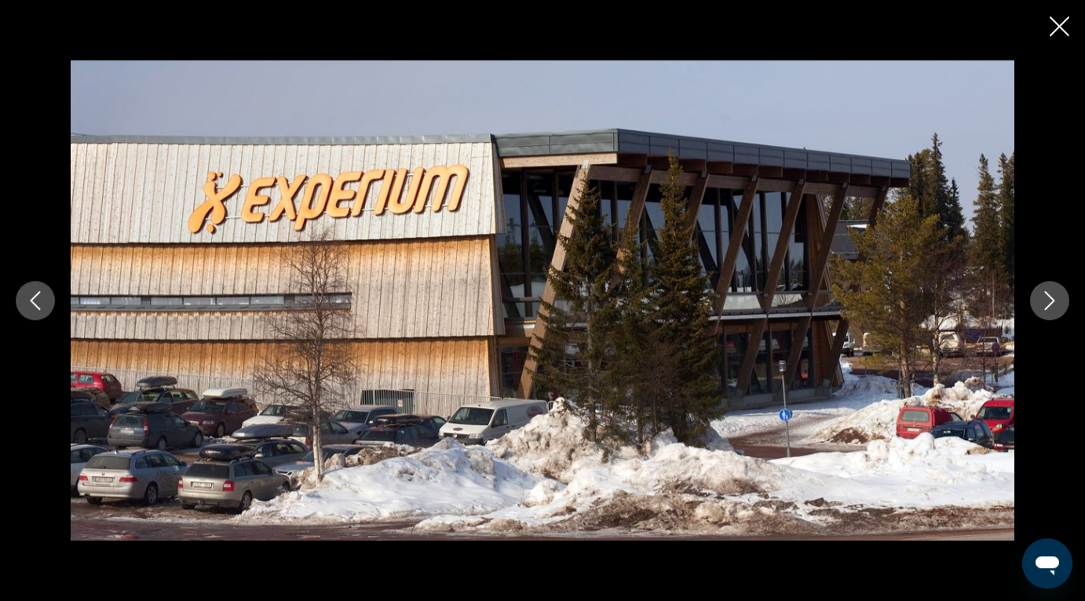
click at [1041, 301] on icon "Next image" at bounding box center [1049, 300] width 19 height 19
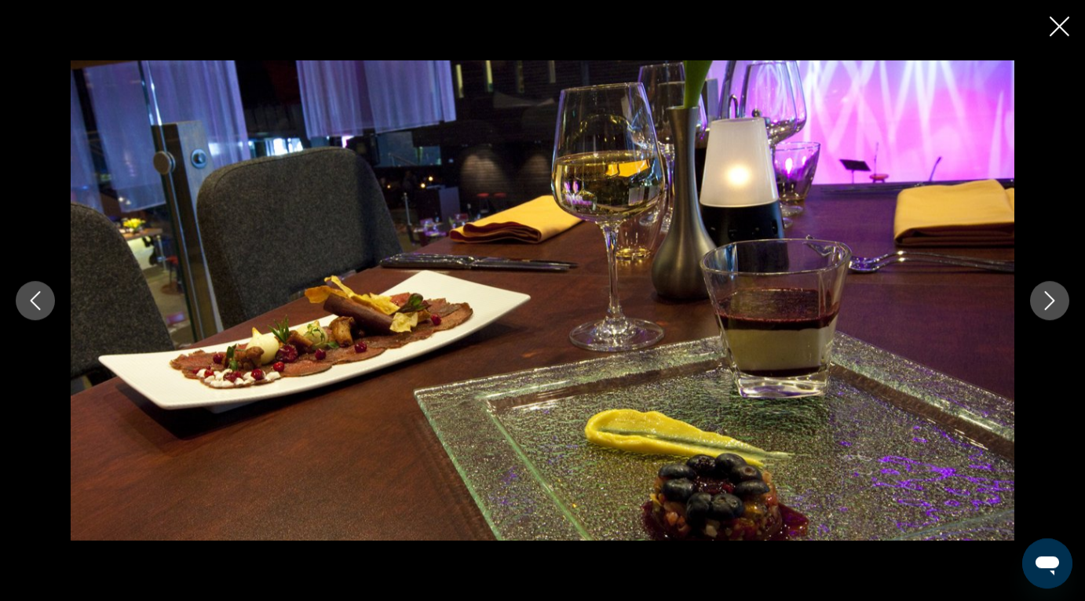
click at [1041, 301] on icon "Next image" at bounding box center [1049, 300] width 19 height 19
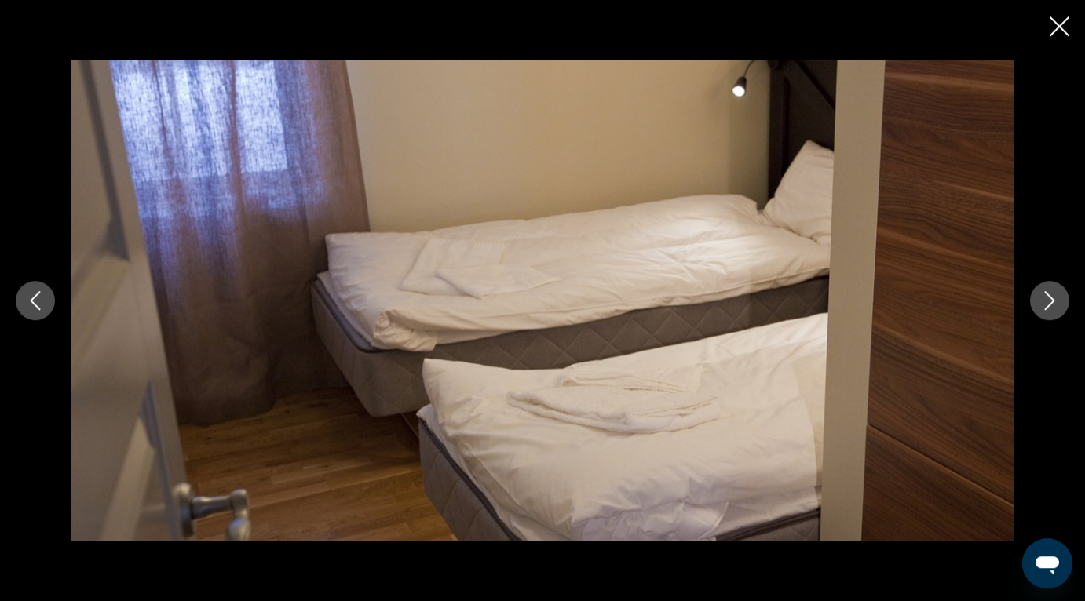
click at [1041, 301] on icon "Next image" at bounding box center [1049, 300] width 19 height 19
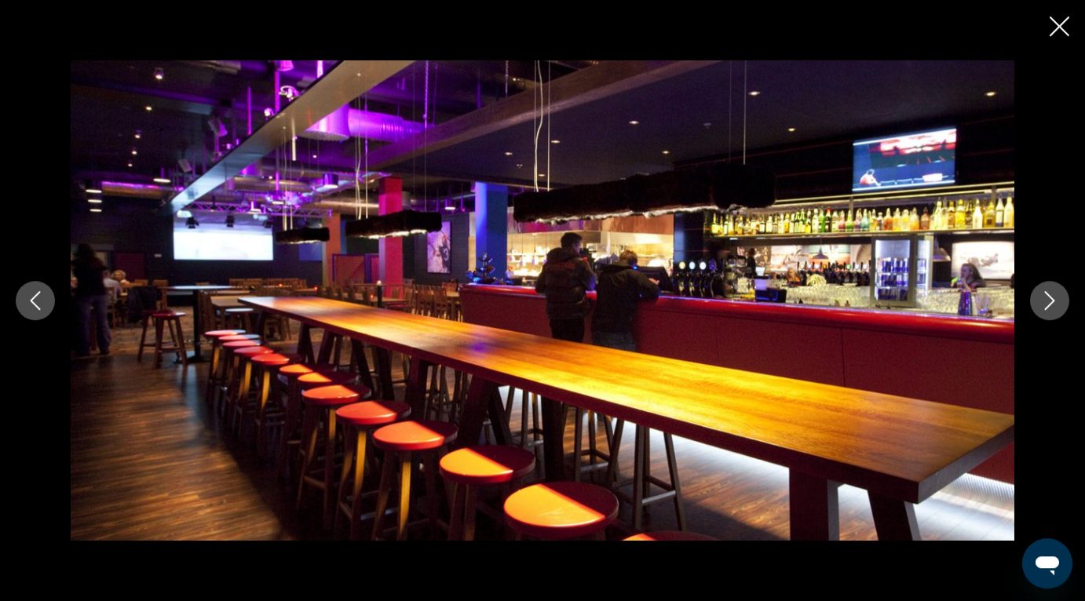
click at [1041, 301] on icon "Next image" at bounding box center [1049, 300] width 19 height 19
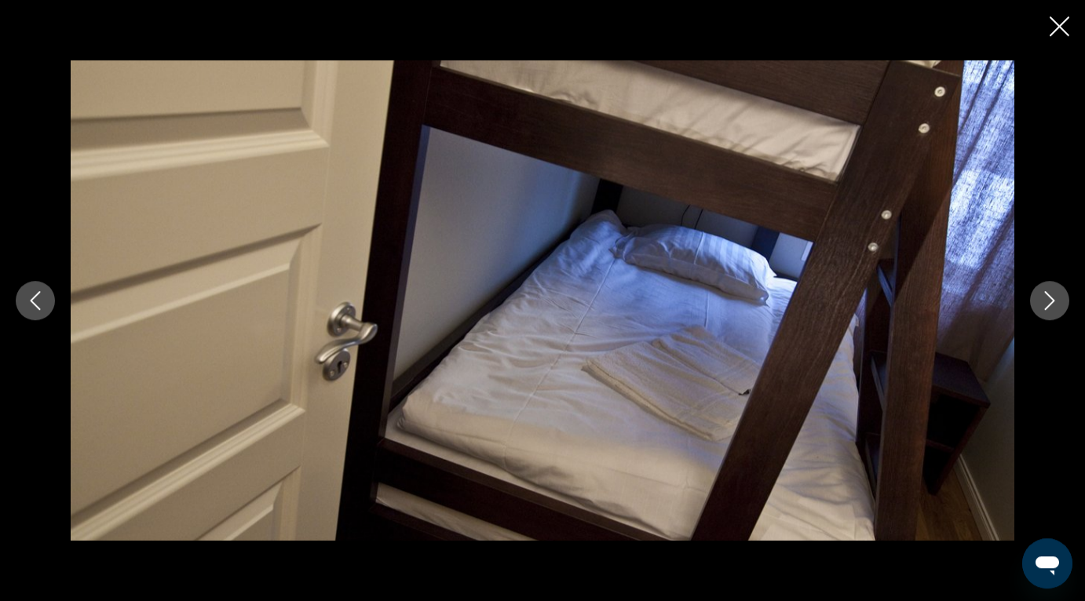
click at [1041, 301] on icon "Next image" at bounding box center [1049, 300] width 19 height 19
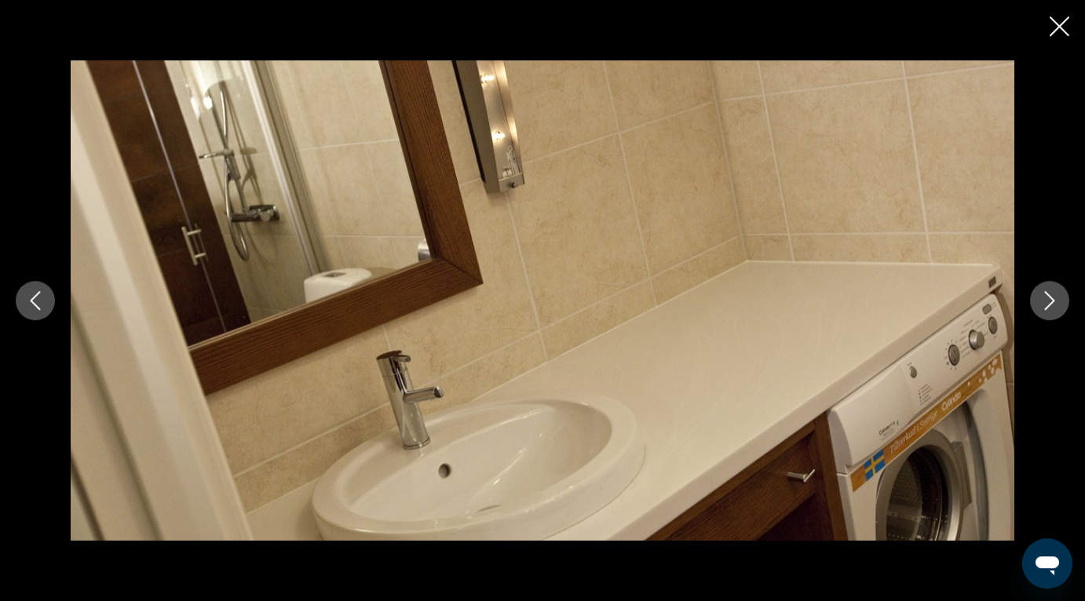
click at [1041, 301] on icon "Next image" at bounding box center [1049, 300] width 19 height 19
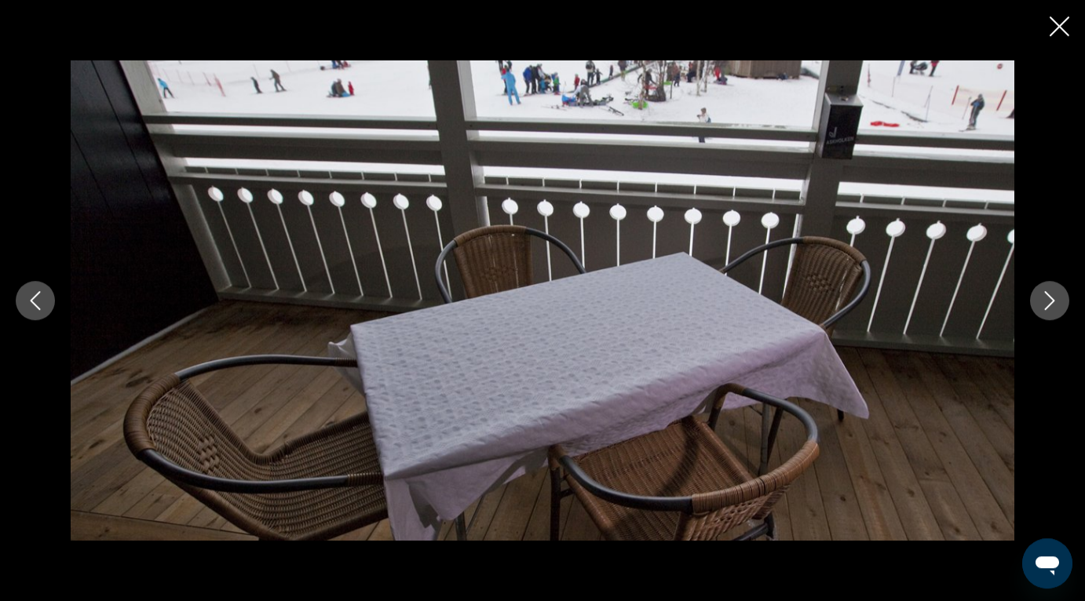
click at [1041, 301] on icon "Next image" at bounding box center [1049, 300] width 19 height 19
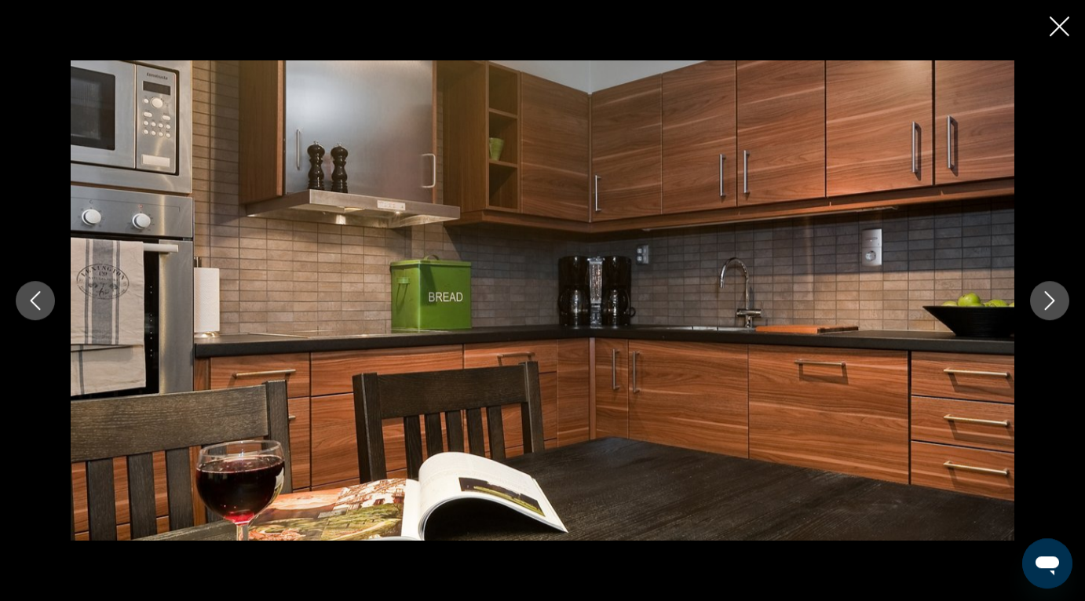
click at [1041, 301] on icon "Next image" at bounding box center [1049, 300] width 19 height 19
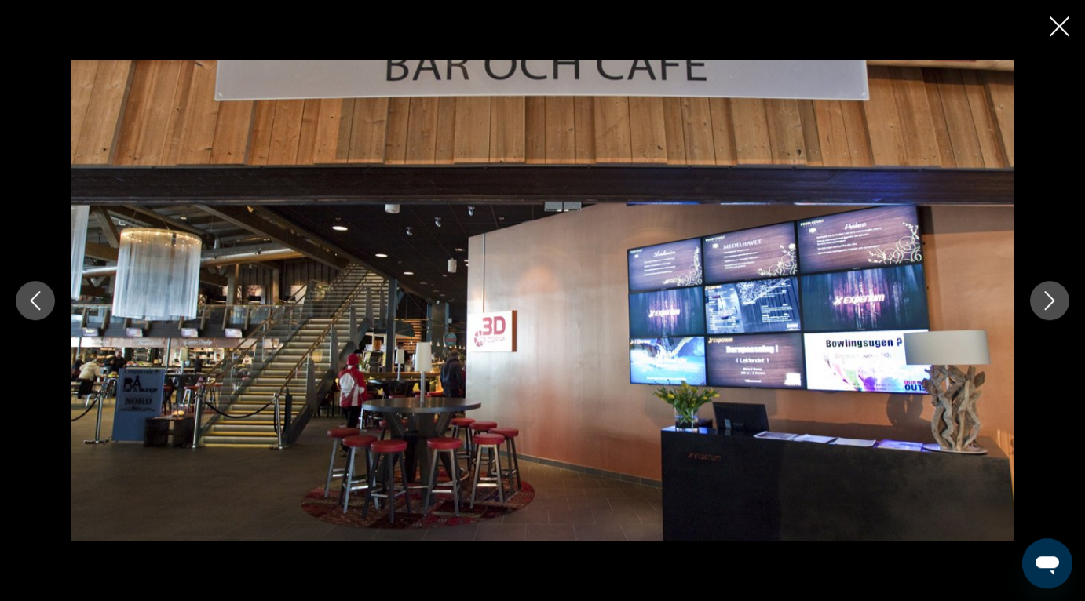
click at [1041, 301] on icon "Next image" at bounding box center [1049, 300] width 19 height 19
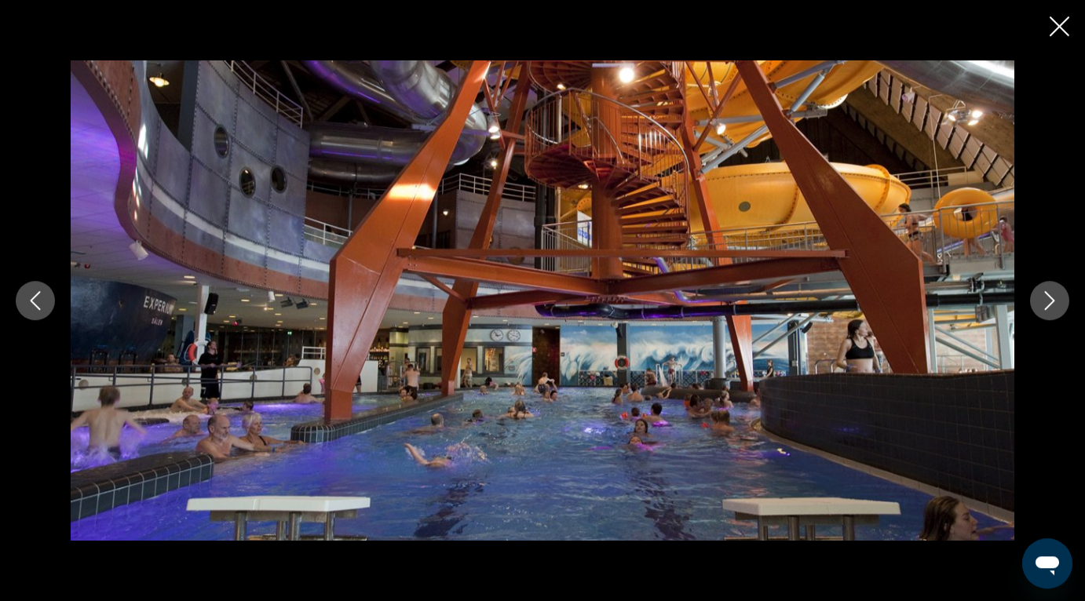
click at [1041, 301] on icon "Next image" at bounding box center [1049, 300] width 19 height 19
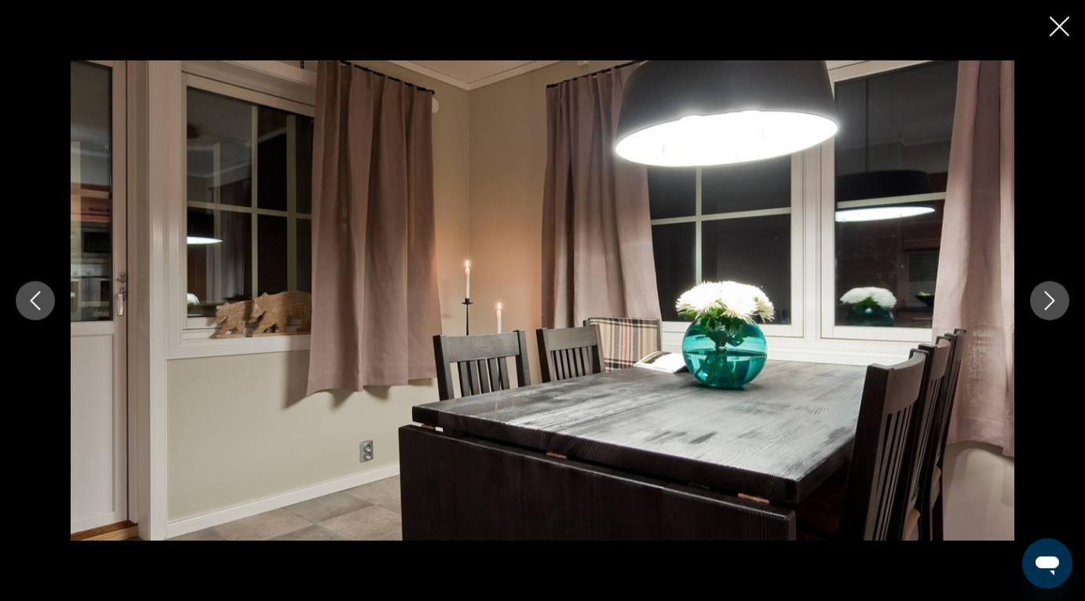
click at [1041, 301] on icon "Next image" at bounding box center [1049, 300] width 19 height 19
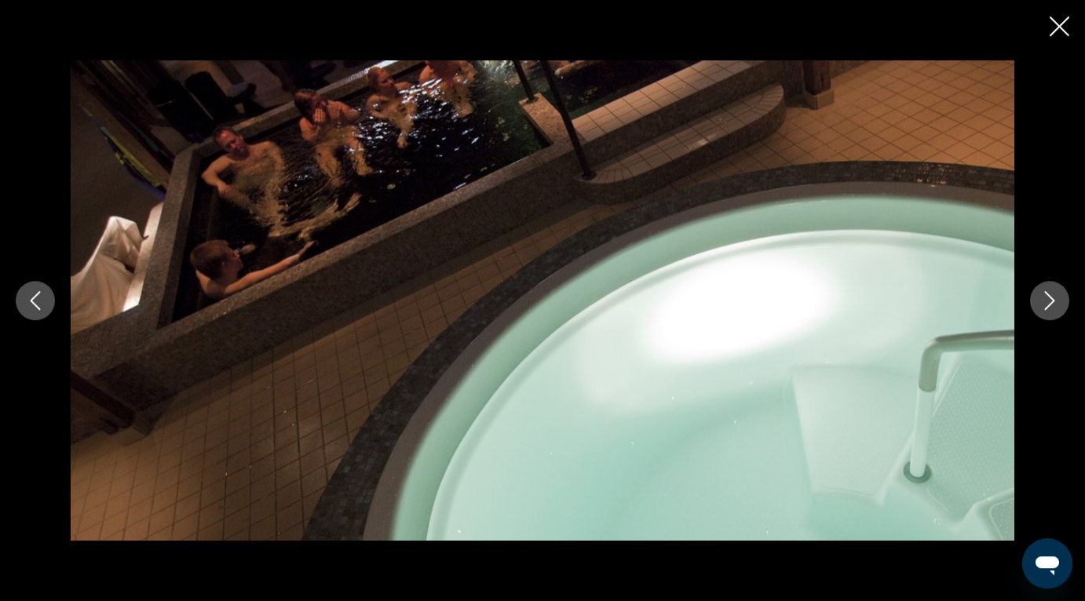
click at [1041, 301] on icon "Next image" at bounding box center [1049, 300] width 19 height 19
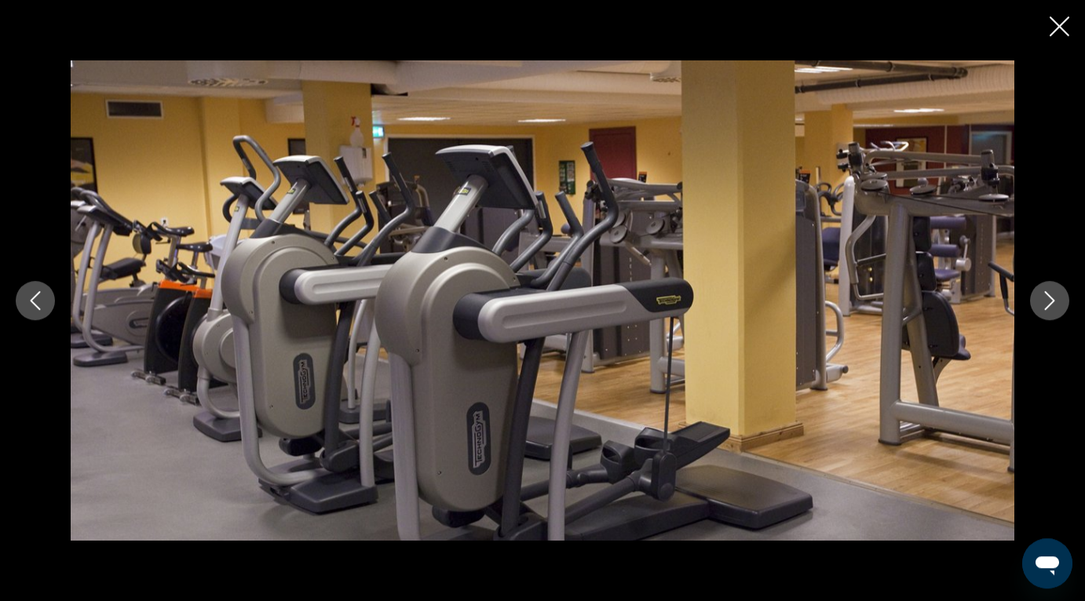
click at [1041, 301] on icon "Next image" at bounding box center [1049, 300] width 19 height 19
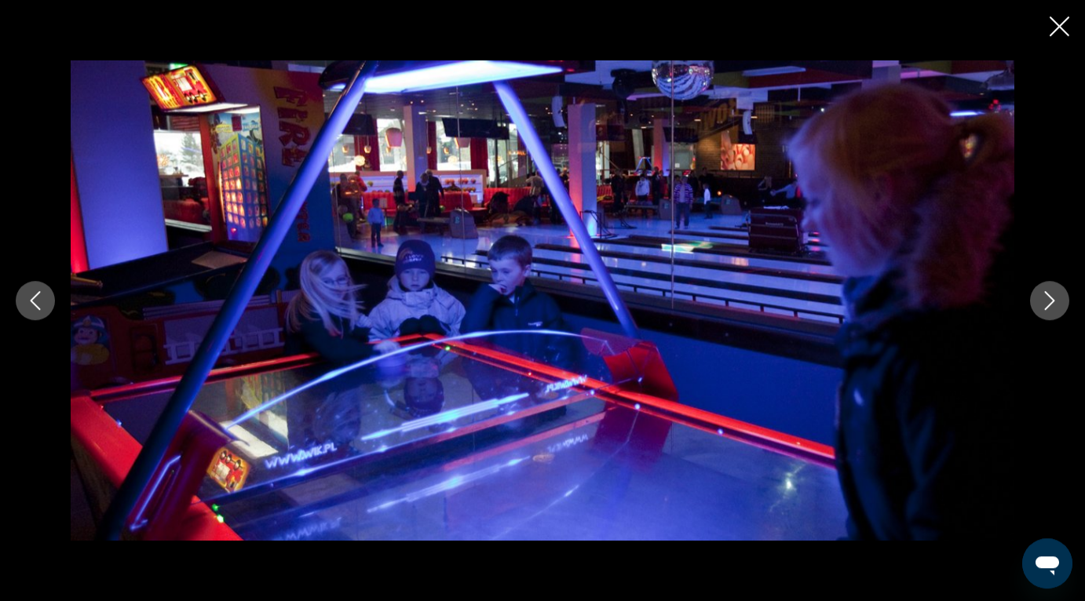
click at [1041, 301] on icon "Next image" at bounding box center [1049, 300] width 19 height 19
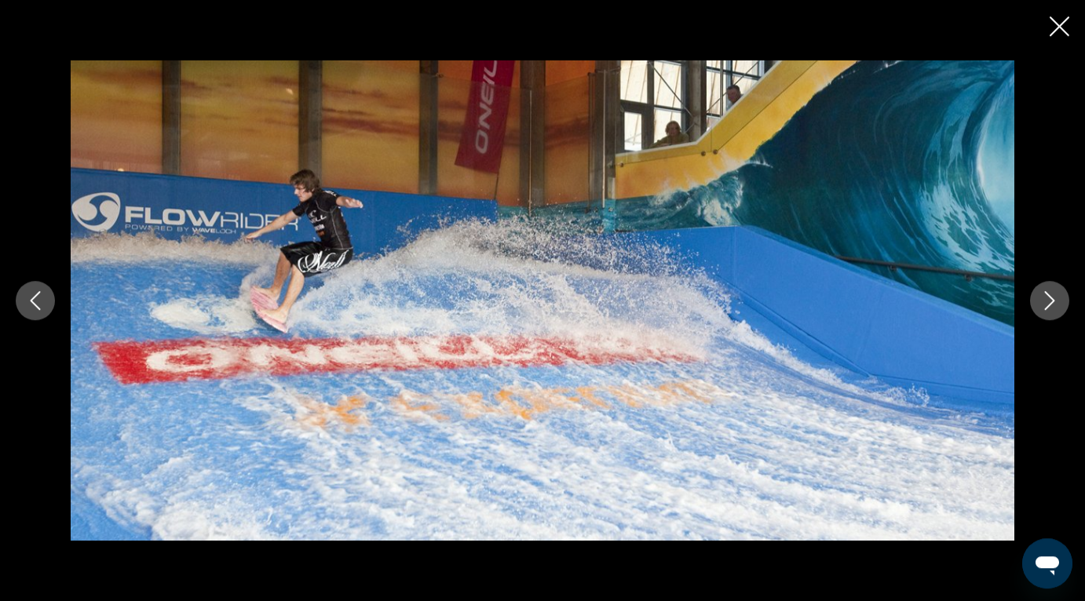
click at [1041, 301] on icon "Next image" at bounding box center [1049, 300] width 19 height 19
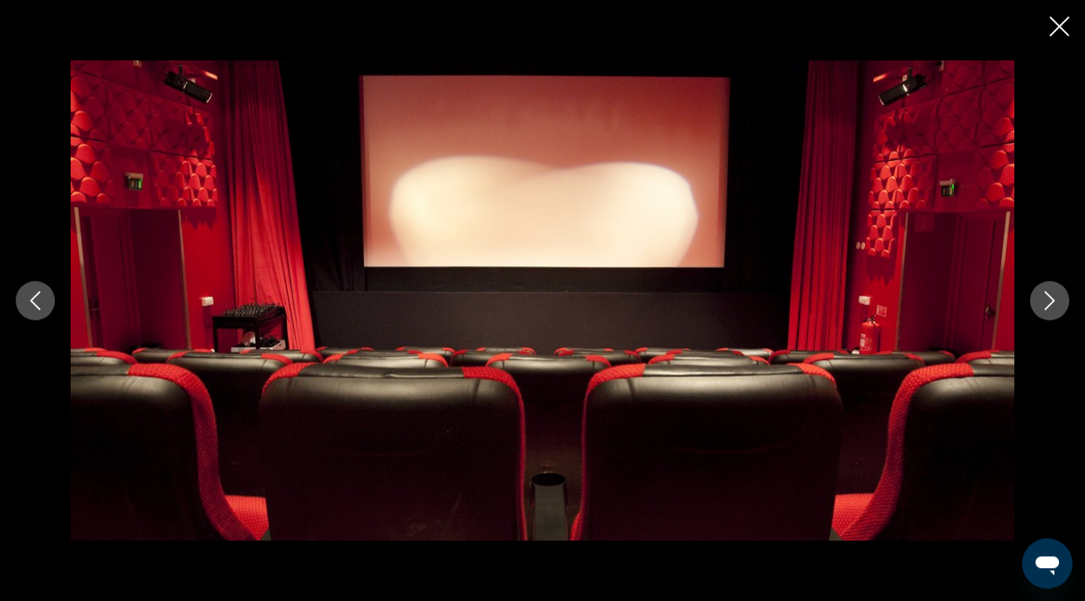
click at [1041, 301] on icon "Next image" at bounding box center [1049, 300] width 19 height 19
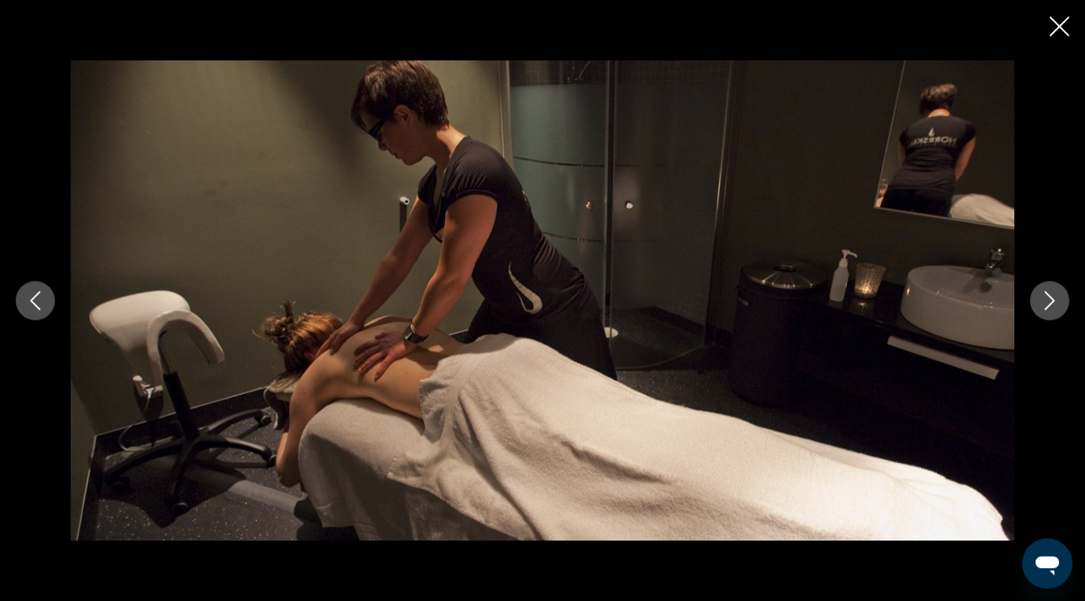
click at [1041, 301] on icon "Next image" at bounding box center [1049, 300] width 19 height 19
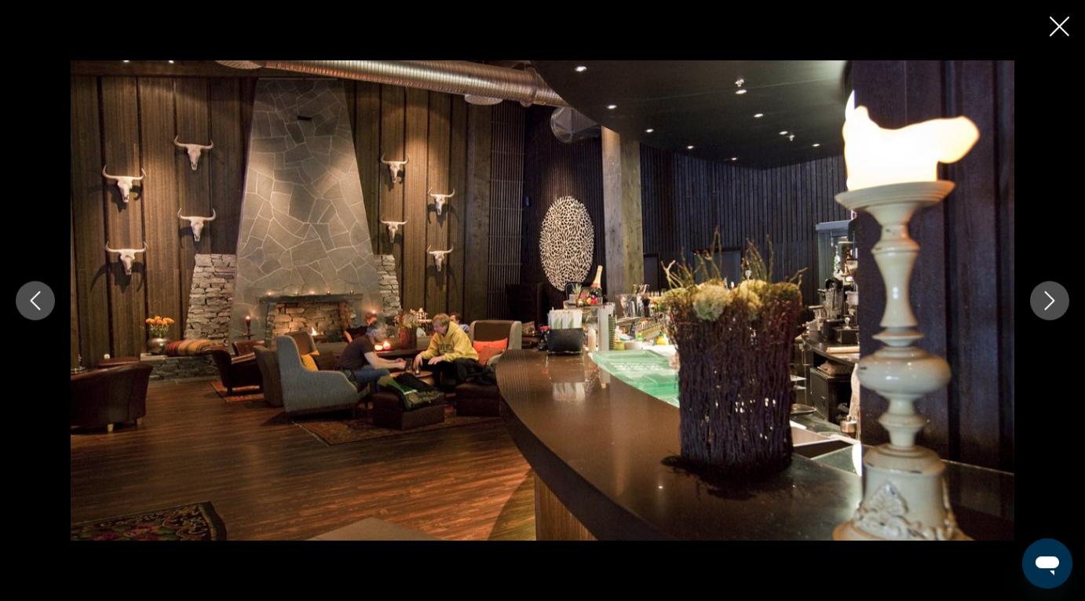
click at [1041, 301] on icon "Next image" at bounding box center [1049, 300] width 19 height 19
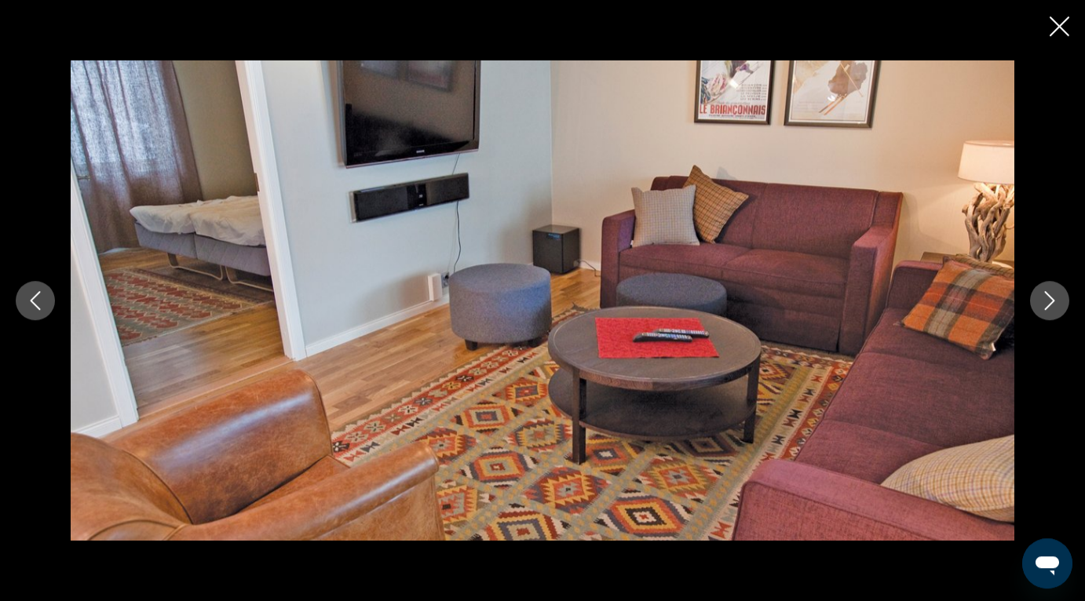
click at [1060, 27] on icon "Close slideshow" at bounding box center [1059, 26] width 20 height 20
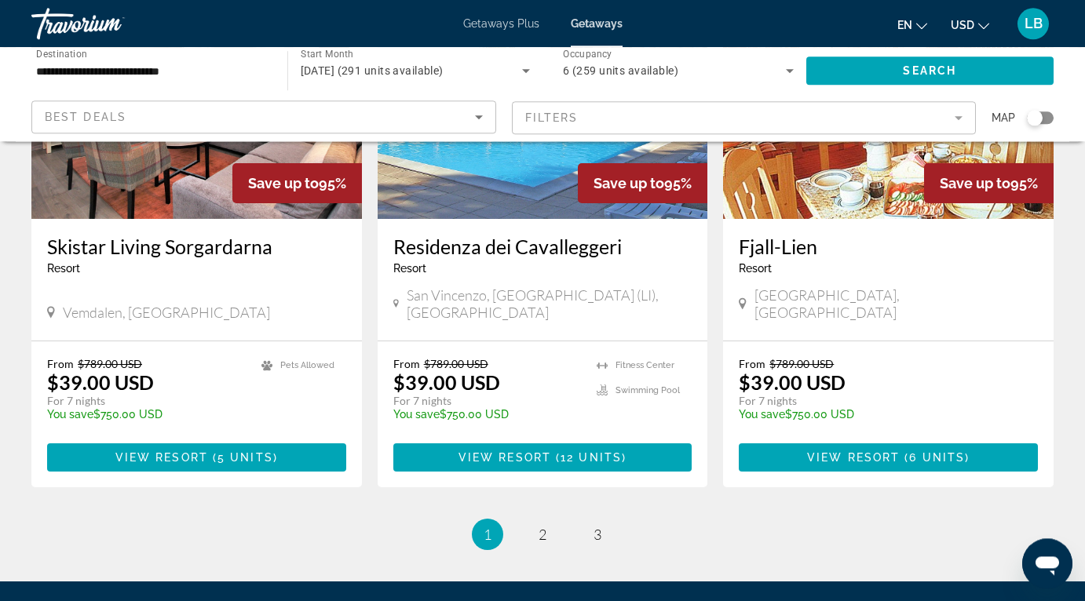
scroll to position [1931, 0]
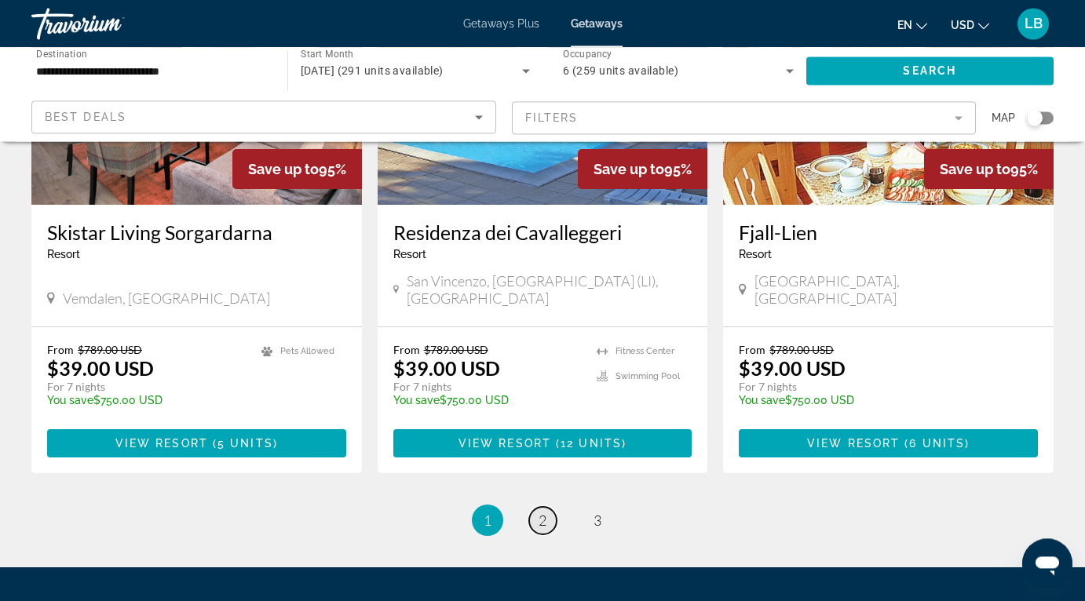
click at [544, 512] on span "2" at bounding box center [542, 520] width 8 height 17
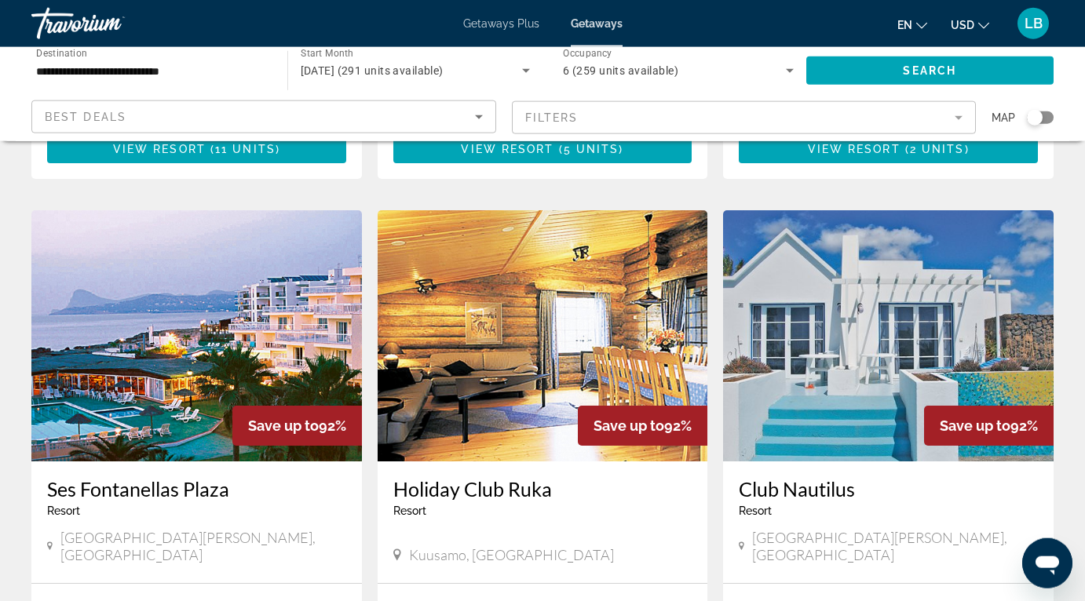
scroll to position [1682, 0]
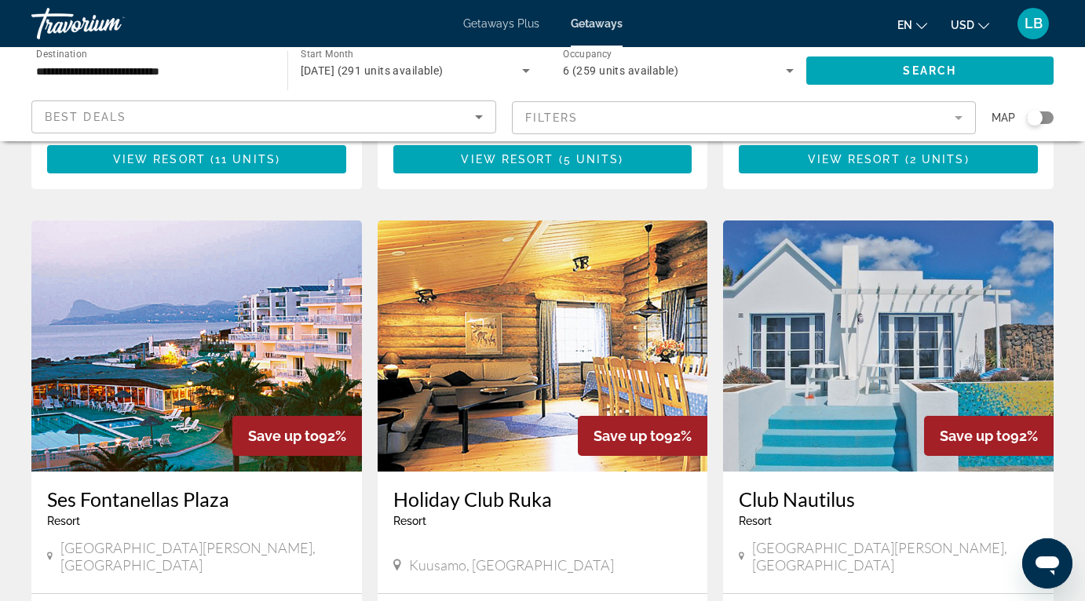
click at [221, 268] on img "Main content" at bounding box center [196, 346] width 330 height 251
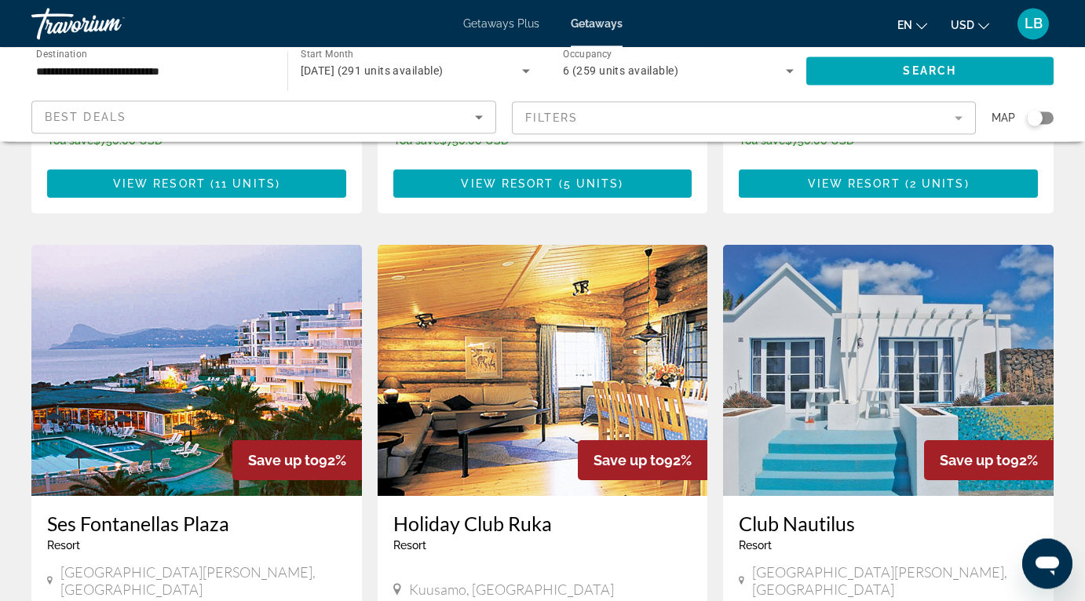
scroll to position [1654, 0]
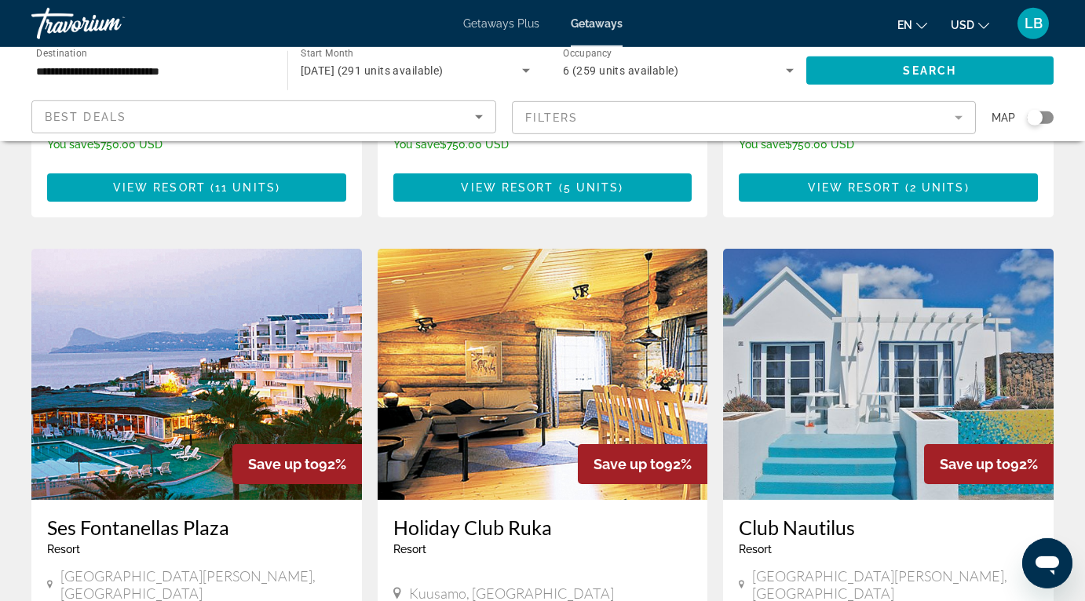
click at [534, 315] on img "Main content" at bounding box center [543, 374] width 330 height 251
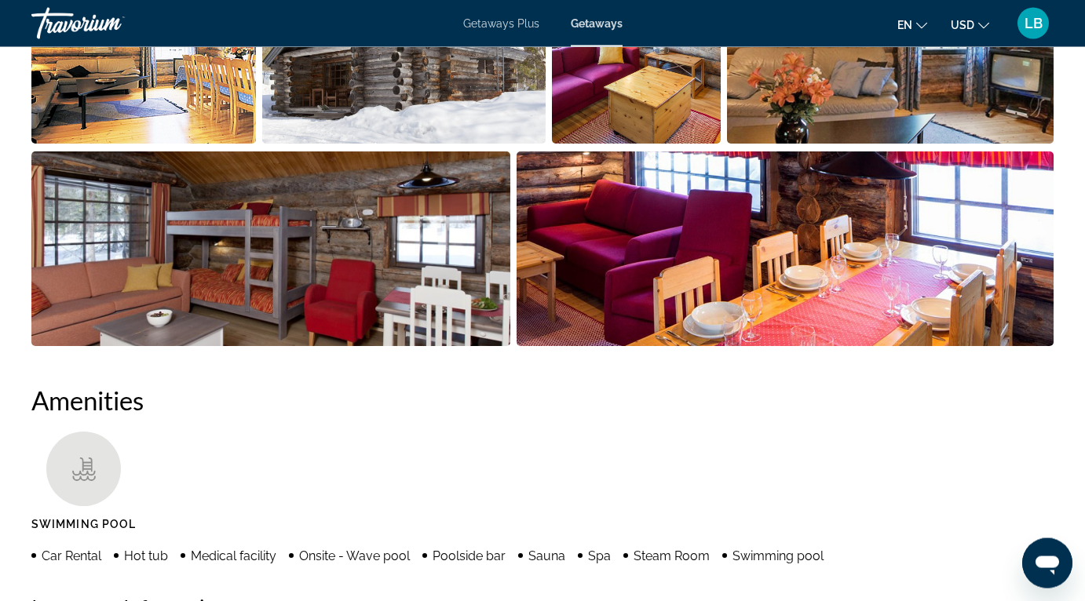
scroll to position [261, 0]
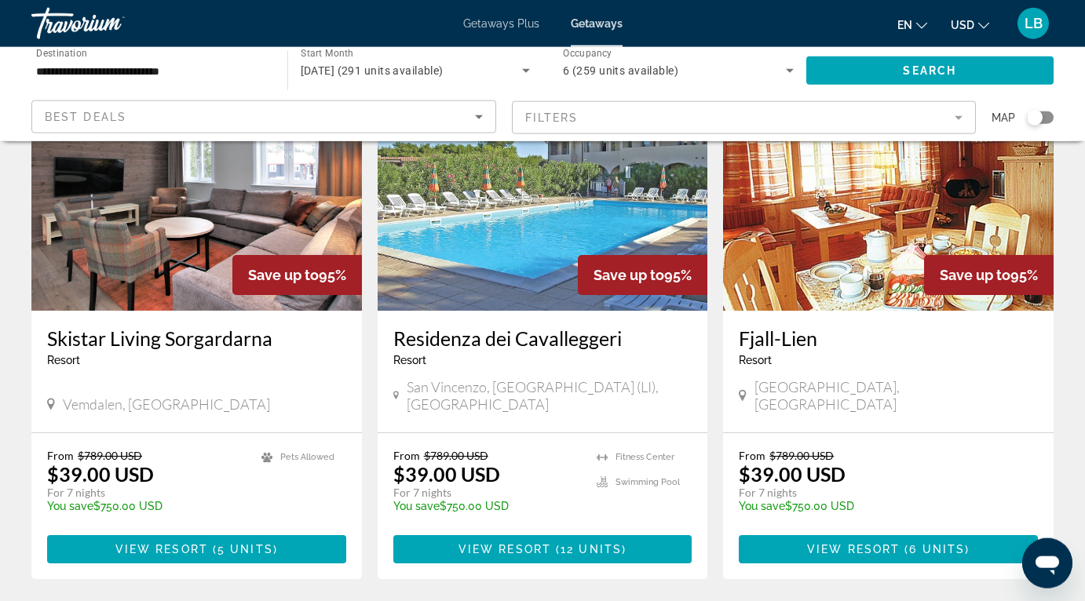
scroll to position [1805, 0]
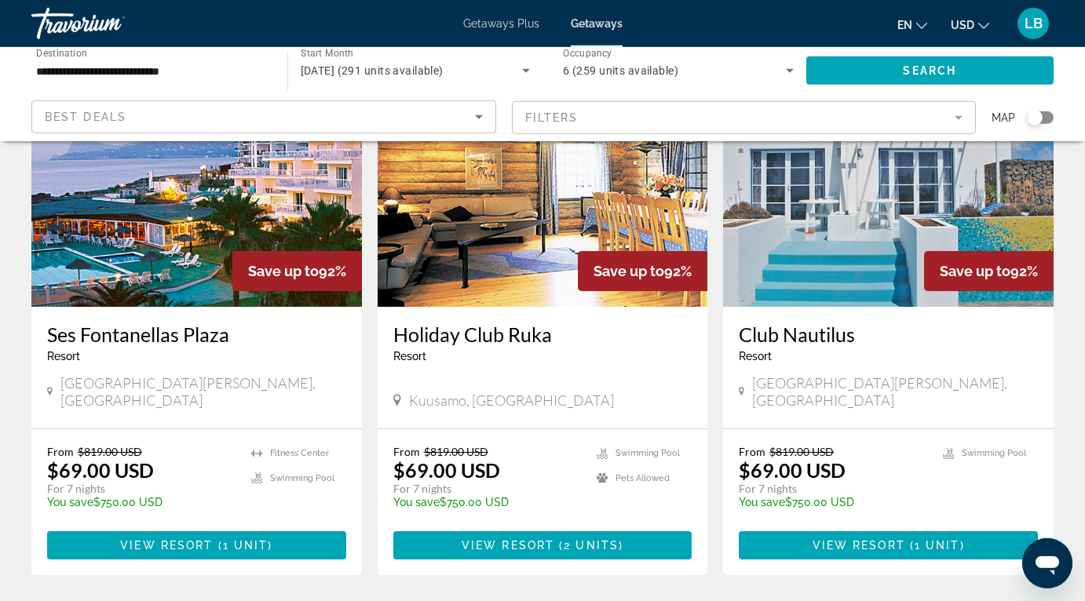
scroll to position [1851, 0]
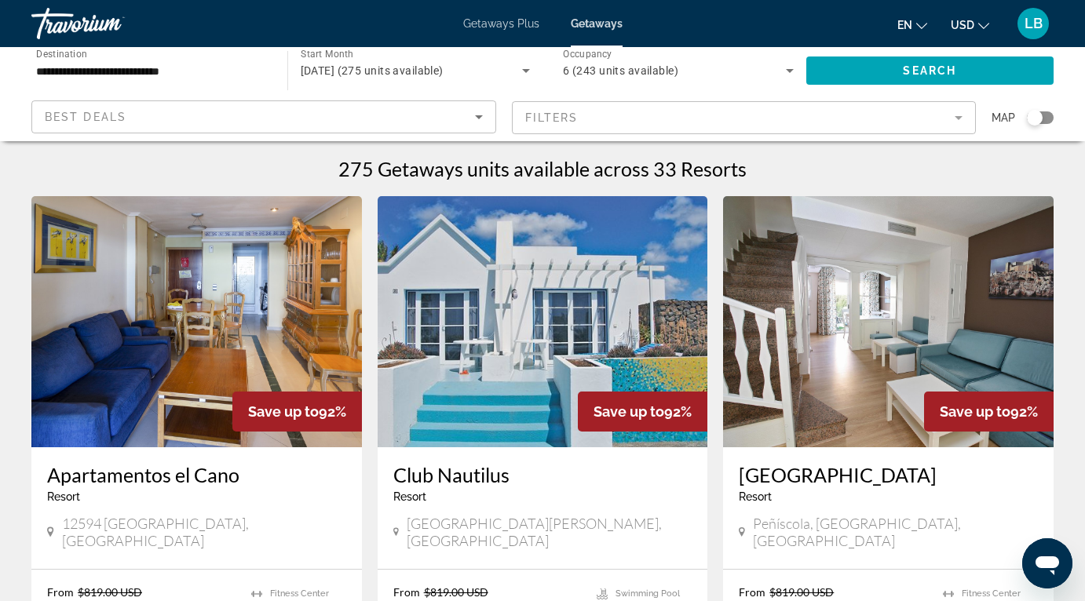
scroll to position [86, 0]
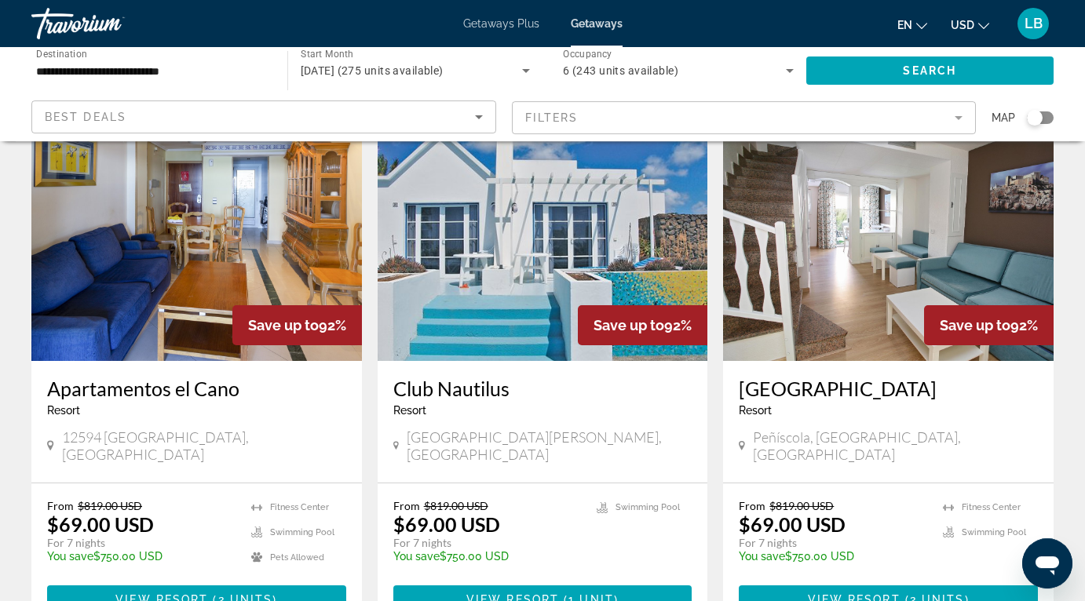
click at [848, 280] on img "Main content" at bounding box center [888, 235] width 330 height 251
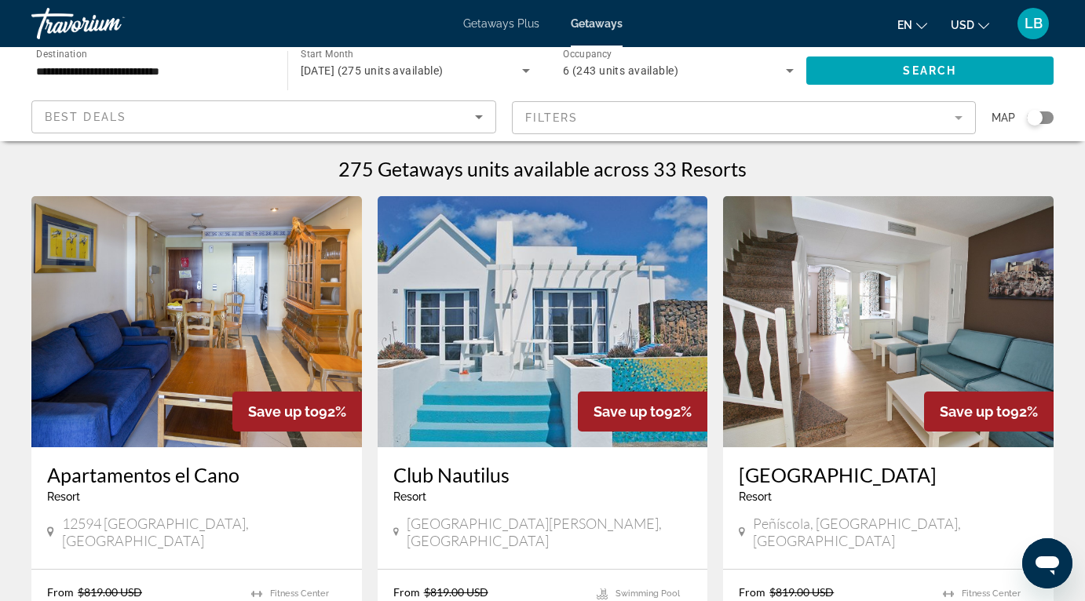
click at [233, 77] on input "**********" at bounding box center [151, 71] width 231 height 19
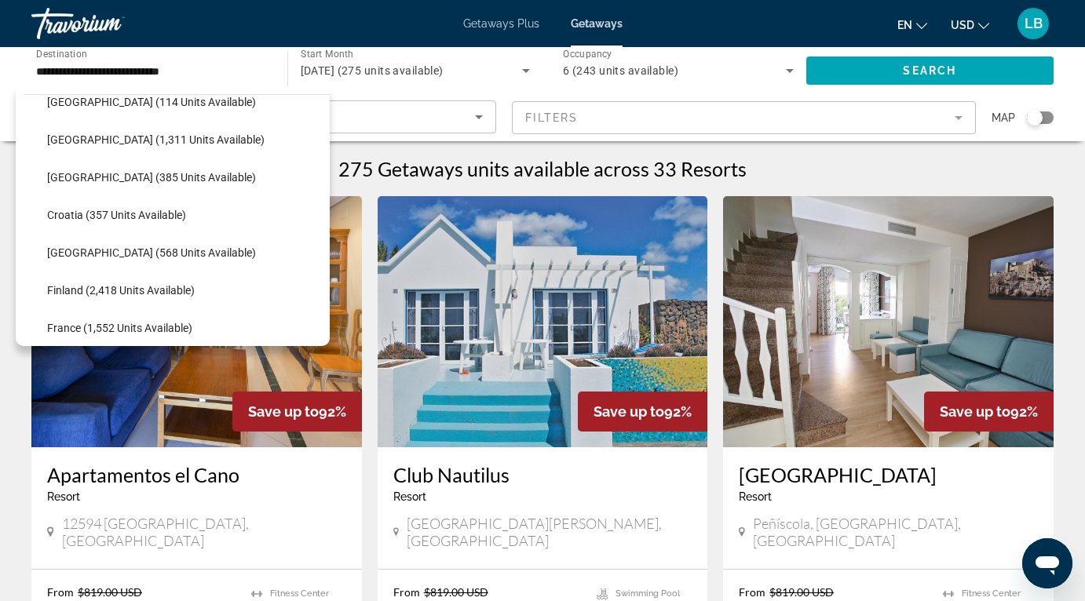
scroll to position [129, 0]
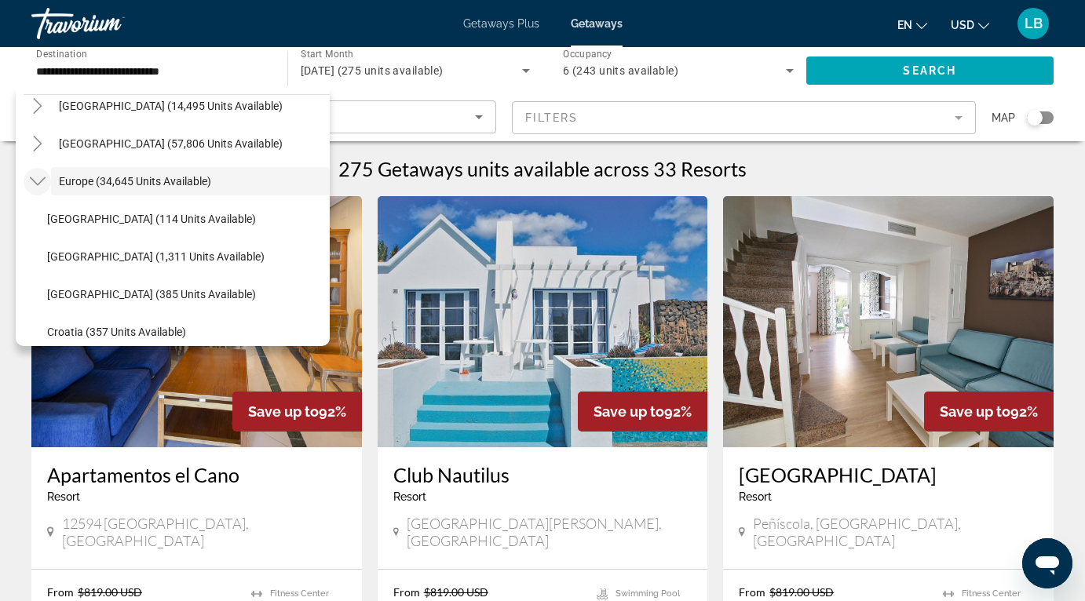
click at [36, 178] on icon "Toggle Europe (34,645 units available)" at bounding box center [38, 181] width 16 height 16
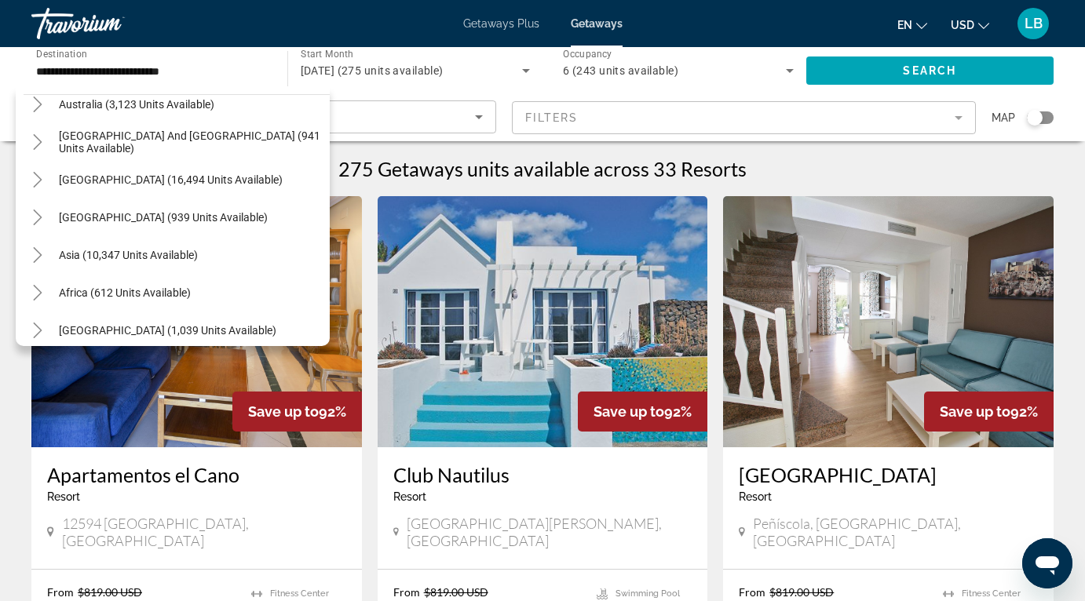
scroll to position [245, 0]
click at [29, 257] on mat-icon "Toggle Asia (10,347 units available)" at bounding box center [37, 253] width 27 height 27
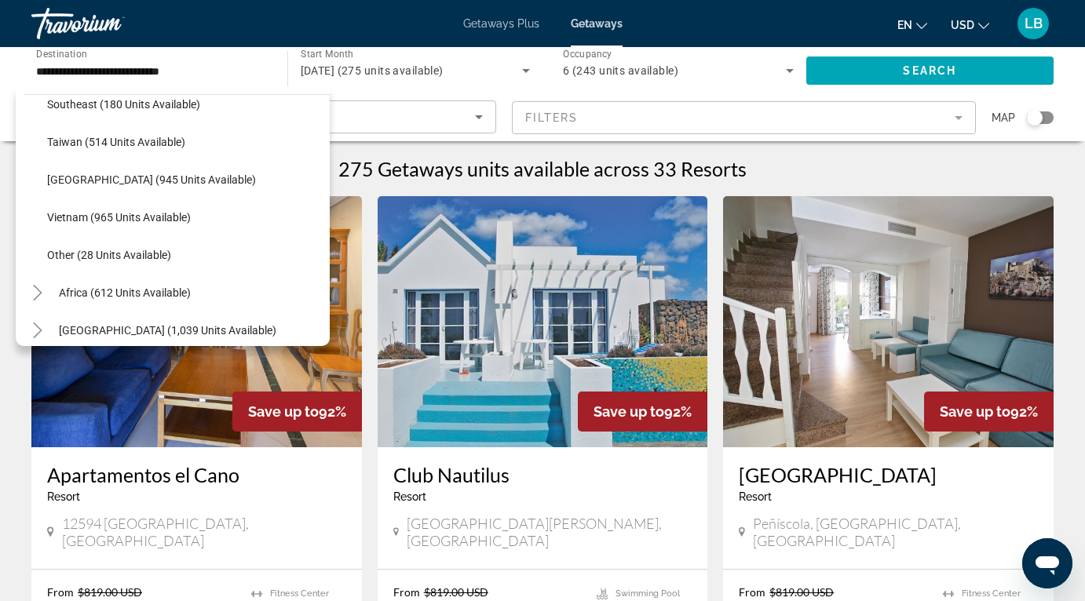
scroll to position [819, 0]
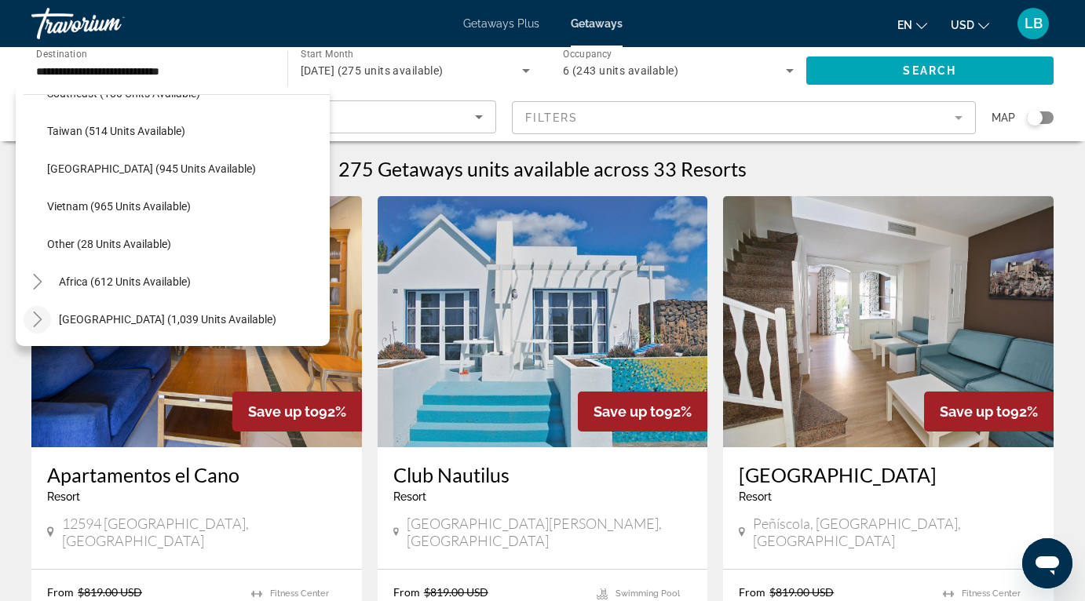
click at [33, 319] on icon "Toggle Middle East (1,039 units available)" at bounding box center [38, 320] width 16 height 16
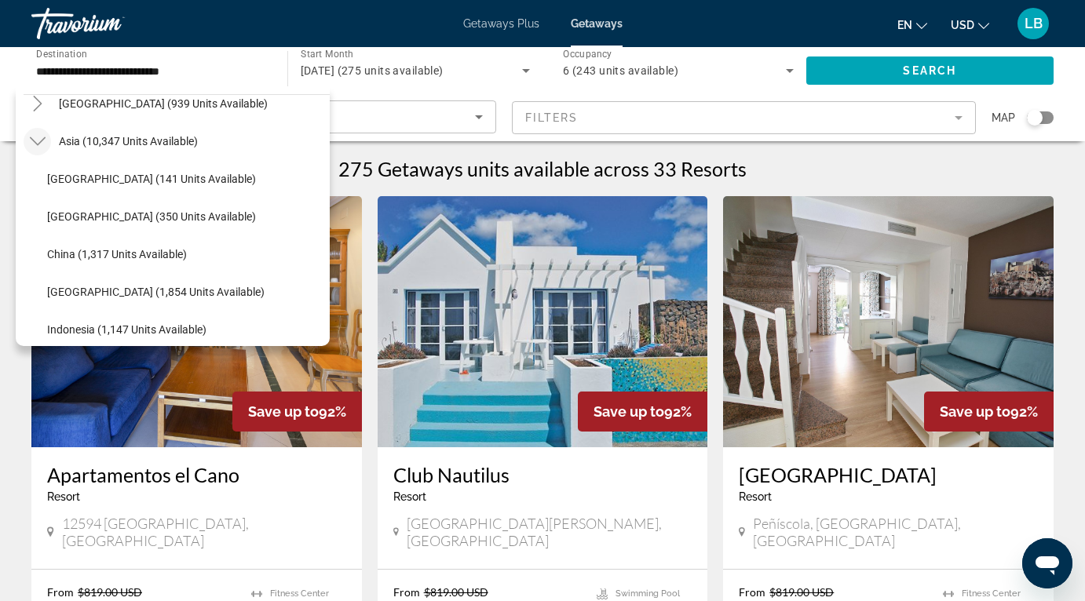
scroll to position [0, 0]
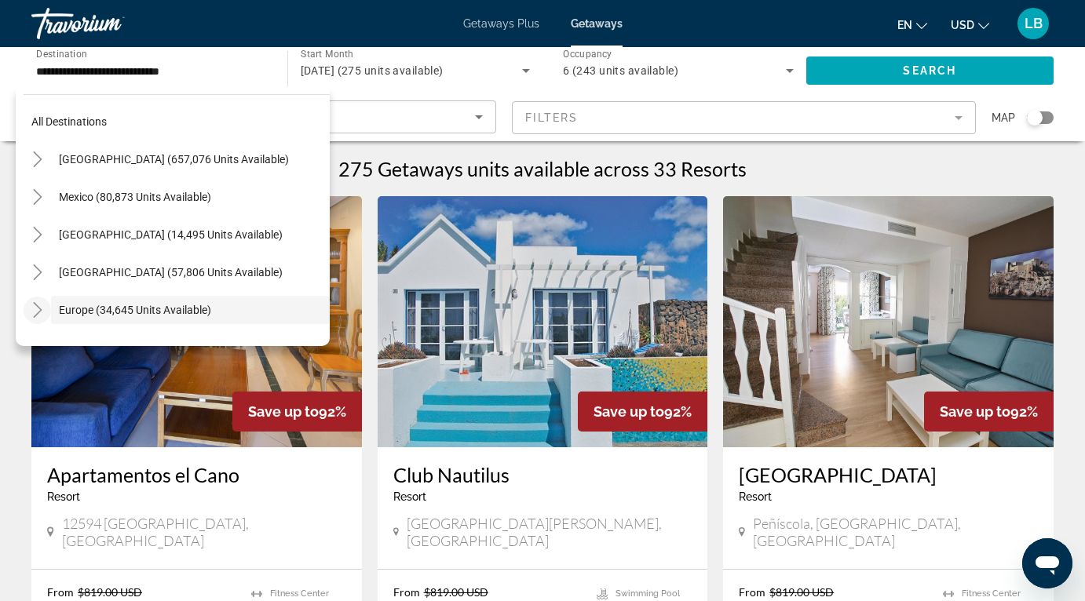
click at [878, 171] on div "275 Getaways units available across 33 Resorts" at bounding box center [542, 169] width 1022 height 24
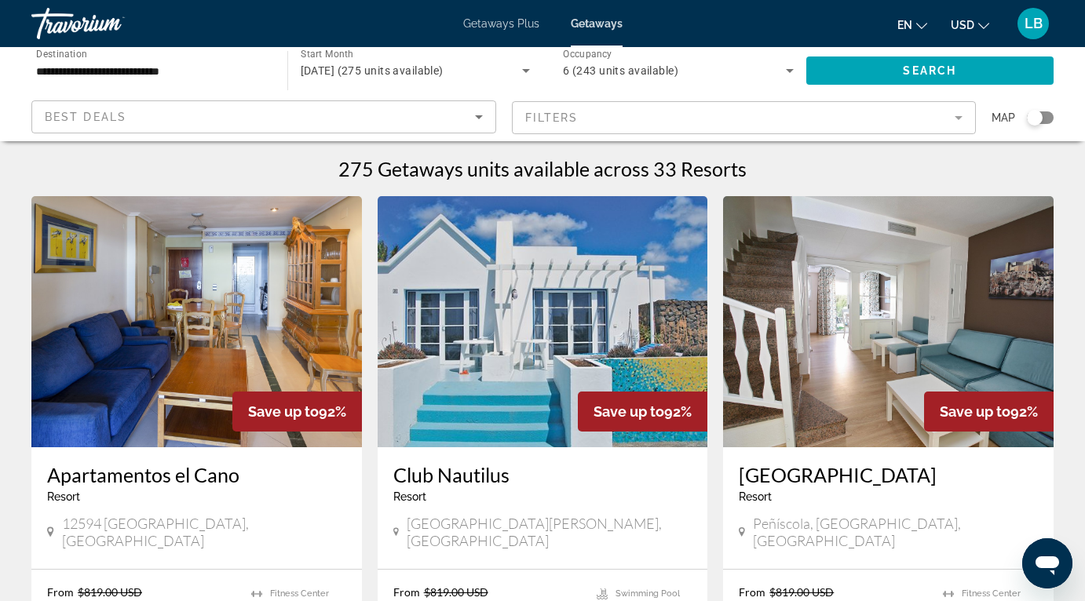
click at [1049, 115] on div "Search widget" at bounding box center [1040, 117] width 27 height 13
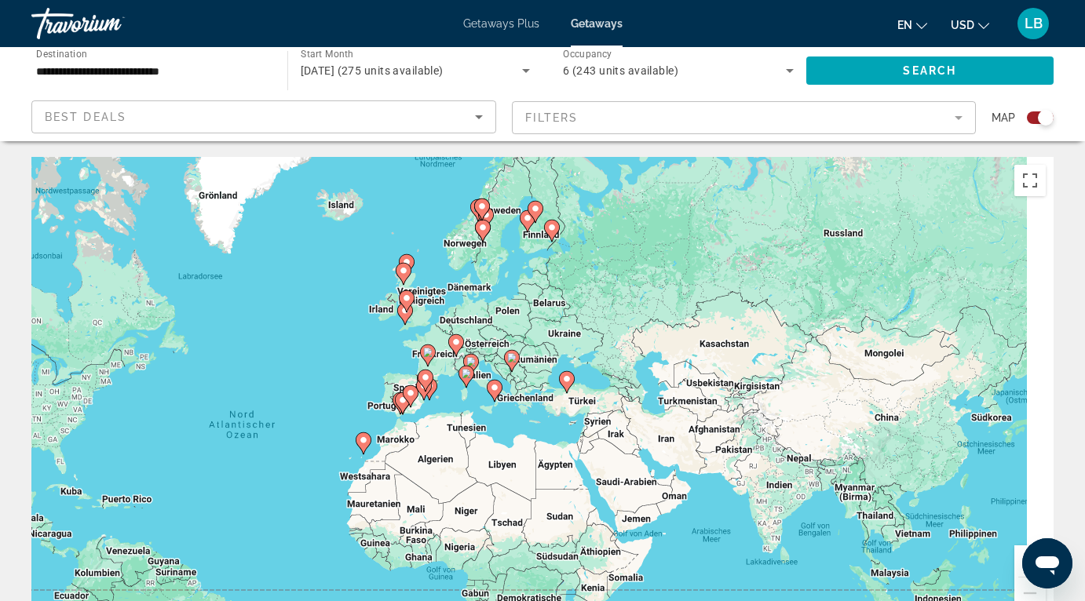
drag, startPoint x: 899, startPoint y: 243, endPoint x: 787, endPoint y: 443, distance: 229.5
click at [635, 302] on div "Um den Modus zum Ziehen mit der Tastatur zu aktivieren, drückst du Alt + Eingab…" at bounding box center [542, 392] width 1022 height 471
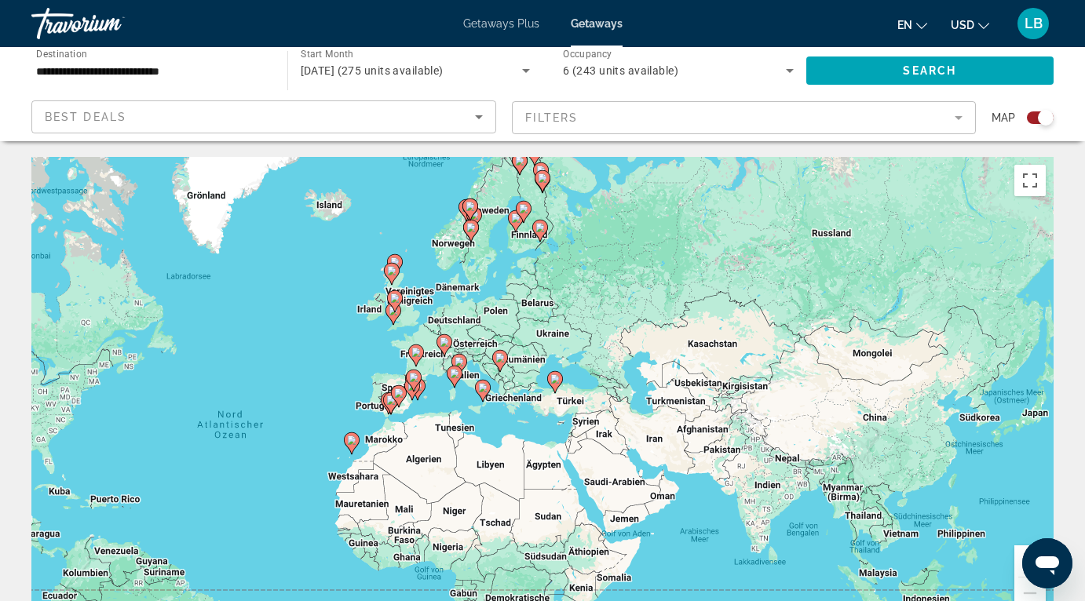
click at [1019, 556] on button "Vergrößern" at bounding box center [1029, 560] width 31 height 31
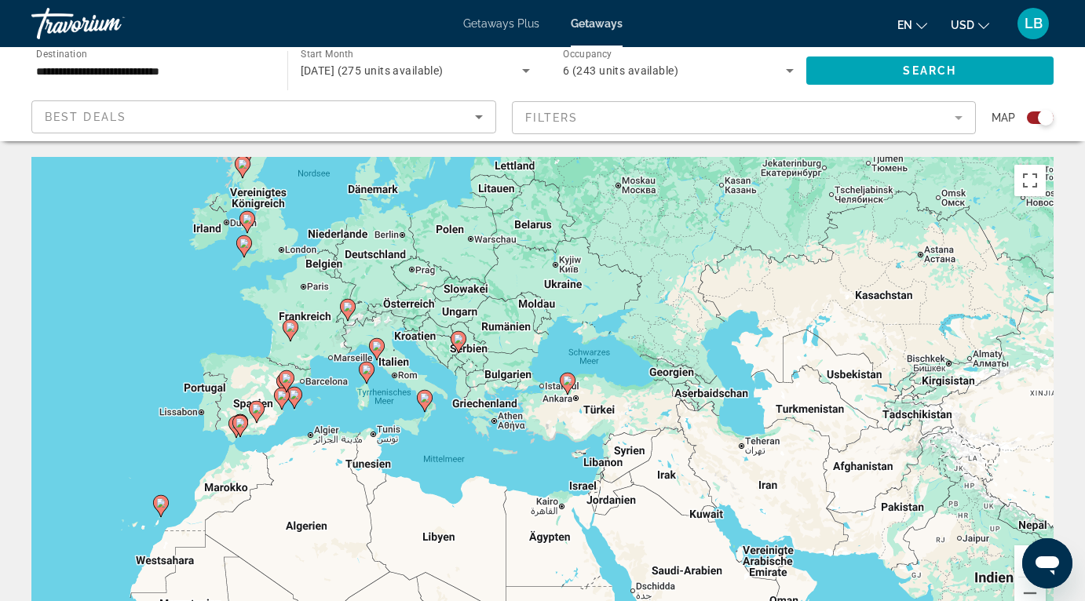
click at [1019, 556] on button "Vergrößern" at bounding box center [1029, 560] width 31 height 31
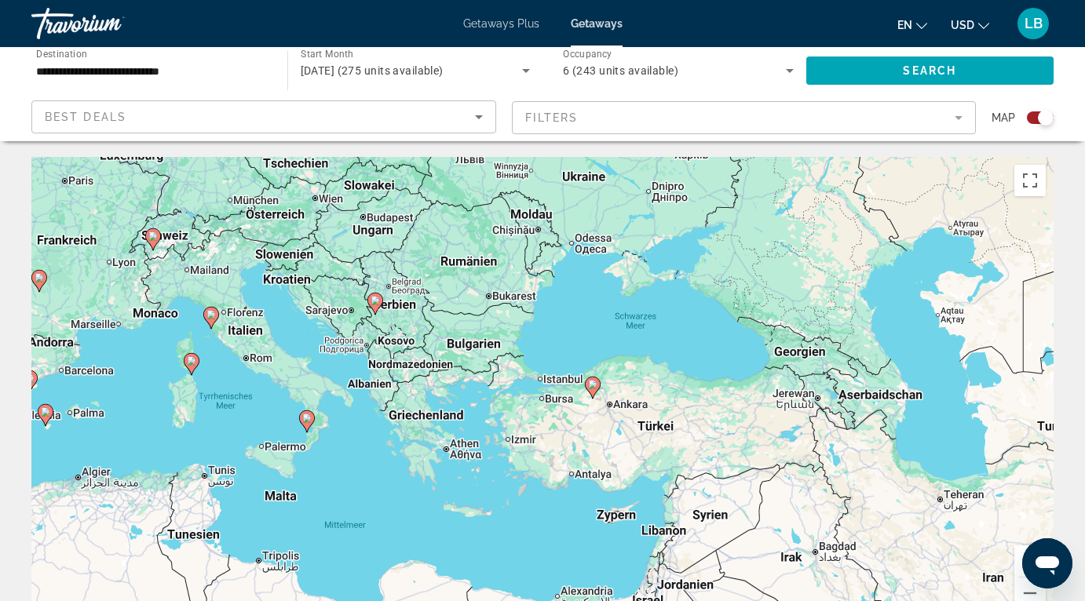
click at [374, 305] on image "Main content" at bounding box center [374, 300] width 9 height 9
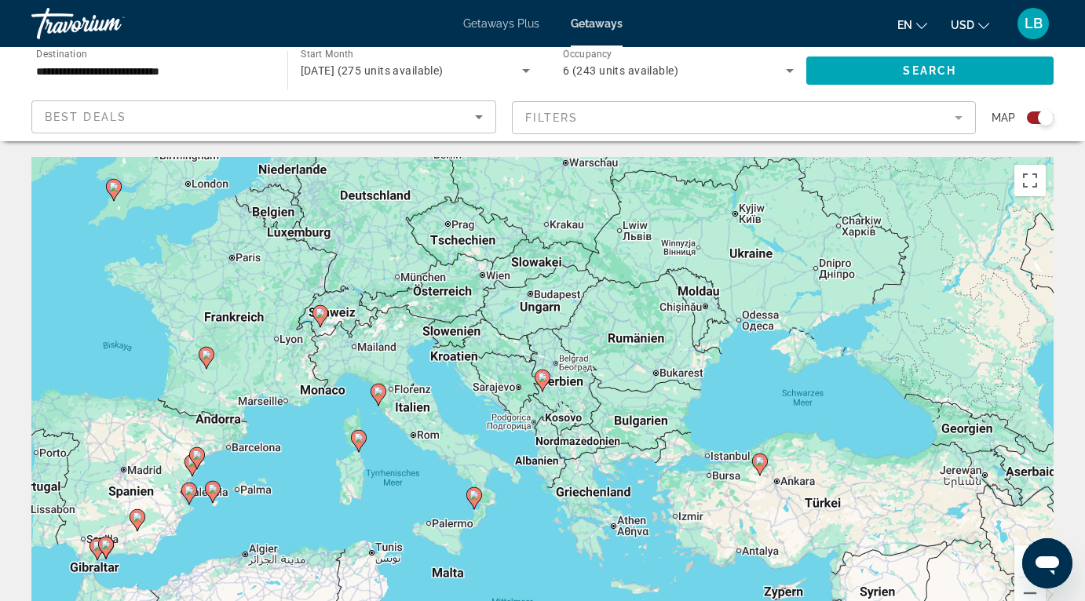
click at [318, 316] on image "Main content" at bounding box center [320, 312] width 9 height 9
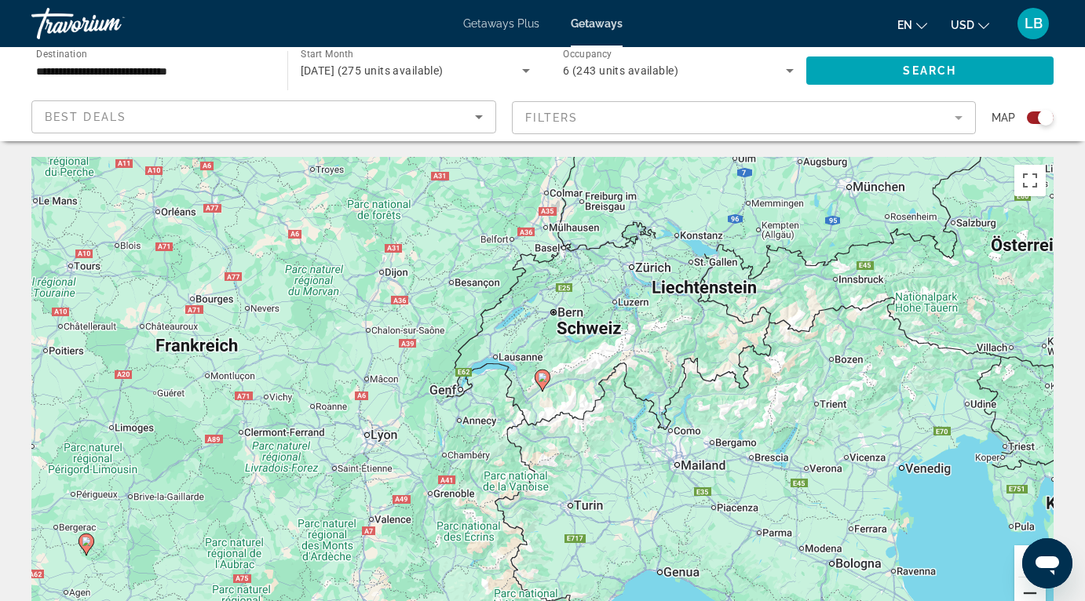
click at [1023, 596] on button "Verkleinern" at bounding box center [1029, 593] width 31 height 31
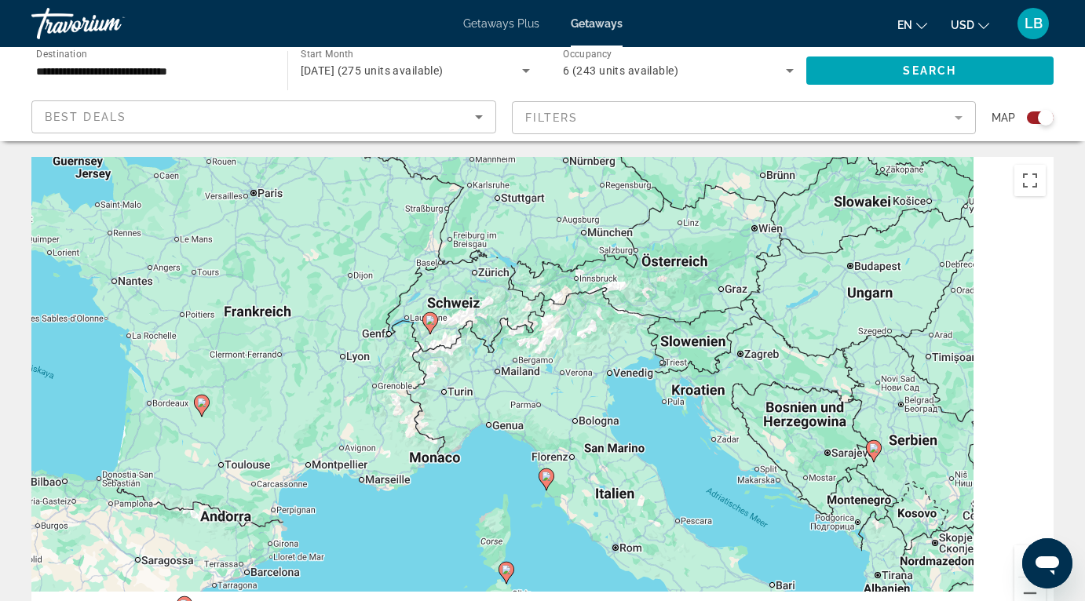
drag, startPoint x: 799, startPoint y: 444, endPoint x: 659, endPoint y: 367, distance: 159.9
click at [659, 367] on div "Um von einem Element zum anderen zu gelangen, drückst du die Pfeiltasten entspr…" at bounding box center [542, 392] width 1022 height 471
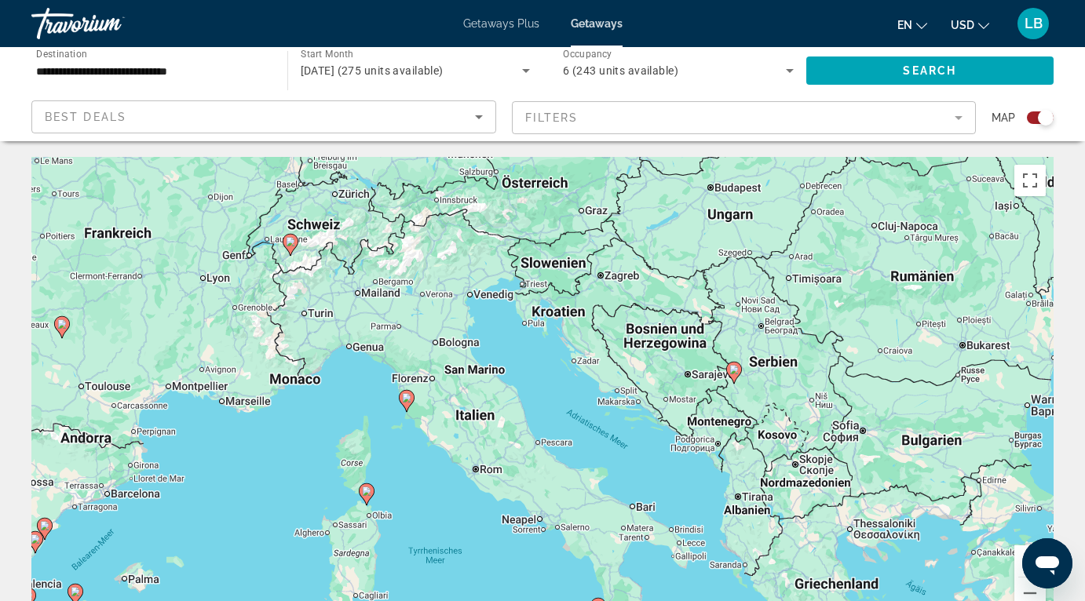
click at [734, 376] on icon "Main content" at bounding box center [734, 373] width 14 height 20
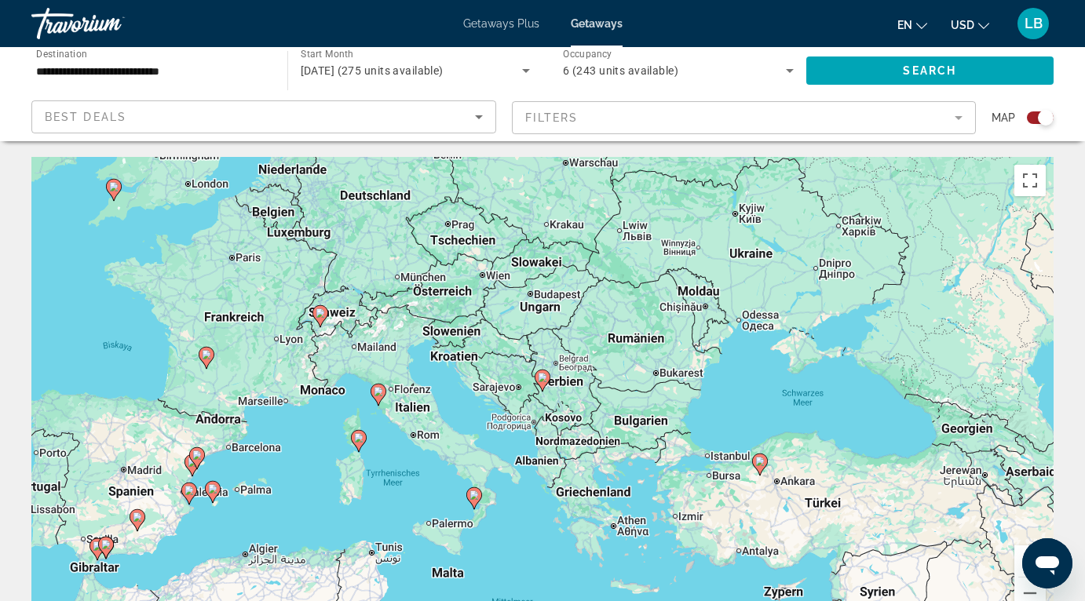
click at [542, 381] on image "Main content" at bounding box center [542, 377] width 9 height 9
